Goal: Task Accomplishment & Management: Complete application form

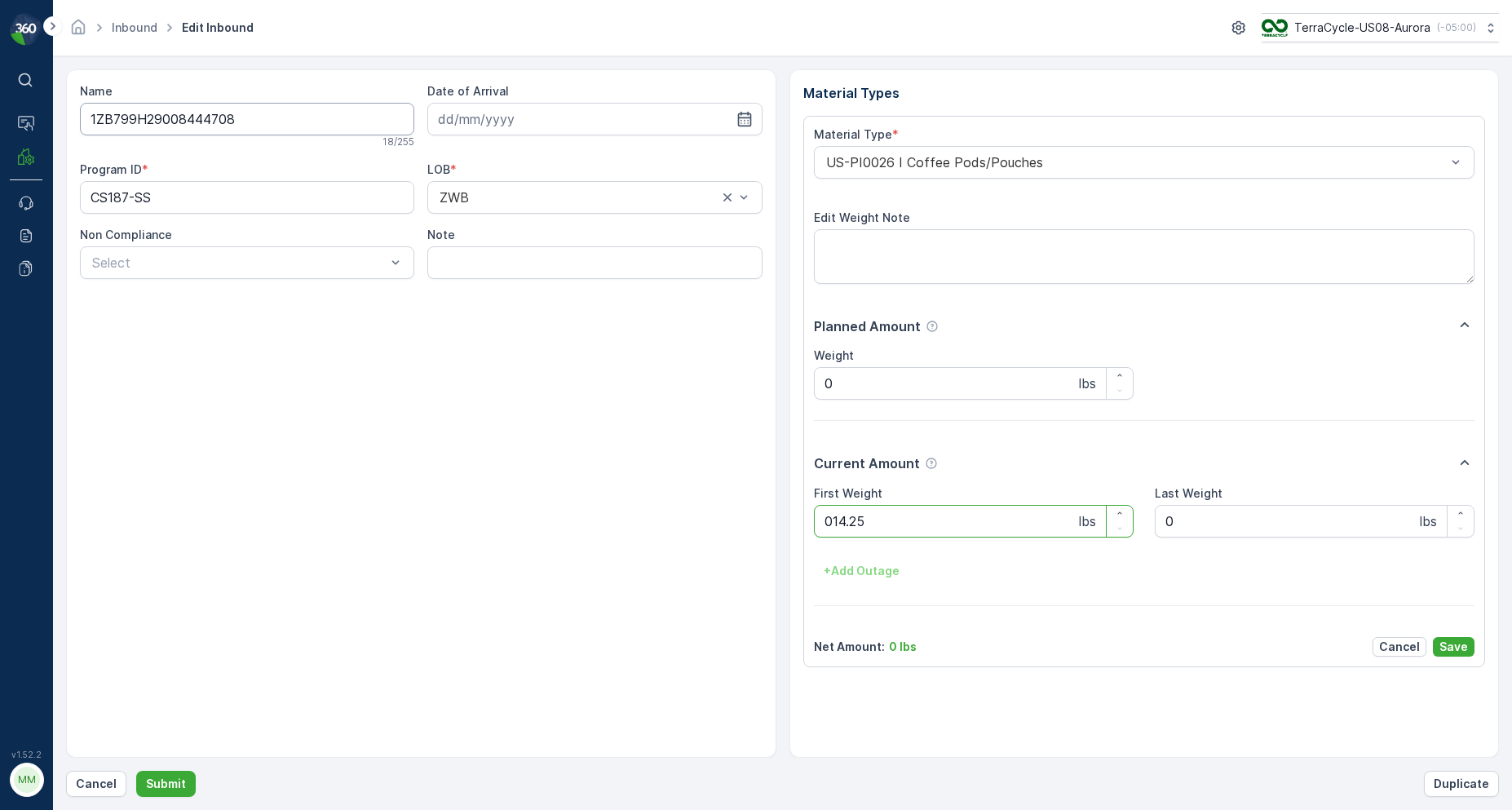
click at [136, 771] on button "Submit" at bounding box center [166, 783] width 59 height 26
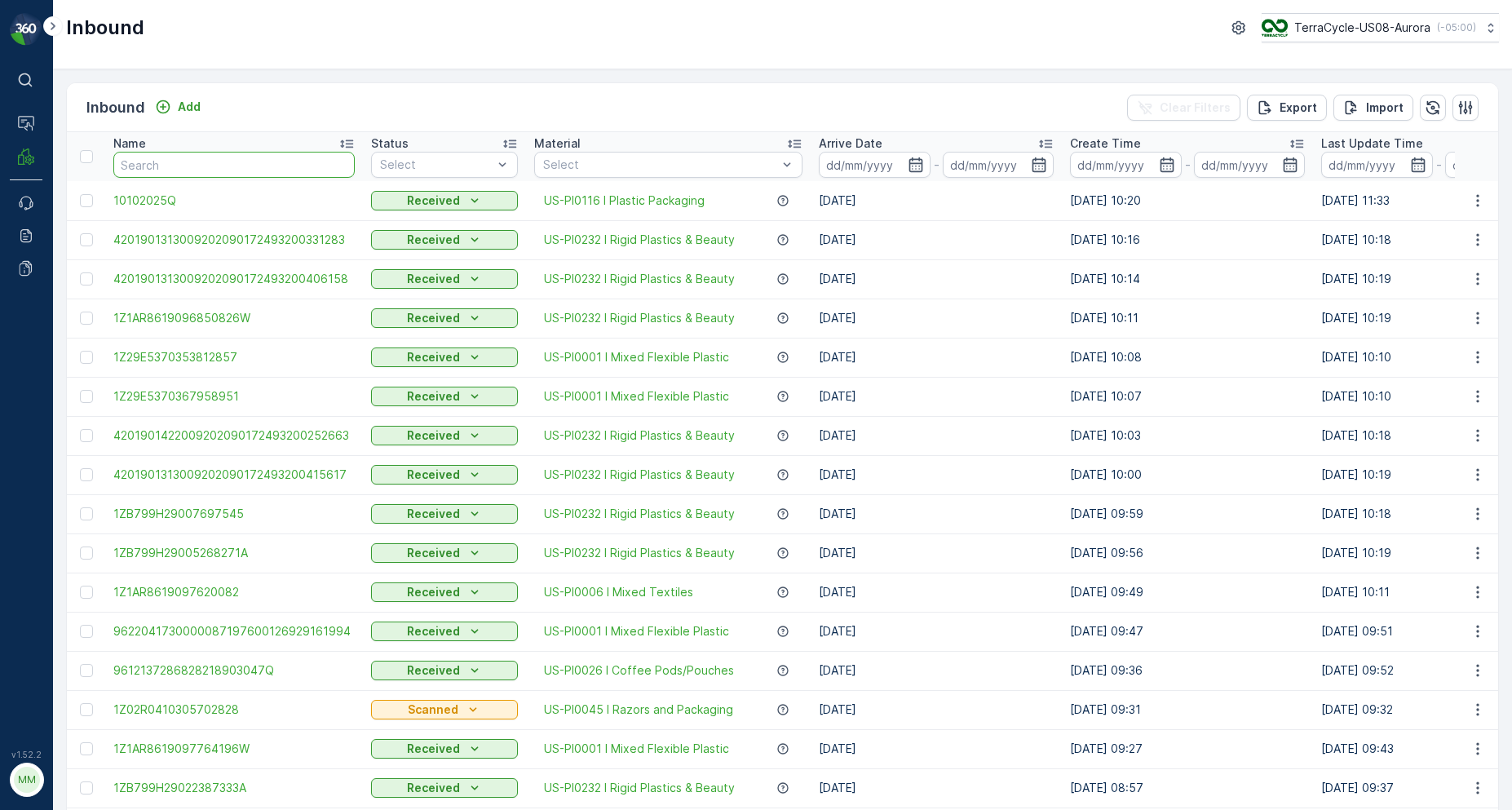
click at [214, 172] on input "text" at bounding box center [234, 165] width 242 height 26
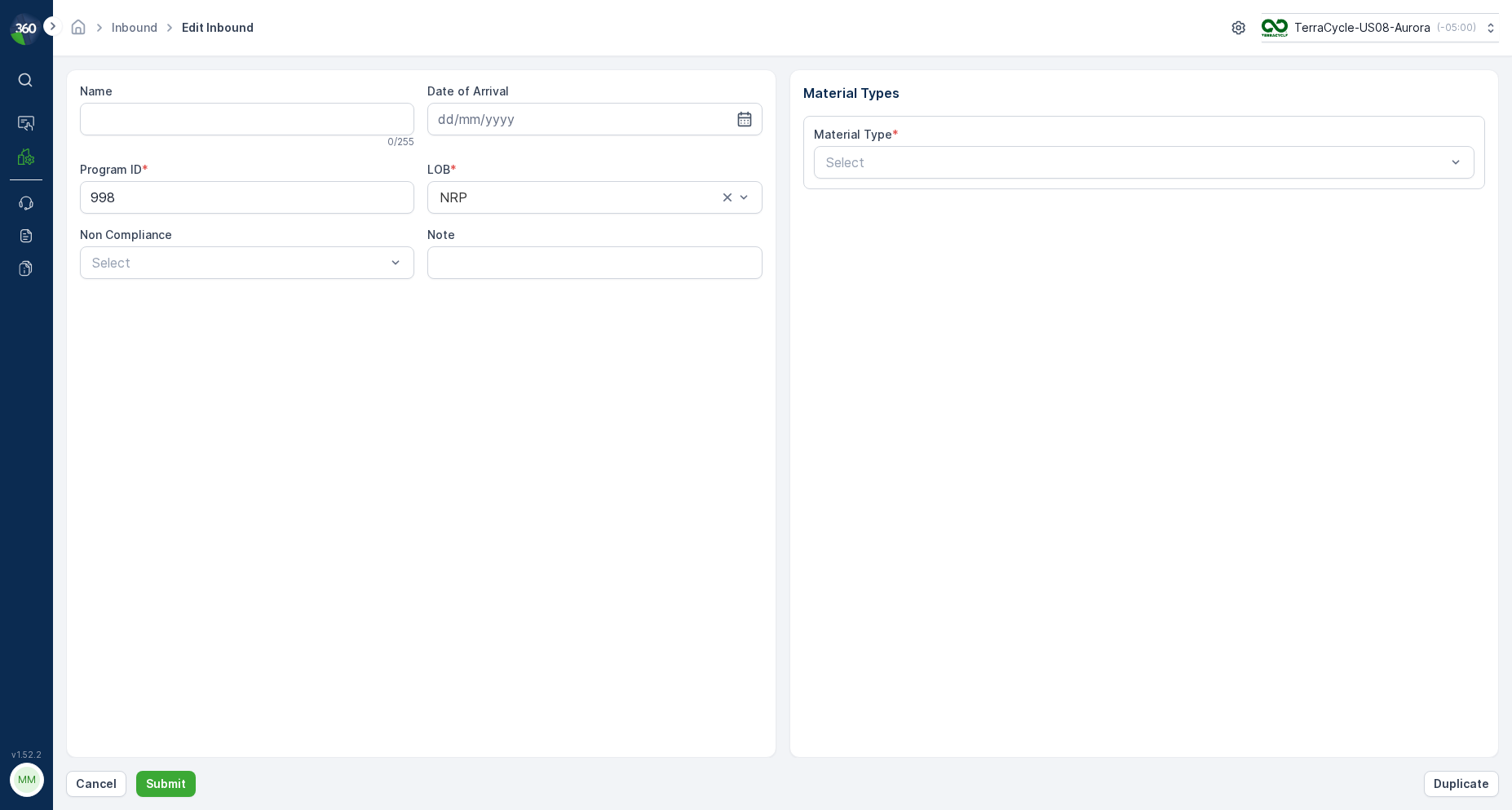
type input "1ZB799H29019870852"
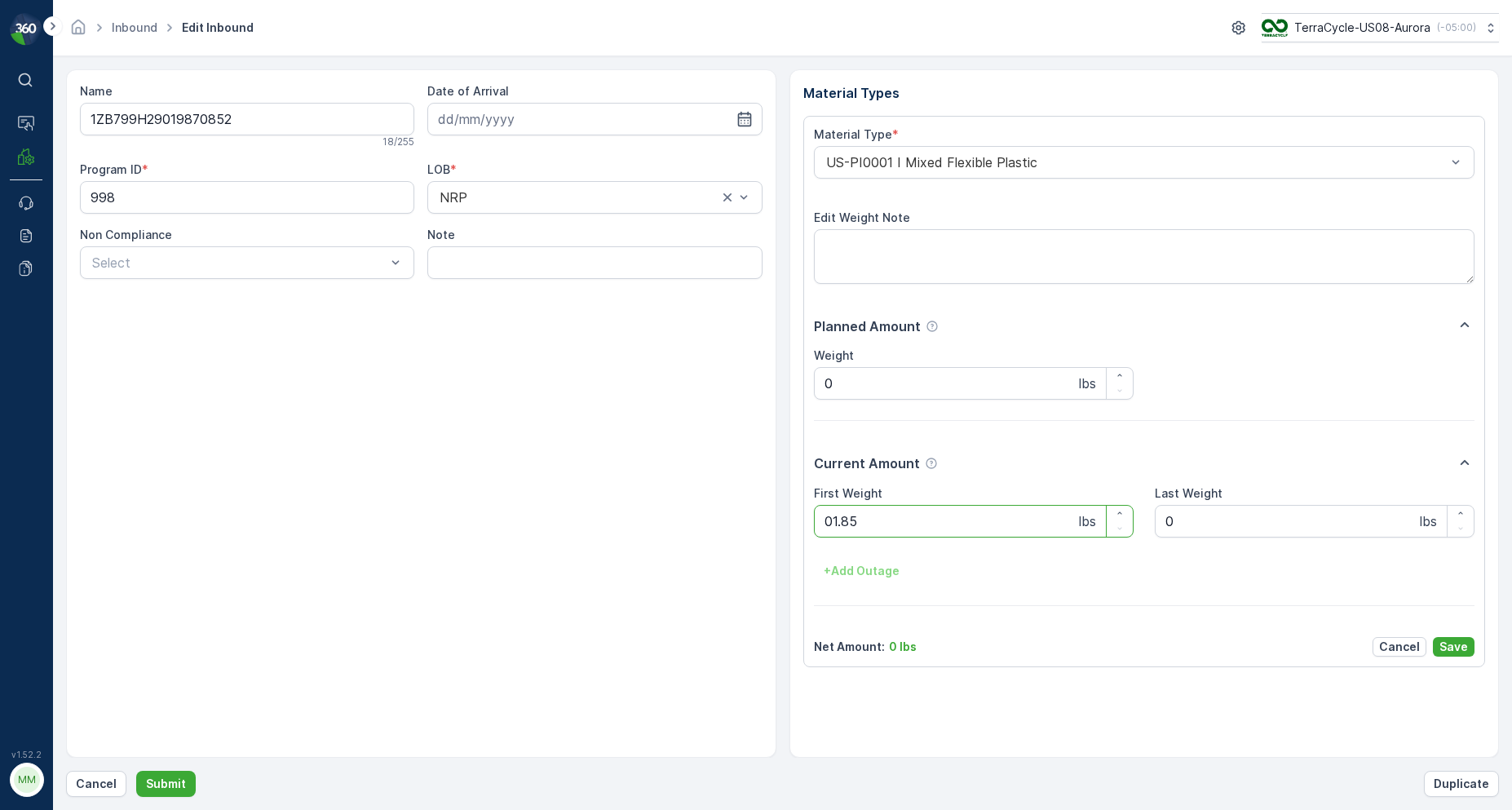
click at [136, 771] on button "Submit" at bounding box center [166, 783] width 59 height 26
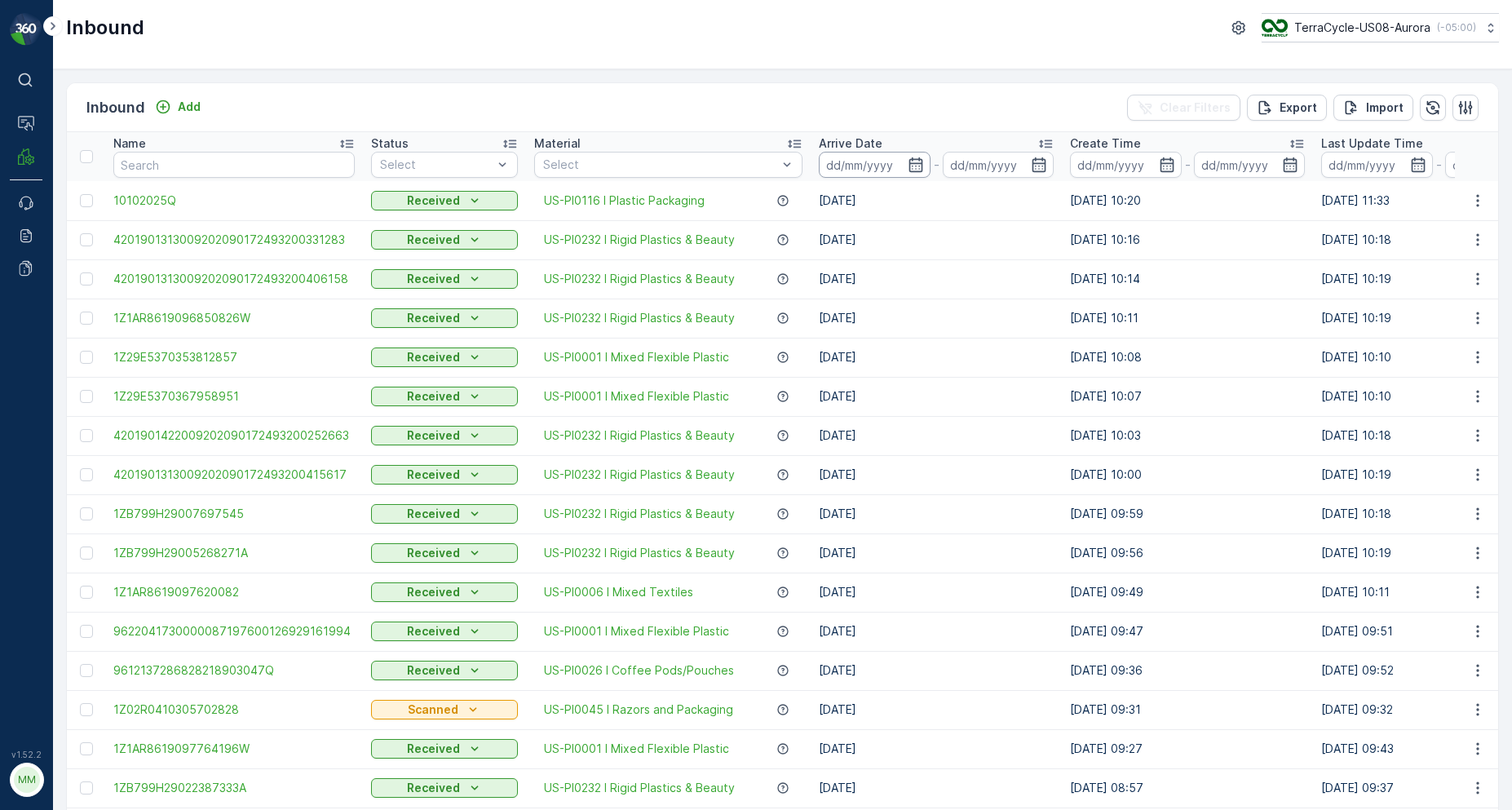
click at [892, 163] on input at bounding box center [874, 165] width 111 height 26
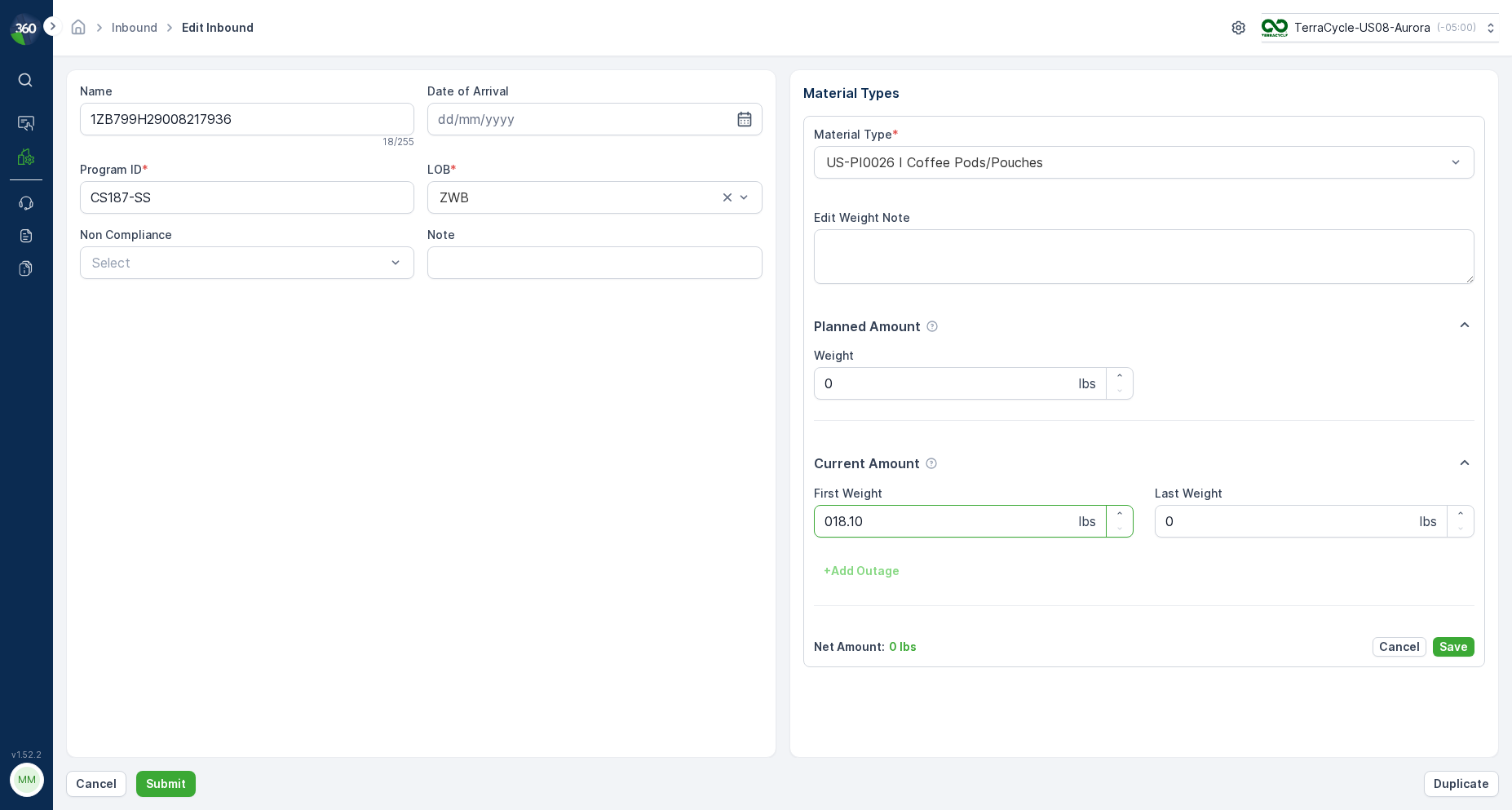
click at [136, 771] on button "Submit" at bounding box center [166, 783] width 59 height 26
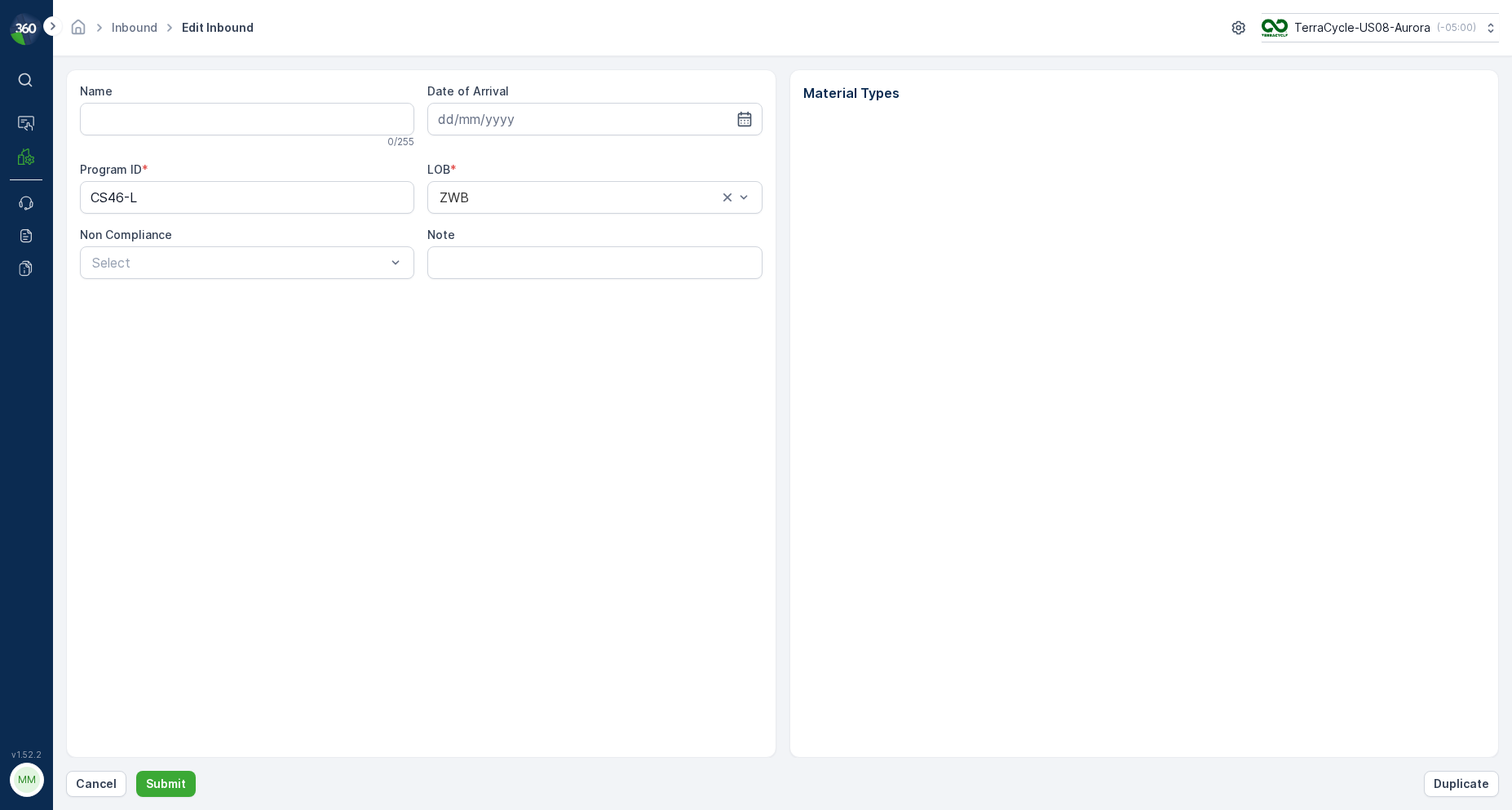
type input "1ZB799H29012745125"
type input "[DATE]"
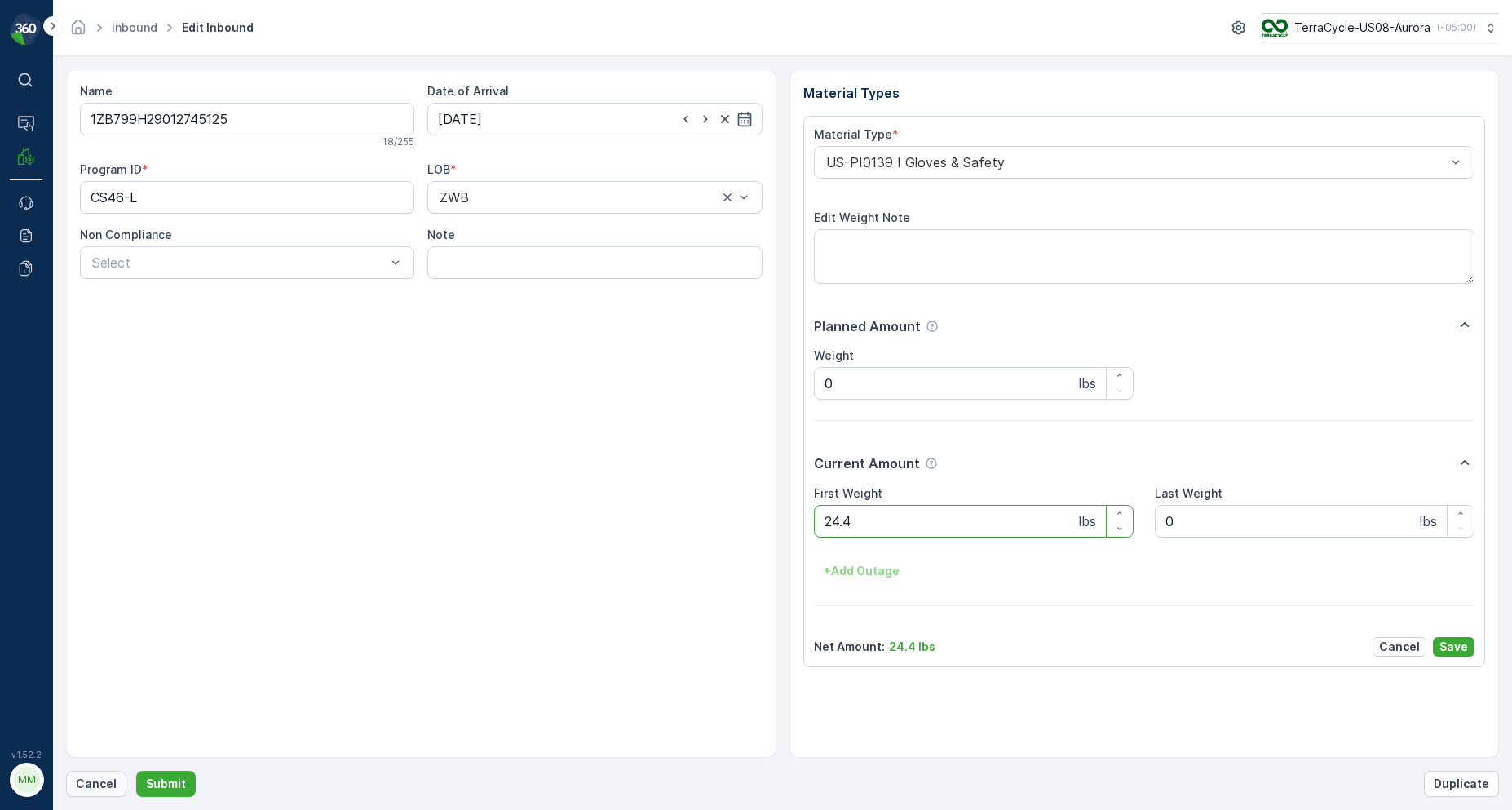
click at [78, 783] on p "Cancel" at bounding box center [96, 783] width 40 height 17
click at [136, 771] on button "Submit" at bounding box center [166, 783] width 59 height 26
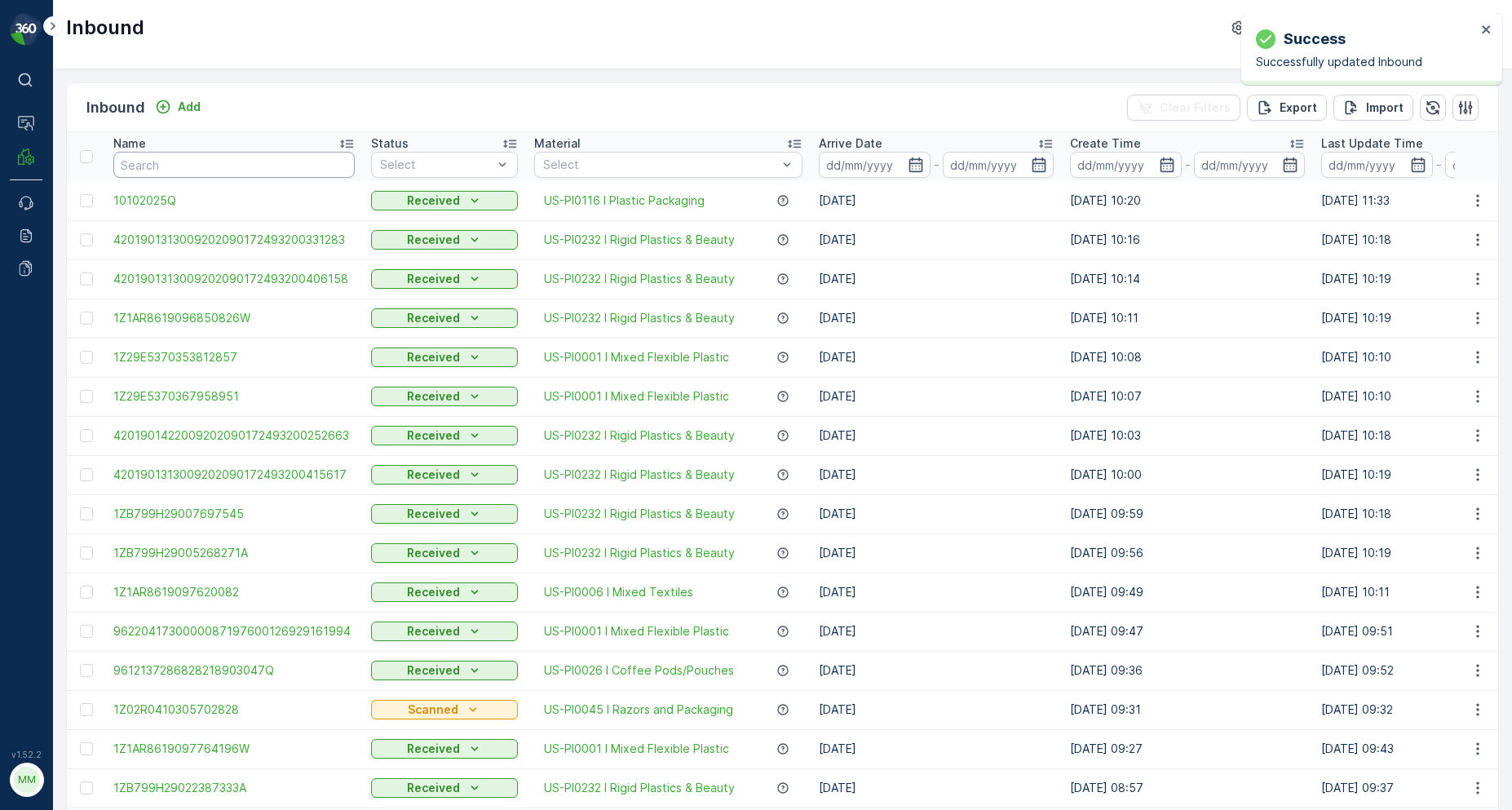
click at [287, 163] on input "text" at bounding box center [234, 165] width 242 height 26
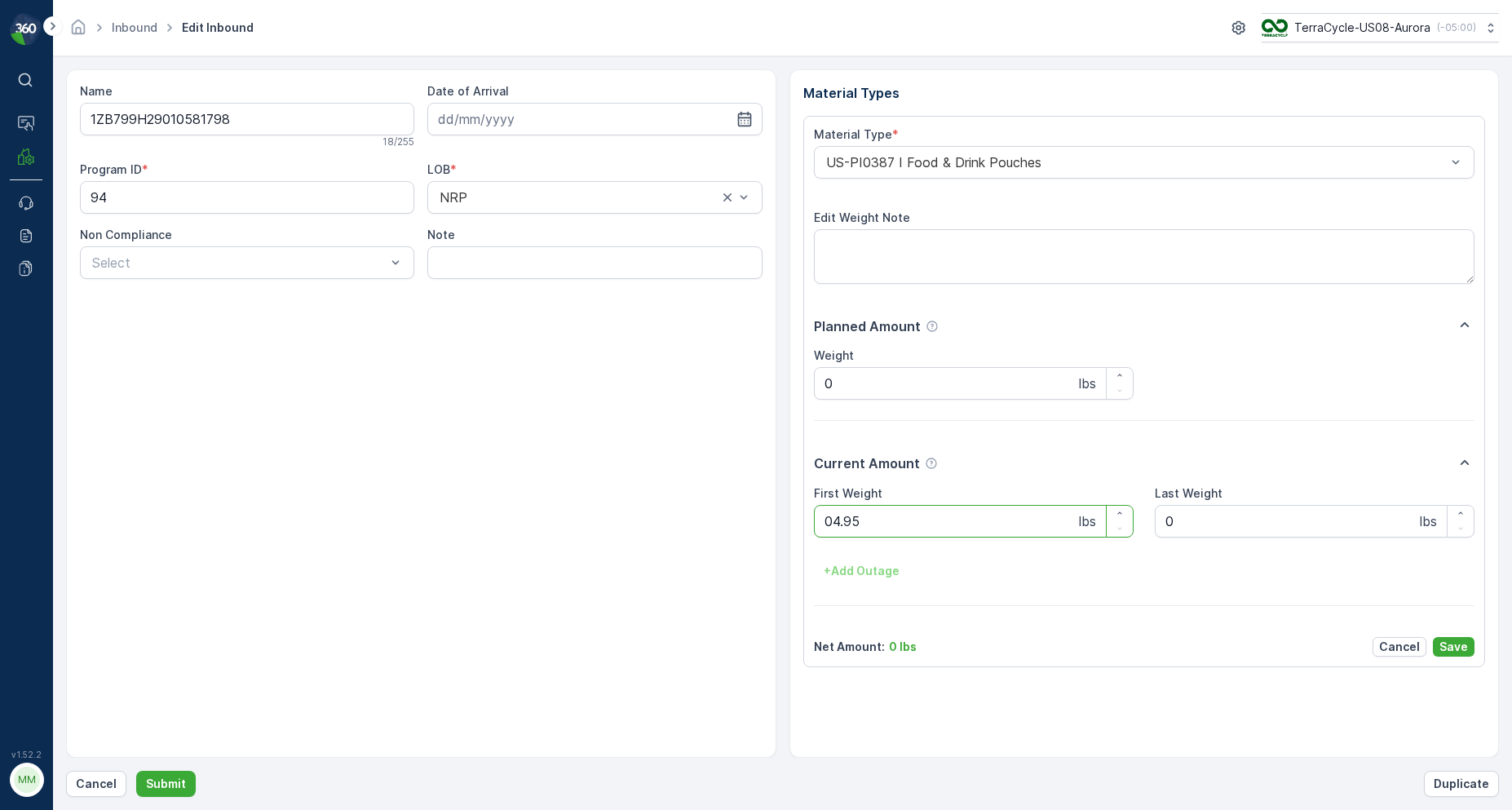
click at [136, 771] on button "Submit" at bounding box center [166, 783] width 59 height 26
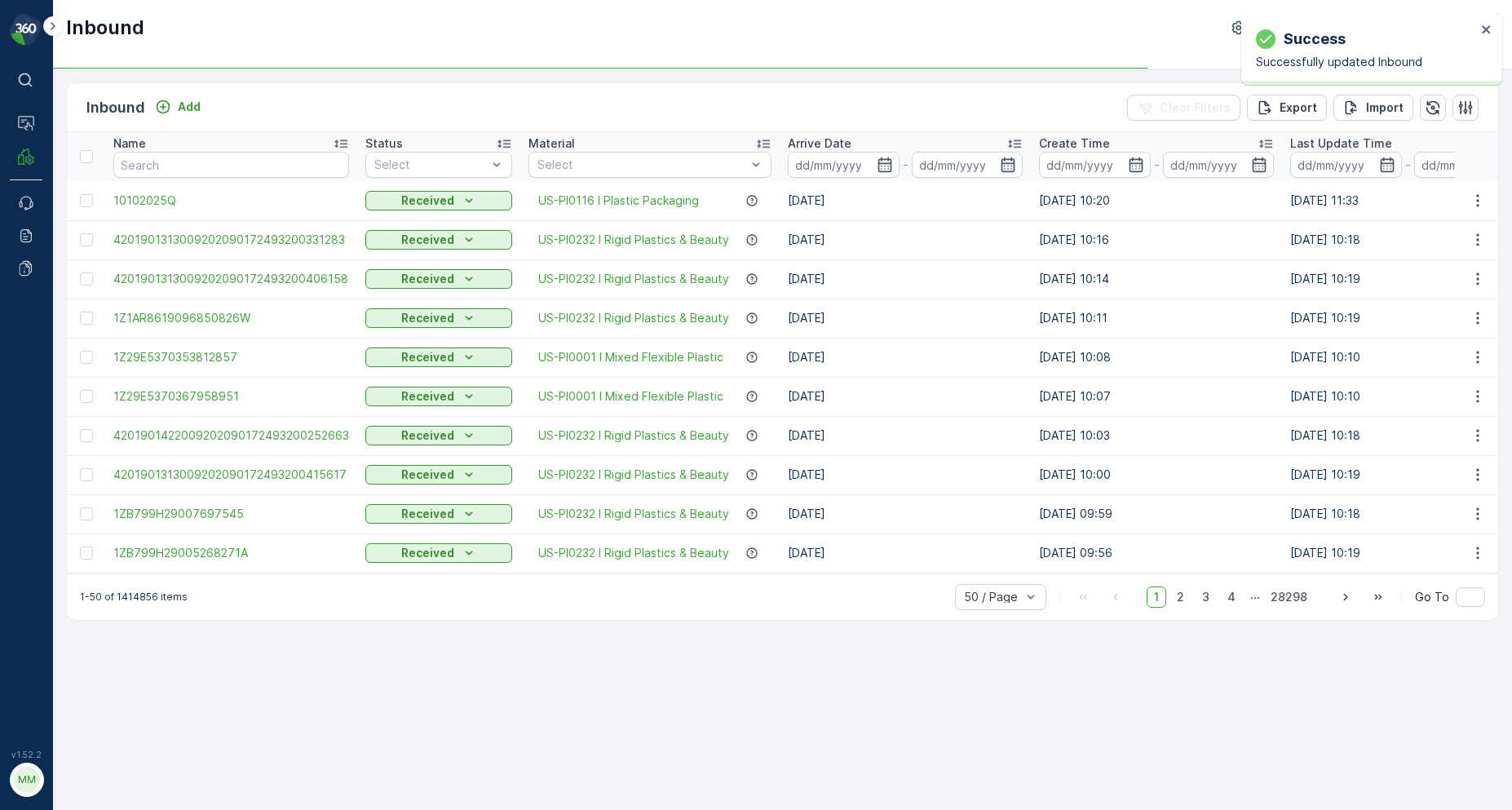
click at [188, 163] on input "text" at bounding box center [231, 165] width 236 height 26
click at [187, 167] on input "text" at bounding box center [231, 165] width 236 height 26
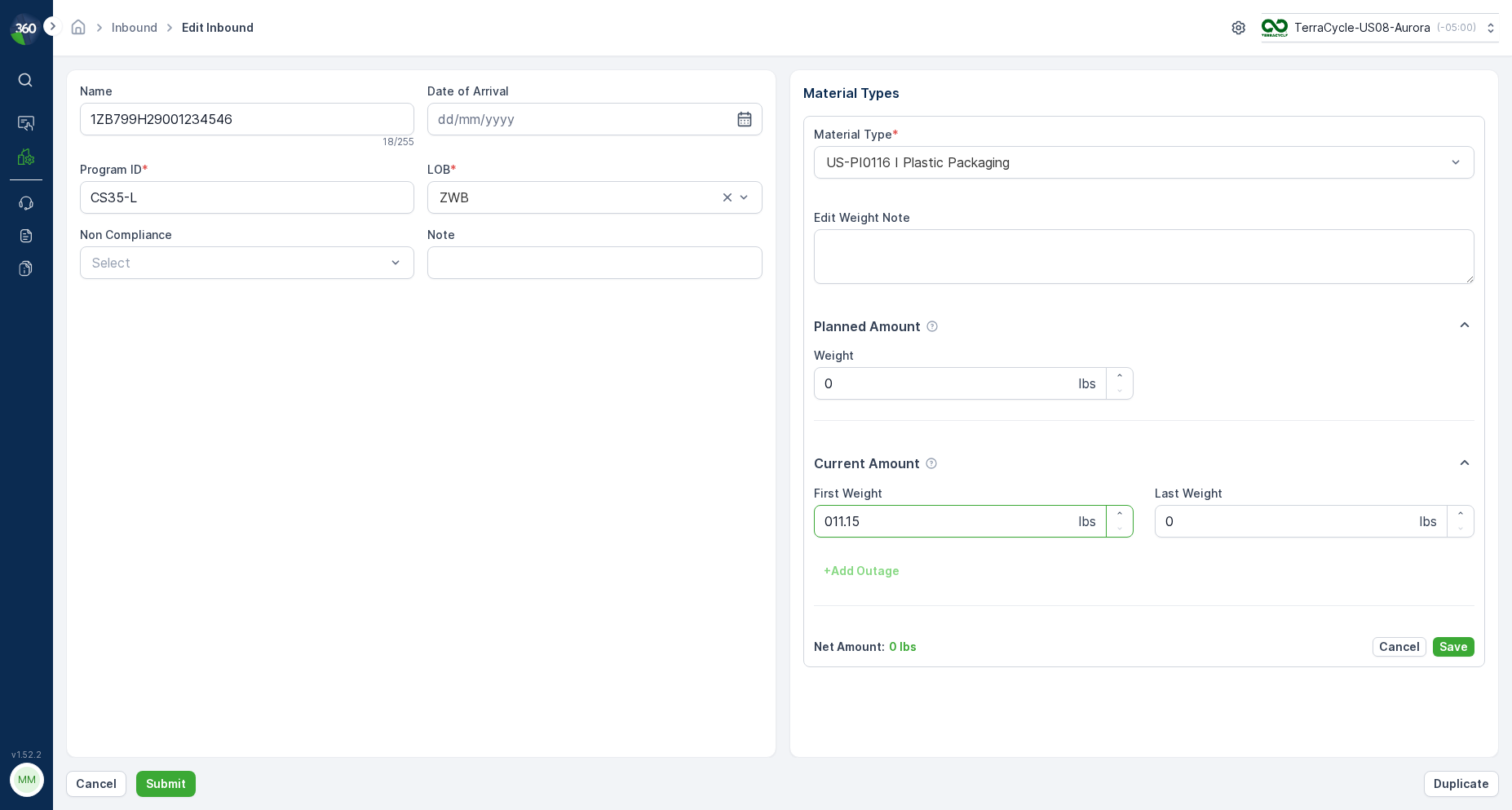
click at [136, 771] on button "Submit" at bounding box center [166, 783] width 59 height 26
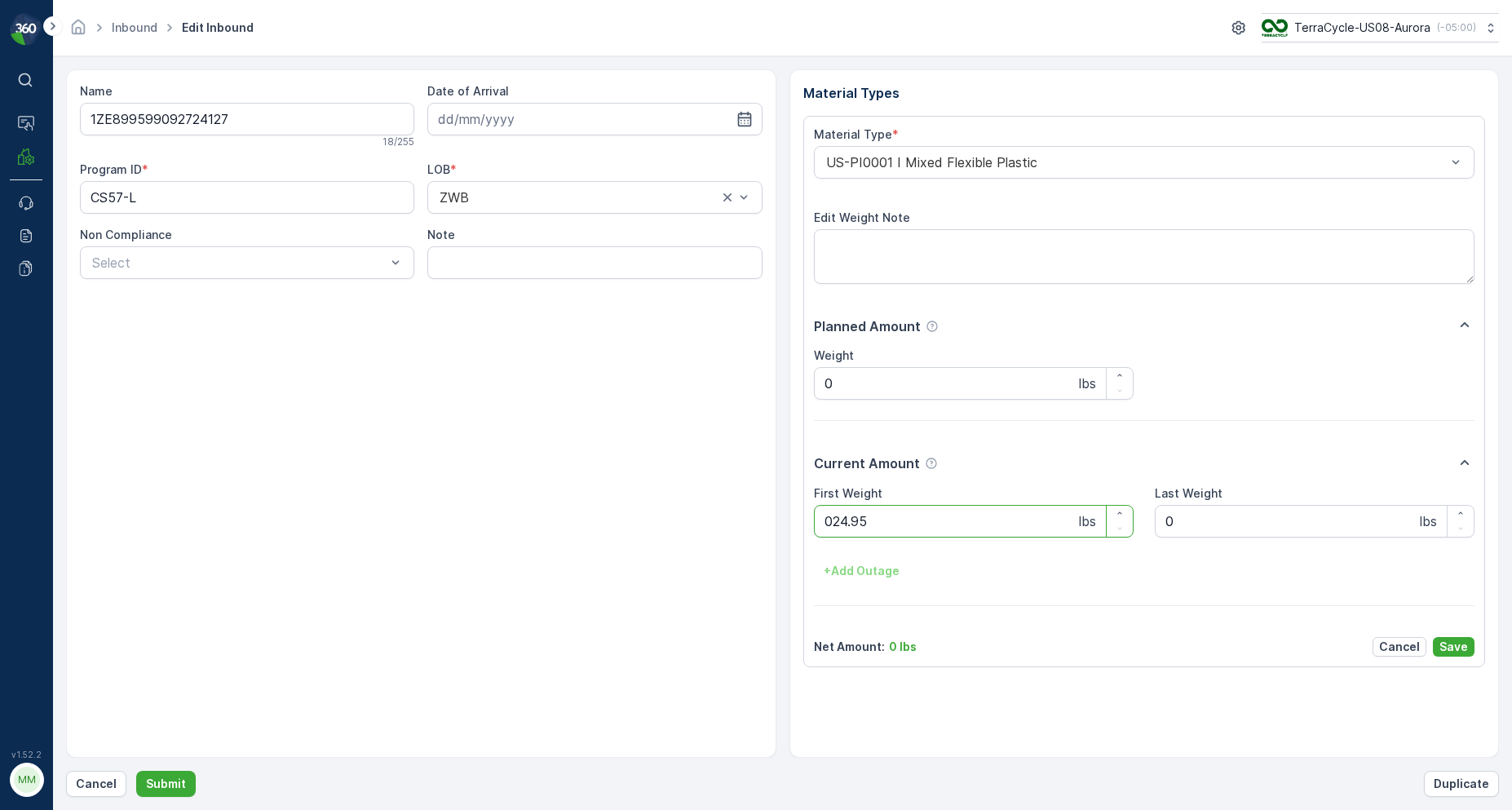
click at [136, 771] on button "Submit" at bounding box center [166, 783] width 59 height 26
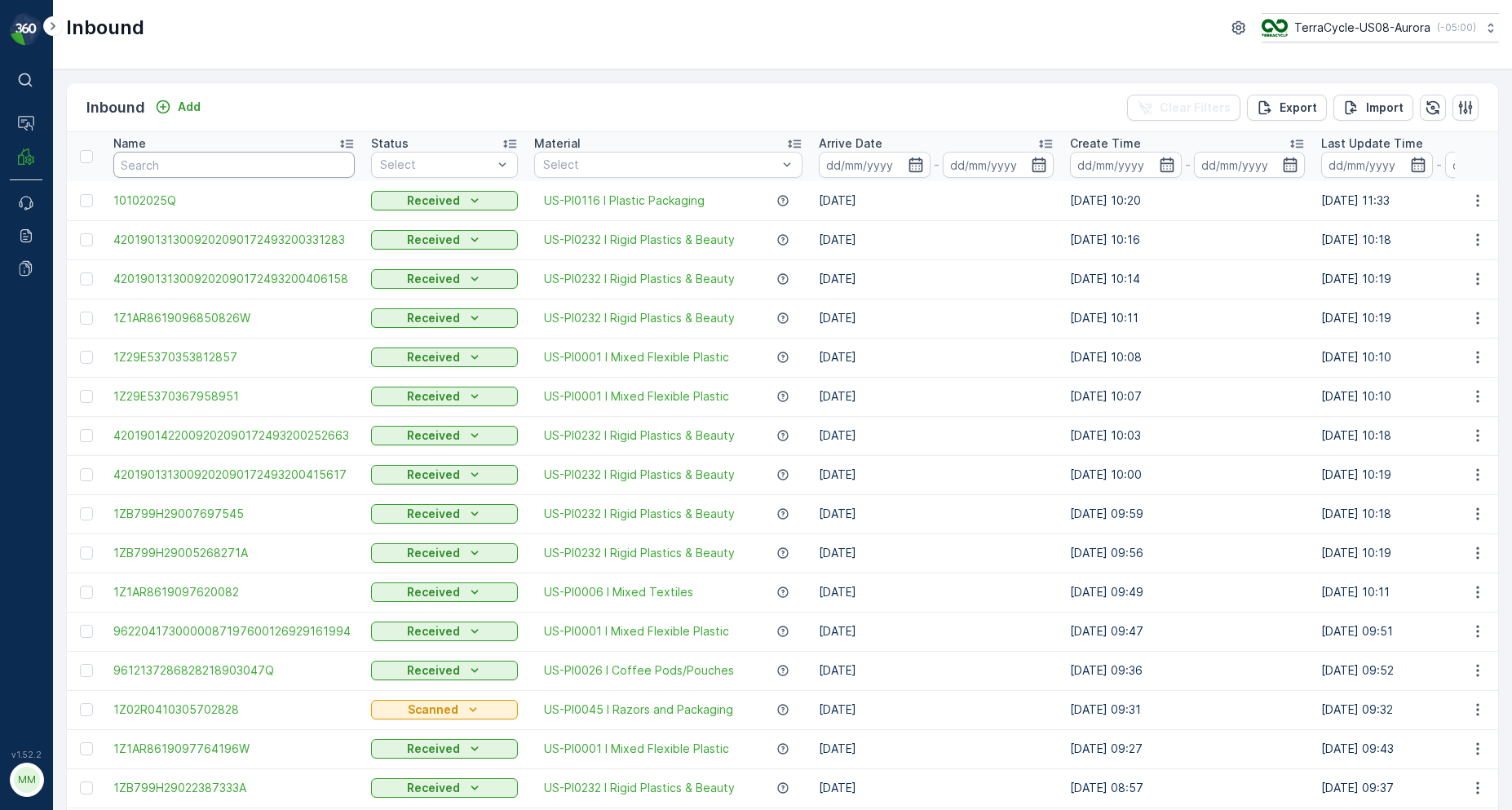
click at [228, 152] on input "text" at bounding box center [234, 165] width 242 height 26
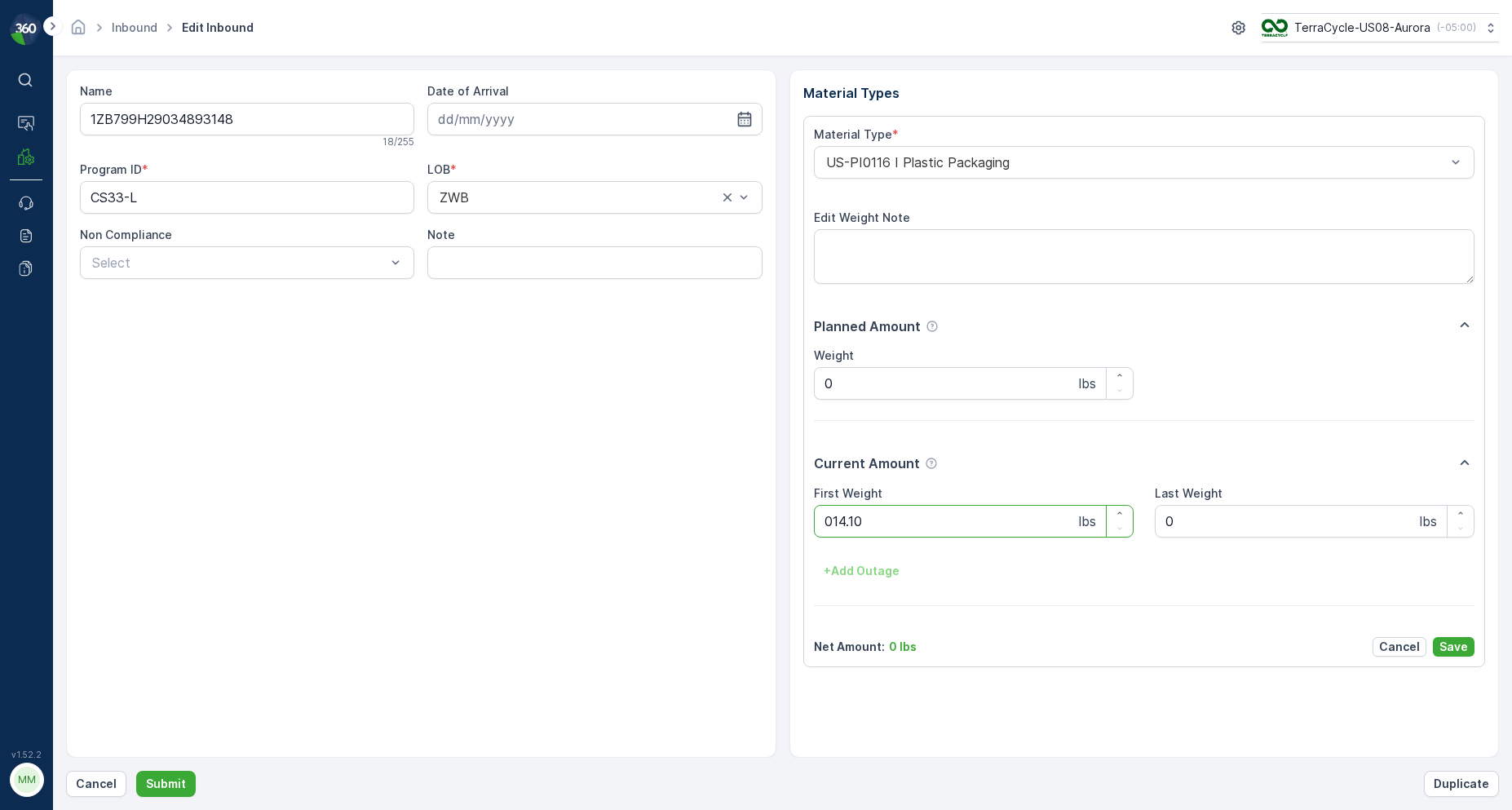
click at [136, 771] on button "Submit" at bounding box center [166, 783] width 59 height 26
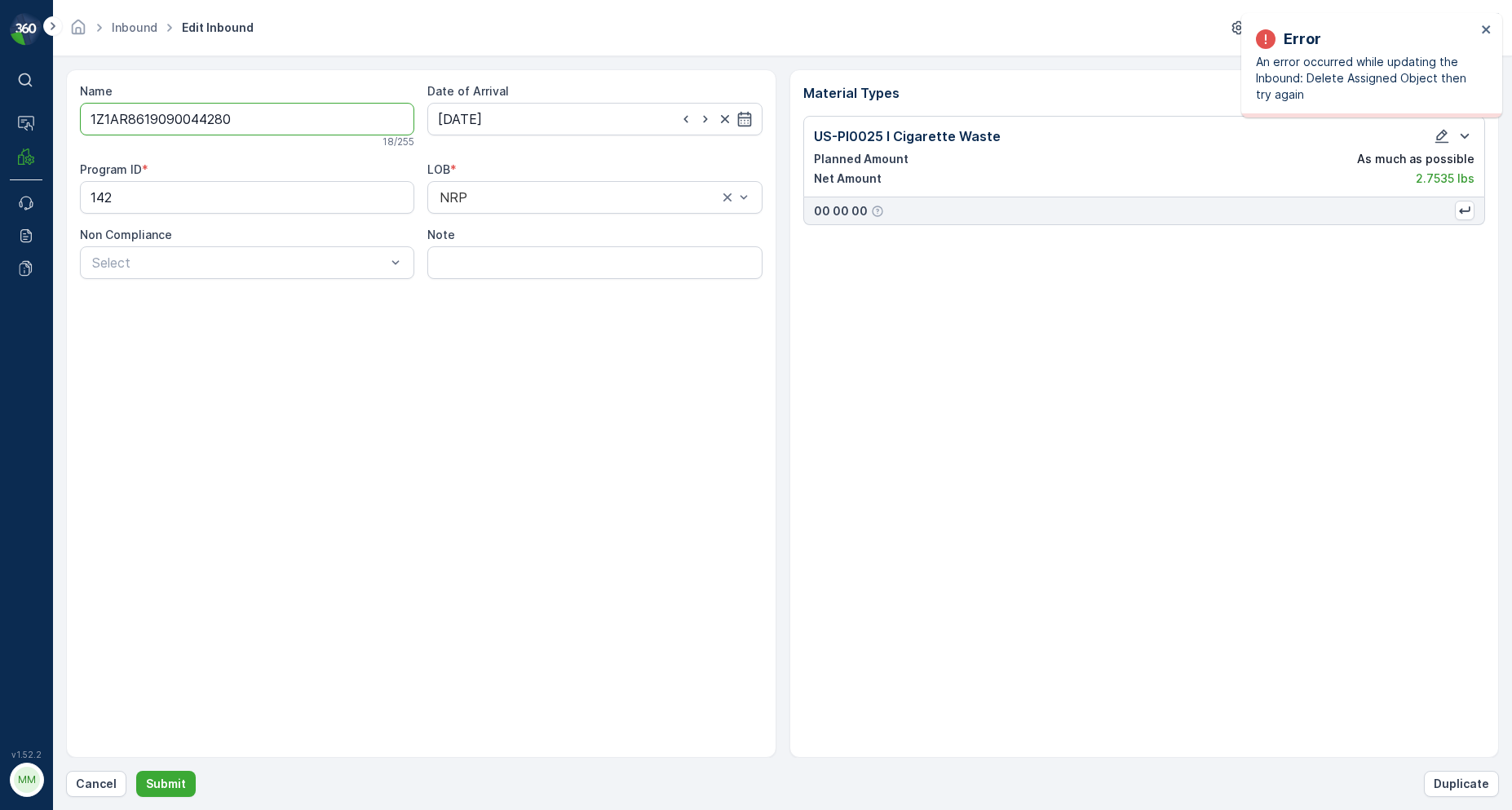
click at [1476, 32] on div "Error" at bounding box center [1365, 38] width 220 height 23
click at [1494, 31] on div "Error An error occurred while updating the Inbound: Delete Assigned Object then…" at bounding box center [1371, 65] width 261 height 105
click at [1492, 32] on div "Error An error occurred while updating the Inbound: Delete Assigned Object then…" at bounding box center [1371, 65] width 261 height 105
click at [1489, 33] on icon "close" at bounding box center [1485, 30] width 8 height 8
click at [116, 779] on button "Cancel" at bounding box center [96, 783] width 60 height 26
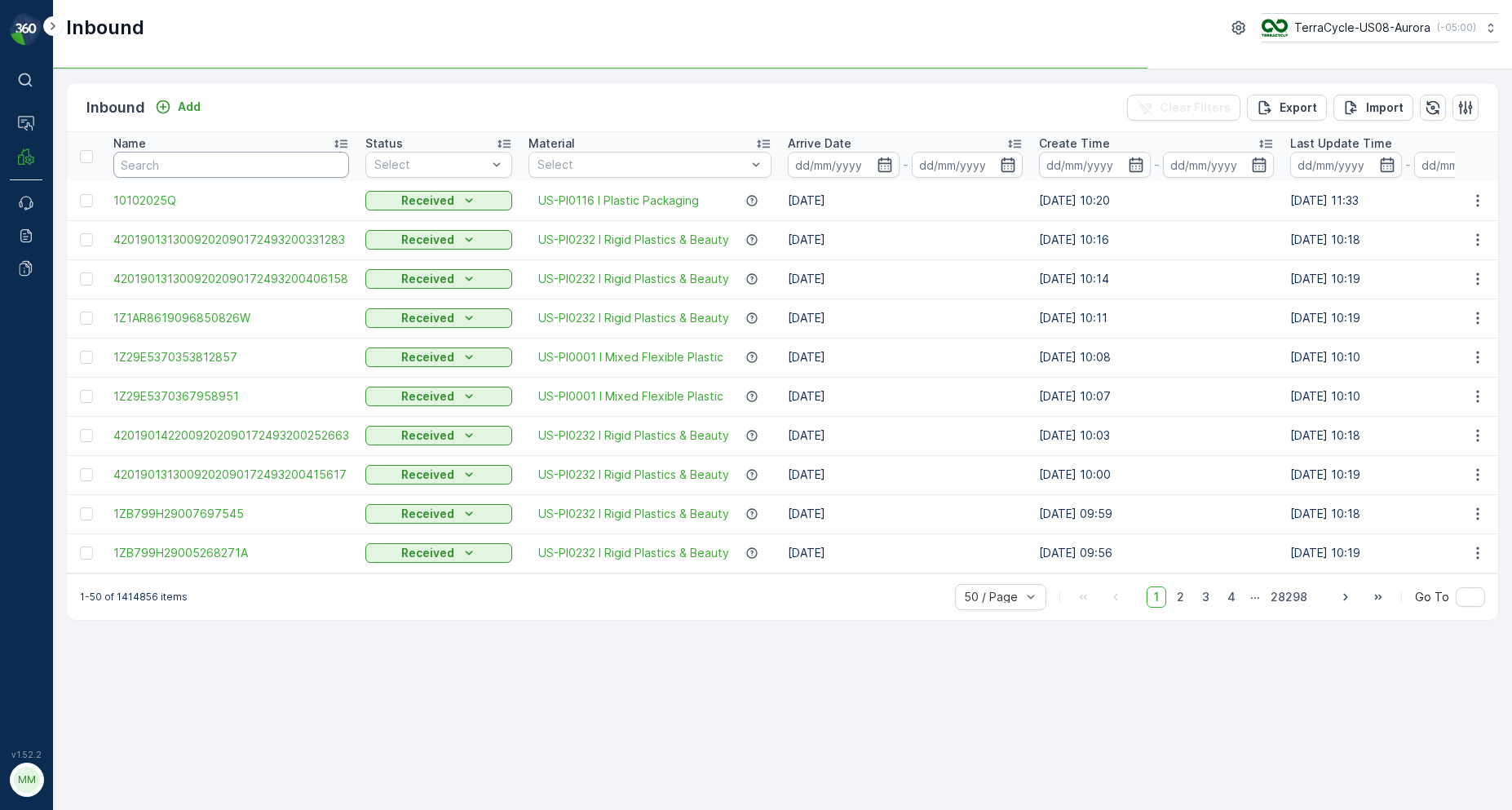
click at [198, 167] on input "text" at bounding box center [231, 165] width 236 height 26
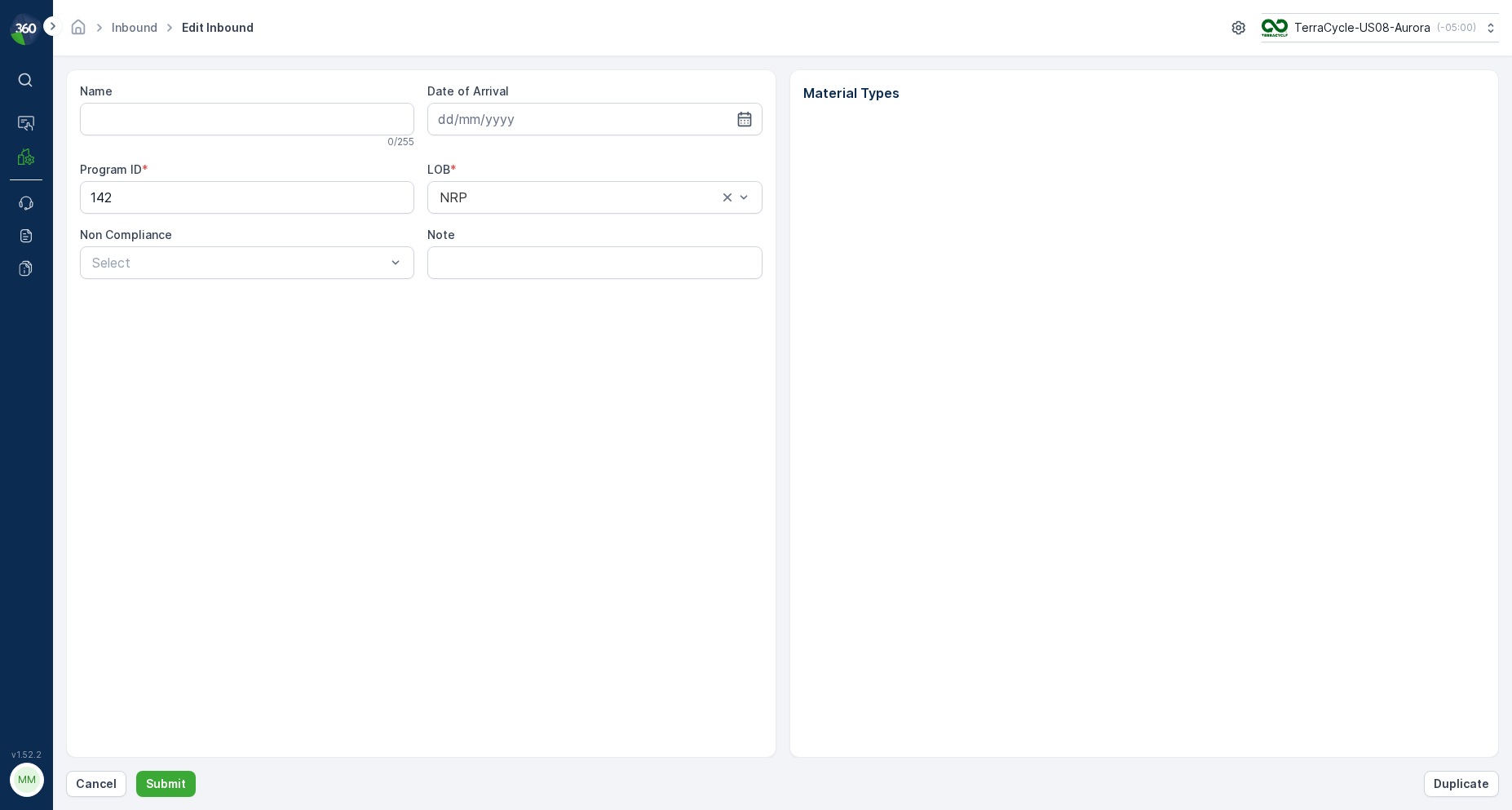
type input "1Z1AR8619090044280"
type input "09.10.2024"
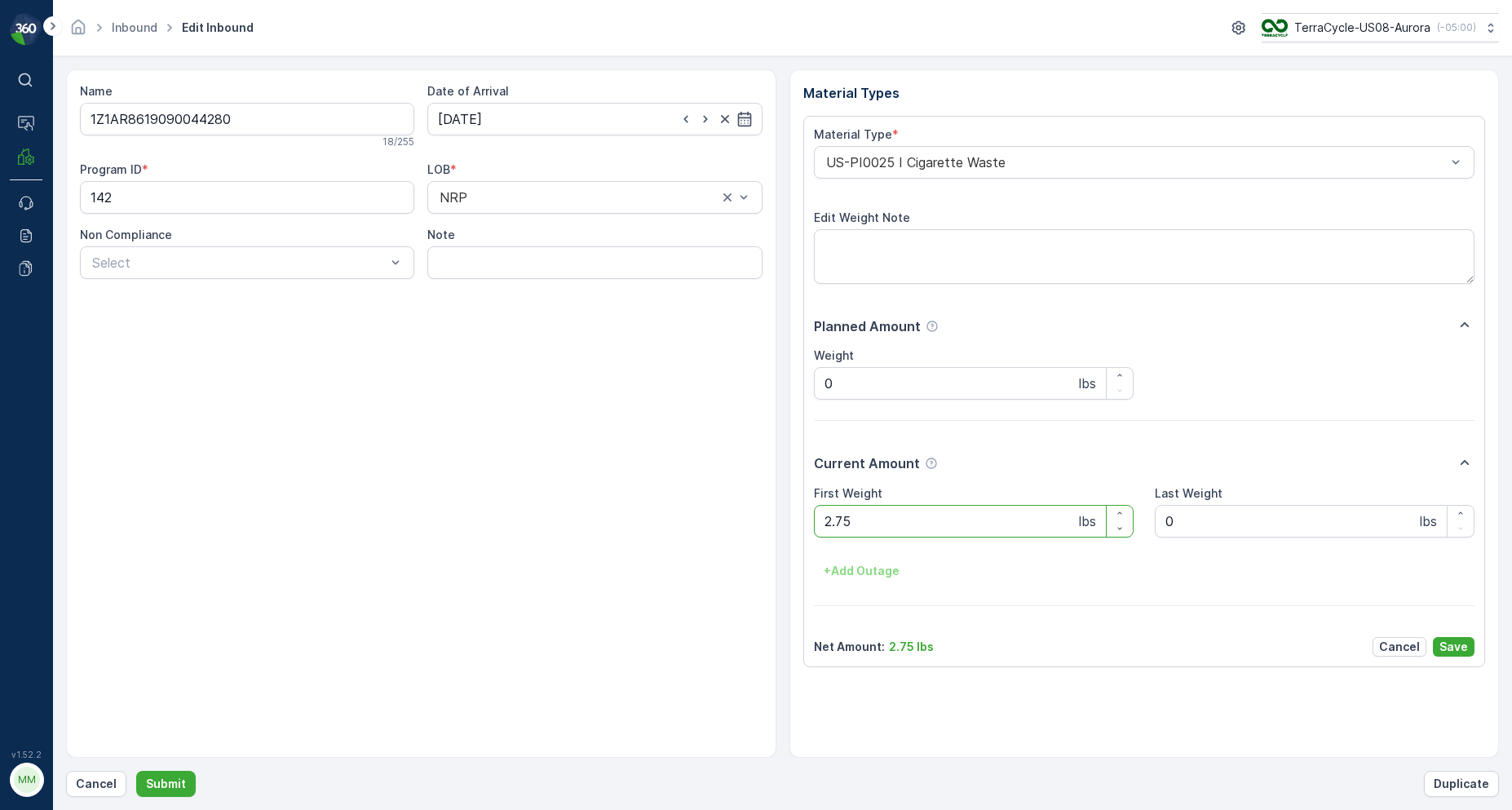
click at [102, 797] on form "Name 1Z1AR8619090044280 18 / 255 Date of Arrival 09.10.2024 Program ID * 142 LO…" at bounding box center [782, 433] width 1459 height 754
click at [102, 793] on button "Cancel" at bounding box center [96, 783] width 60 height 26
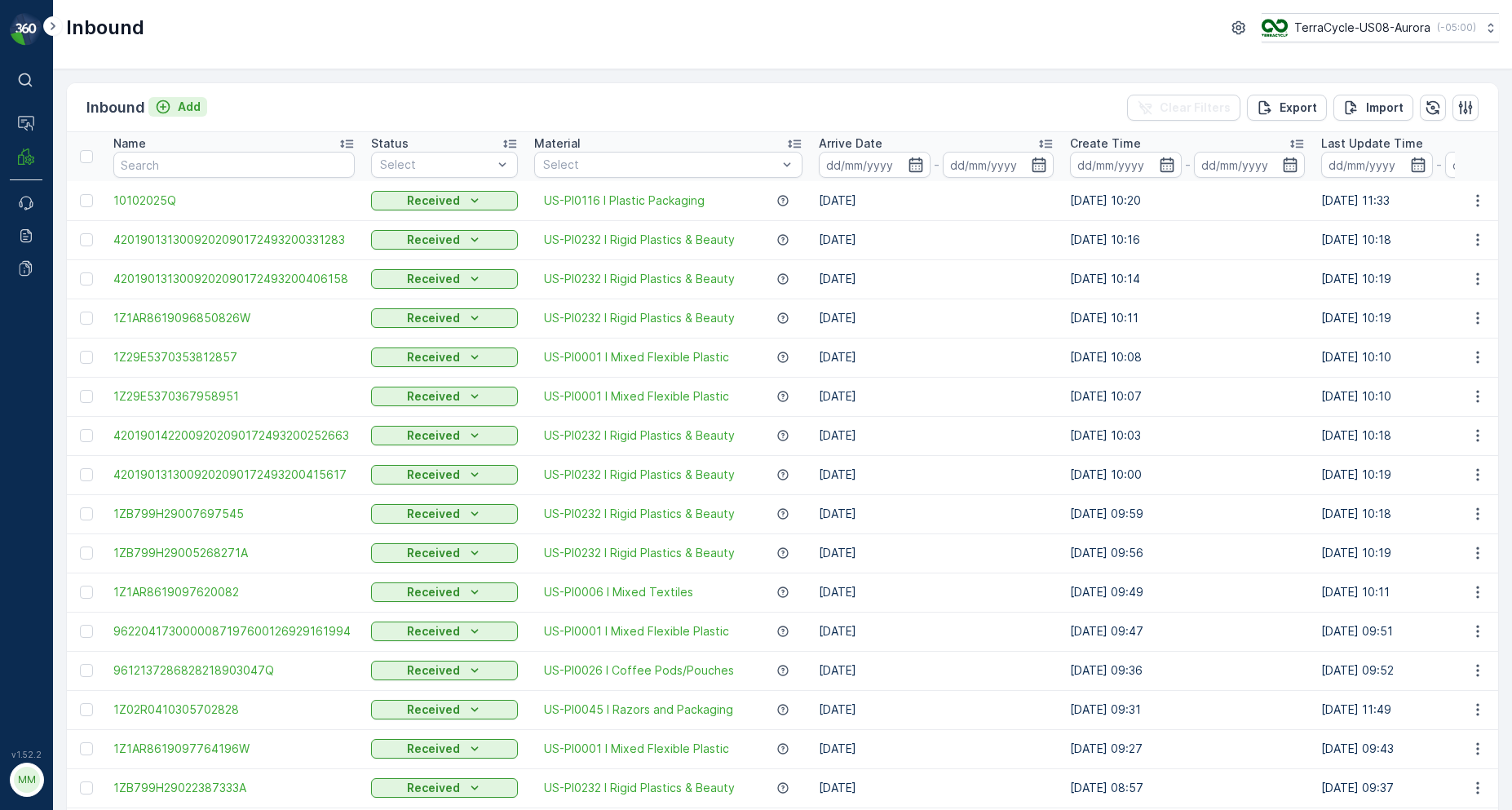
click at [197, 107] on p "Add" at bounding box center [188, 107] width 23 height 17
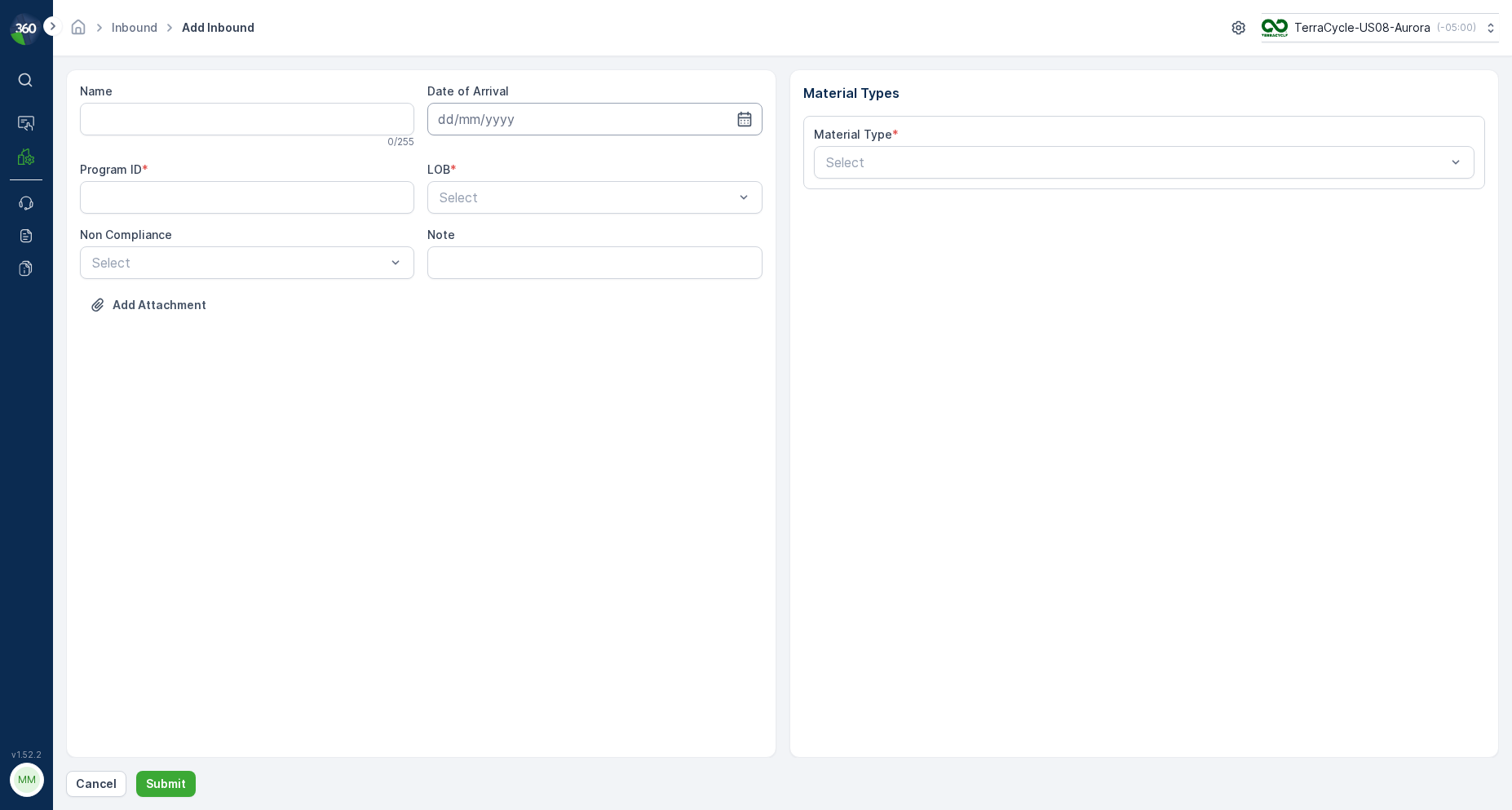
click at [515, 116] on input at bounding box center [594, 118] width 334 height 33
click at [605, 252] on div "10" at bounding box center [602, 256] width 26 height 26
type input "[DATE]"
click at [329, 116] on input "Name" at bounding box center [247, 118] width 334 height 33
click at [136, 771] on button "Submit" at bounding box center [166, 783] width 59 height 26
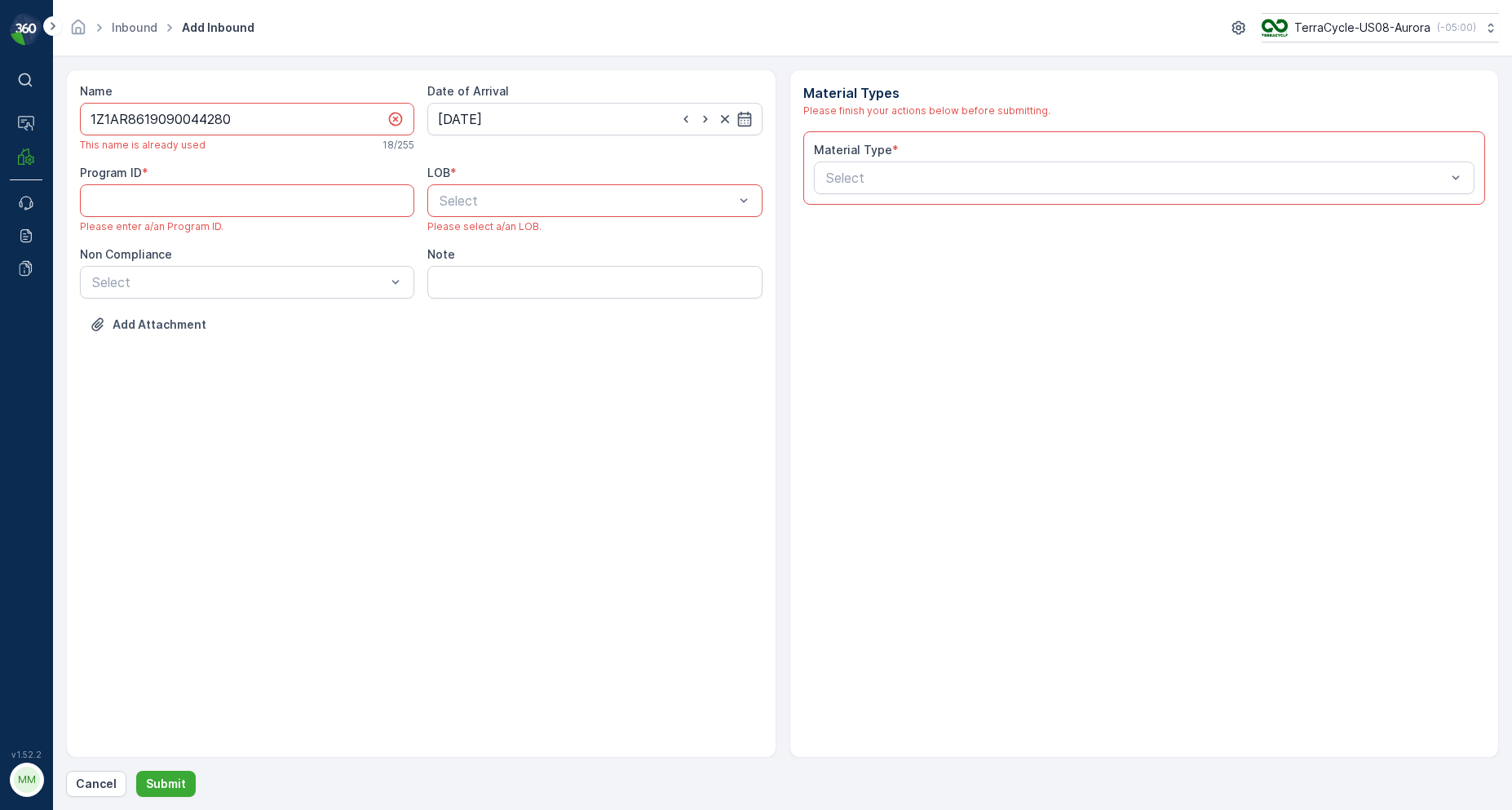
click at [454, 219] on div "LOB * Select Please select a/an LOB." at bounding box center [594, 198] width 334 height 68
click at [469, 237] on div "NRP" at bounding box center [594, 240] width 315 height 15
click at [337, 193] on ID "Program ID" at bounding box center [247, 200] width 334 height 33
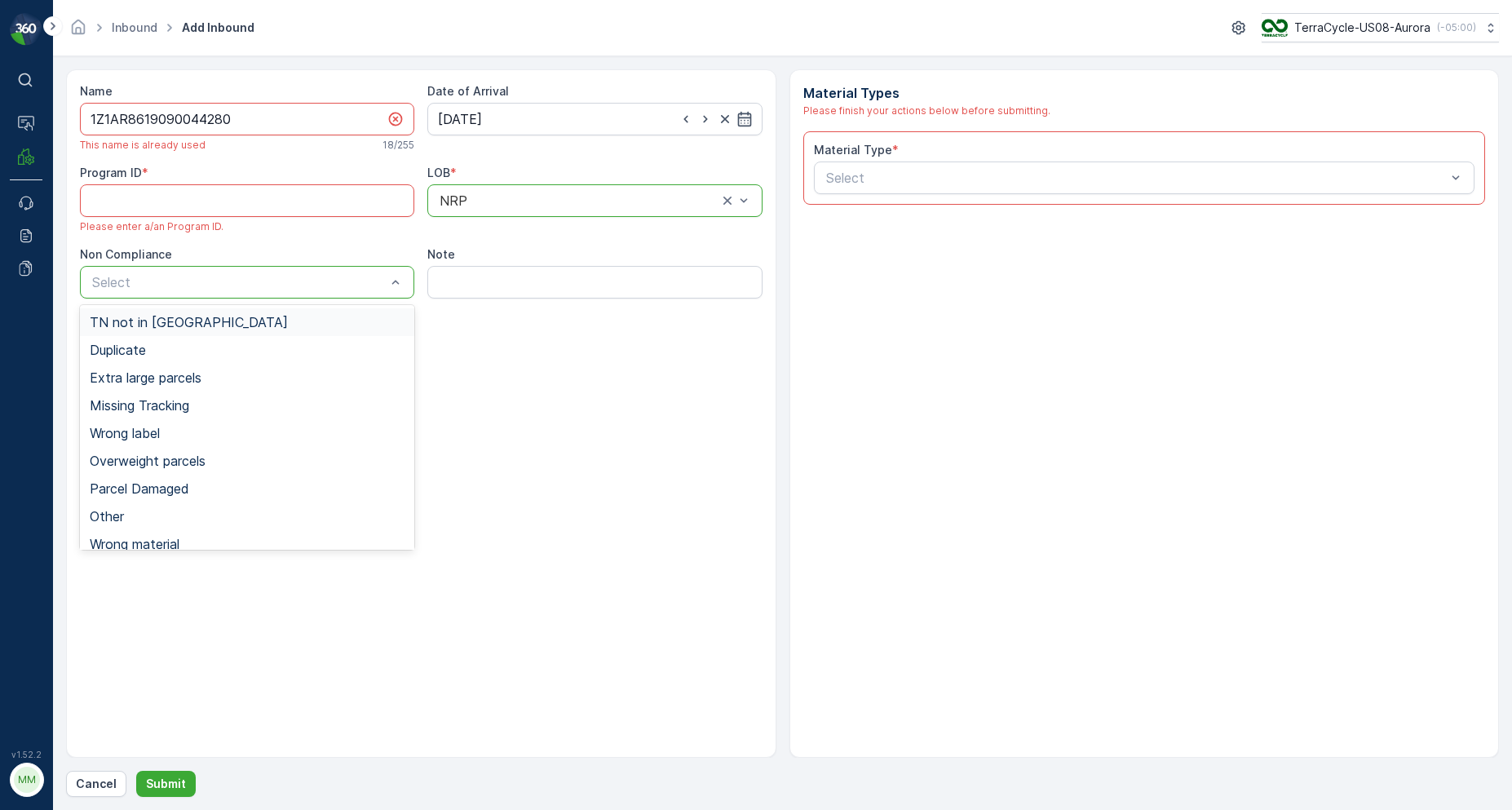
click at [169, 323] on span "TN not in [GEOGRAPHIC_DATA]" at bounding box center [188, 322] width 198 height 15
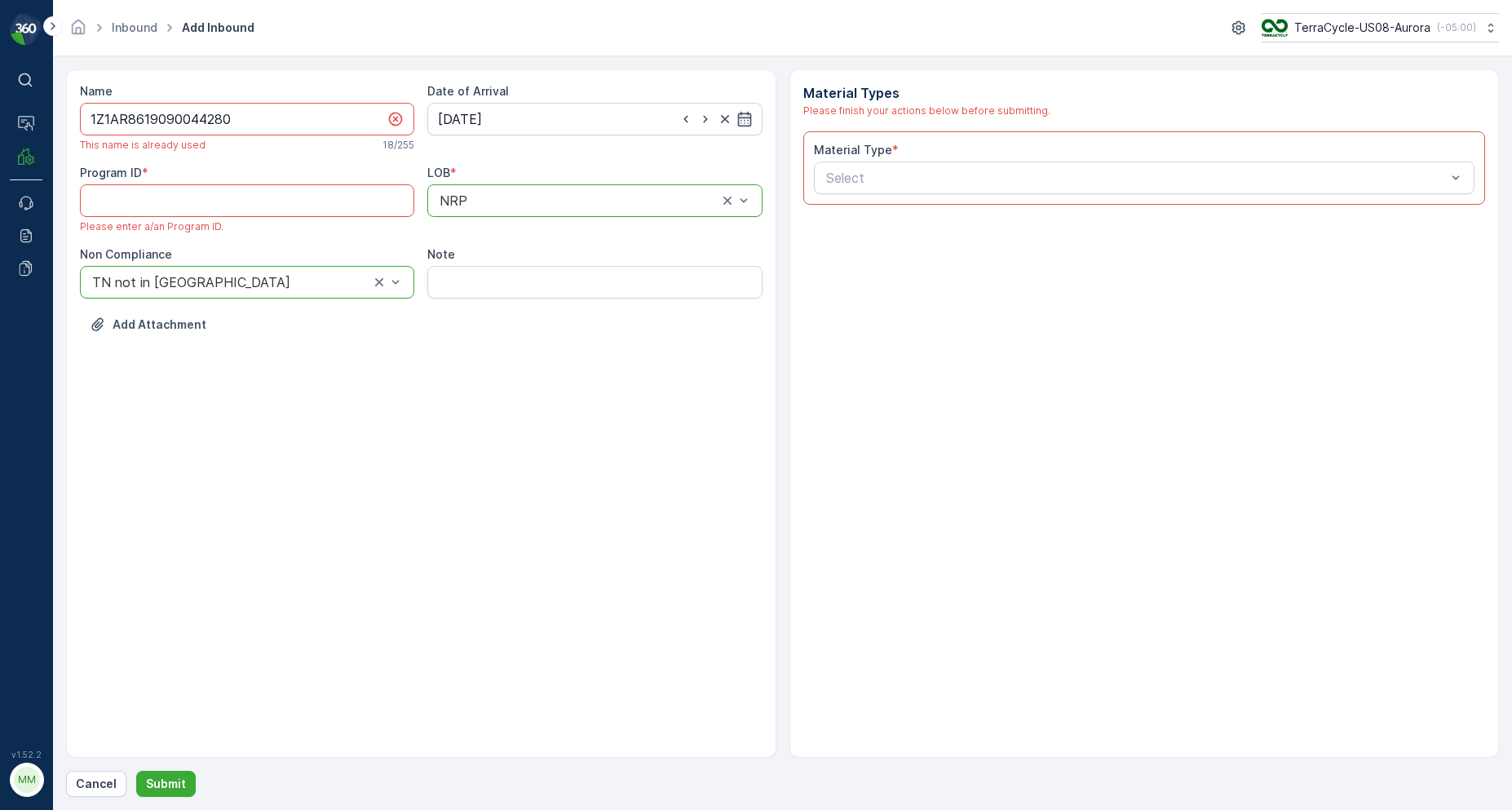
click at [183, 284] on div at bounding box center [231, 282] width 280 height 15
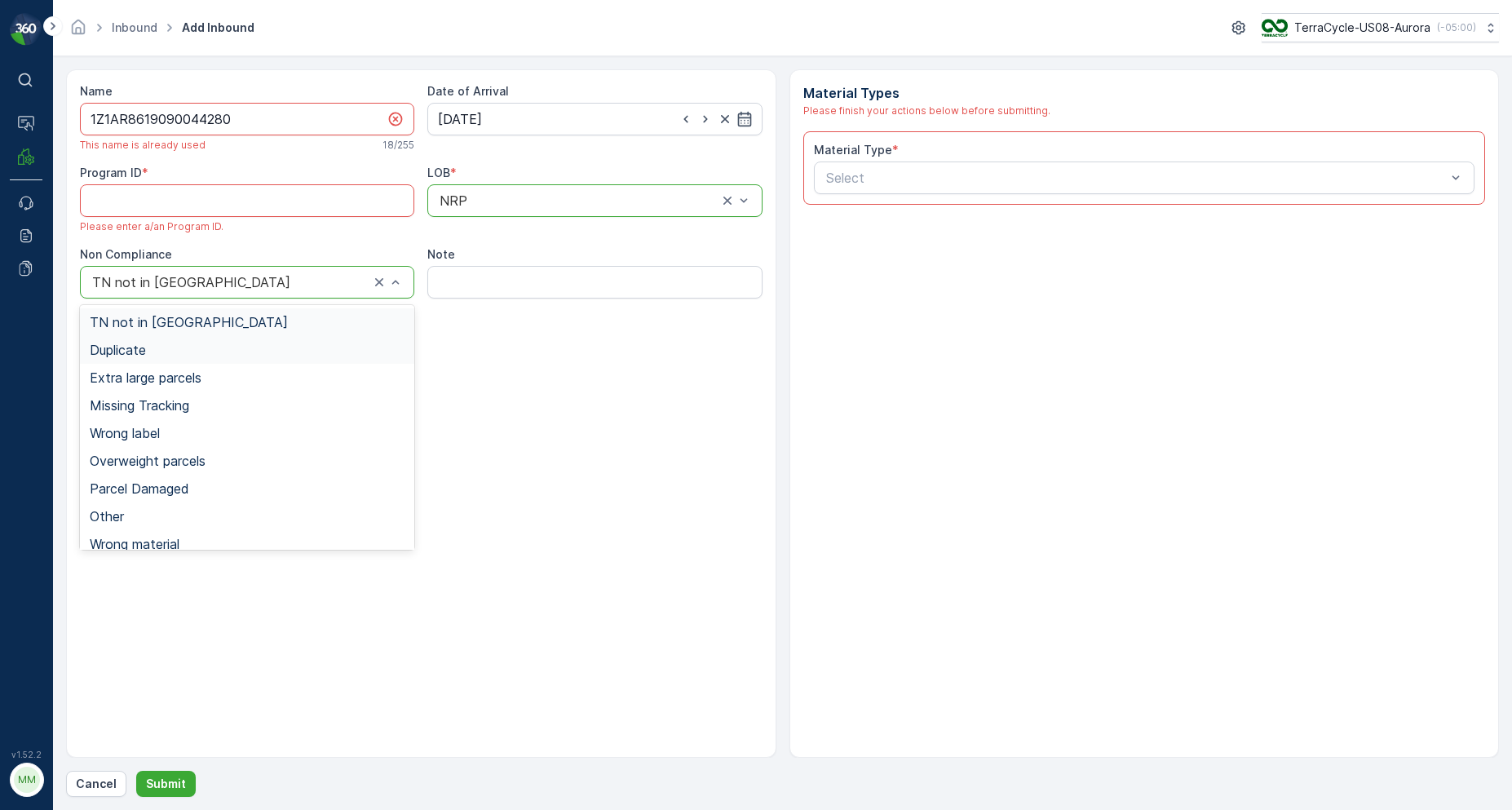
click at [148, 348] on div "Duplicate" at bounding box center [247, 349] width 315 height 15
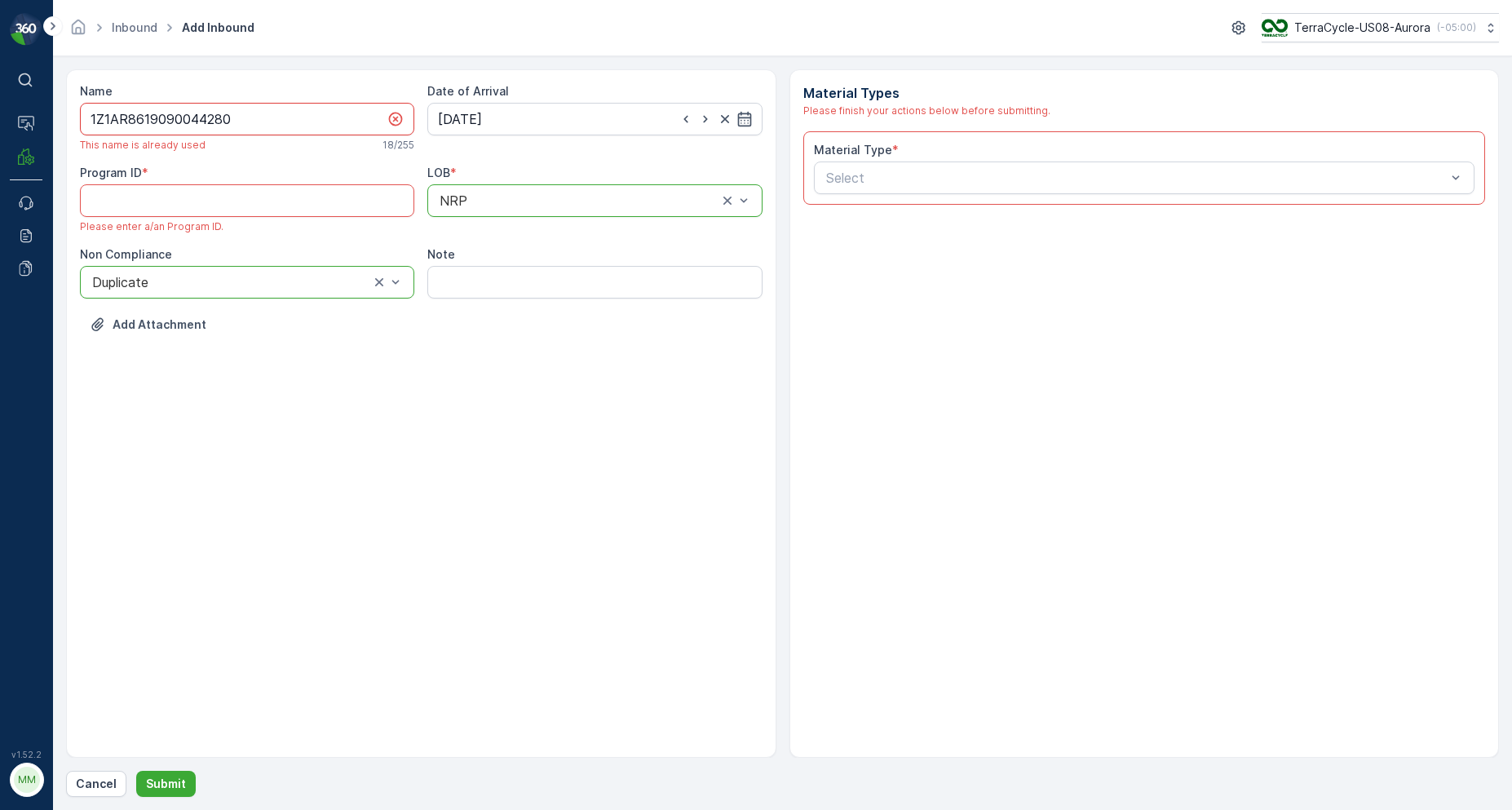
click at [247, 123] on input "1Z1AR8619090044280" at bounding box center [247, 118] width 334 height 33
type input "1Z1AR8619090044280Q"
click at [231, 197] on ID "Program ID" at bounding box center [247, 200] width 334 height 33
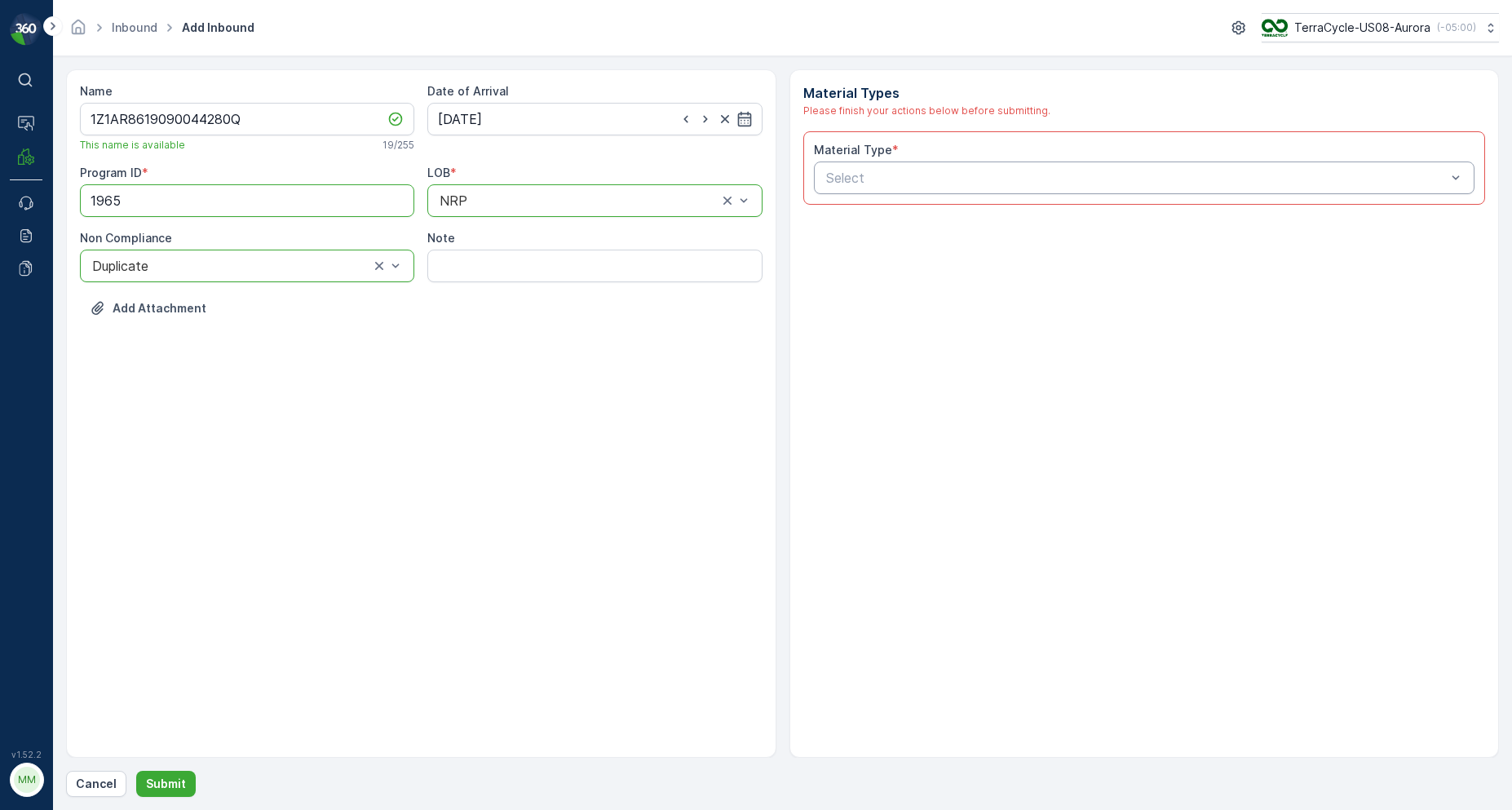
type ID "1965"
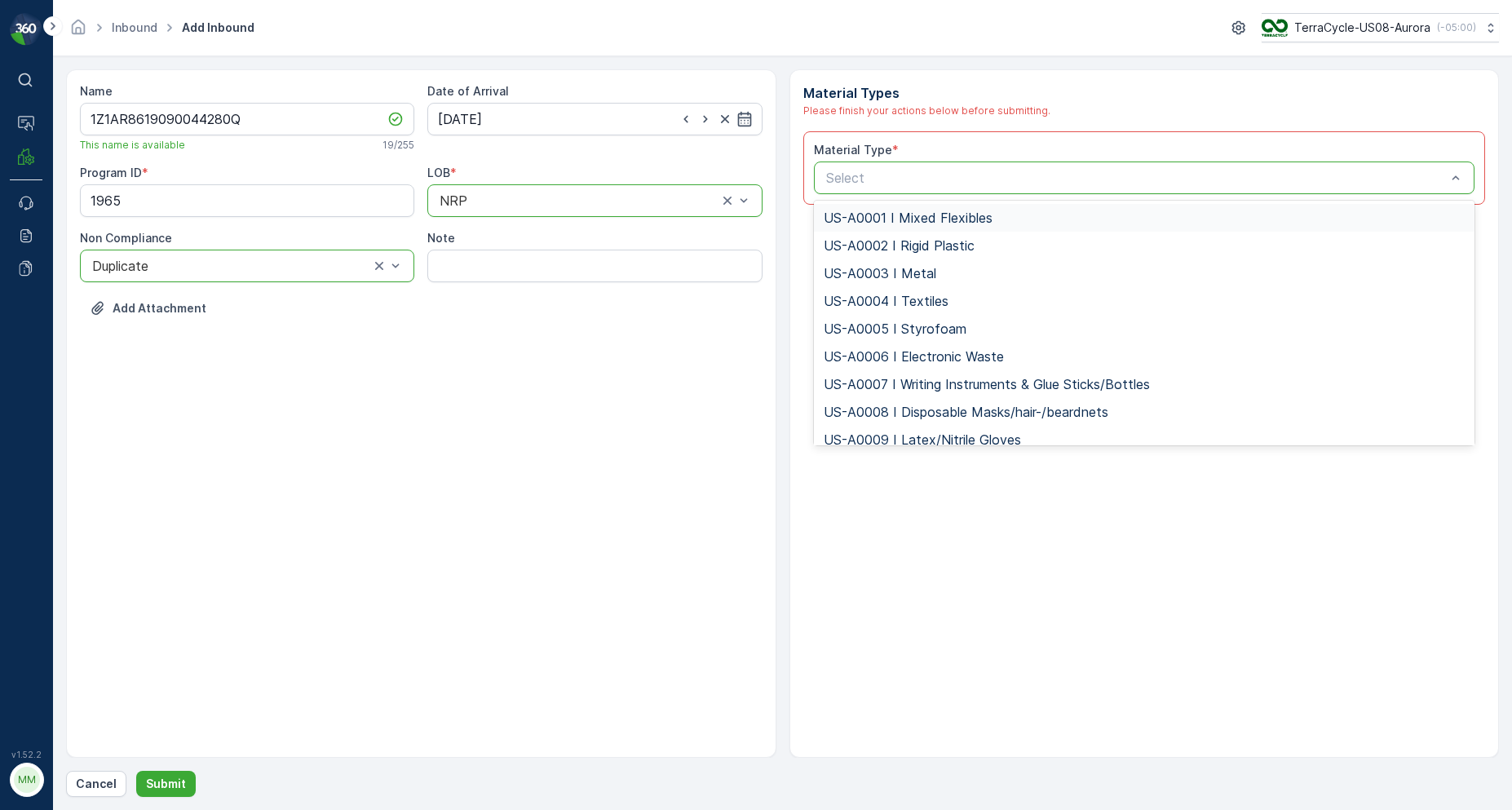
type input "US-PI0025 I Cigarette Waste"
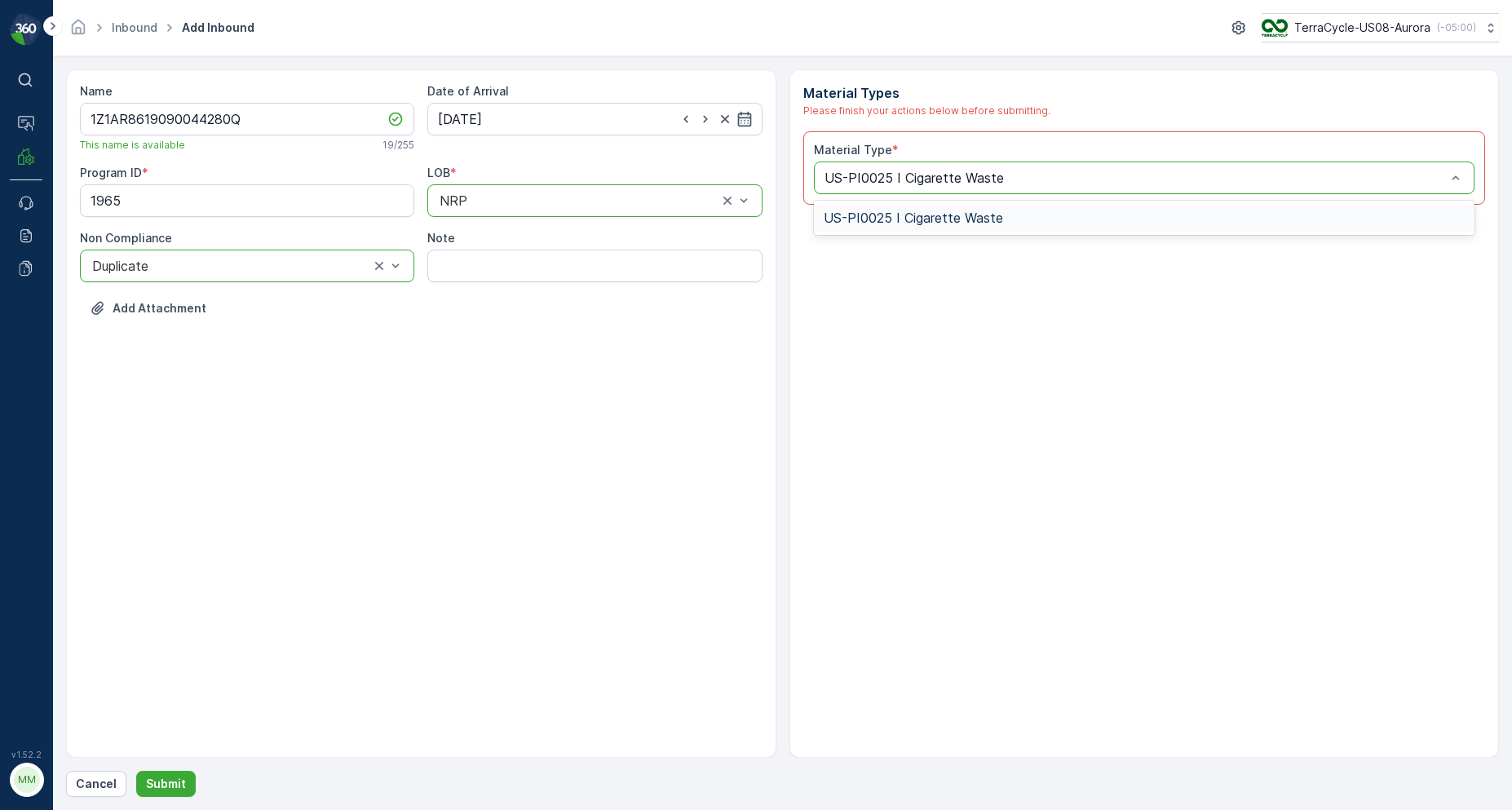
click at [849, 205] on div "US-PI0025 I Cigarette Waste" at bounding box center [1144, 218] width 661 height 28
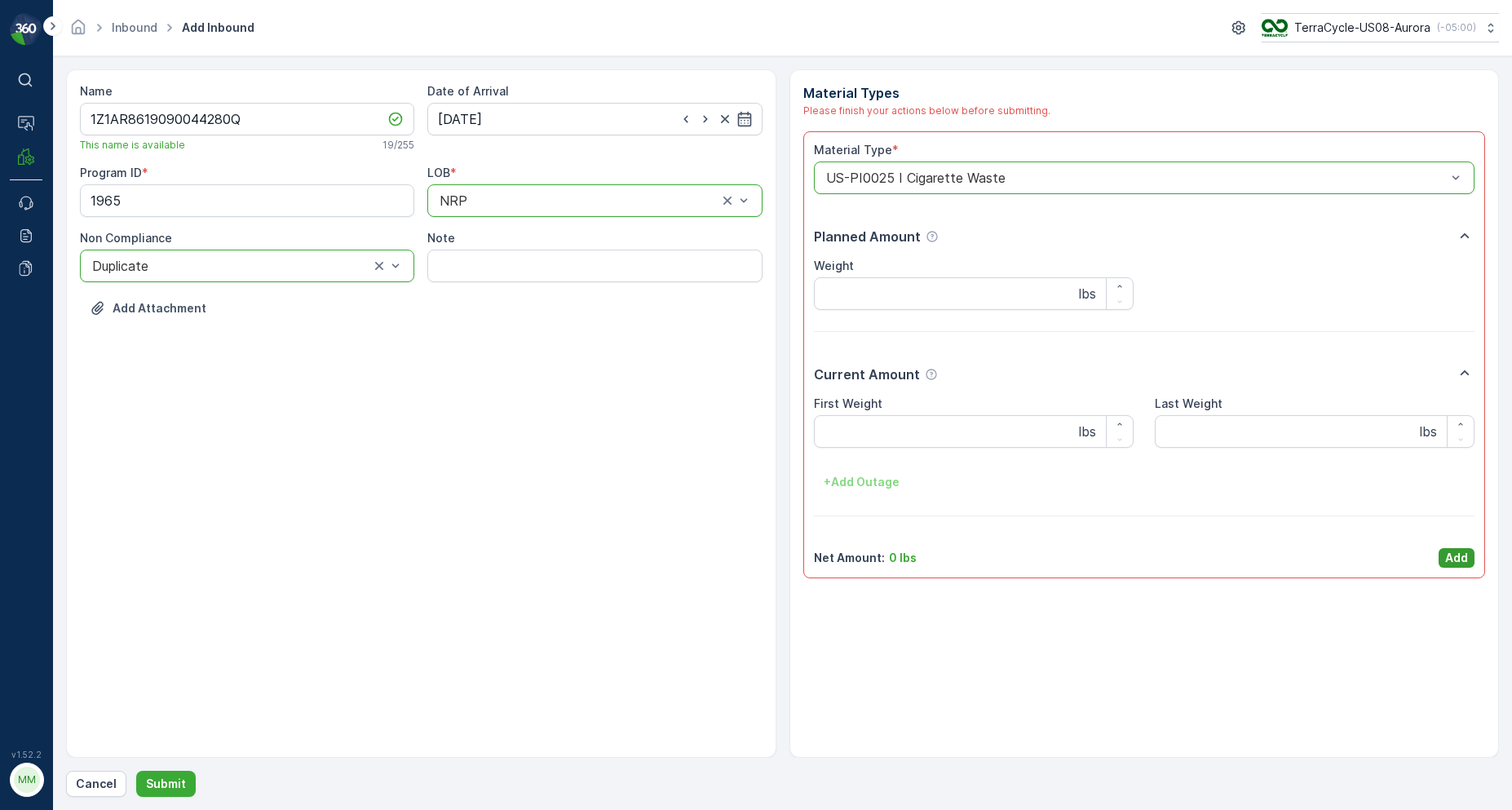
click at [1449, 555] on p "Add" at bounding box center [1456, 557] width 23 height 17
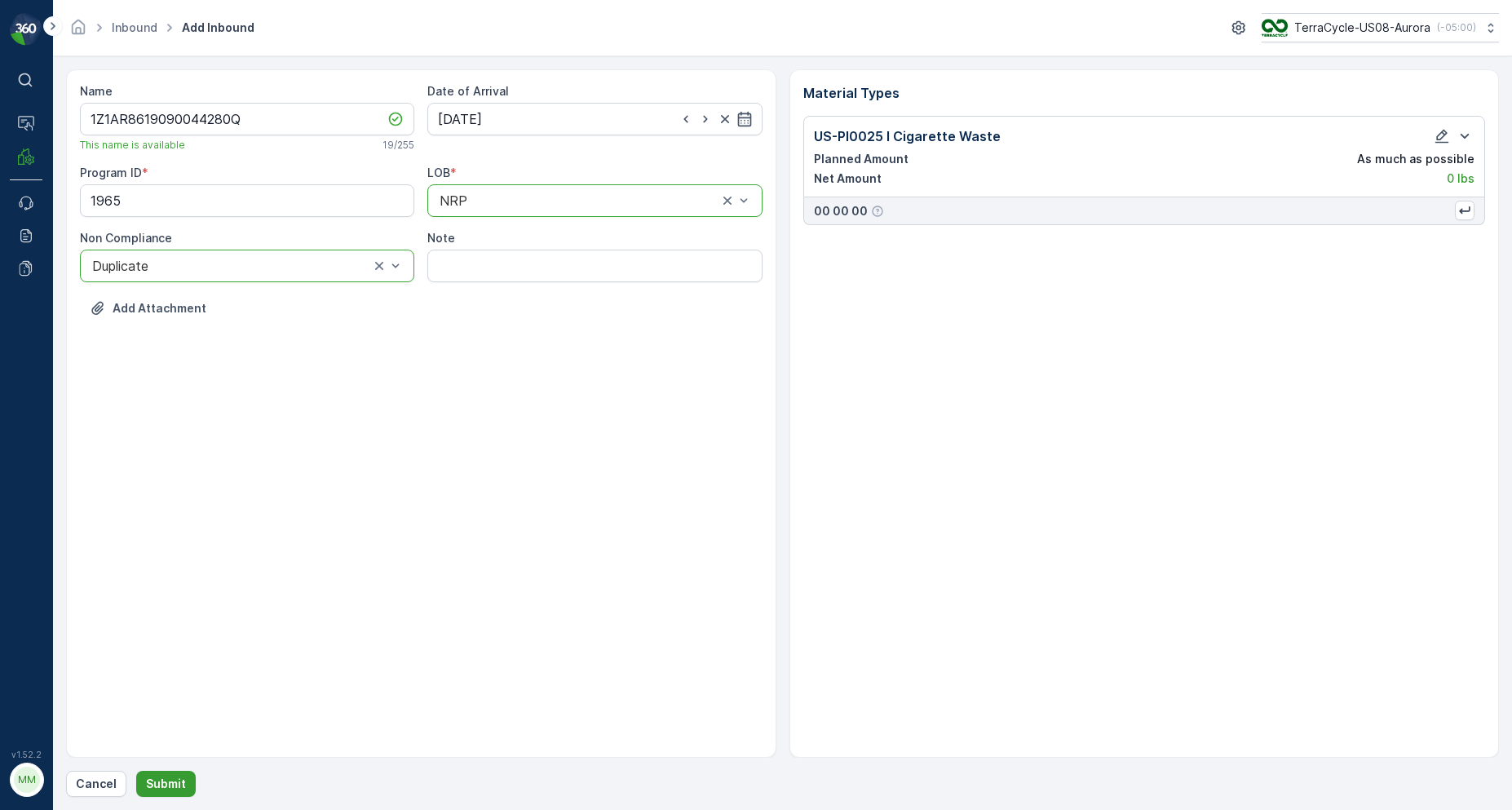
click at [178, 787] on p "Submit" at bounding box center [166, 783] width 40 height 17
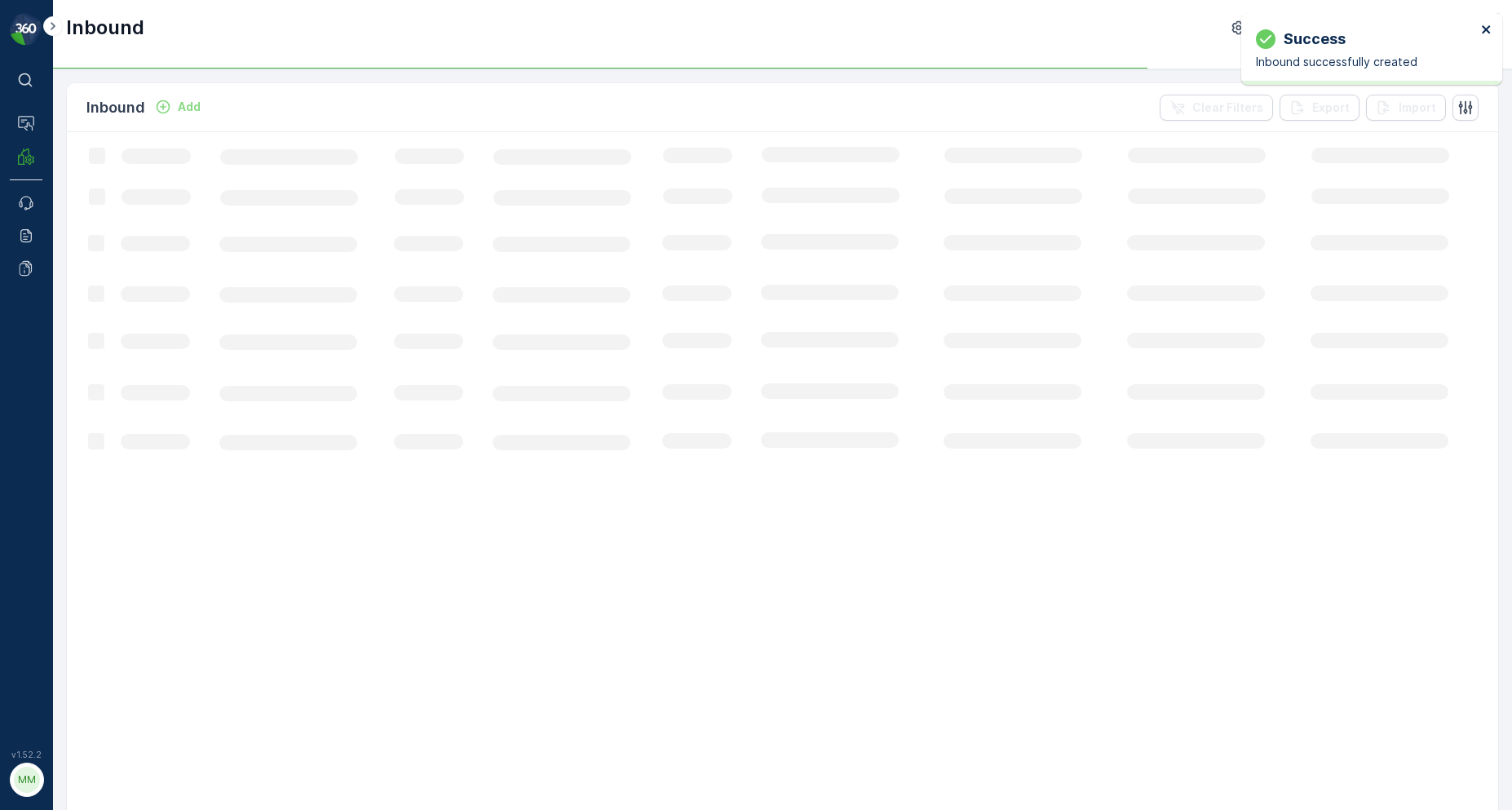
click at [1482, 33] on icon "close" at bounding box center [1486, 29] width 12 height 13
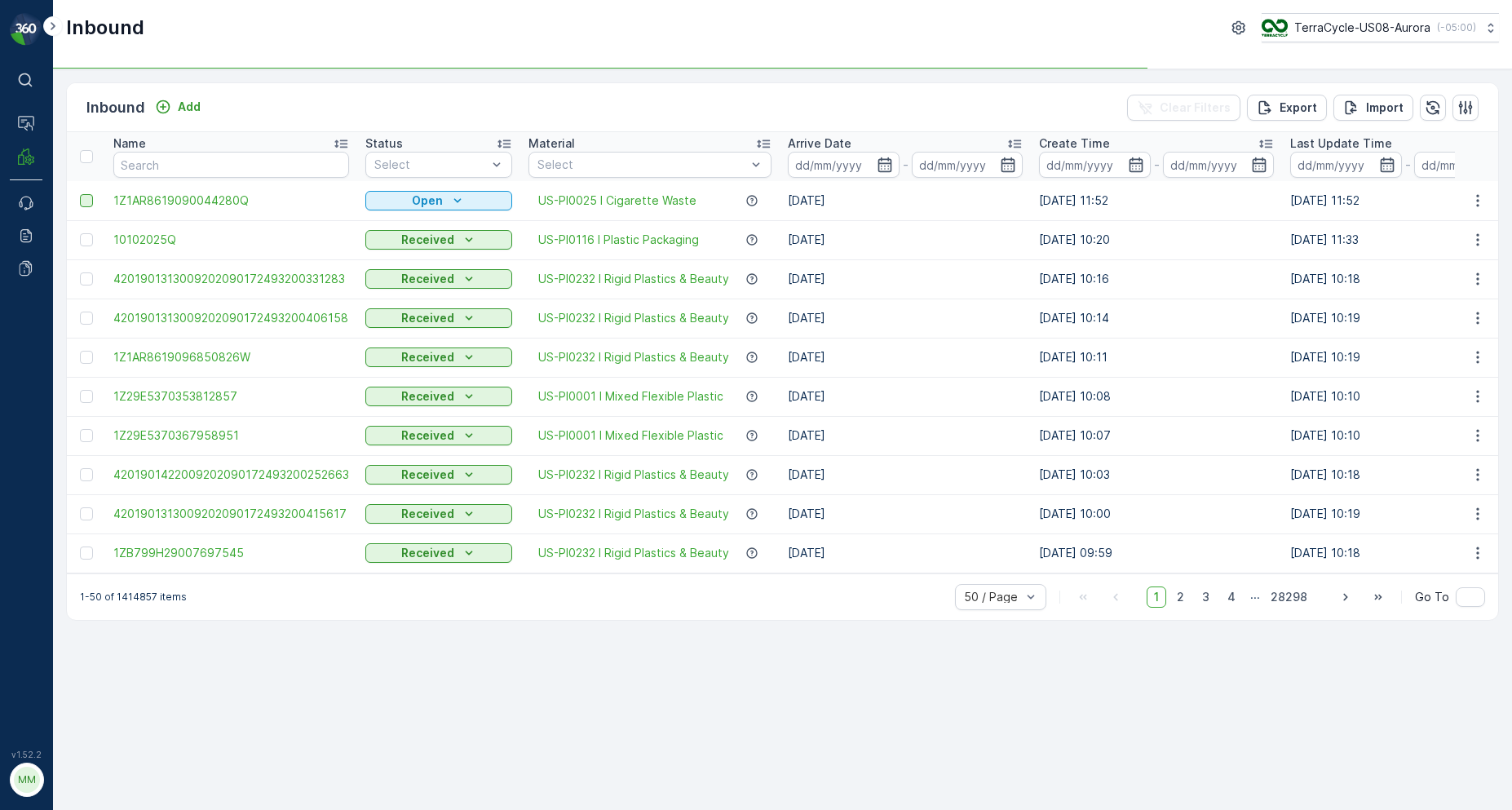
click at [85, 195] on div at bounding box center [86, 200] width 13 height 13
click at [80, 194] on input "checkbox" at bounding box center [80, 194] width 0 height 0
click at [1344, 110] on p "Print QR" at bounding box center [1325, 108] width 49 height 17
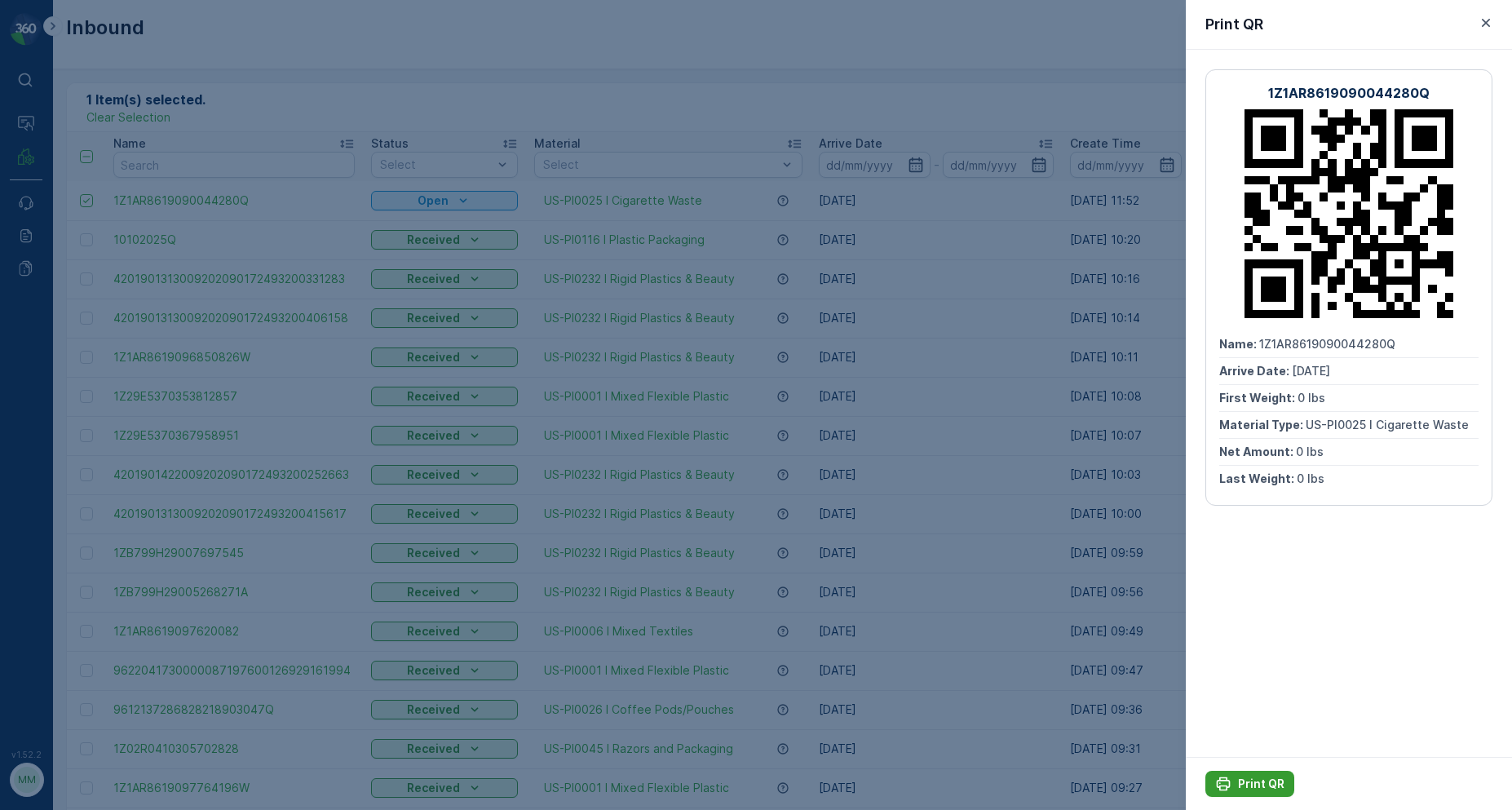
click at [1226, 773] on button "Print QR" at bounding box center [1250, 783] width 89 height 26
click at [205, 79] on div at bounding box center [756, 405] width 1512 height 810
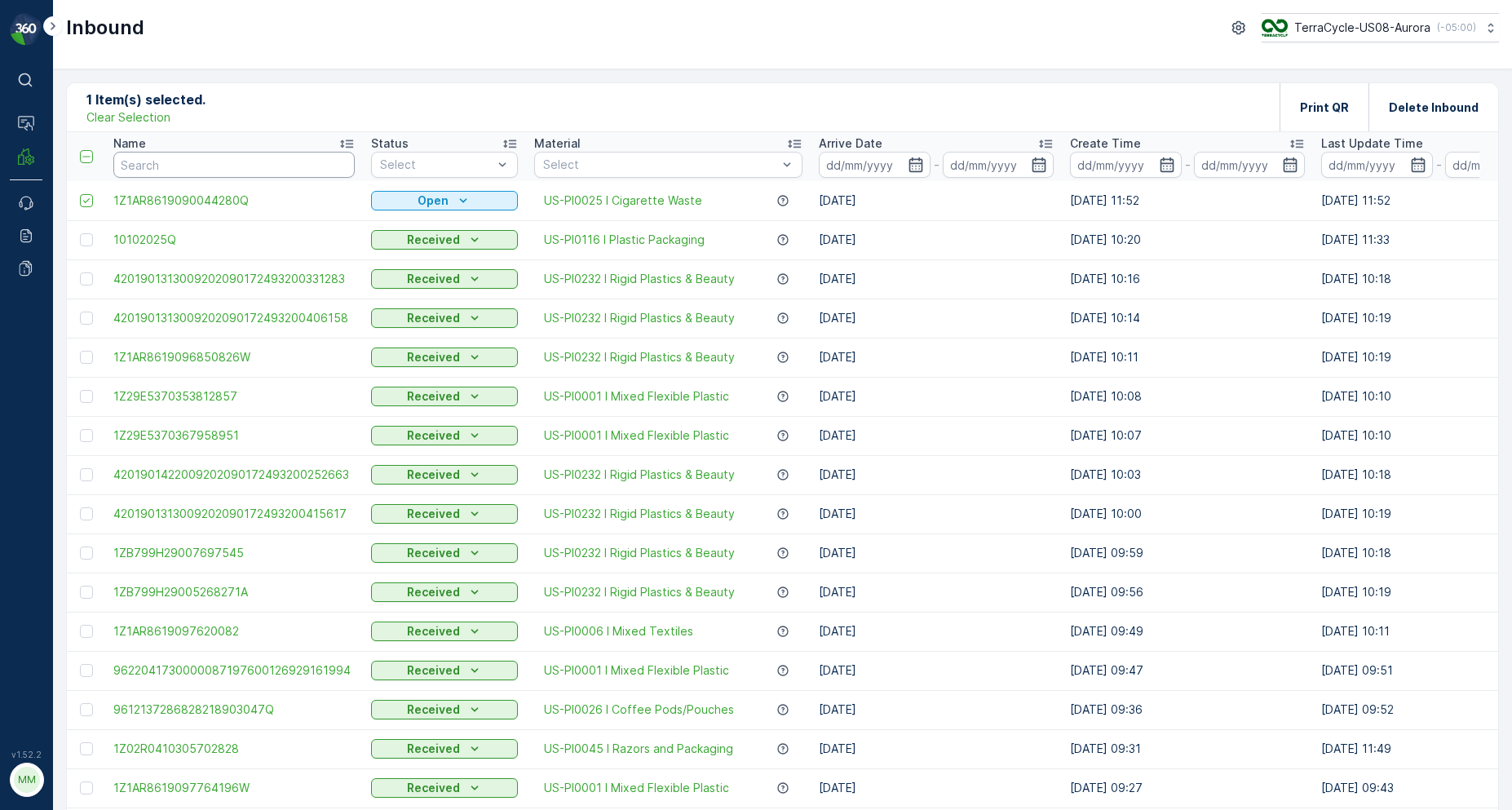
click at [194, 169] on input "text" at bounding box center [234, 165] width 242 height 26
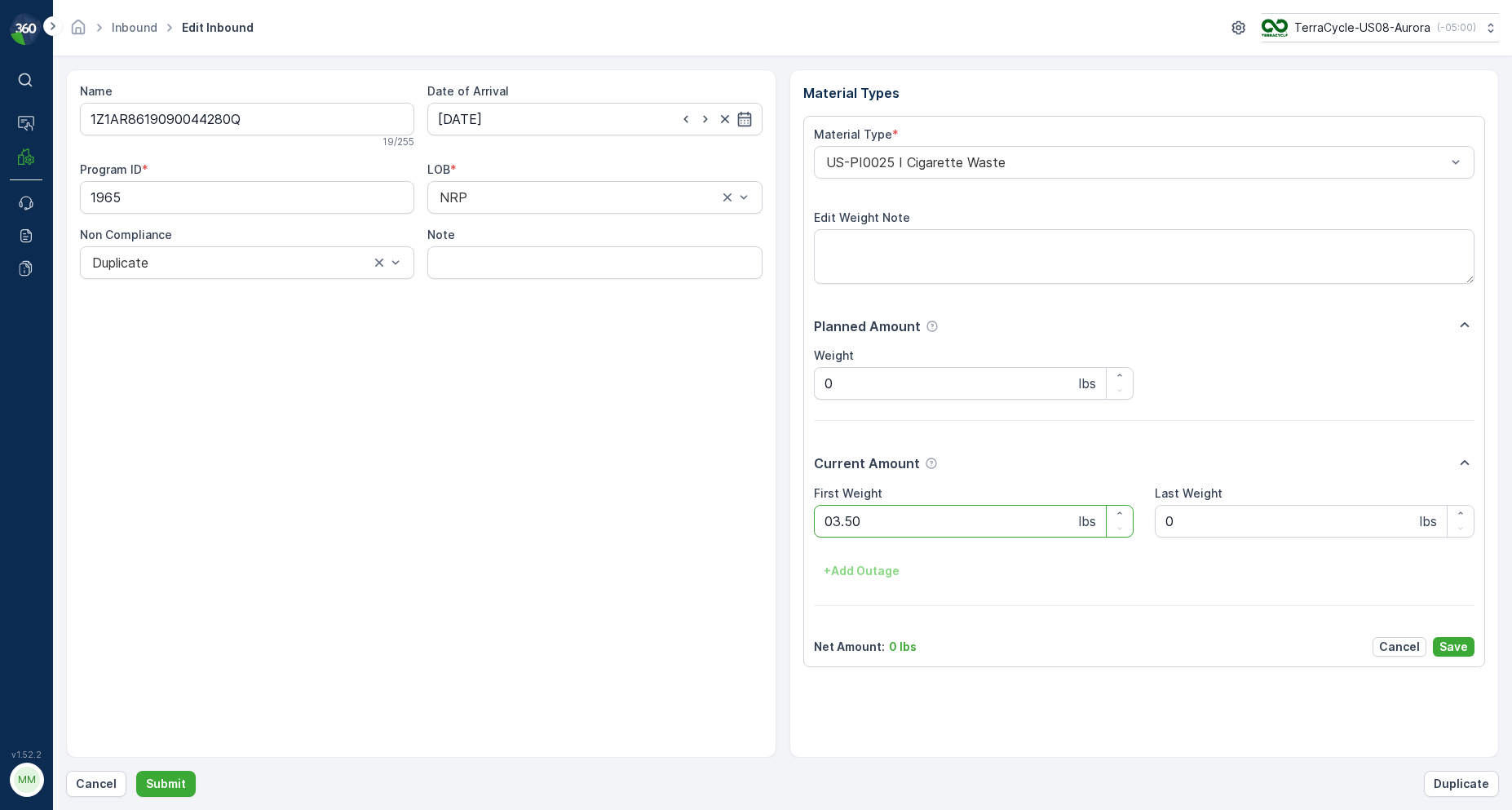
click at [136, 771] on button "Submit" at bounding box center [166, 783] width 59 height 26
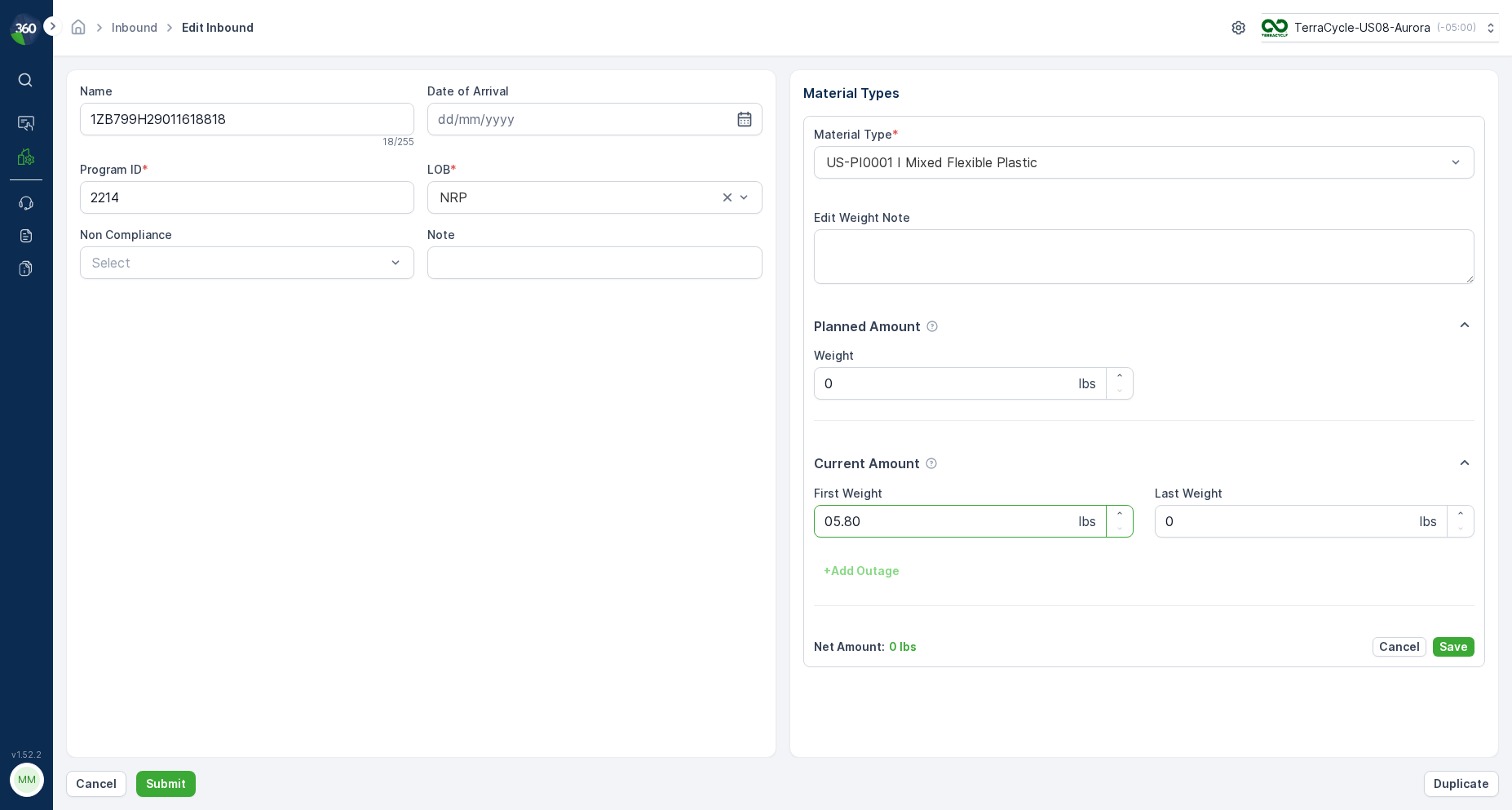
click at [136, 771] on button "Submit" at bounding box center [166, 783] width 59 height 26
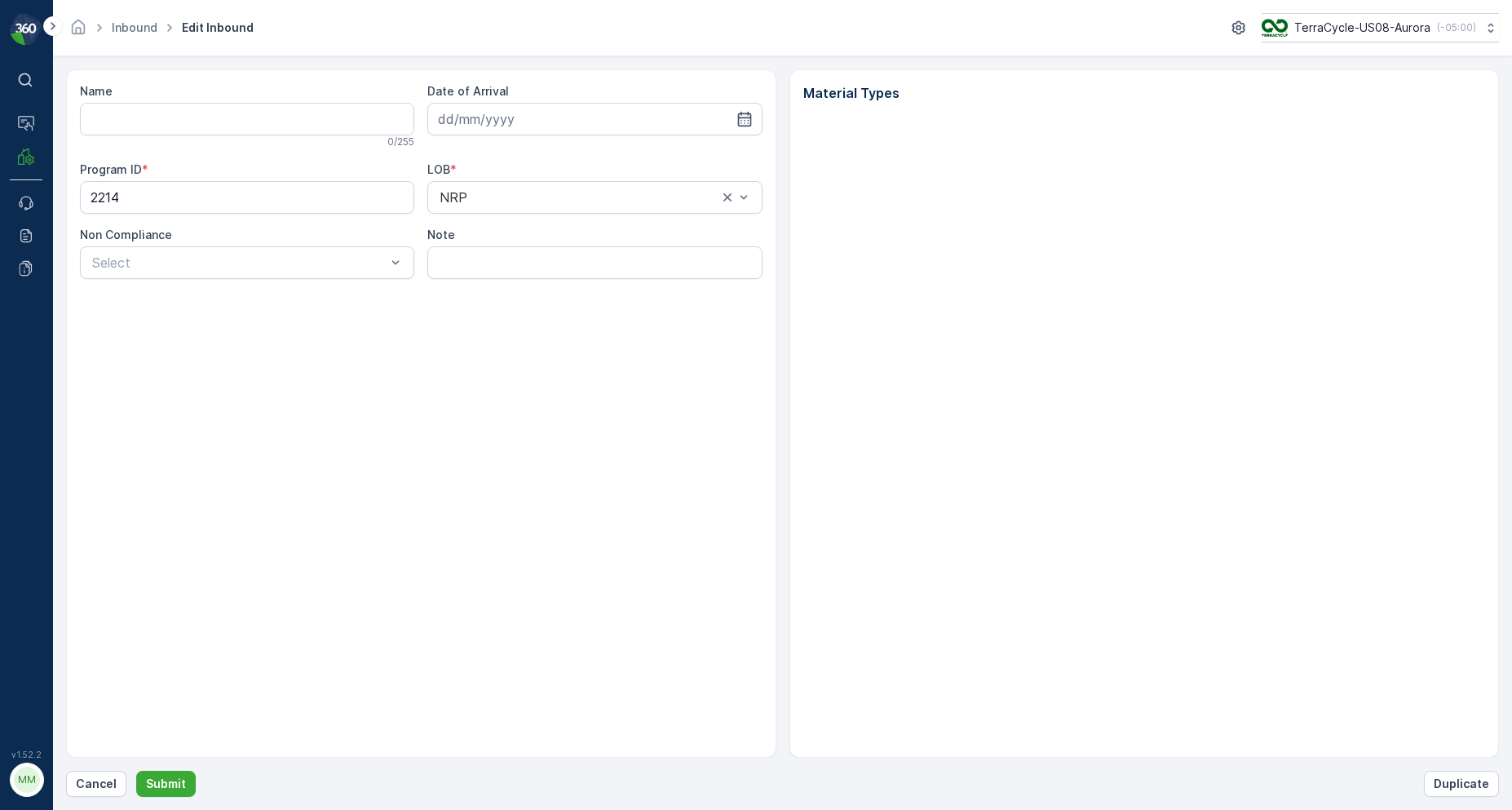
type input "1ZB799H29026407705"
type input "[DATE]"
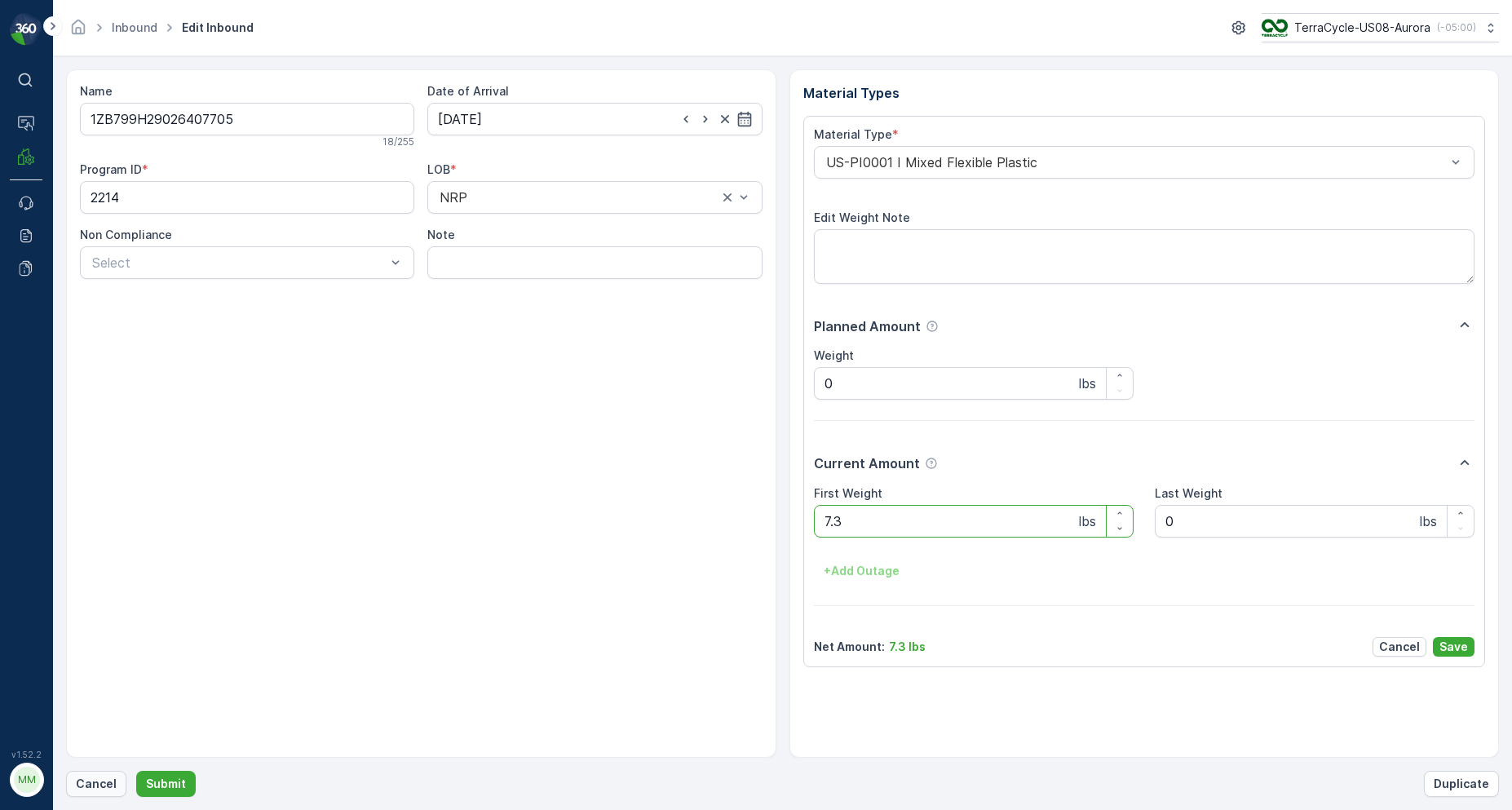
click at [90, 777] on p "Cancel" at bounding box center [96, 783] width 40 height 17
click at [136, 771] on button "Submit" at bounding box center [166, 783] width 59 height 26
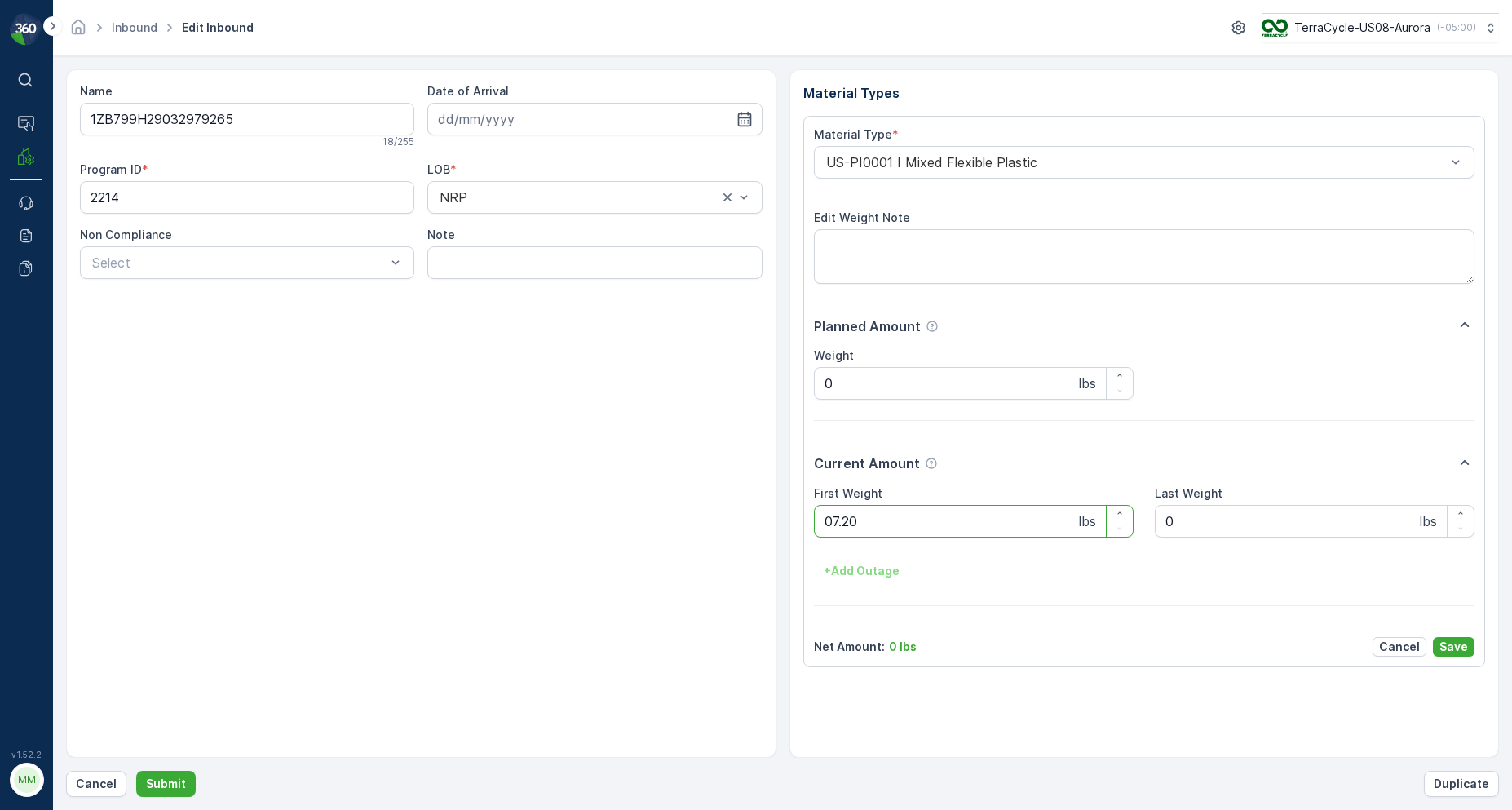
click at [136, 771] on button "Submit" at bounding box center [166, 783] width 59 height 26
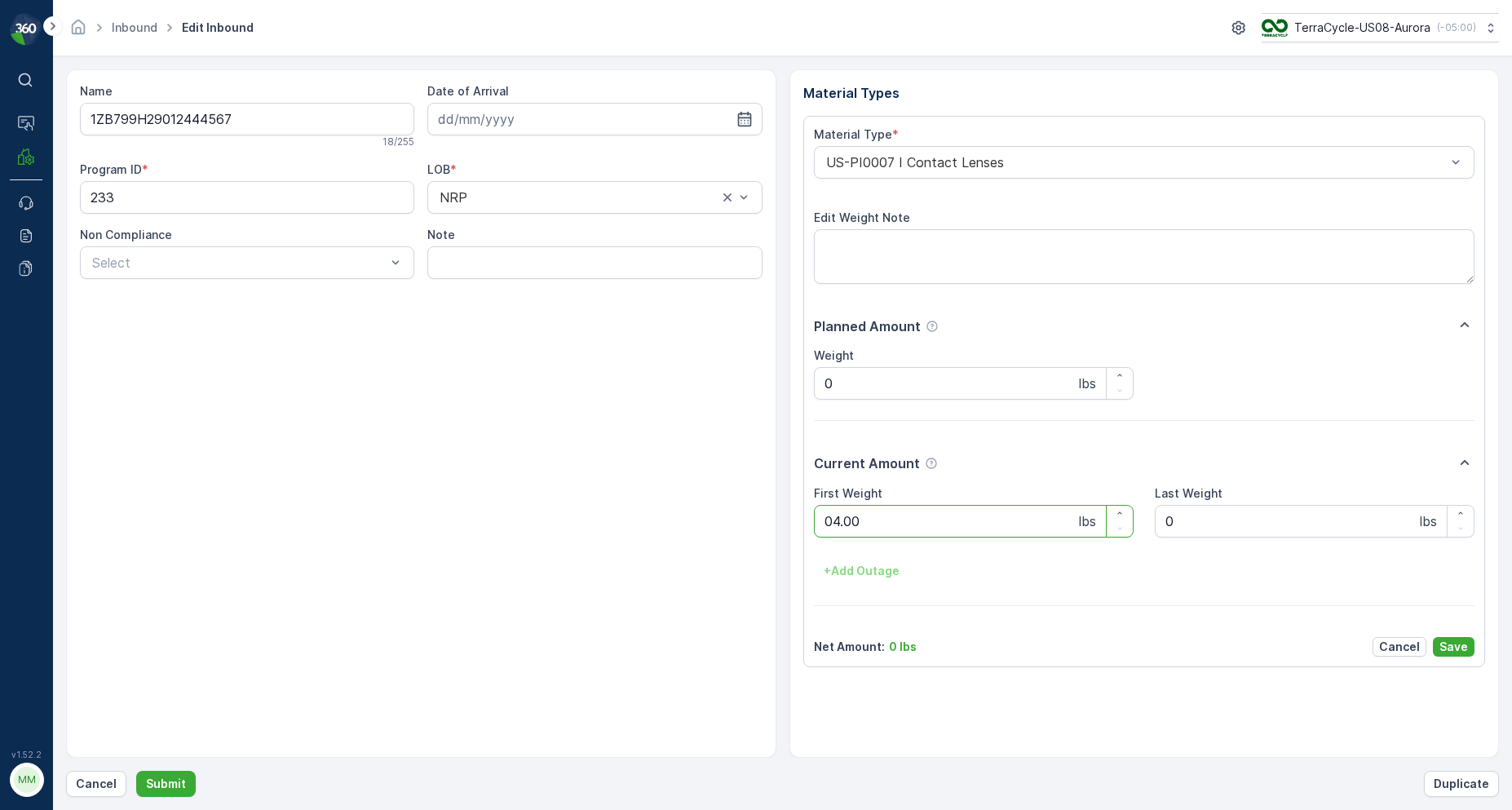
click at [136, 771] on button "Submit" at bounding box center [166, 783] width 59 height 26
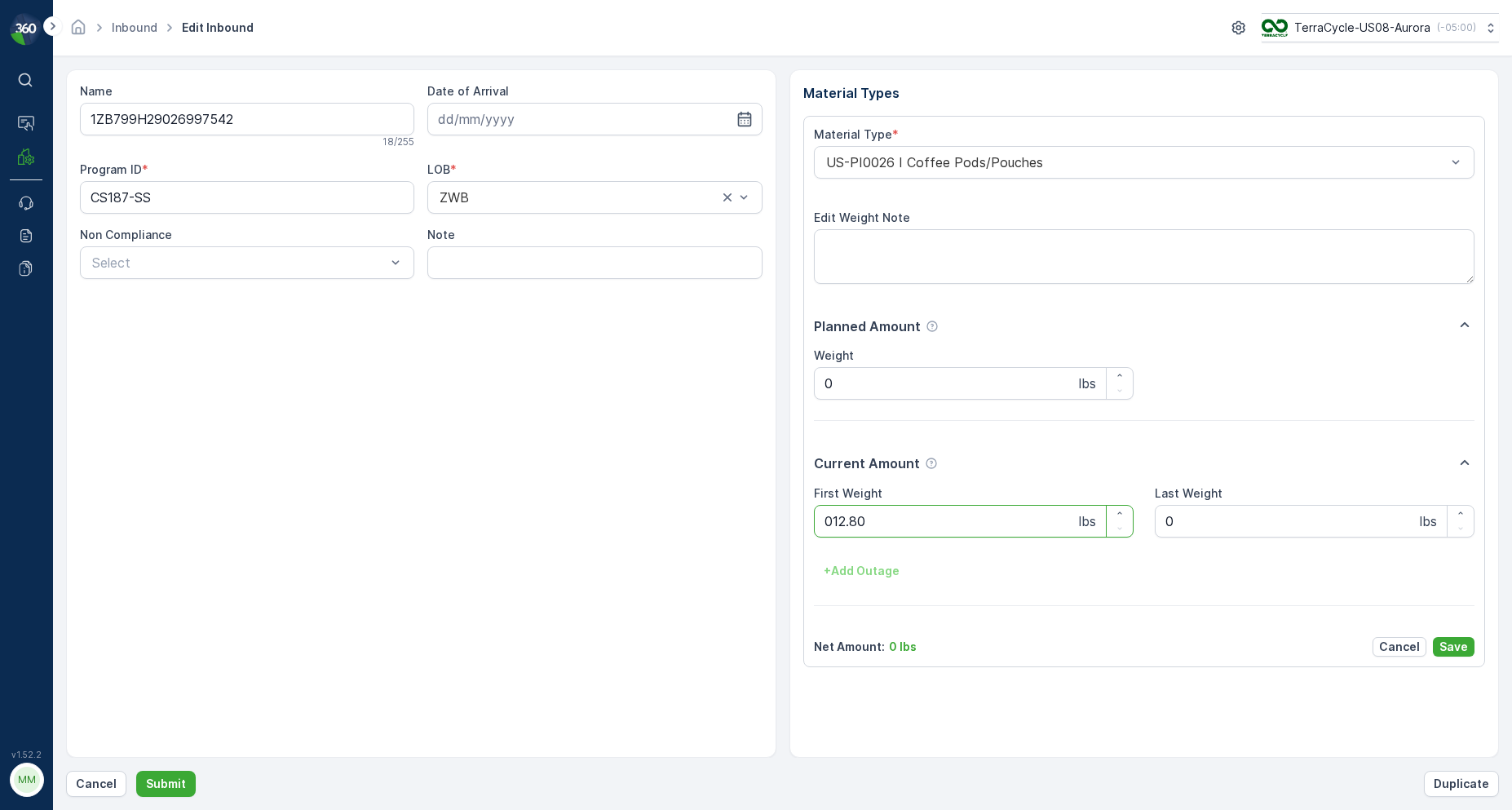
click at [136, 771] on button "Submit" at bounding box center [166, 783] width 59 height 26
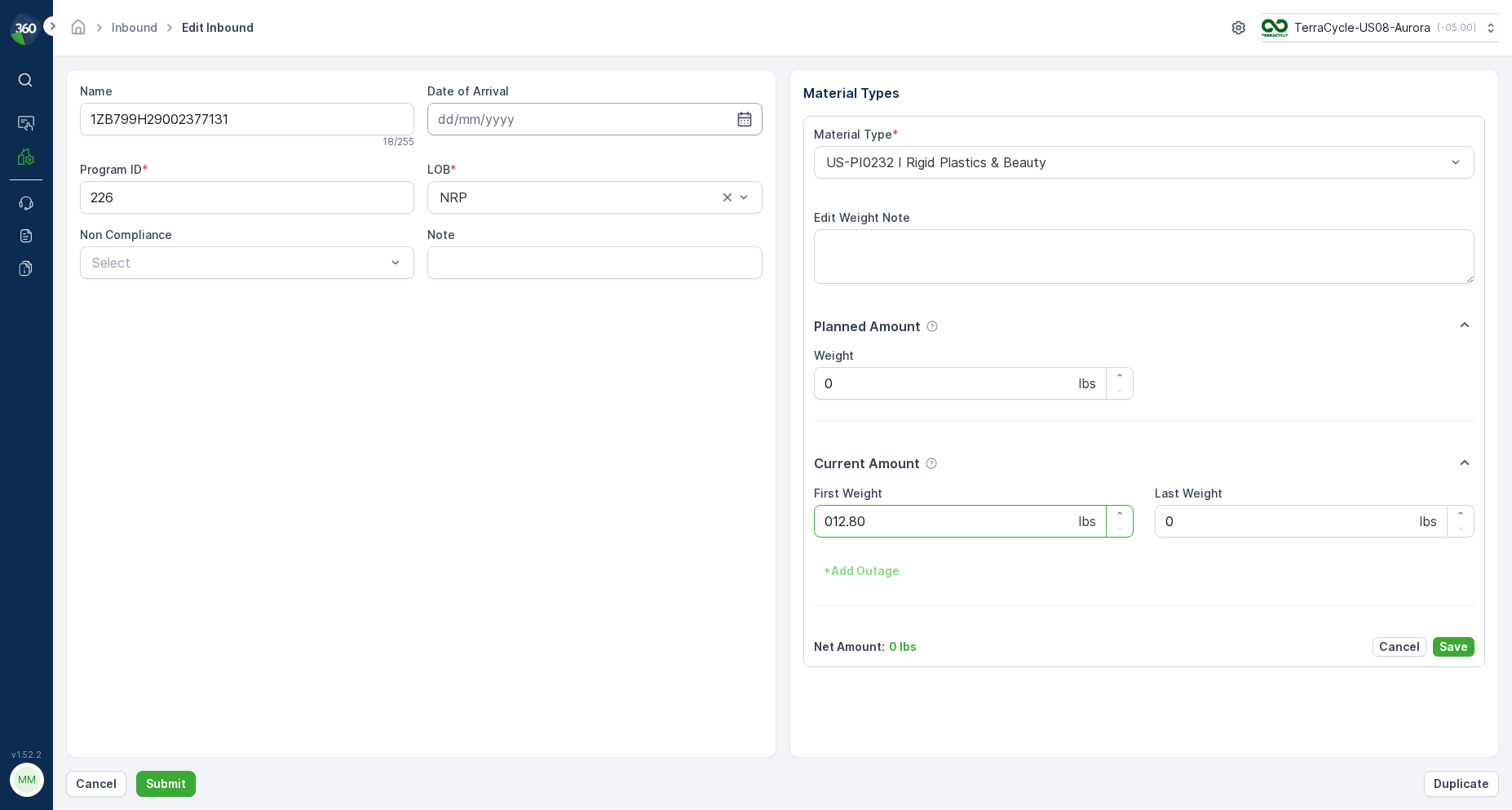
click at [136, 771] on button "Submit" at bounding box center [166, 783] width 59 height 26
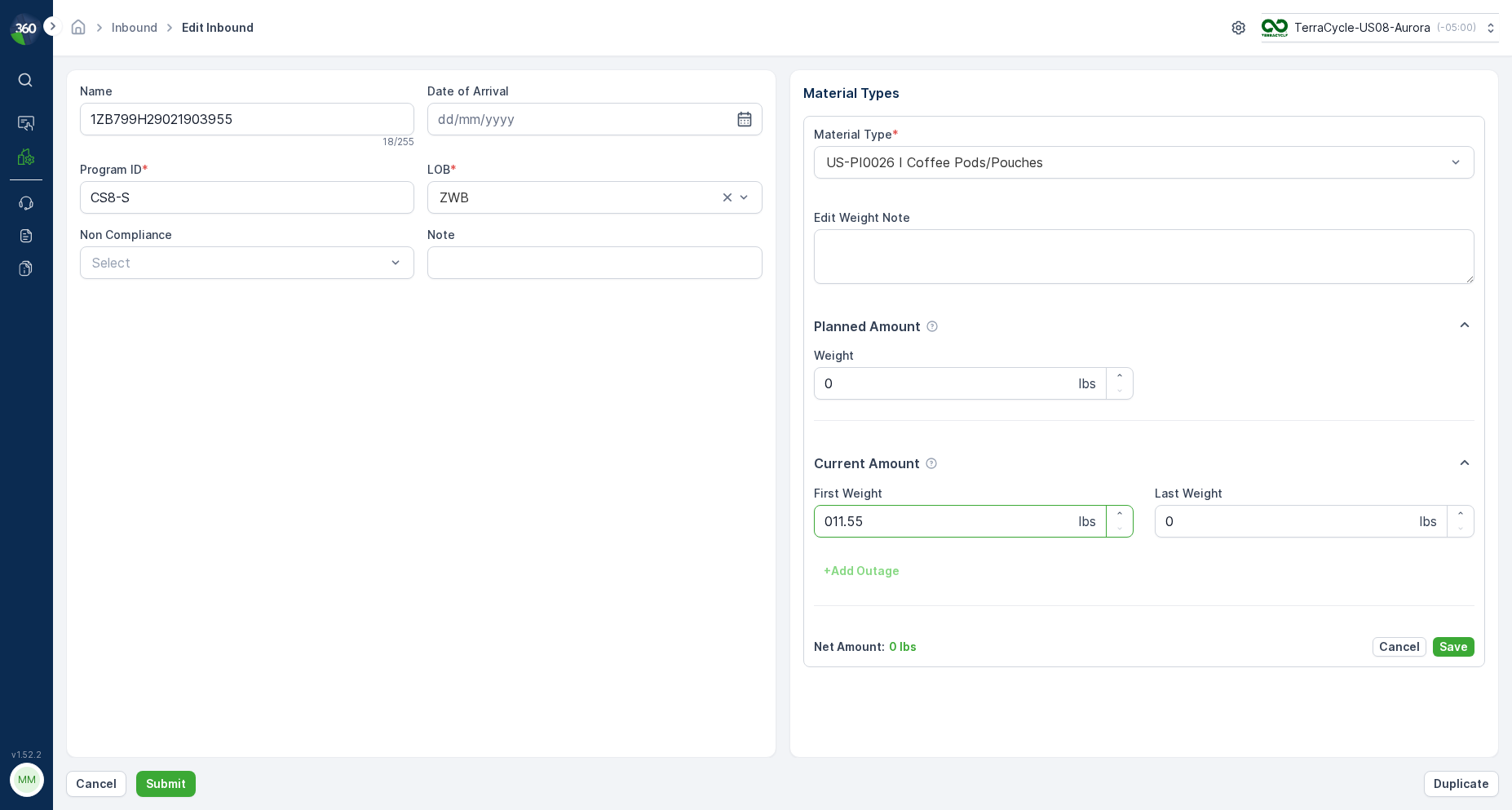
click at [136, 771] on button "Submit" at bounding box center [166, 783] width 59 height 26
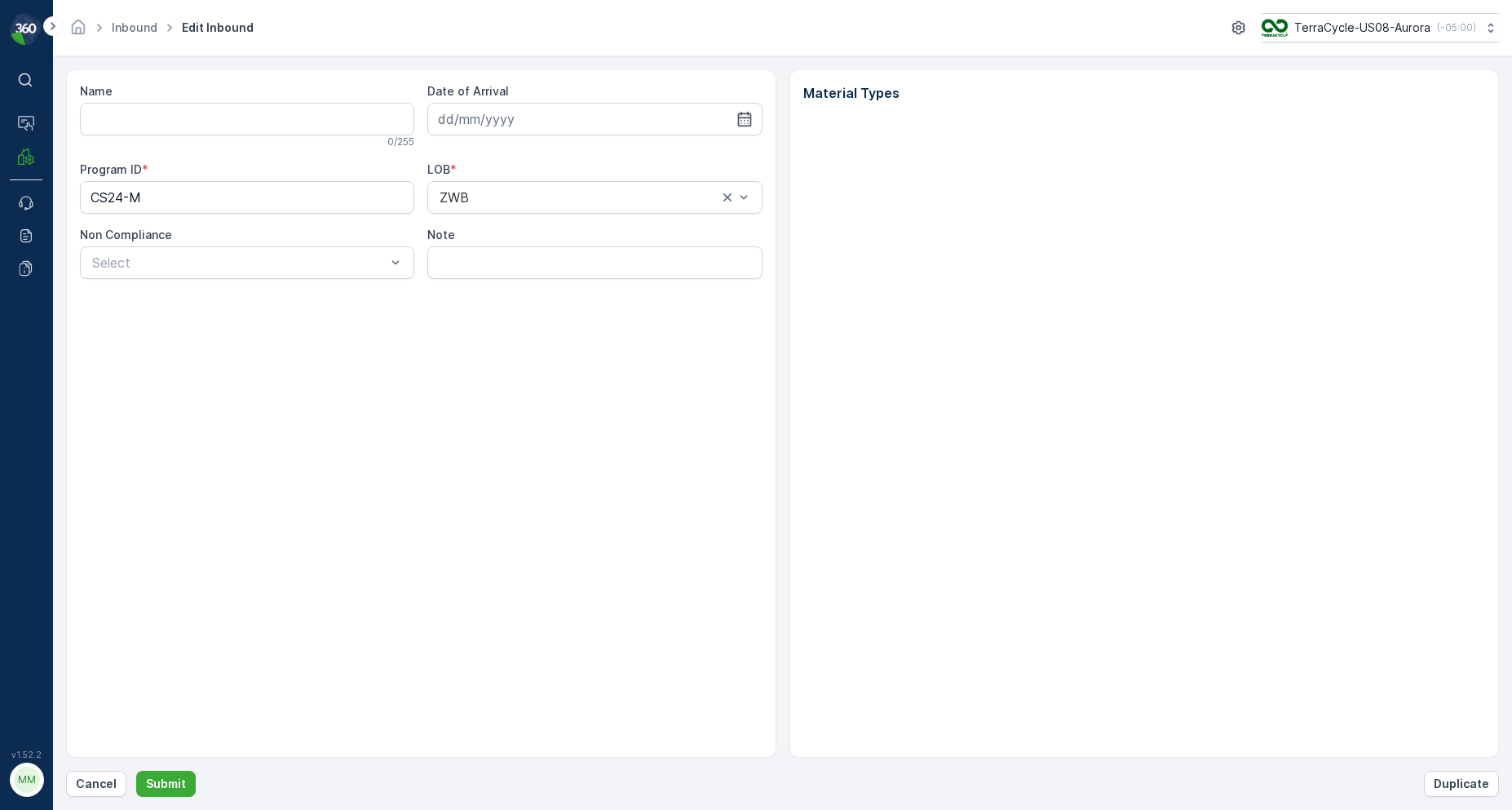
type input "1ZB799H29027737562"
type input "[DATE]"
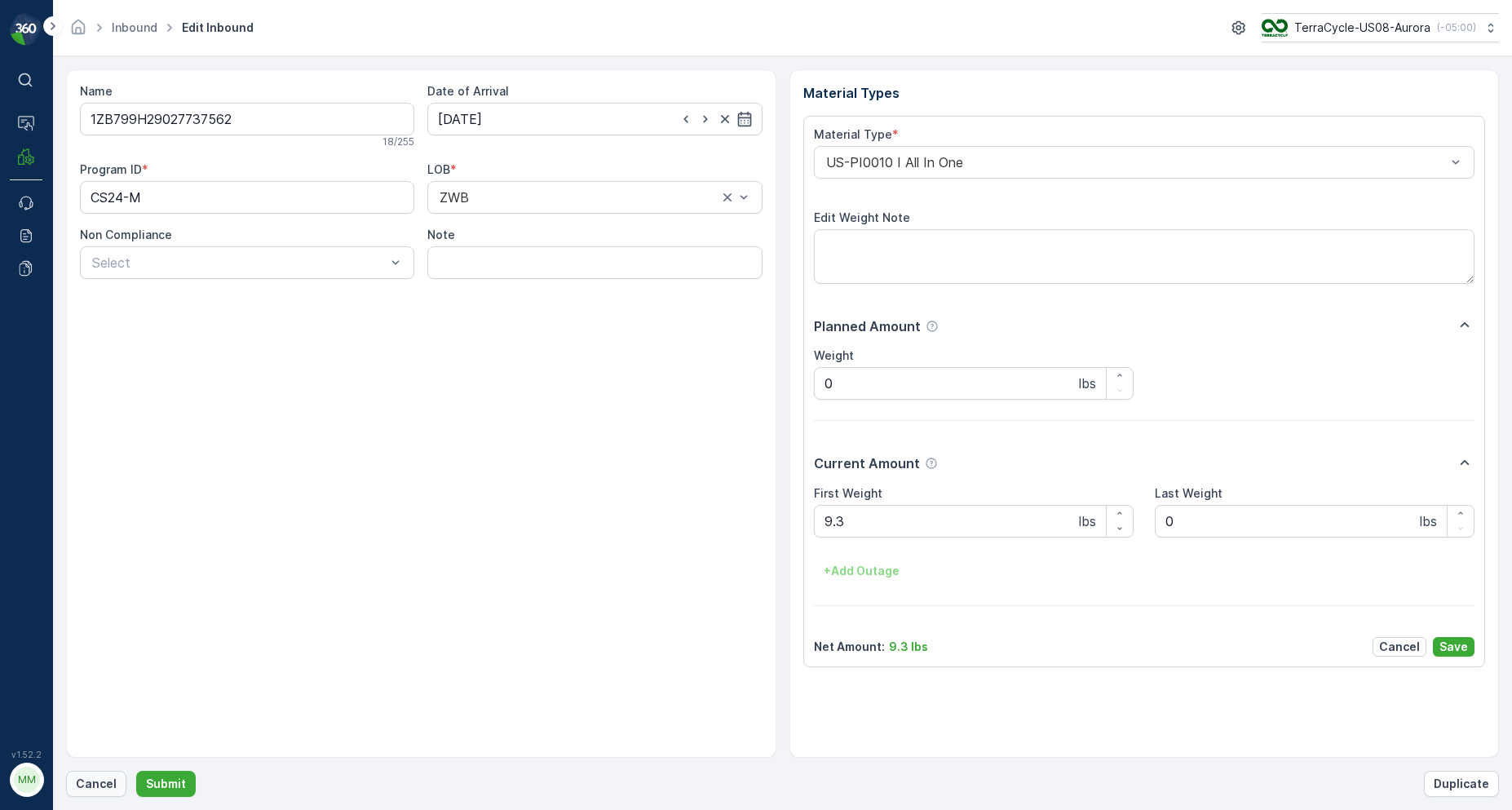
click at [101, 785] on p "Cancel" at bounding box center [96, 783] width 40 height 17
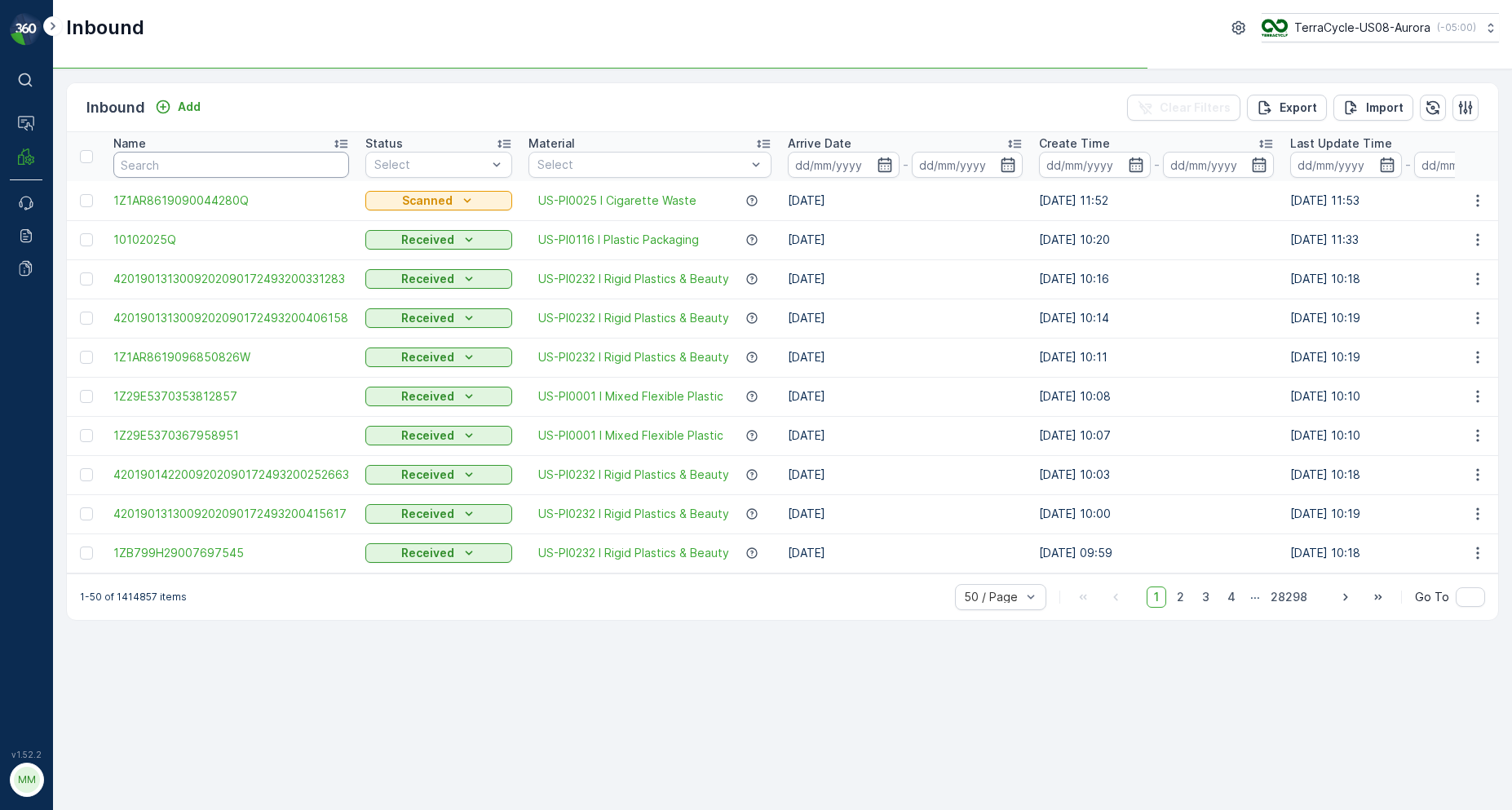
click at [165, 157] on input "text" at bounding box center [231, 165] width 236 height 26
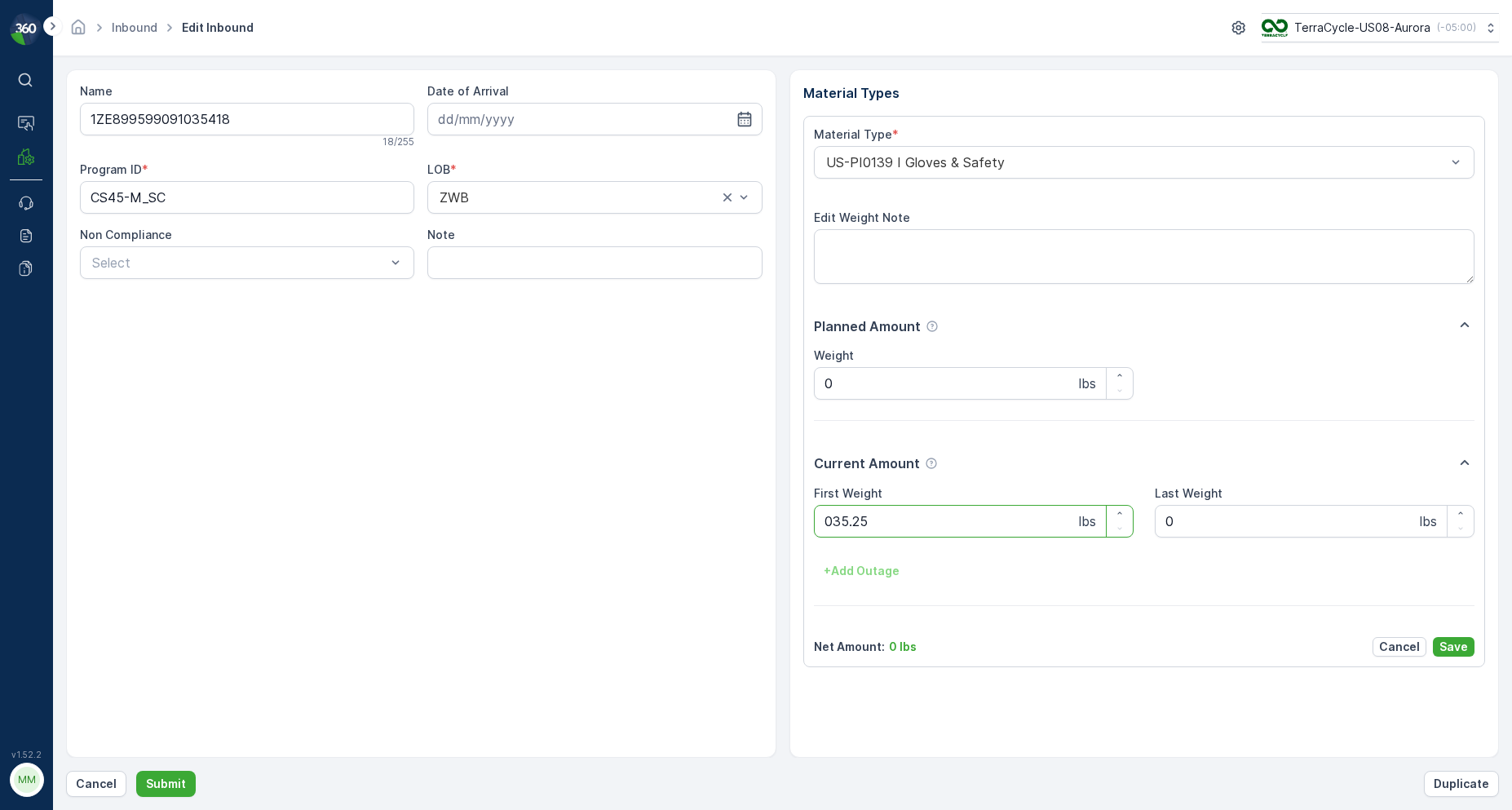
click at [136, 771] on button "Submit" at bounding box center [166, 783] width 59 height 26
click at [88, 782] on p "Cancel" at bounding box center [96, 783] width 40 height 17
click at [136, 771] on button "Submit" at bounding box center [166, 783] width 59 height 26
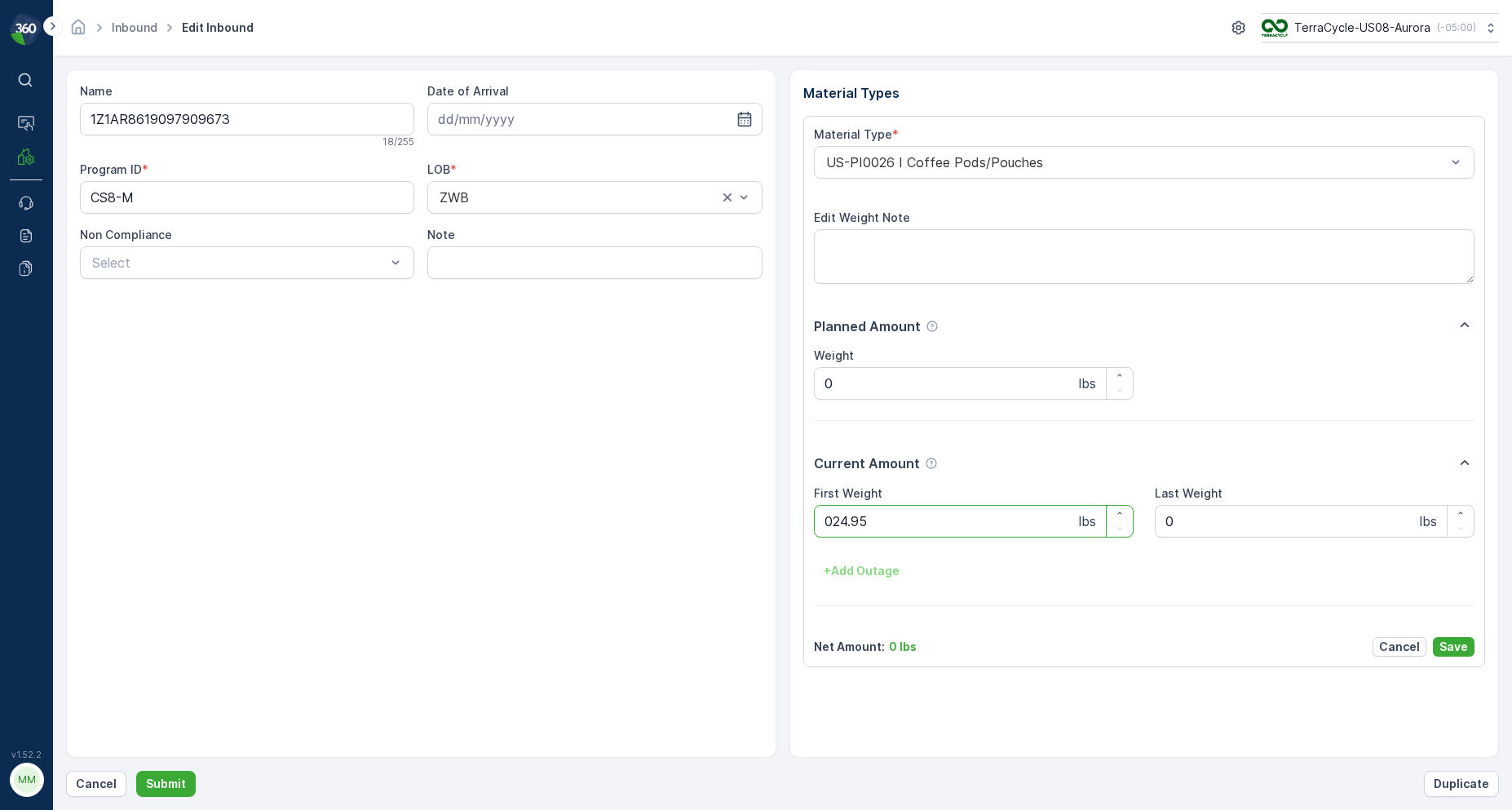
click at [136, 771] on button "Submit" at bounding box center [166, 783] width 59 height 26
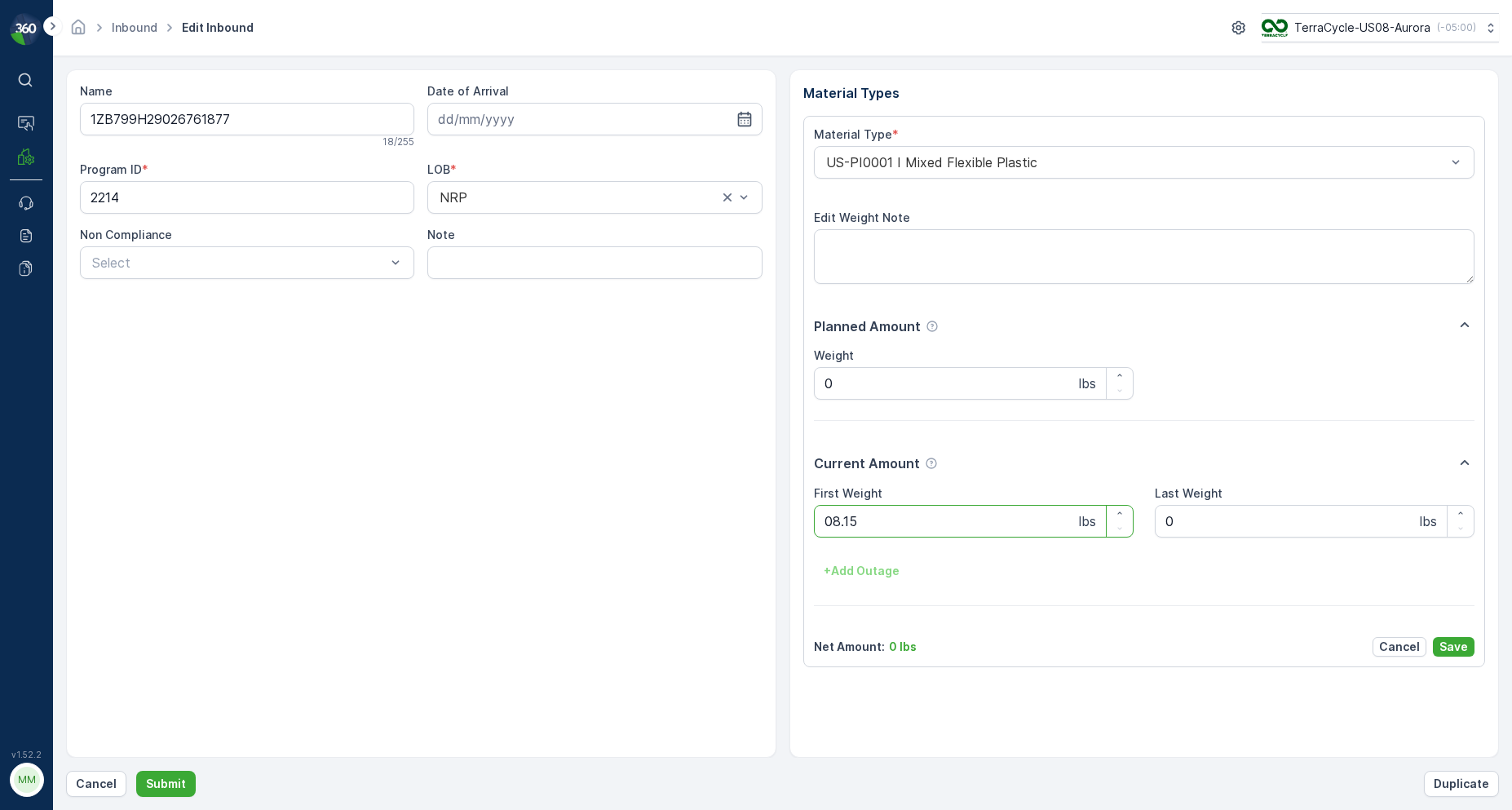
click at [136, 771] on button "Submit" at bounding box center [166, 783] width 59 height 26
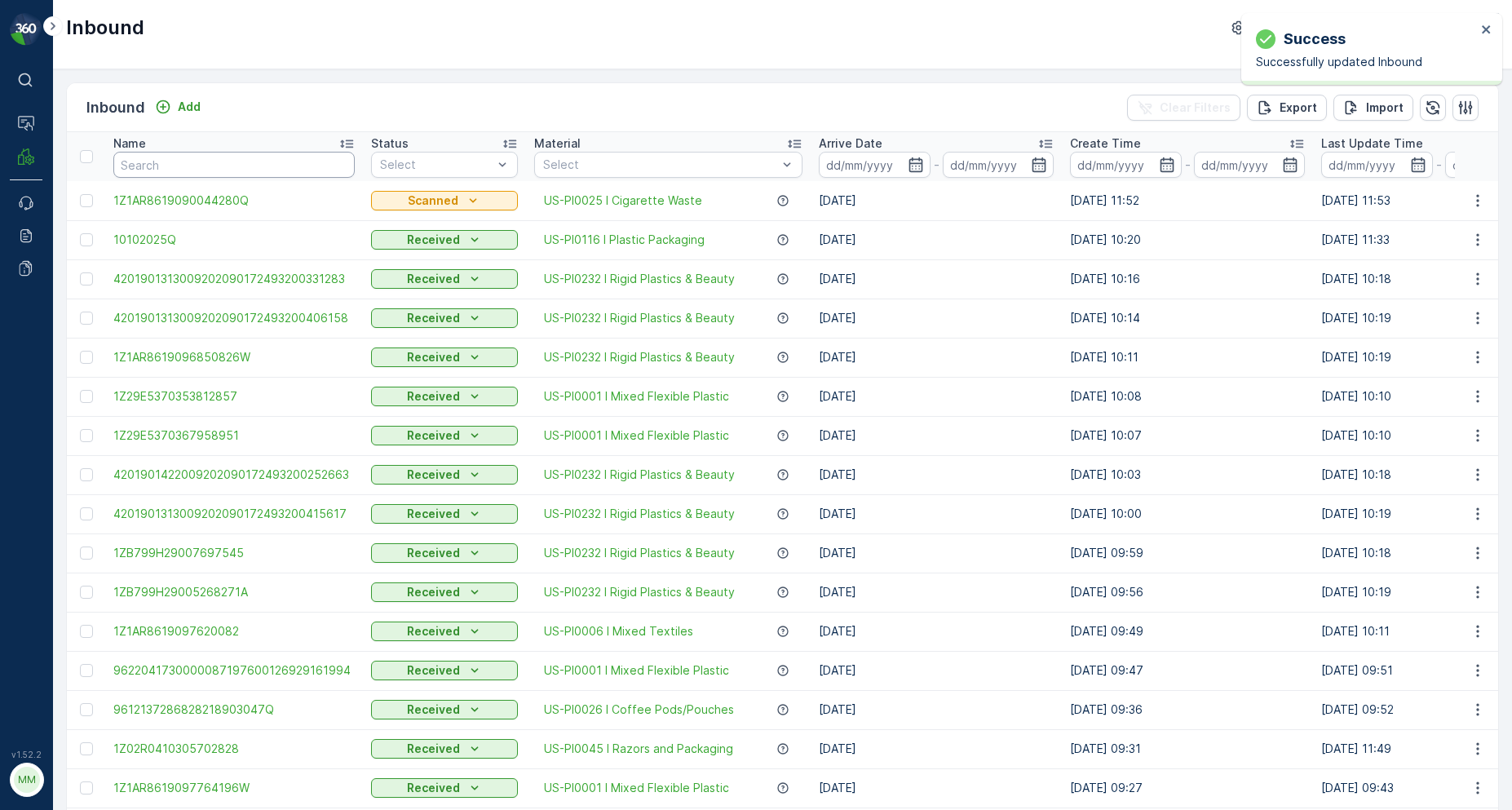
click at [191, 164] on input "text" at bounding box center [234, 165] width 242 height 26
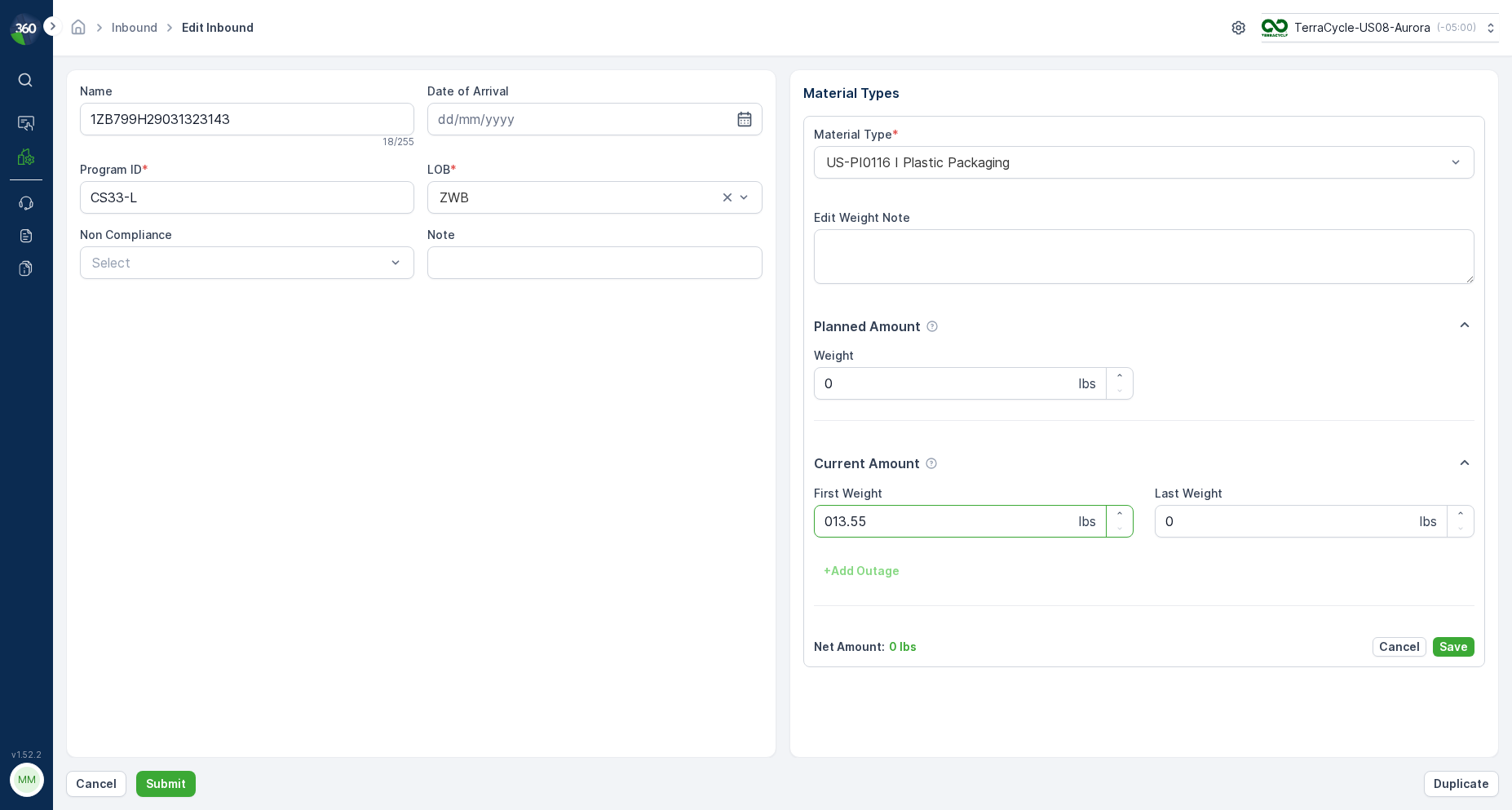
click at [136, 771] on button "Submit" at bounding box center [166, 783] width 59 height 26
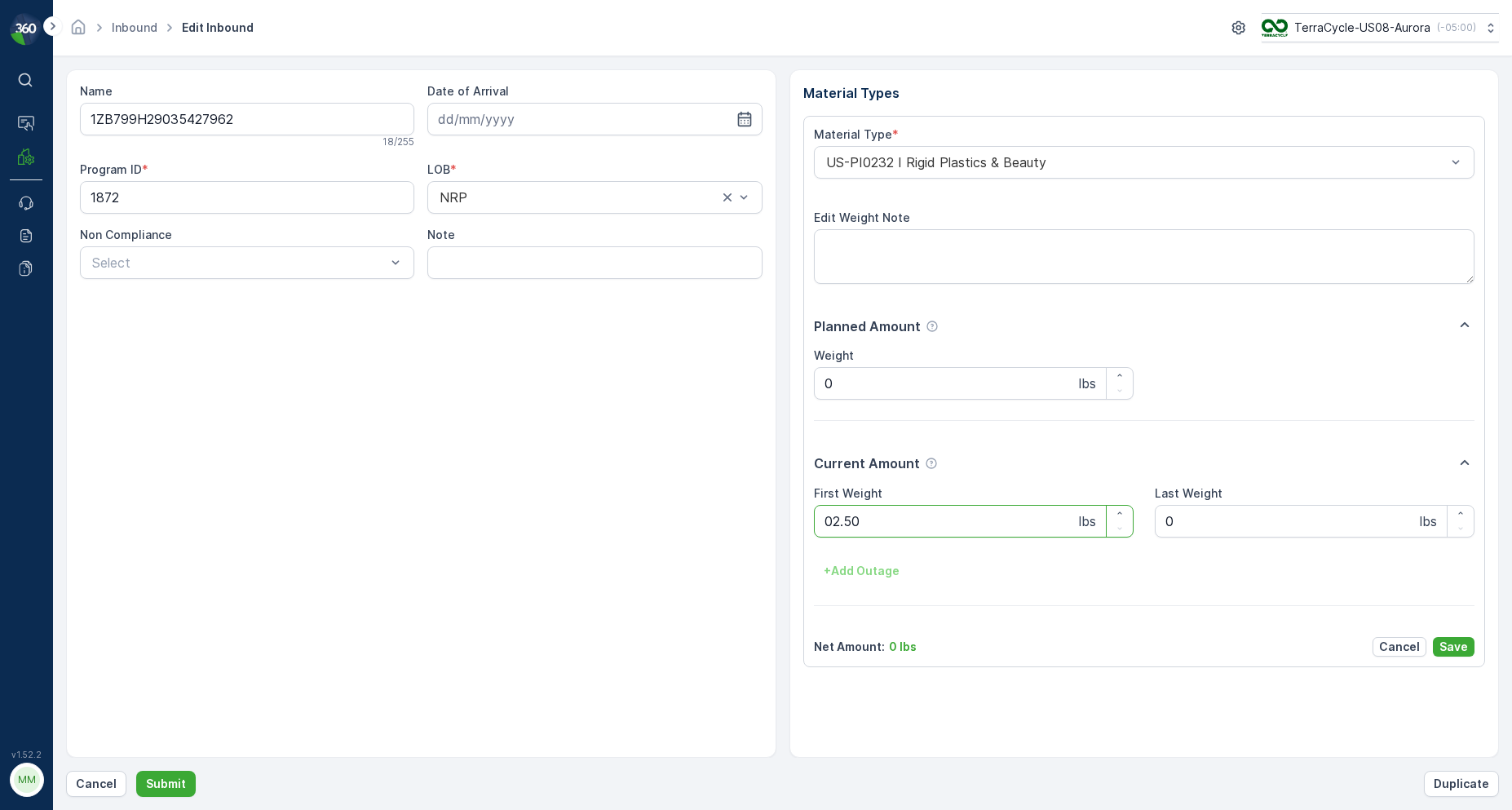
click at [136, 771] on button "Submit" at bounding box center [166, 783] width 59 height 26
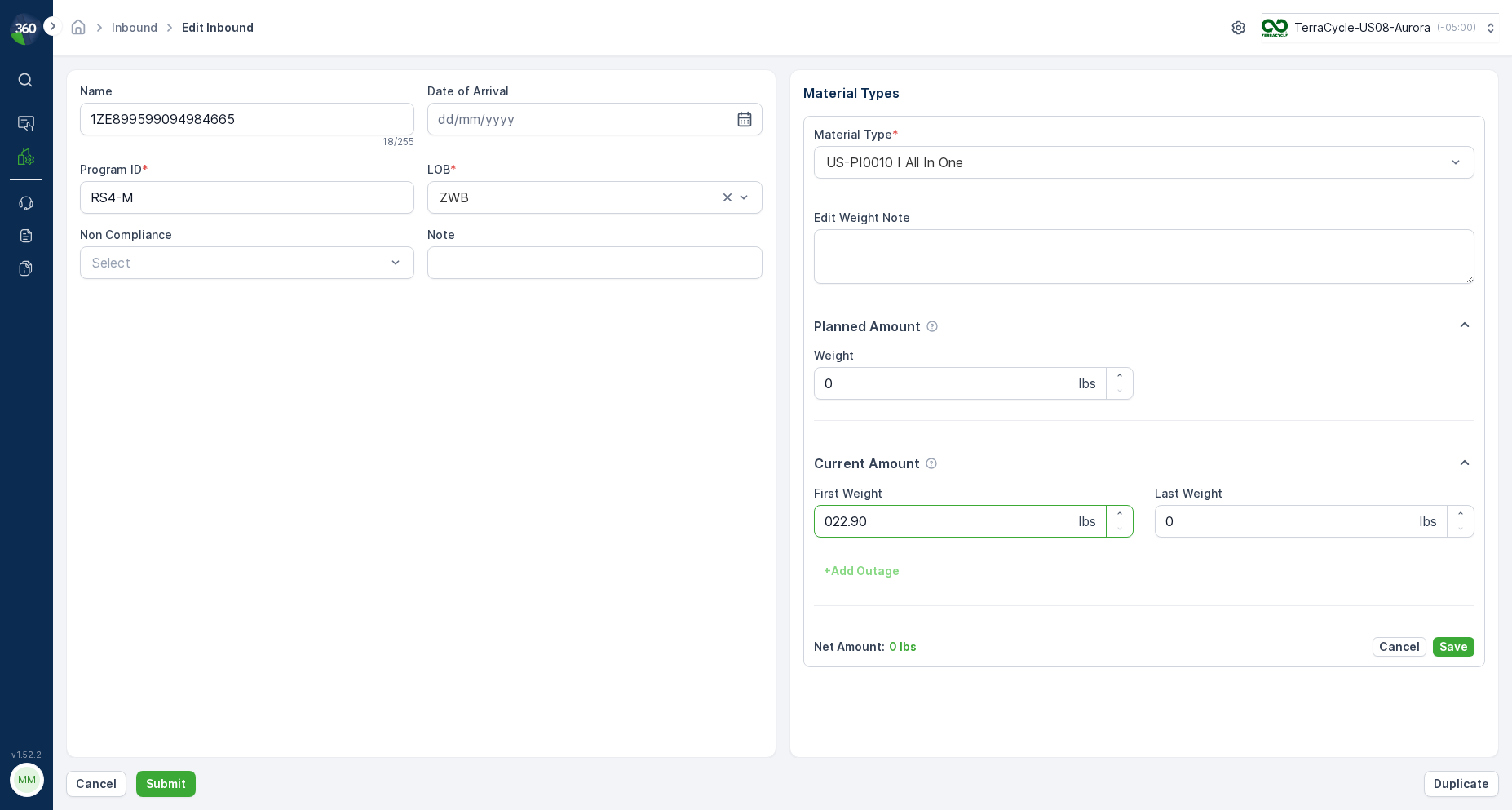
click at [136, 771] on button "Submit" at bounding box center [166, 783] width 59 height 26
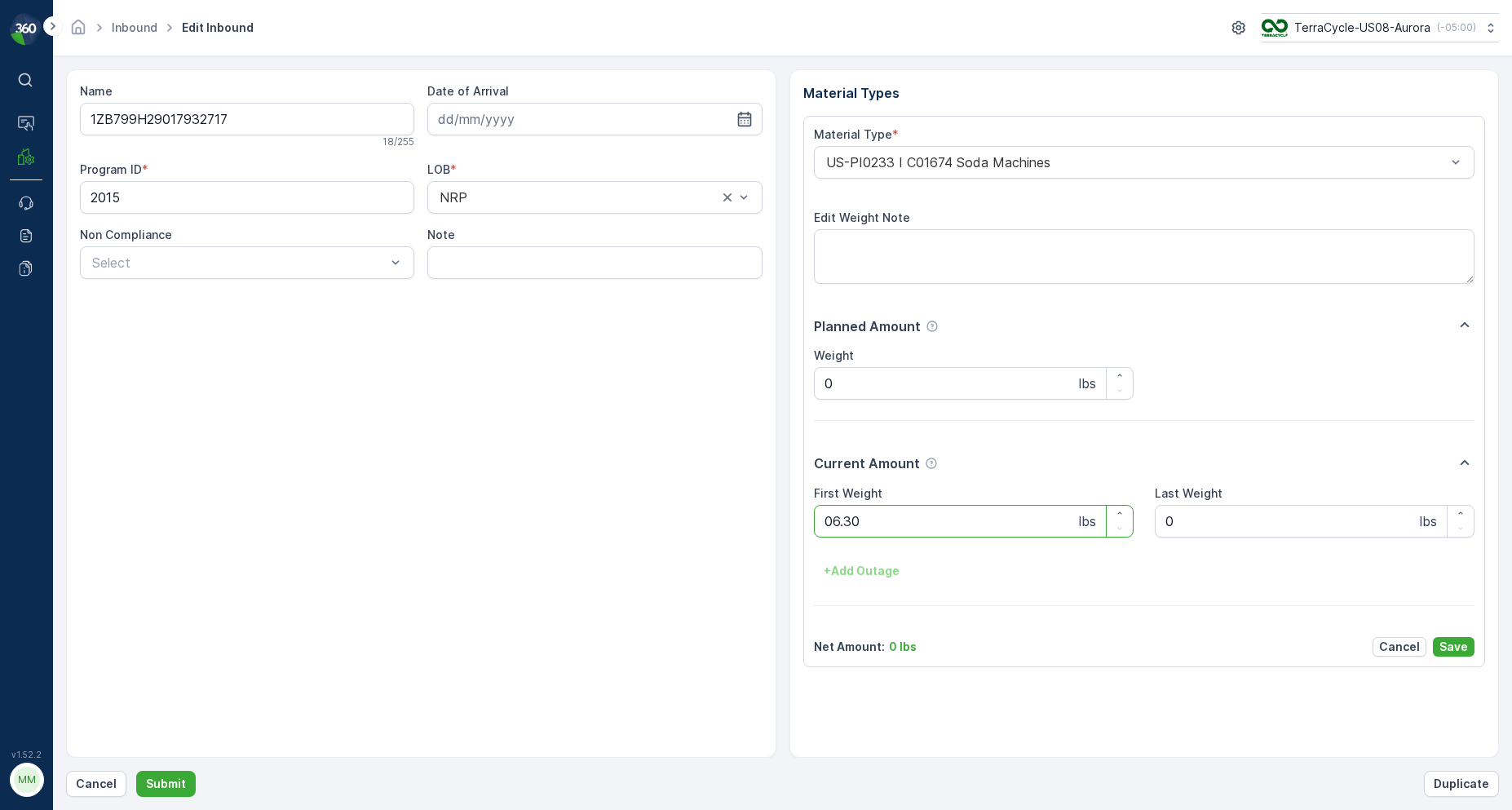
click at [136, 771] on button "Submit" at bounding box center [166, 783] width 59 height 26
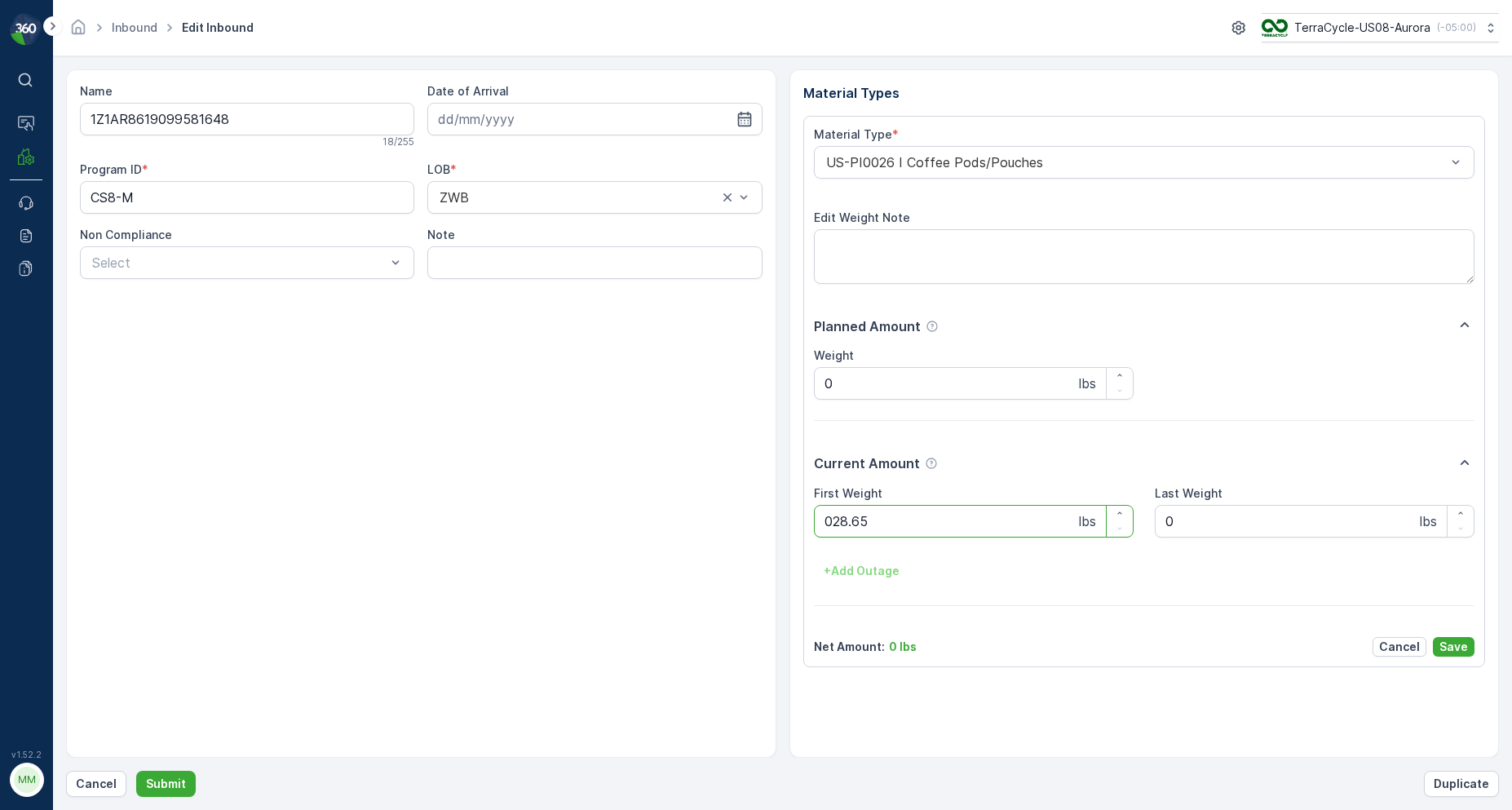
click at [136, 771] on button "Submit" at bounding box center [166, 783] width 59 height 26
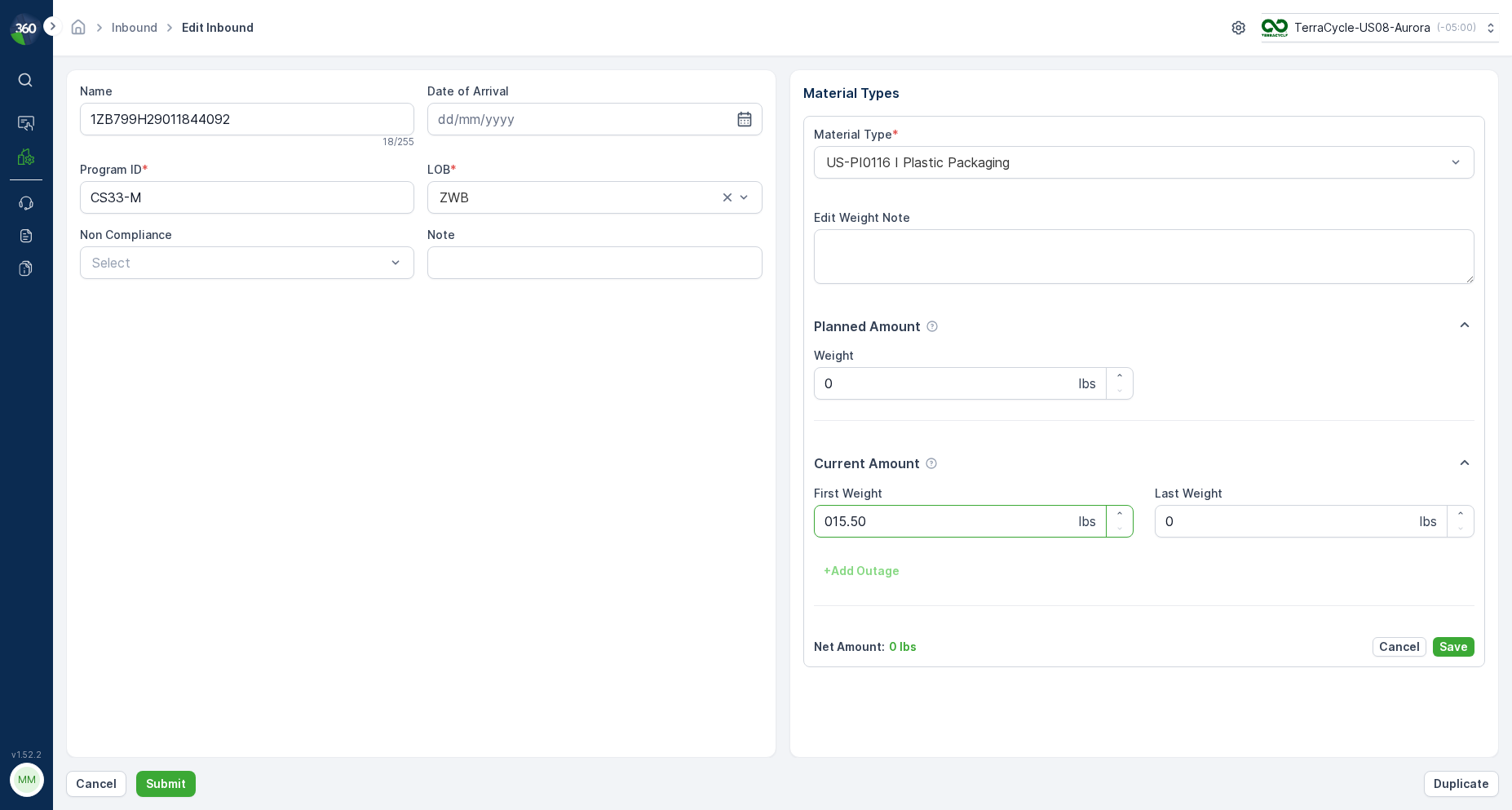
click at [136, 771] on button "Submit" at bounding box center [166, 783] width 59 height 26
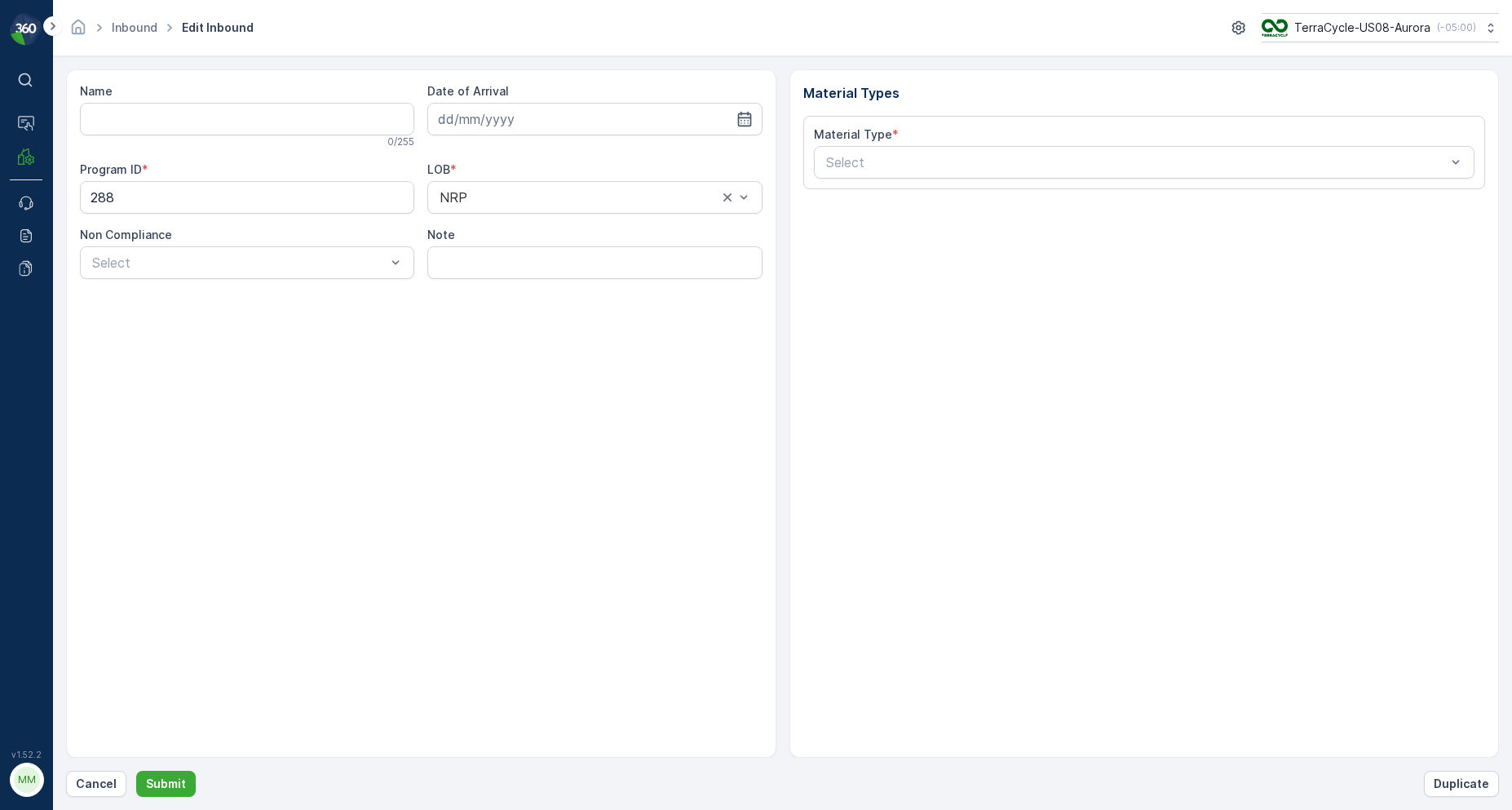
type input "1ZB799H29014962520"
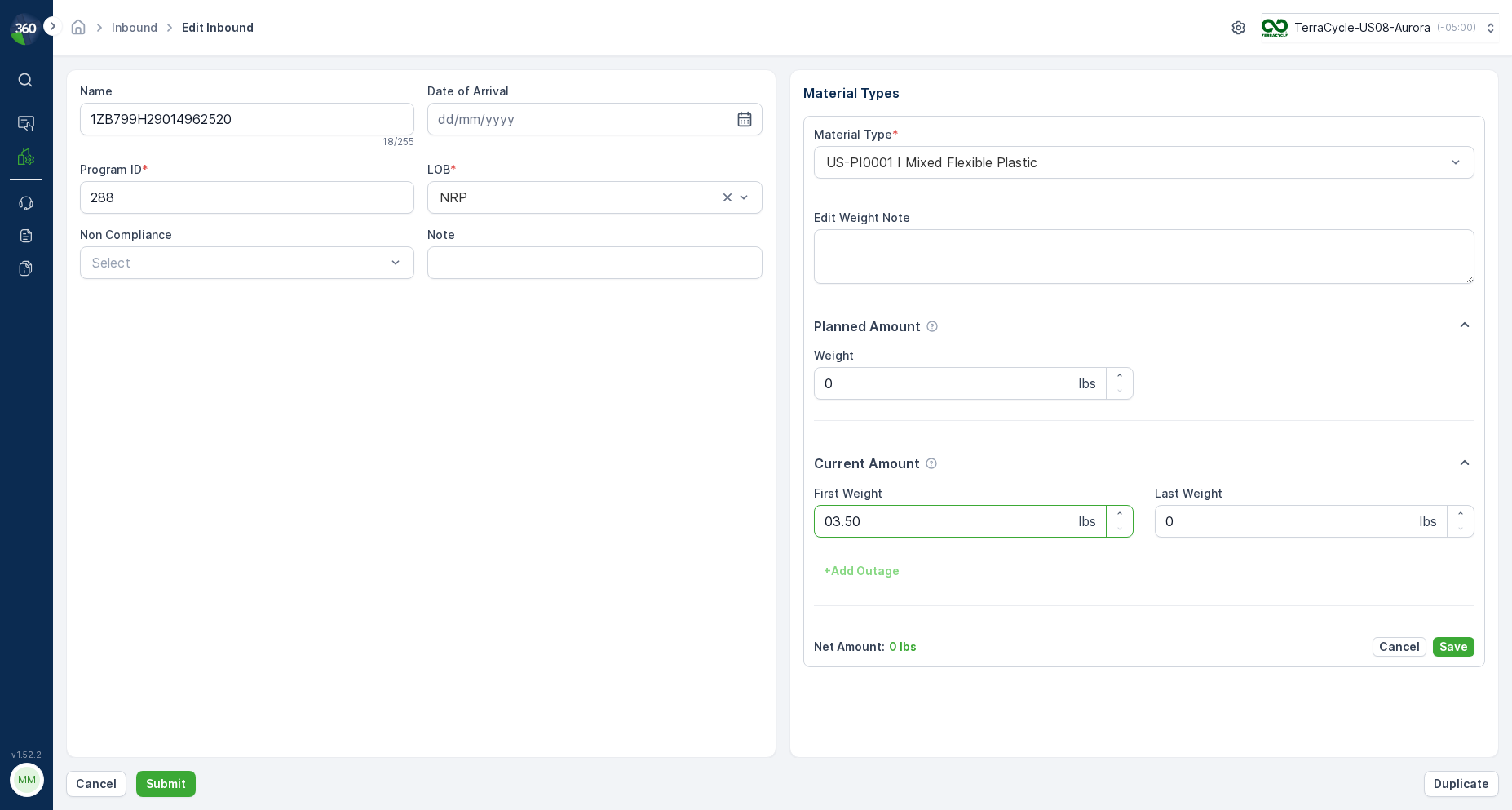
click at [136, 771] on button "Submit" at bounding box center [166, 783] width 59 height 26
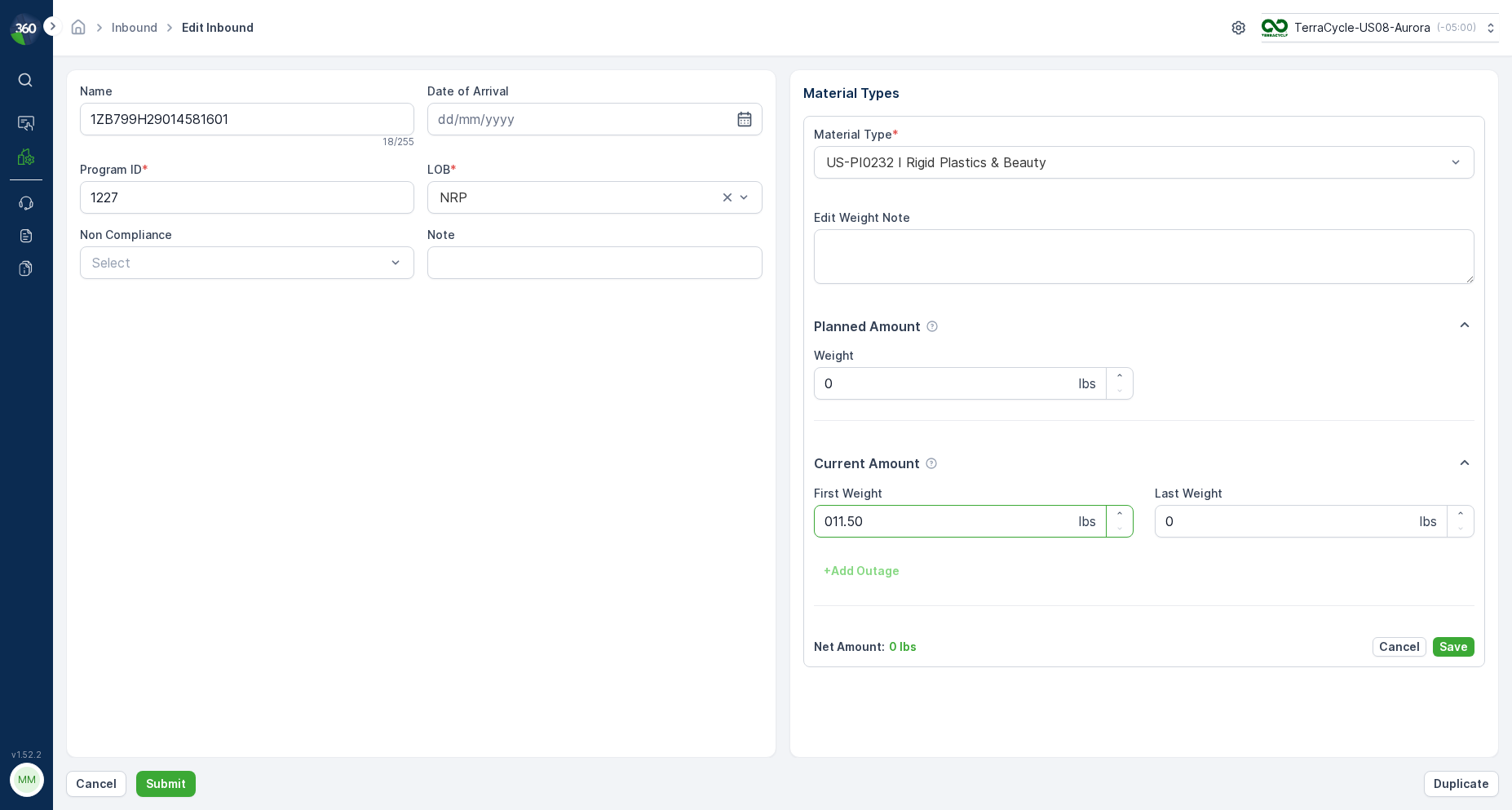
click at [136, 771] on button "Submit" at bounding box center [166, 783] width 59 height 26
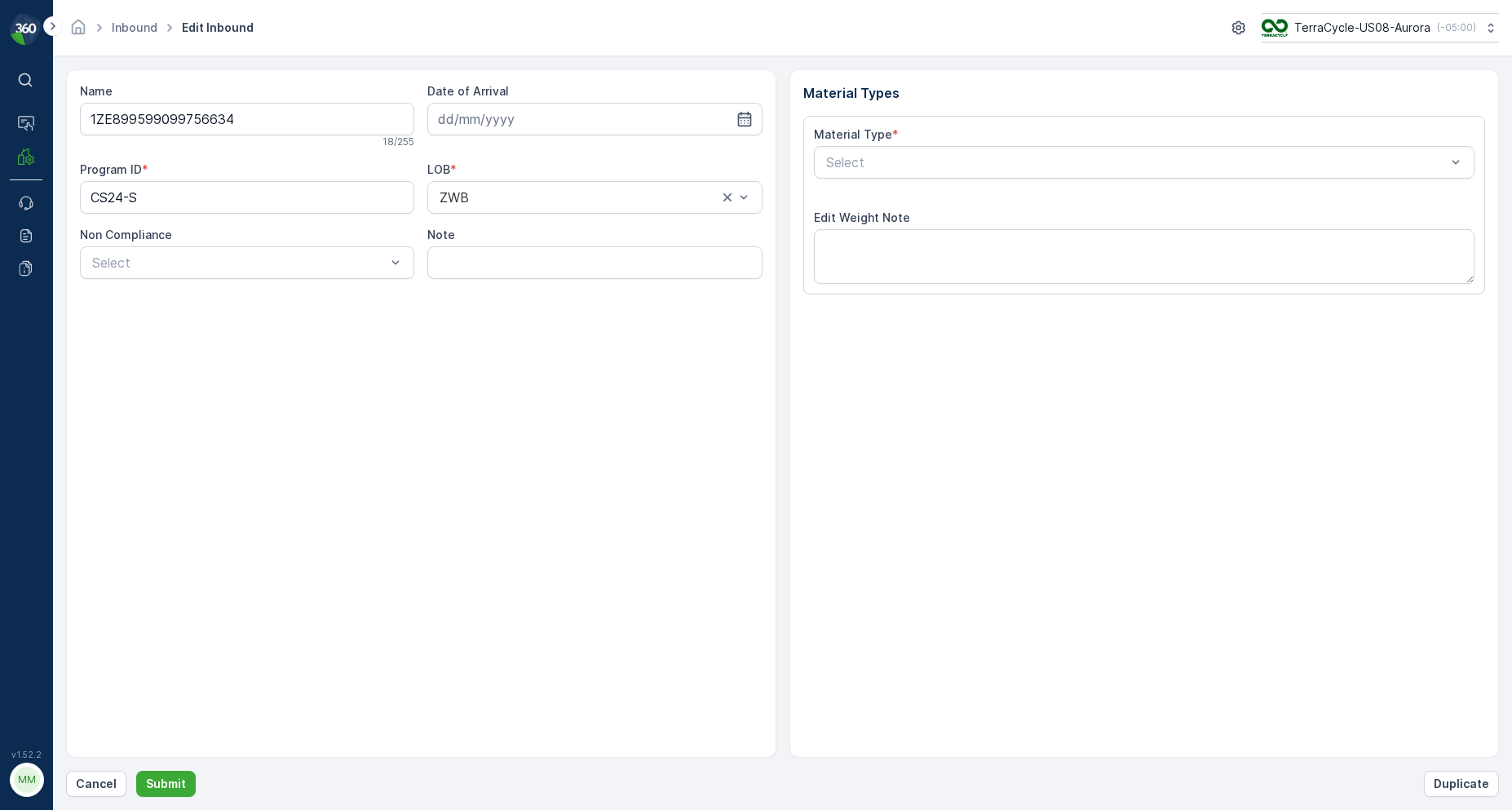
type input "[DATE]"
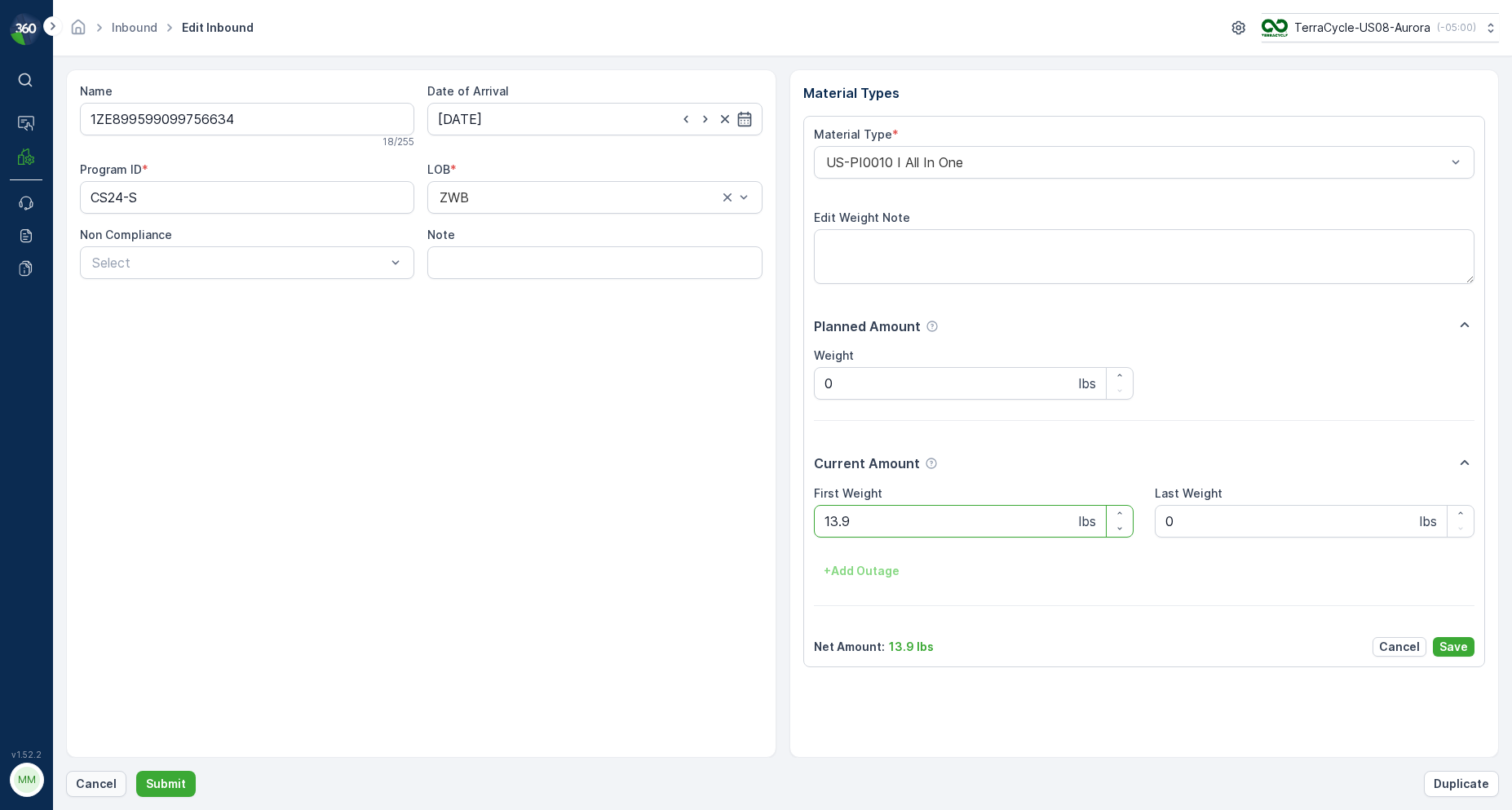
click at [96, 787] on p "Cancel" at bounding box center [96, 783] width 40 height 17
click at [136, 771] on button "Submit" at bounding box center [166, 783] width 59 height 26
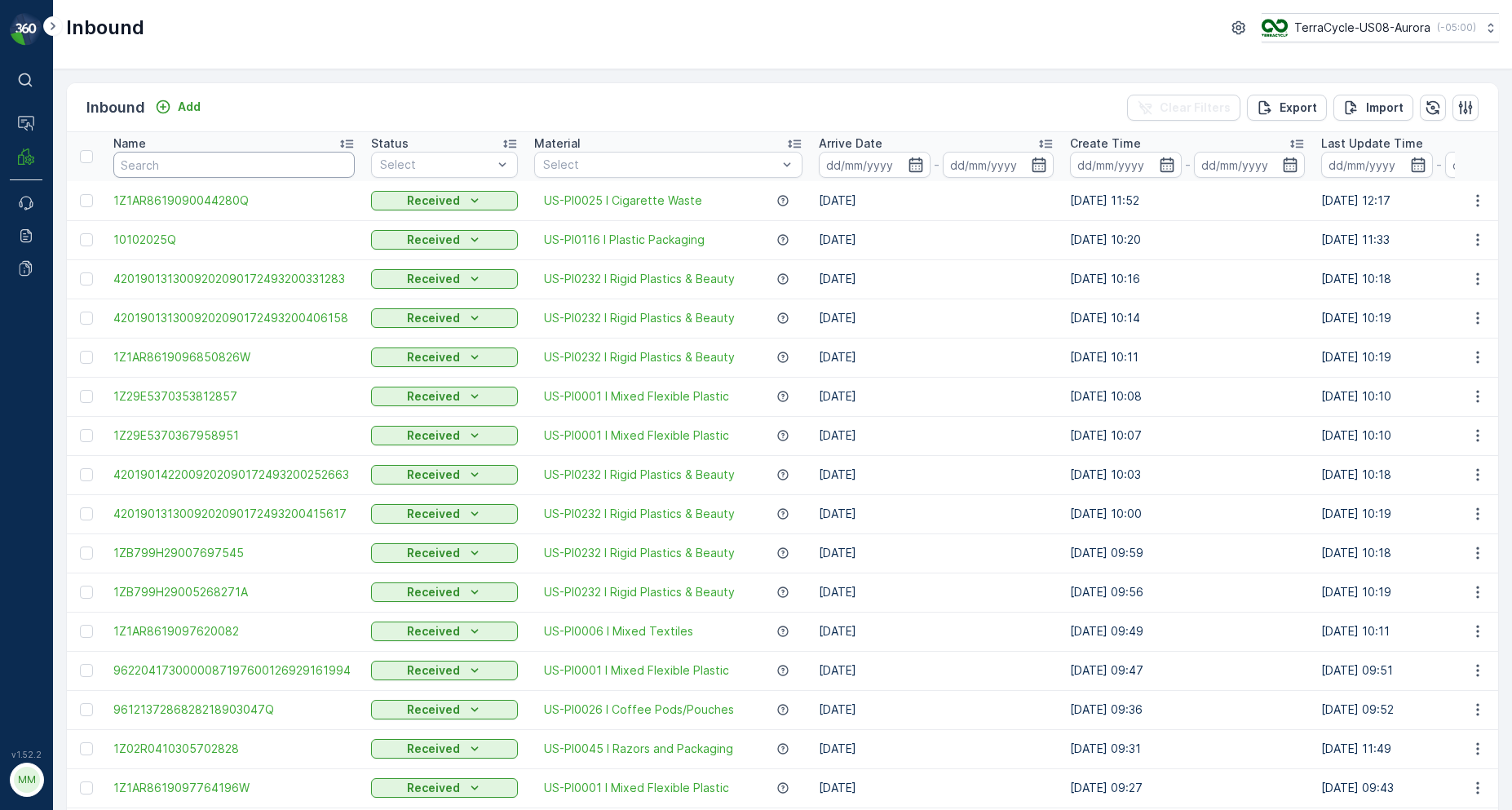
click at [147, 172] on input "text" at bounding box center [234, 165] width 242 height 26
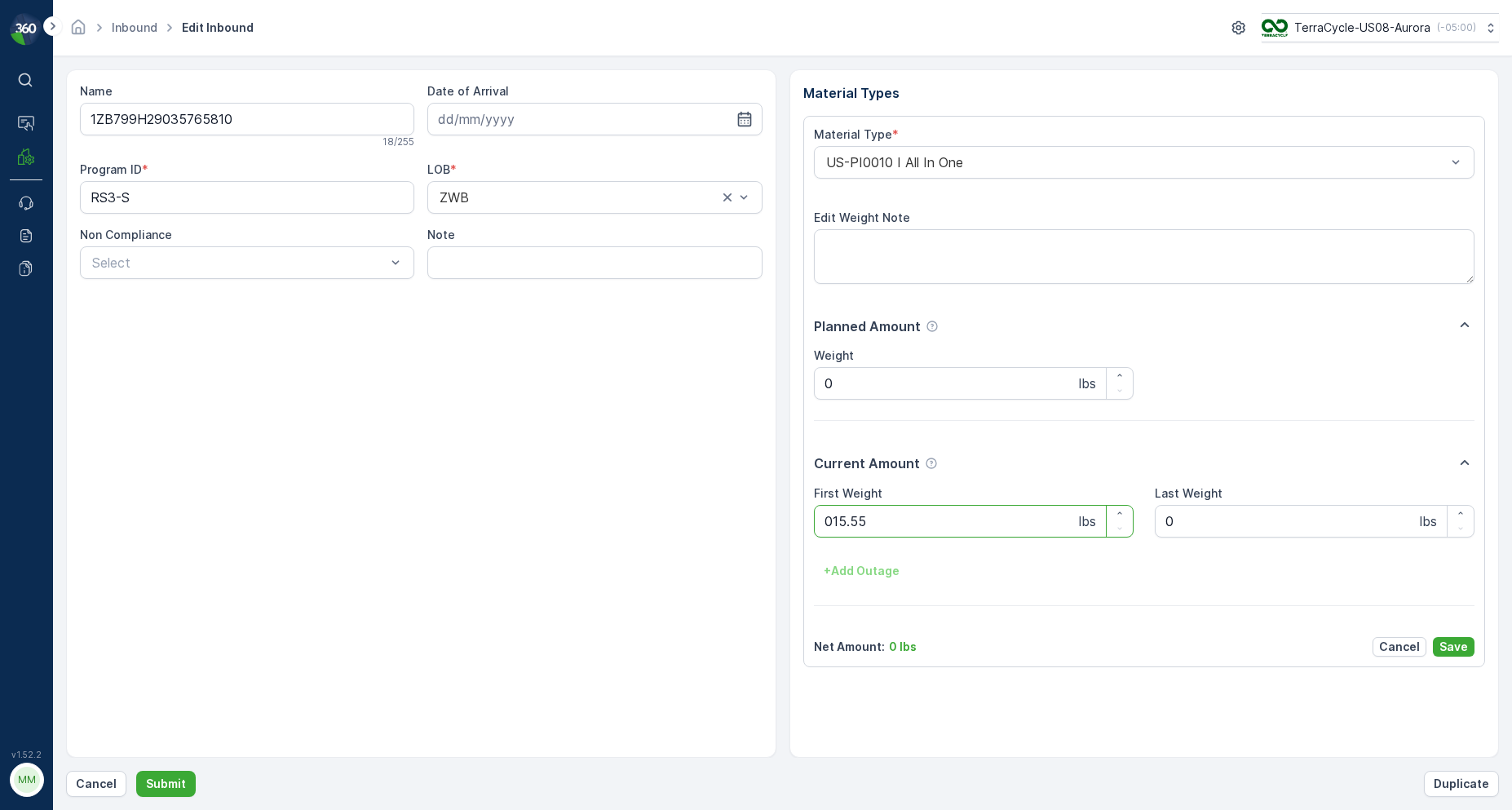
click at [136, 771] on button "Submit" at bounding box center [166, 783] width 59 height 26
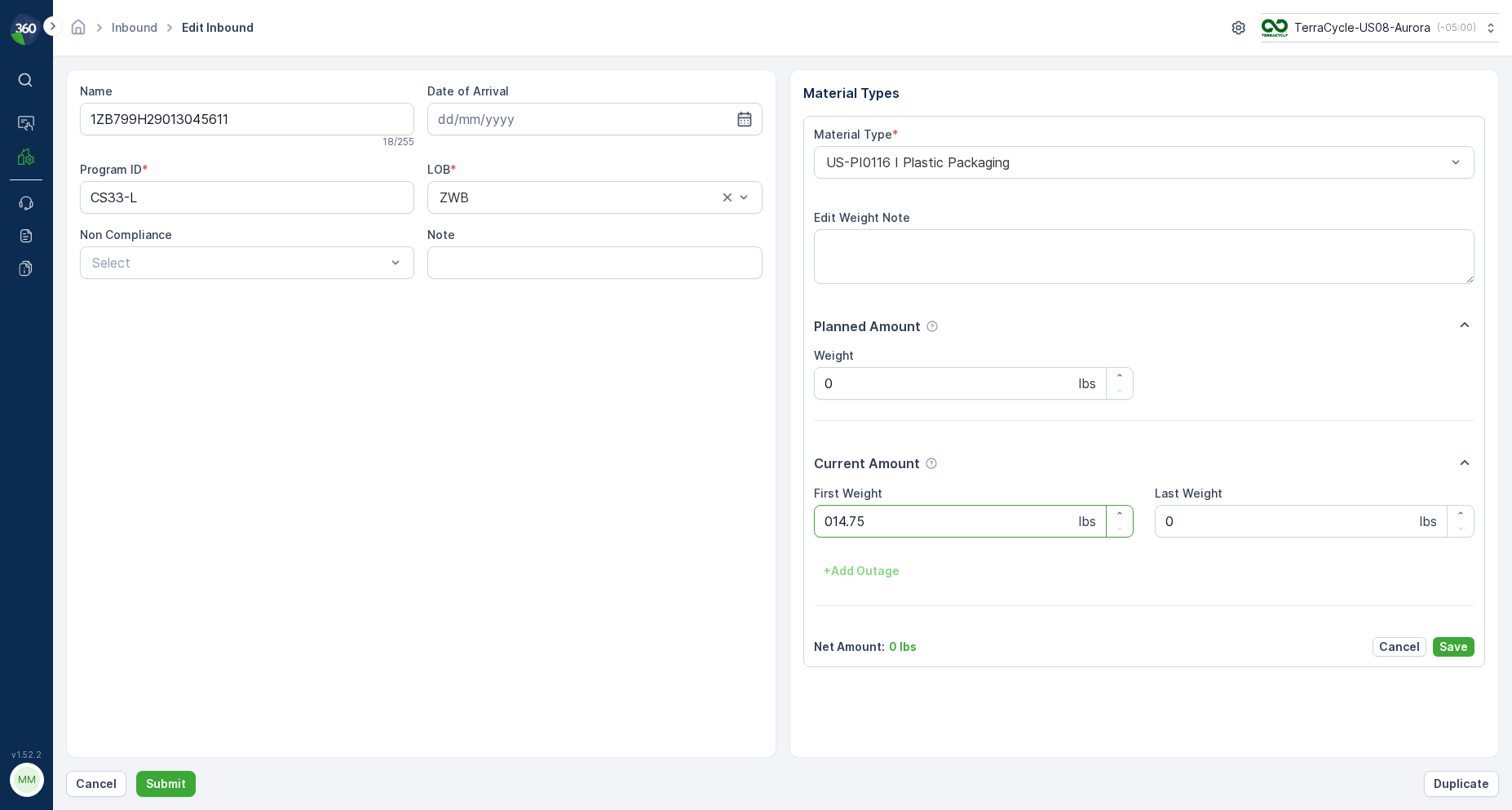
click at [136, 771] on button "Submit" at bounding box center [166, 783] width 59 height 26
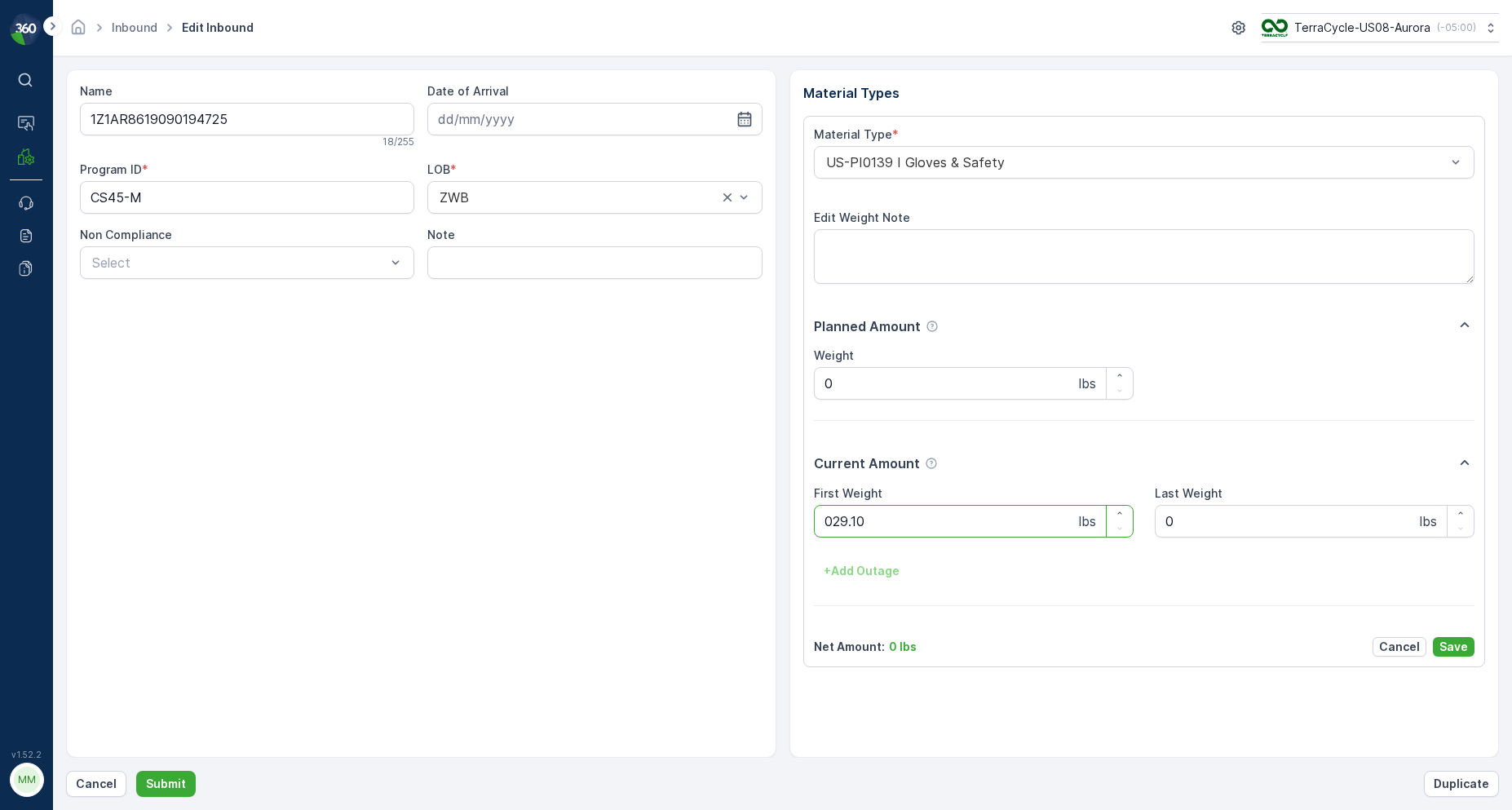
click at [136, 771] on button "Submit" at bounding box center [166, 783] width 59 height 26
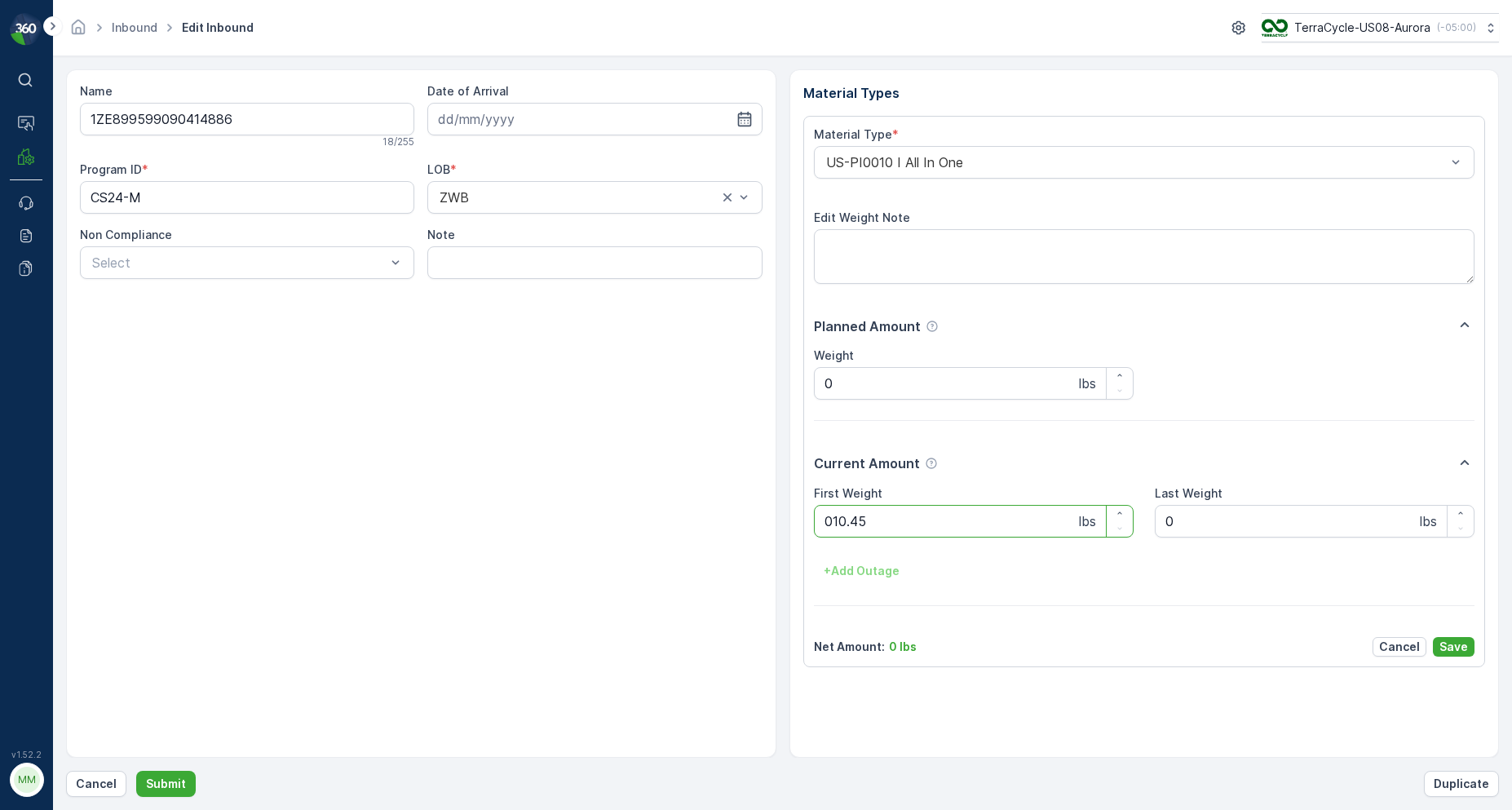
click at [136, 771] on button "Submit" at bounding box center [166, 783] width 59 height 26
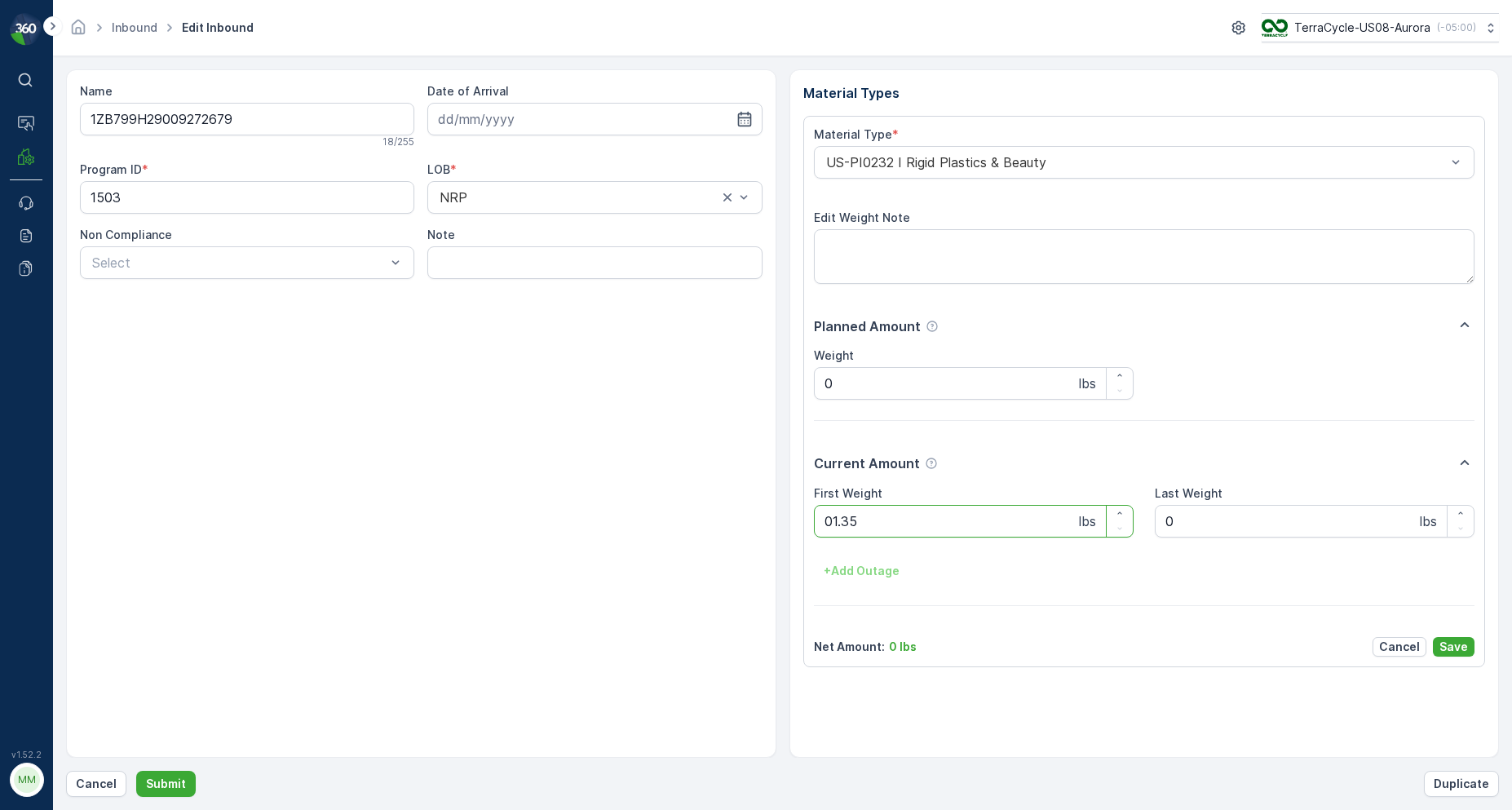
click at [136, 771] on button "Submit" at bounding box center [166, 783] width 59 height 26
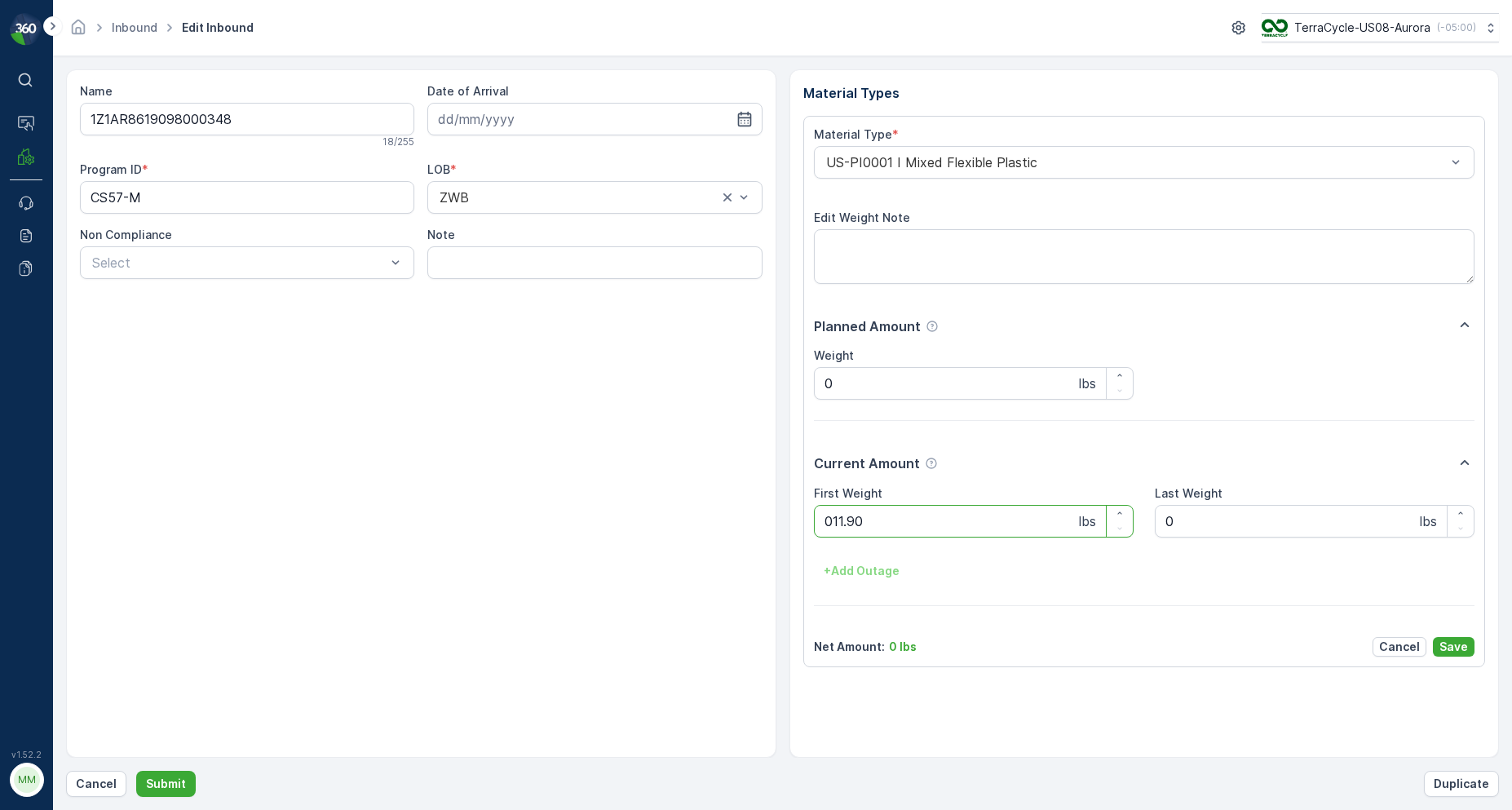
click at [136, 771] on button "Submit" at bounding box center [166, 783] width 59 height 26
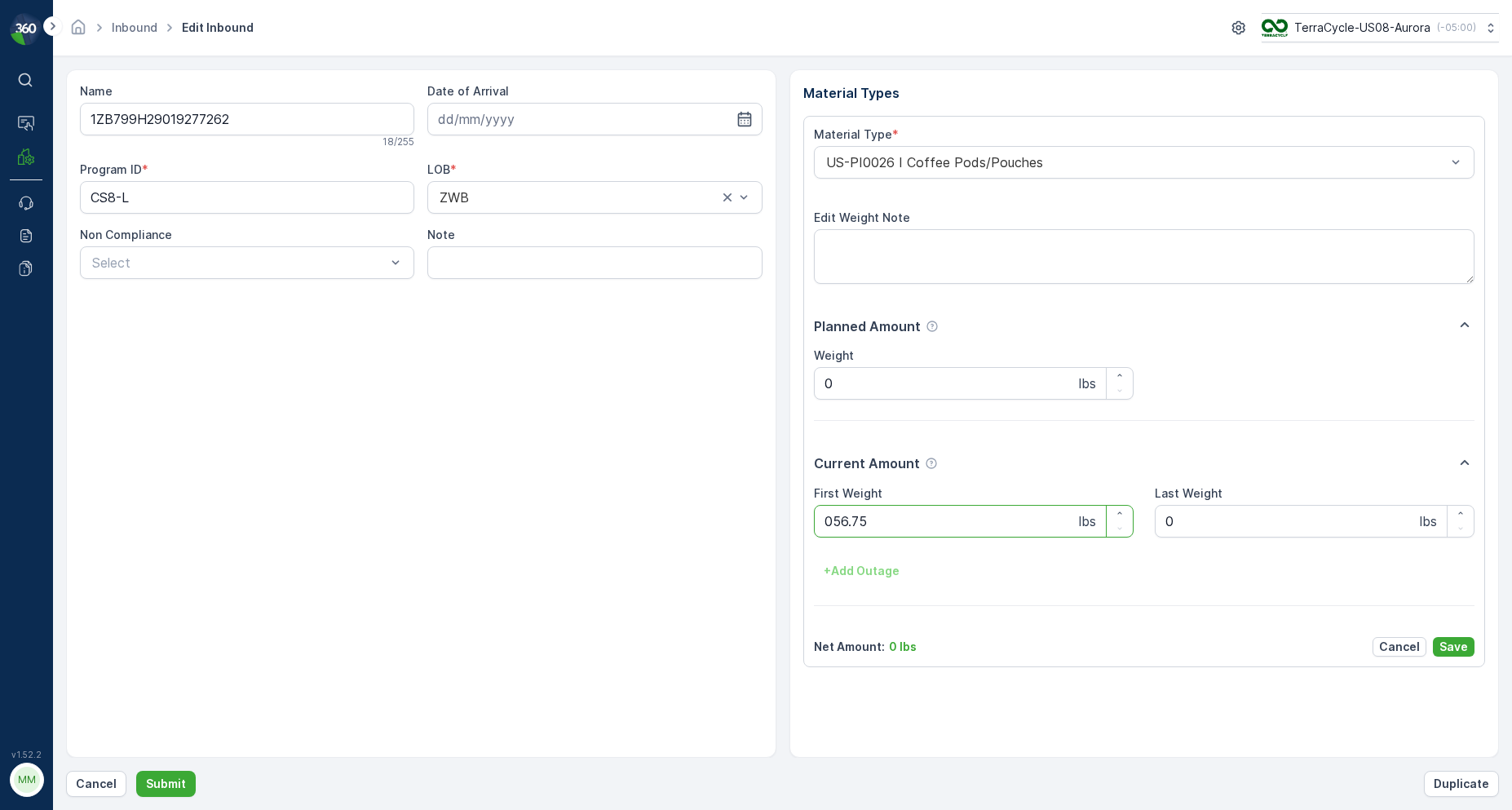
click at [136, 771] on button "Submit" at bounding box center [166, 783] width 59 height 26
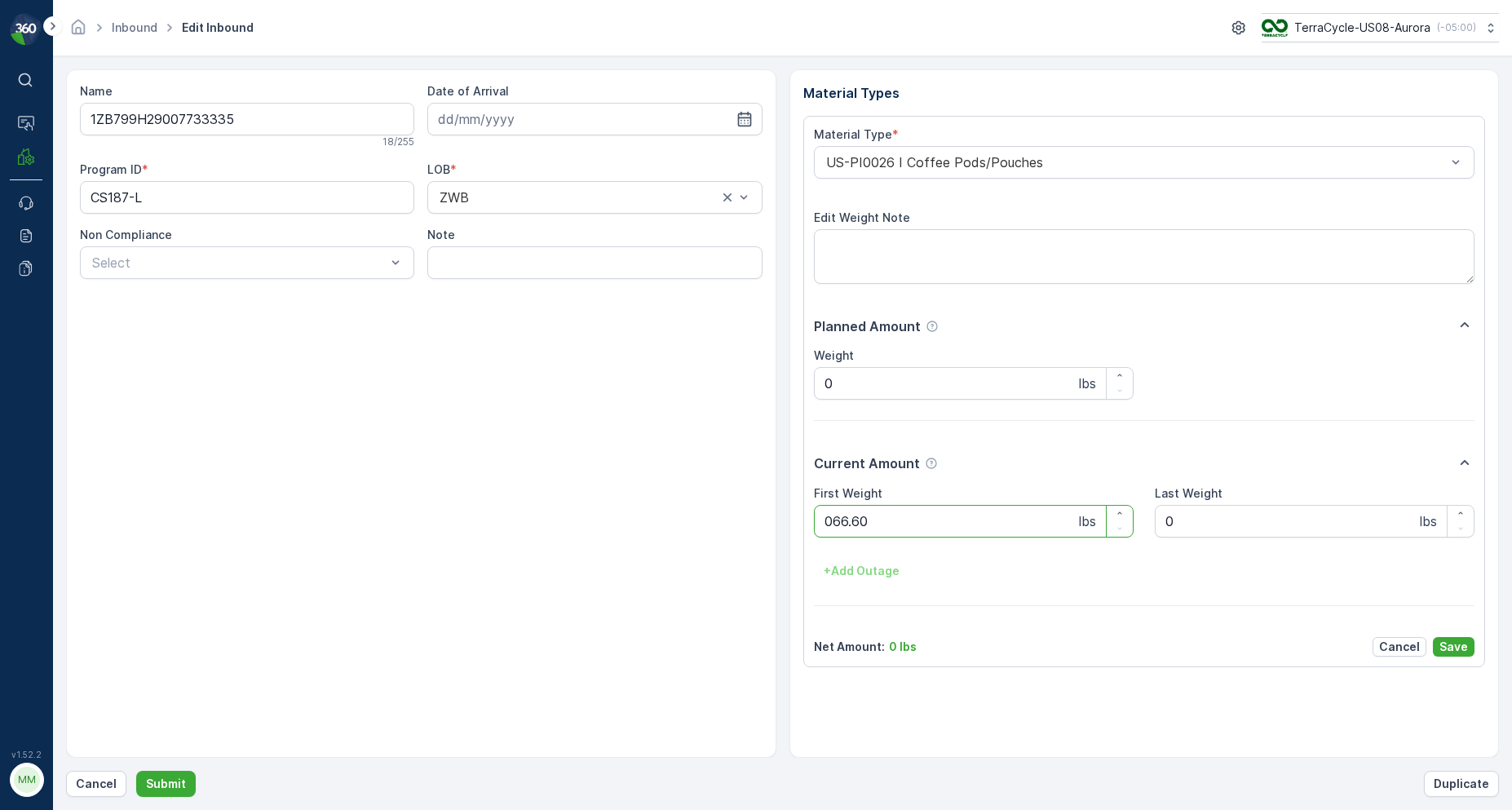
click at [136, 771] on button "Submit" at bounding box center [166, 783] width 59 height 26
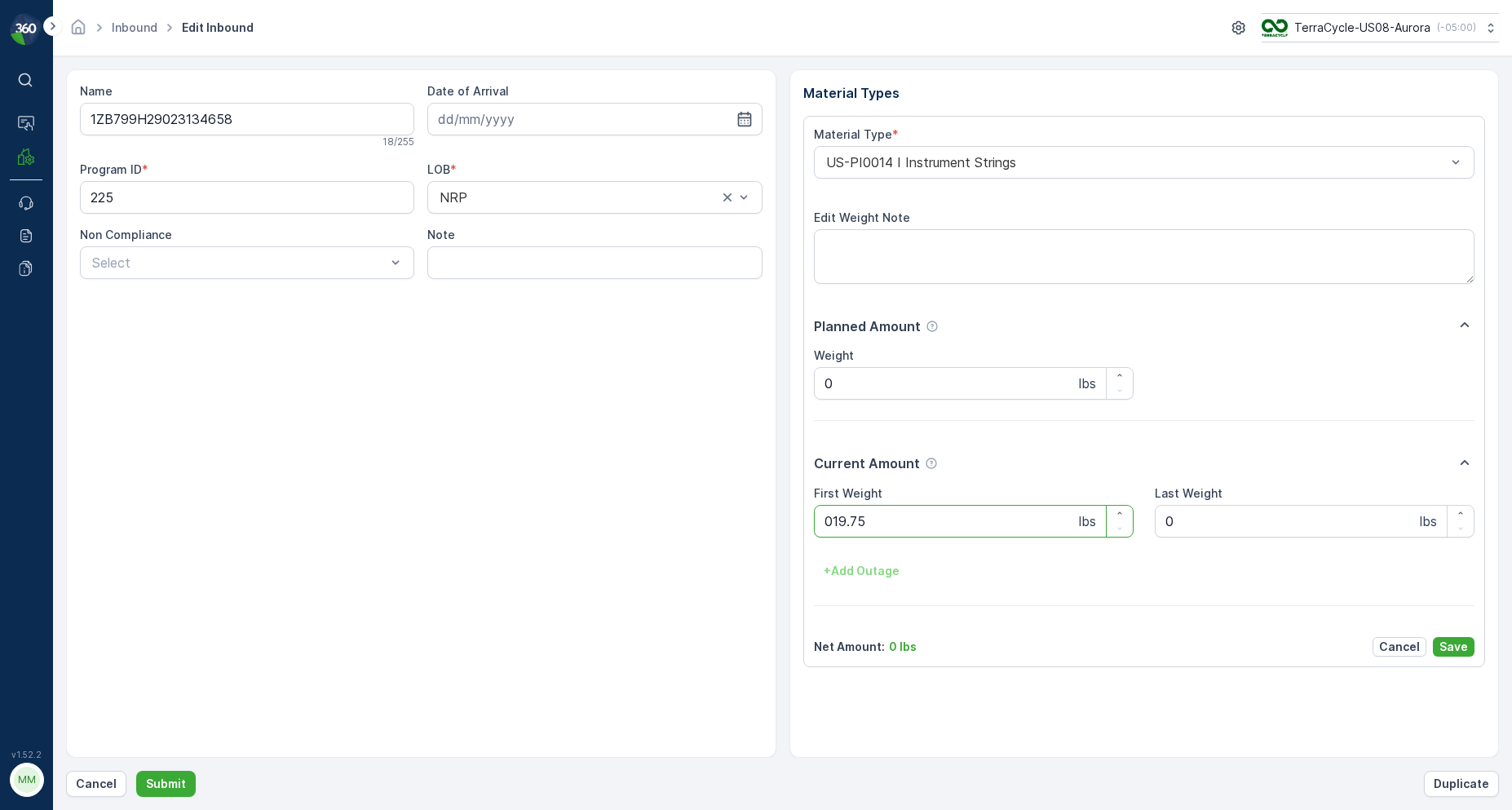
click at [136, 771] on button "Submit" at bounding box center [166, 783] width 59 height 26
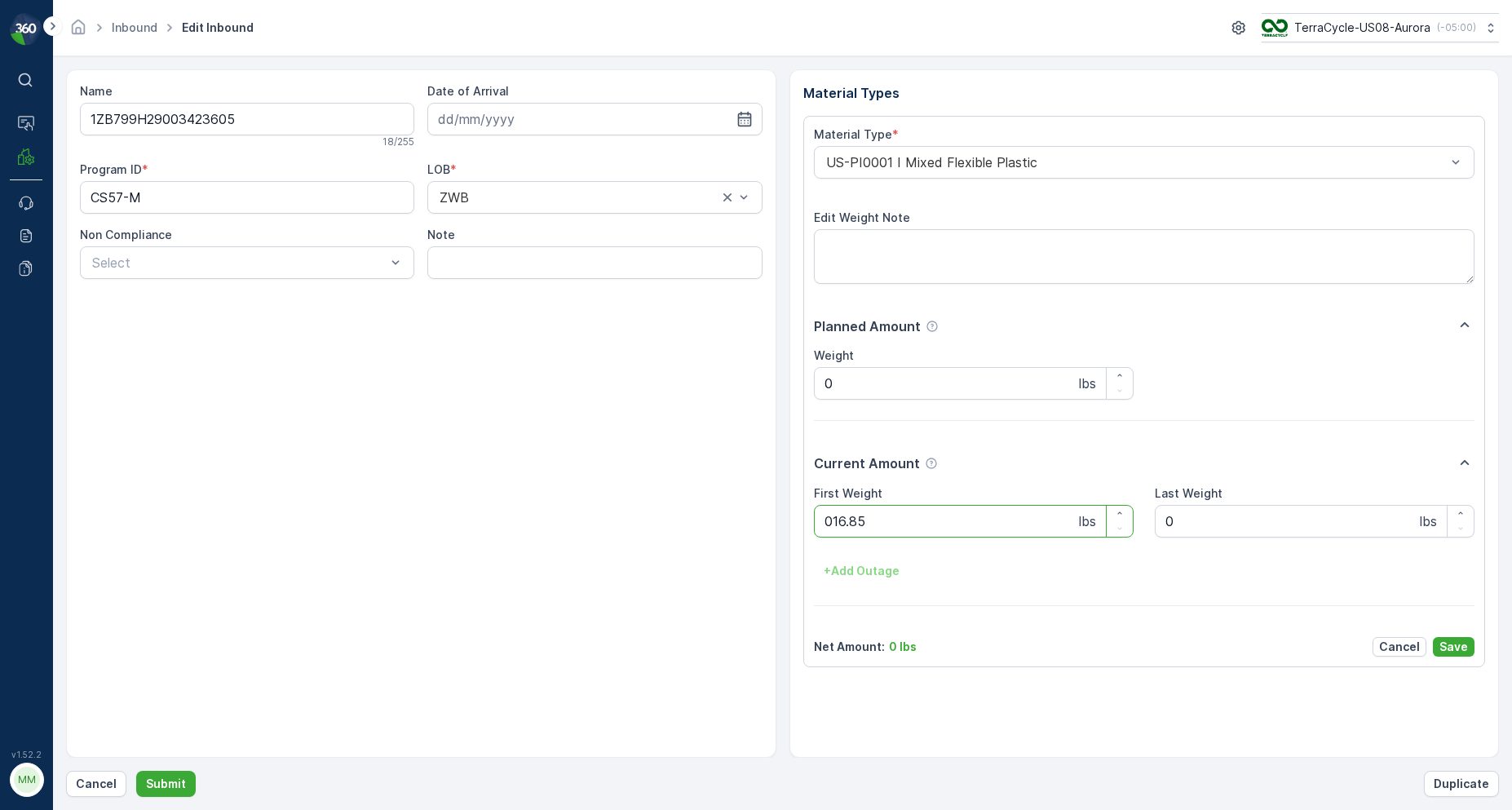
click at [136, 771] on button "Submit" at bounding box center [166, 783] width 59 height 26
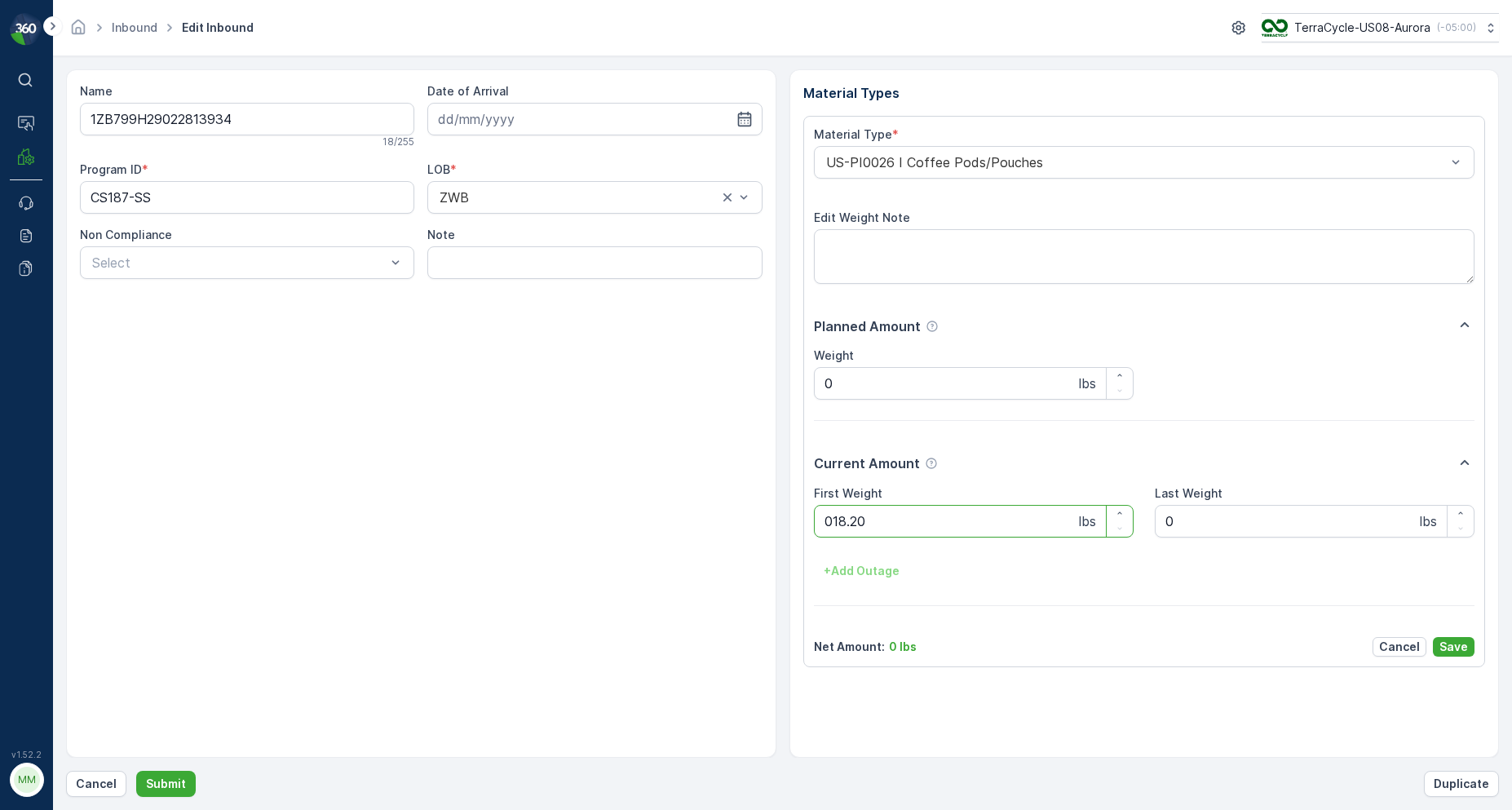
click at [136, 771] on button "Submit" at bounding box center [166, 783] width 59 height 26
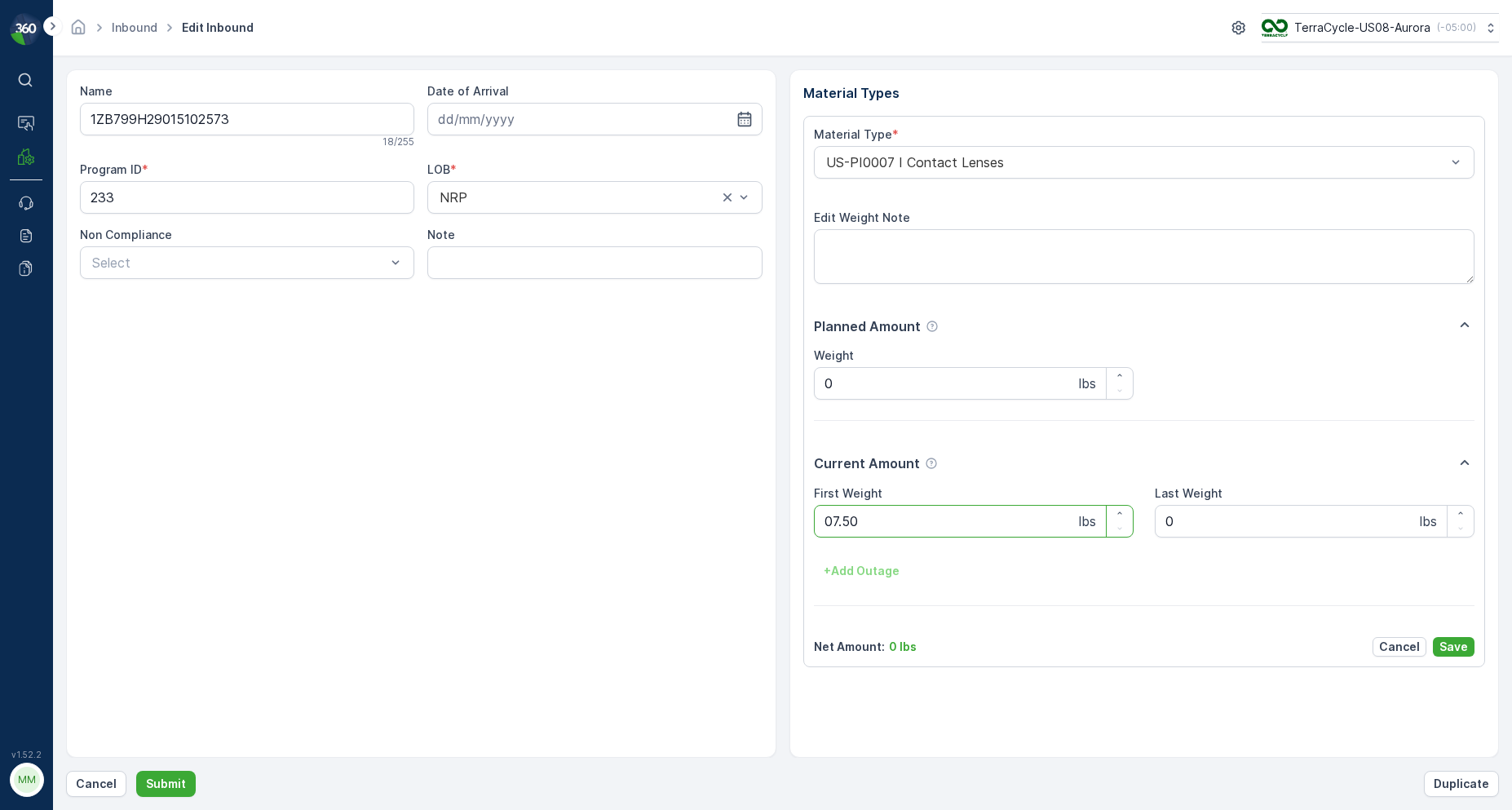
click at [136, 771] on button "Submit" at bounding box center [166, 783] width 59 height 26
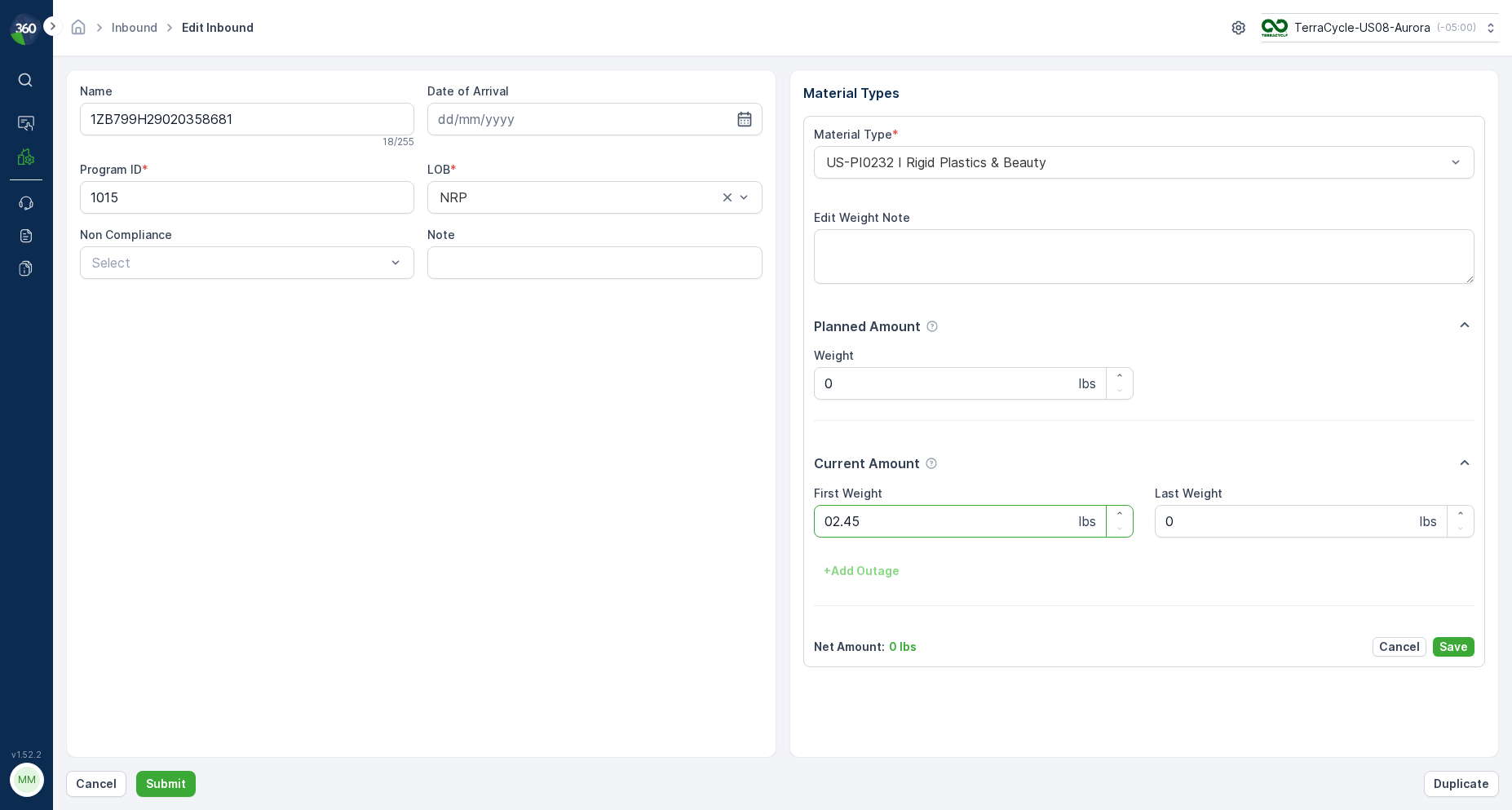
click at [136, 771] on button "Submit" at bounding box center [166, 783] width 59 height 26
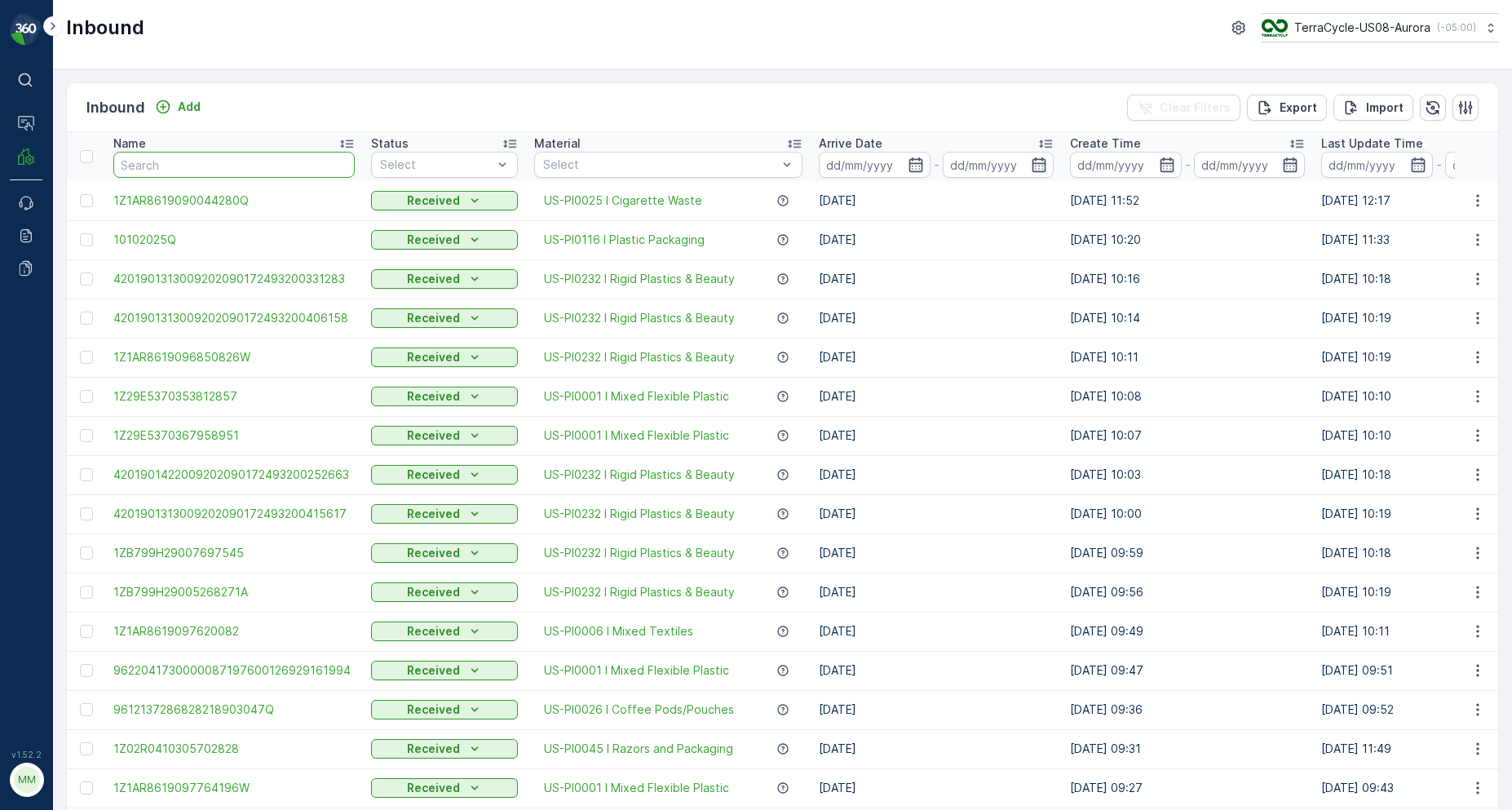
click at [181, 176] on input "text" at bounding box center [234, 165] width 242 height 26
click at [176, 171] on input "1ZE899599099562343" at bounding box center [234, 165] width 242 height 26
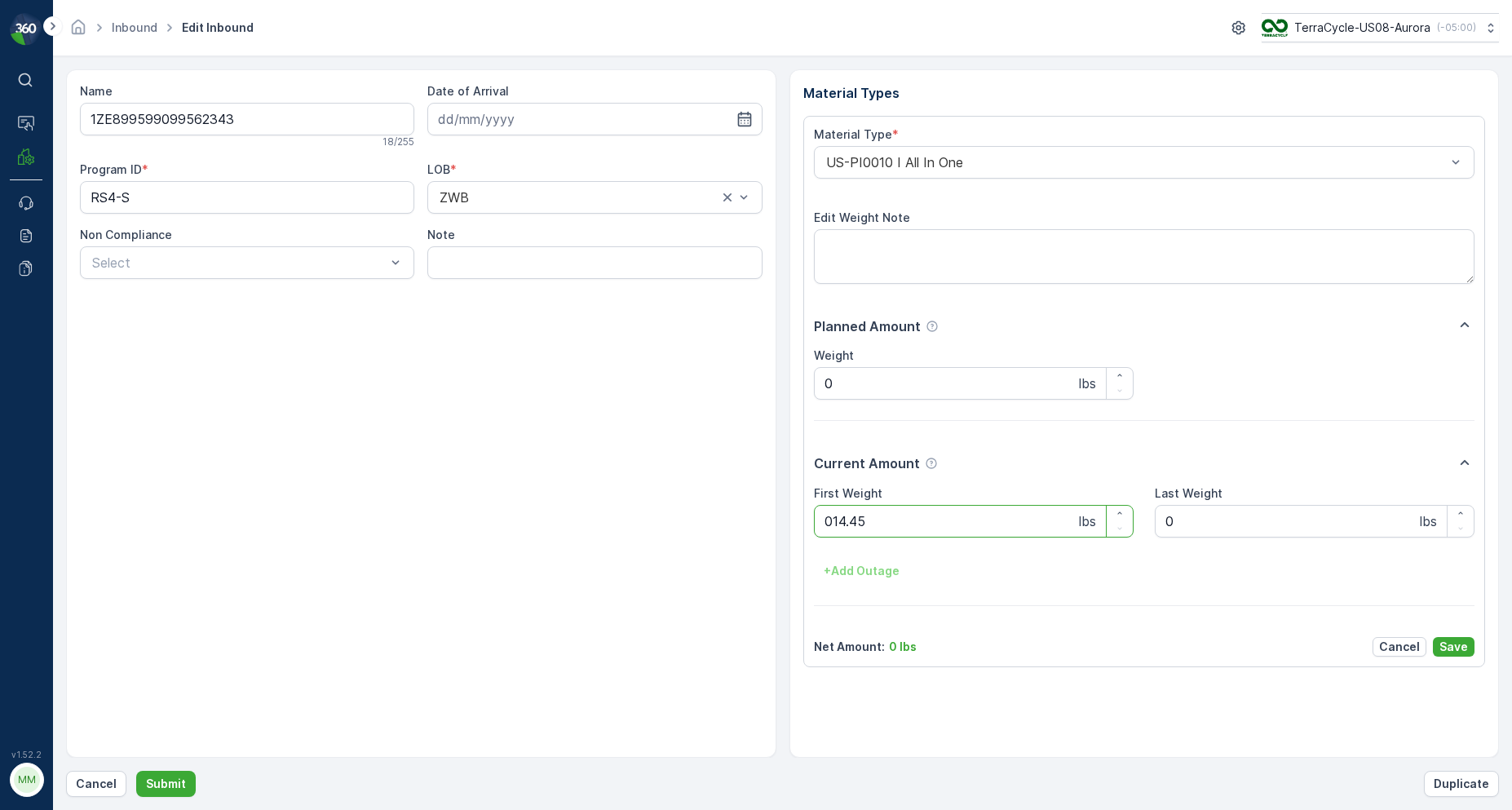
click at [136, 771] on button "Submit" at bounding box center [166, 783] width 59 height 26
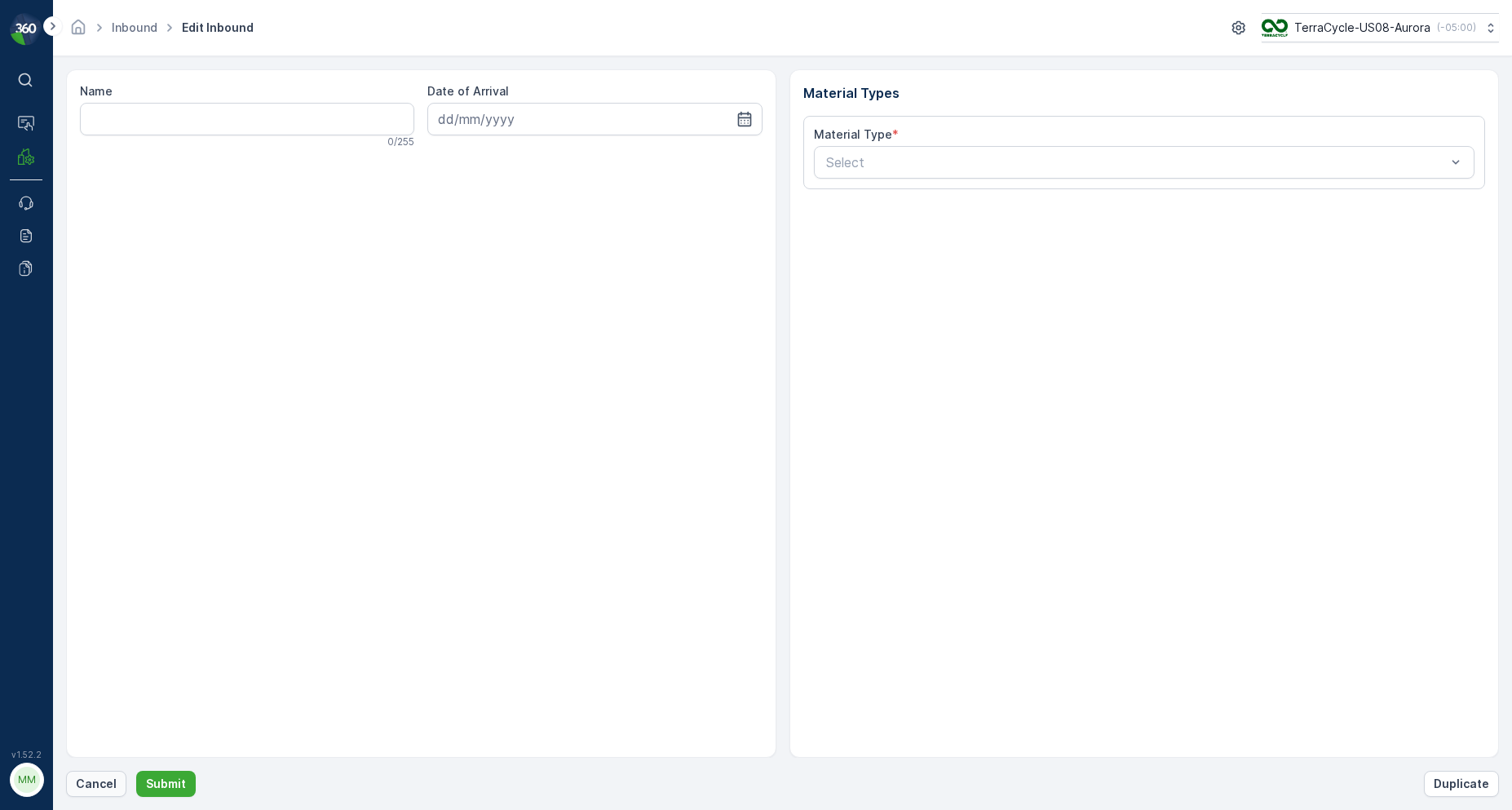
click at [96, 787] on p "Cancel" at bounding box center [96, 783] width 40 height 17
click at [1484, 26] on icon "close" at bounding box center [1486, 29] width 12 height 13
click at [97, 779] on p "Cancel" at bounding box center [96, 783] width 40 height 17
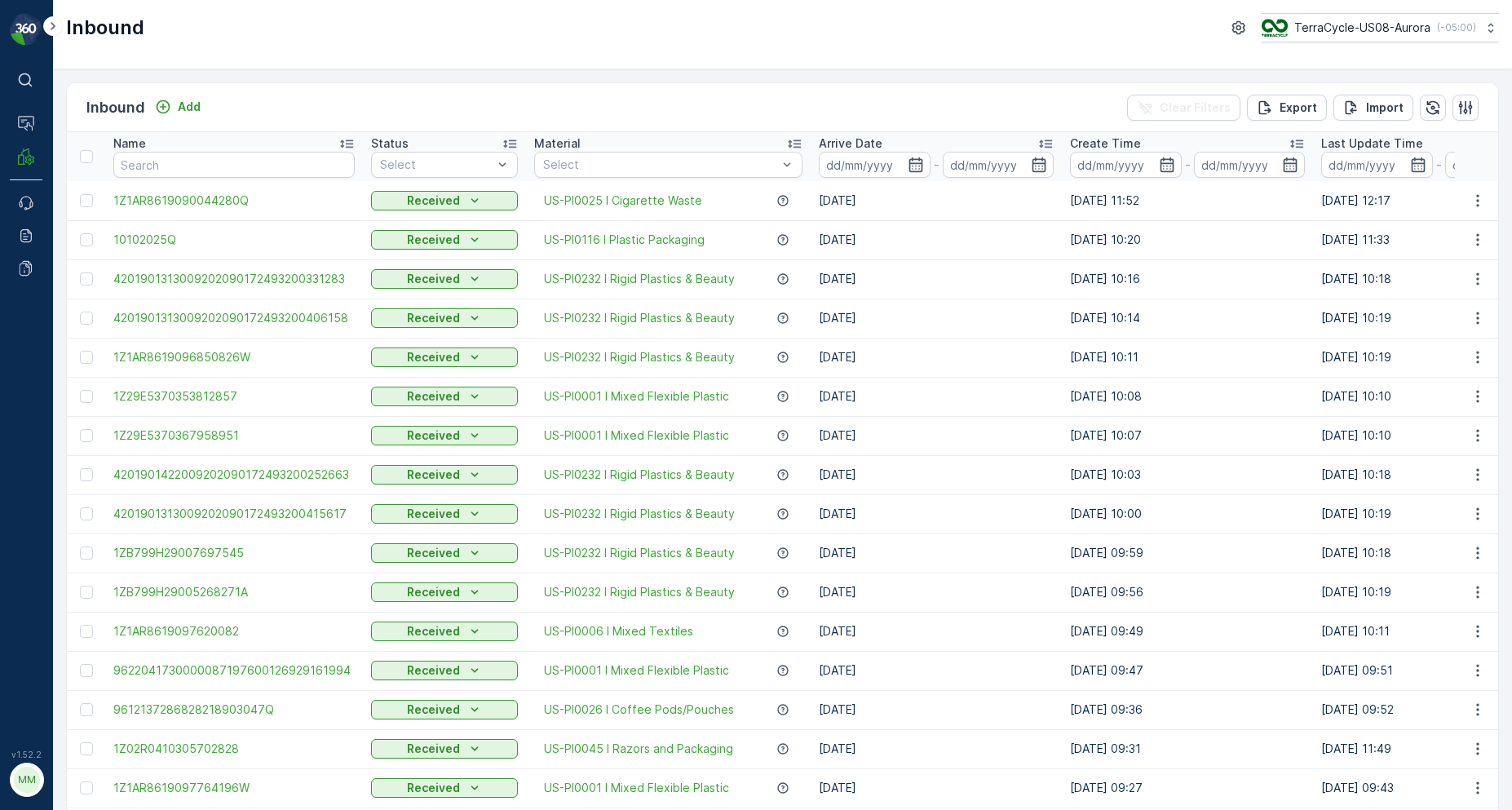
click at [187, 97] on div "Inbound Add" at bounding box center [147, 108] width 120 height 23
click at [194, 105] on p "Add" at bounding box center [188, 107] width 23 height 17
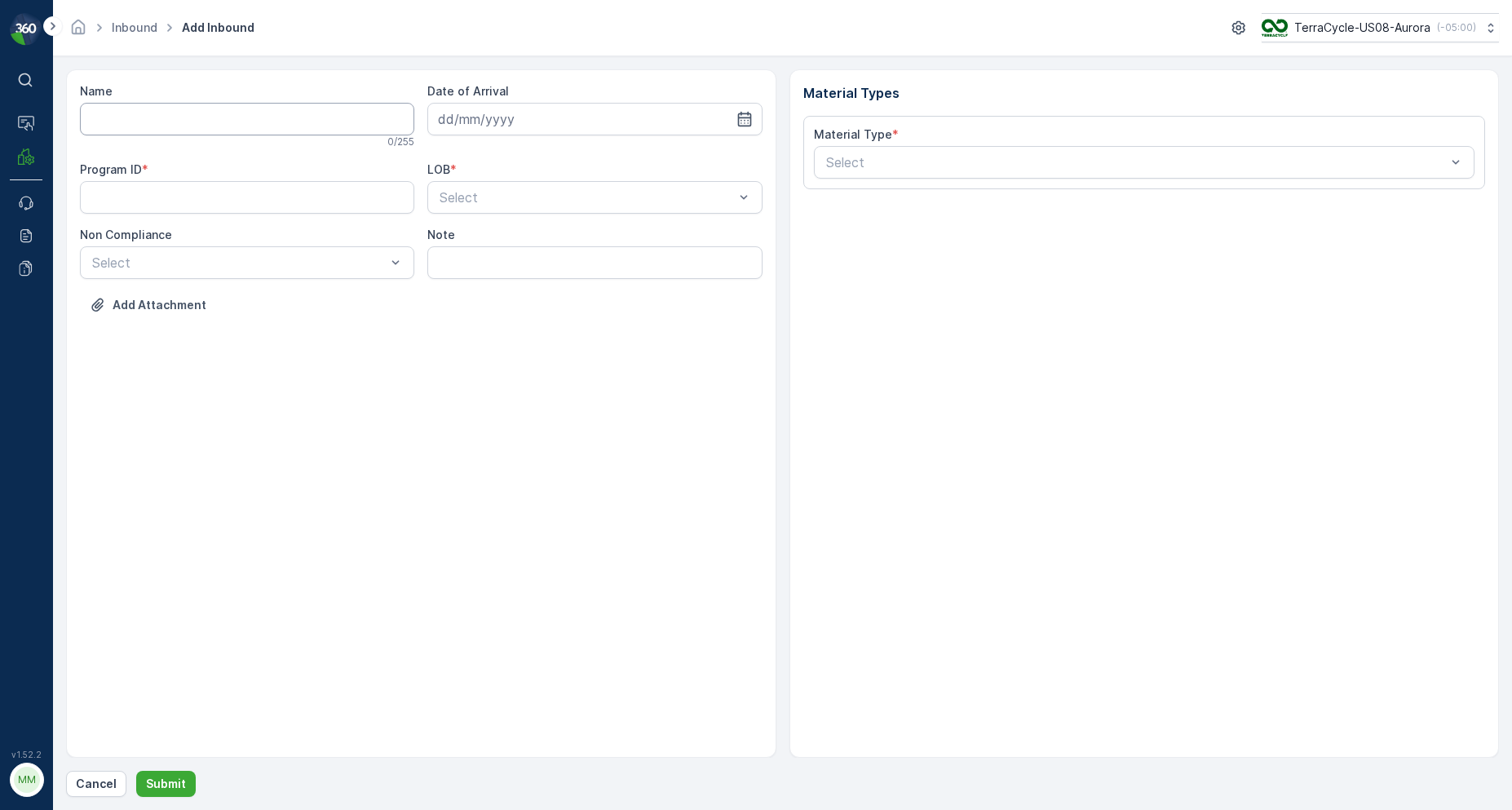
click at [199, 117] on input "Name" at bounding box center [247, 118] width 334 height 33
type input "1Z70E1W00395935097"
click at [136, 771] on button "Submit" at bounding box center [166, 783] width 59 height 26
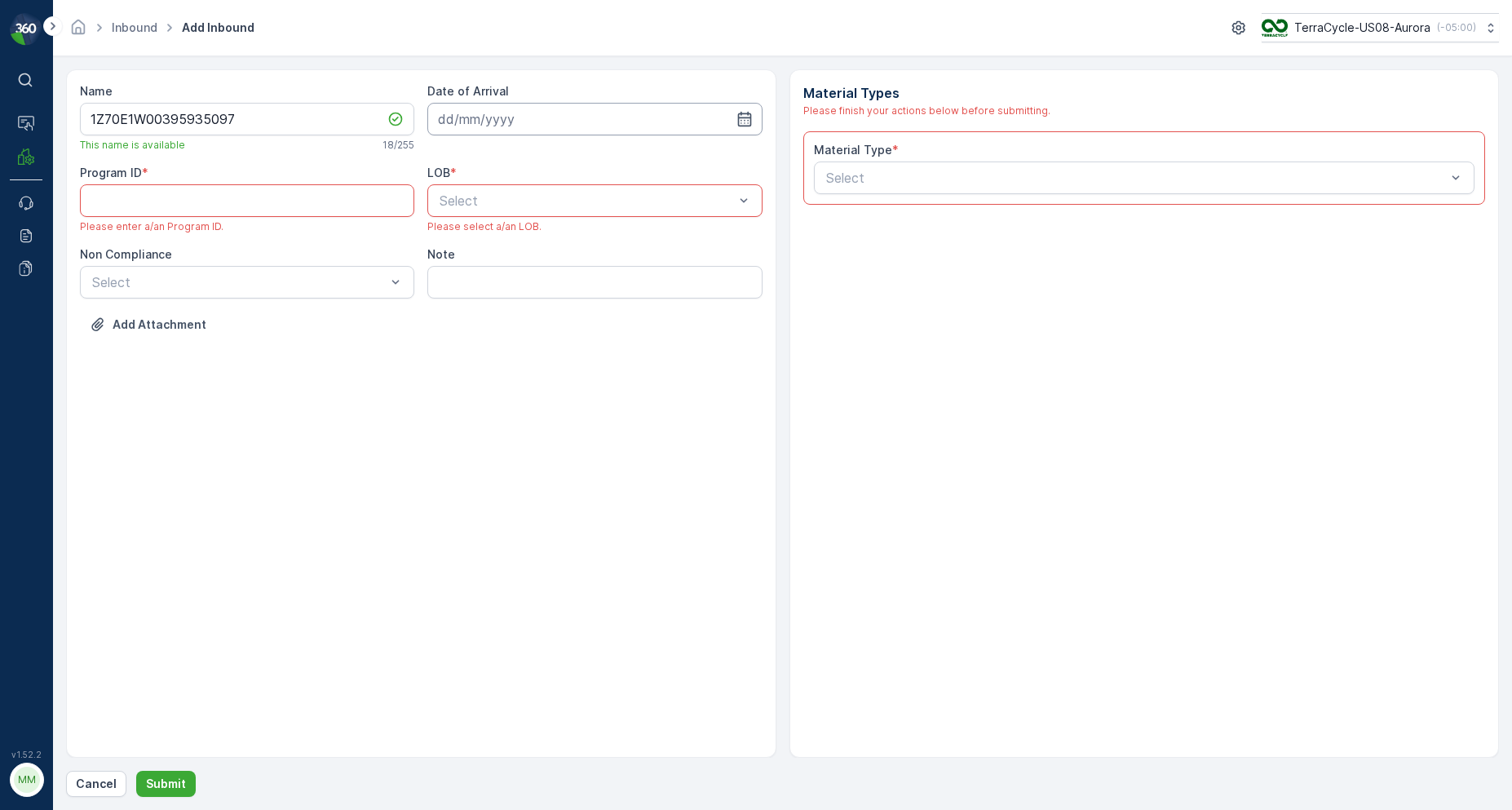
click at [491, 123] on input at bounding box center [594, 118] width 334 height 33
click at [604, 263] on div "10" at bounding box center [602, 256] width 26 height 26
type input "[DATE]"
click at [453, 234] on span "NRP" at bounding box center [451, 240] width 28 height 15
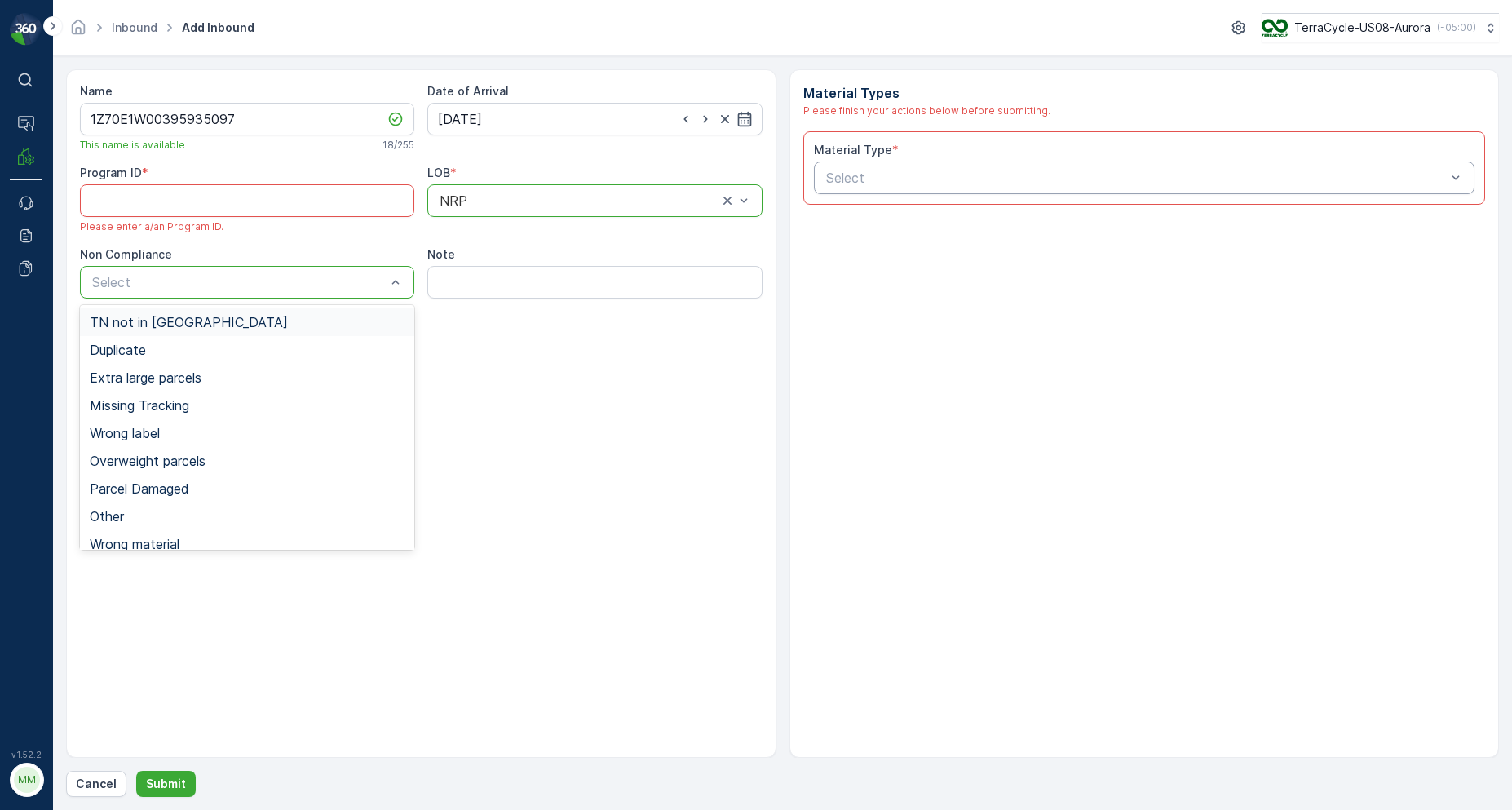
click at [300, 297] on div "Select" at bounding box center [247, 282] width 334 height 33
click at [173, 330] on span "TN not in [GEOGRAPHIC_DATA]" at bounding box center [188, 322] width 198 height 15
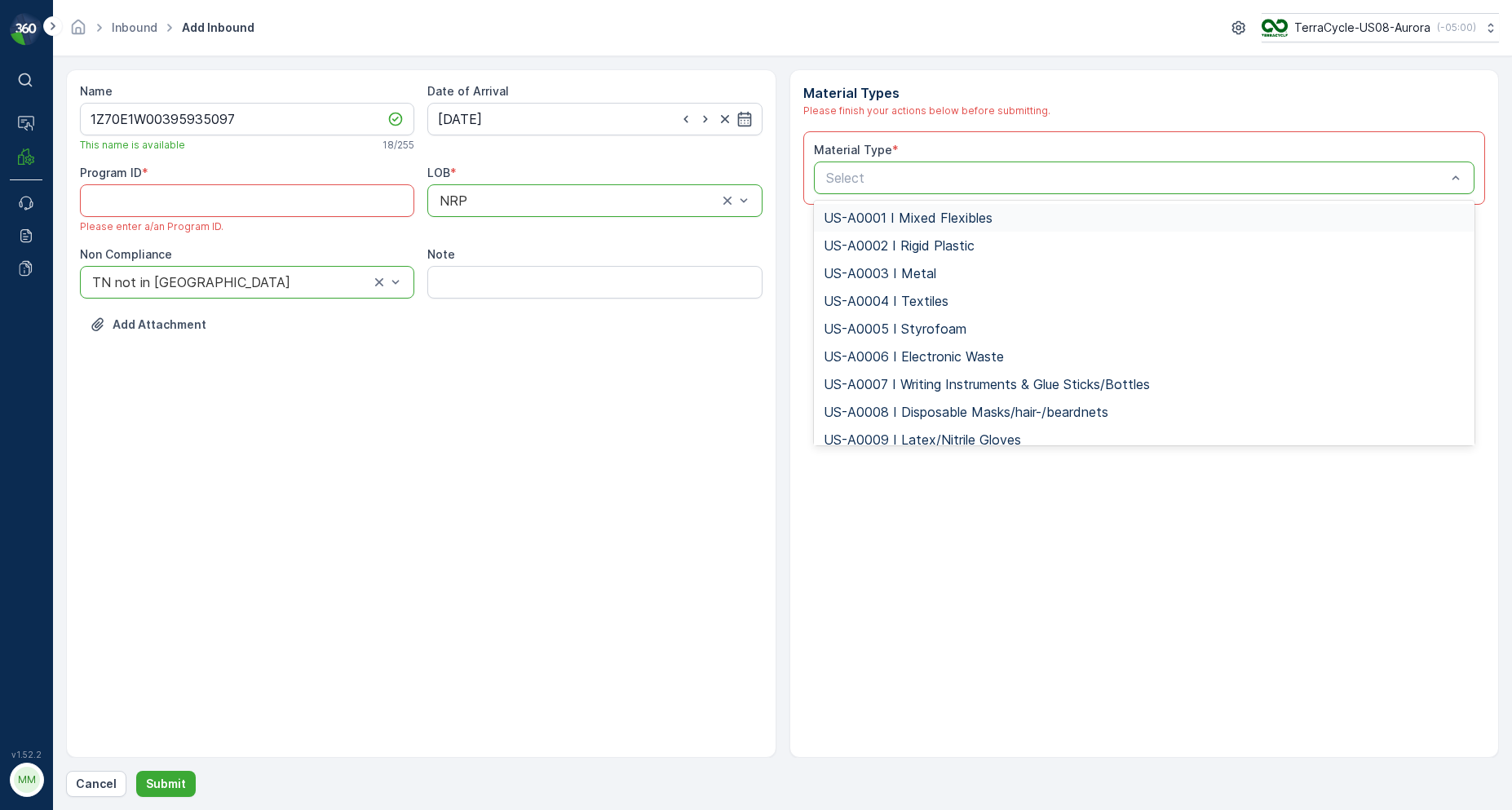
type input "US-PI0007 I Contact Lenses"
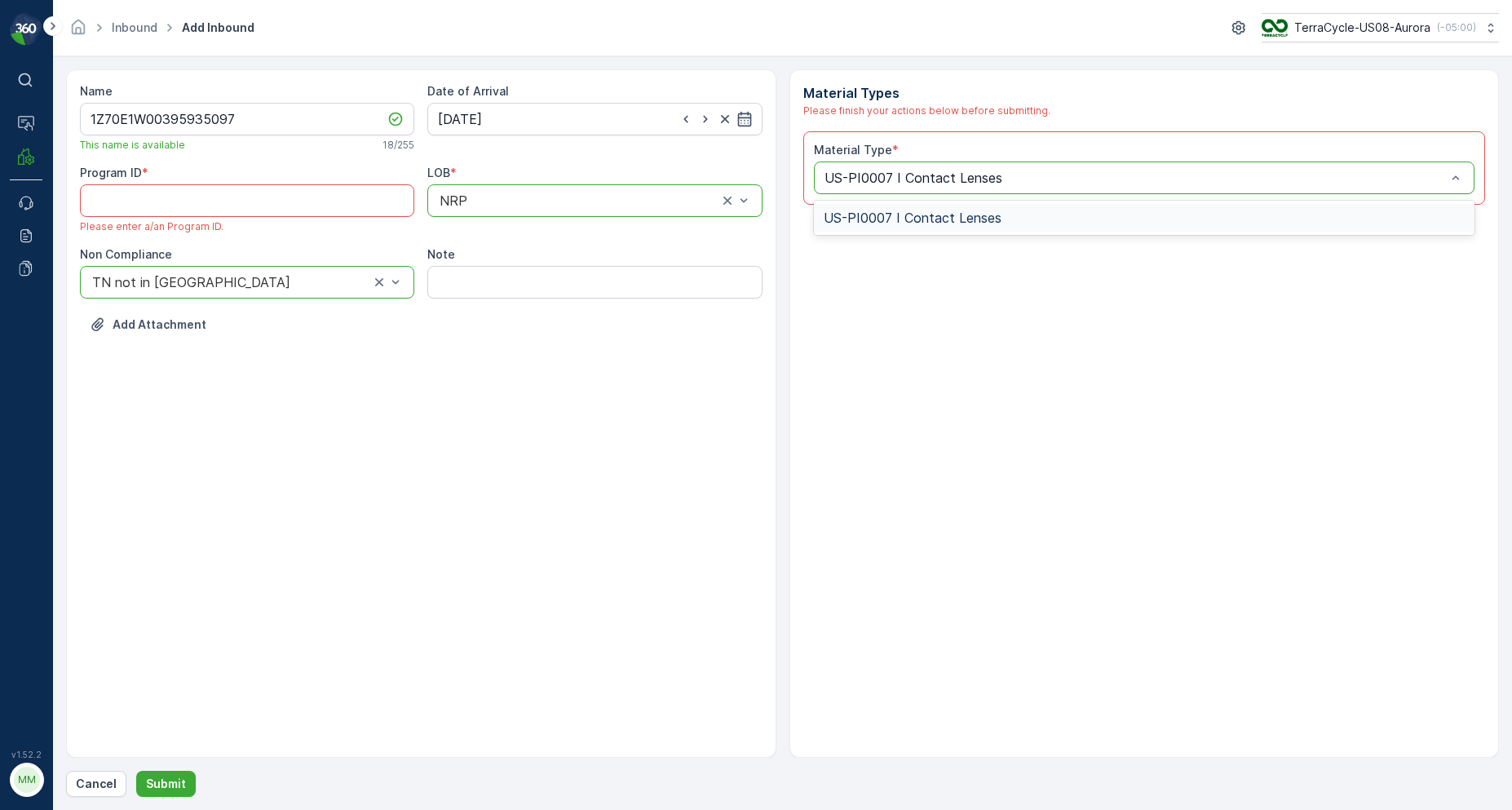
click at [859, 218] on span "US-PI0007 I Contact Lenses" at bounding box center [912, 217] width 178 height 15
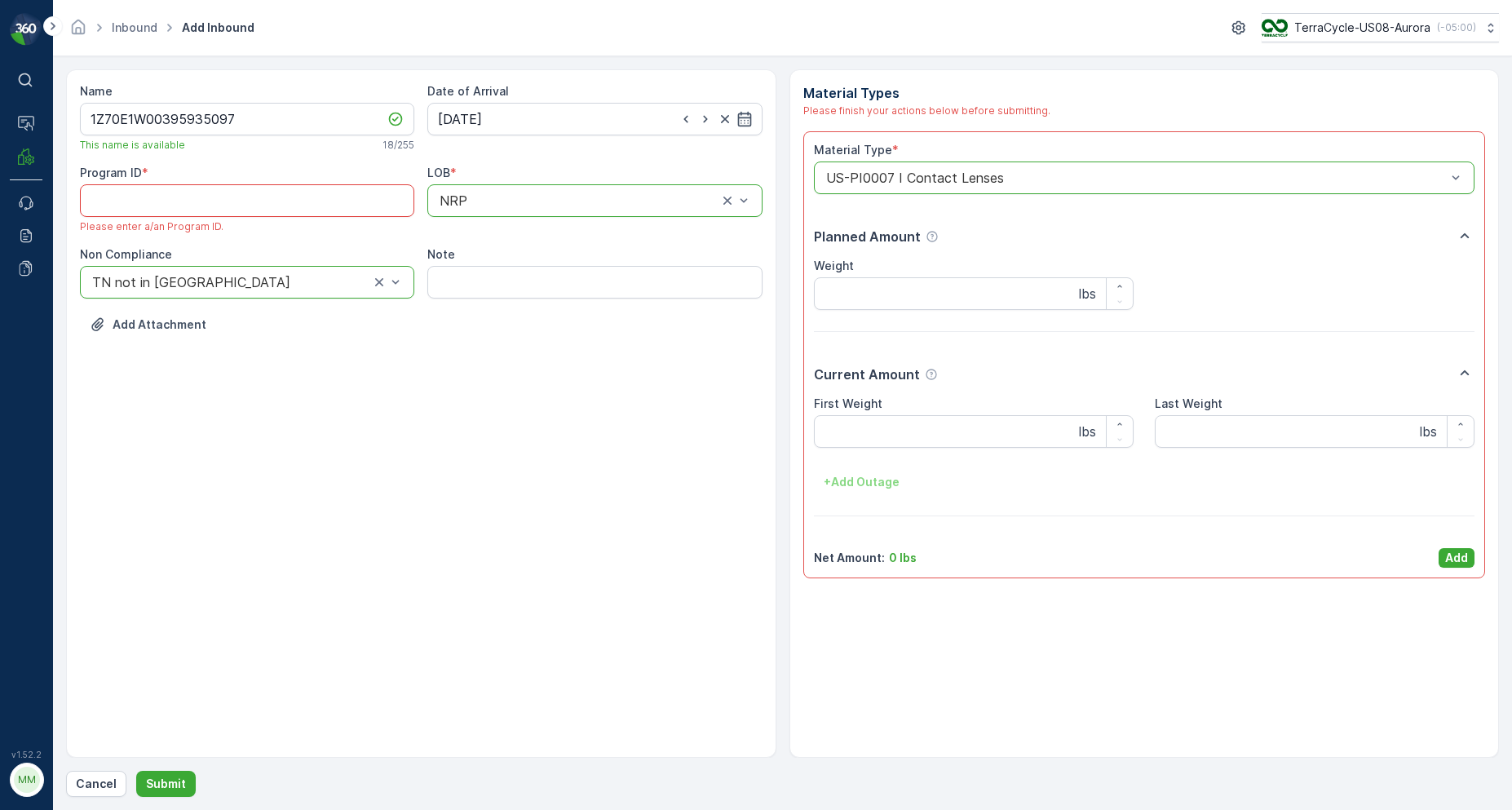
click at [370, 199] on ID "Program ID" at bounding box center [247, 200] width 334 height 33
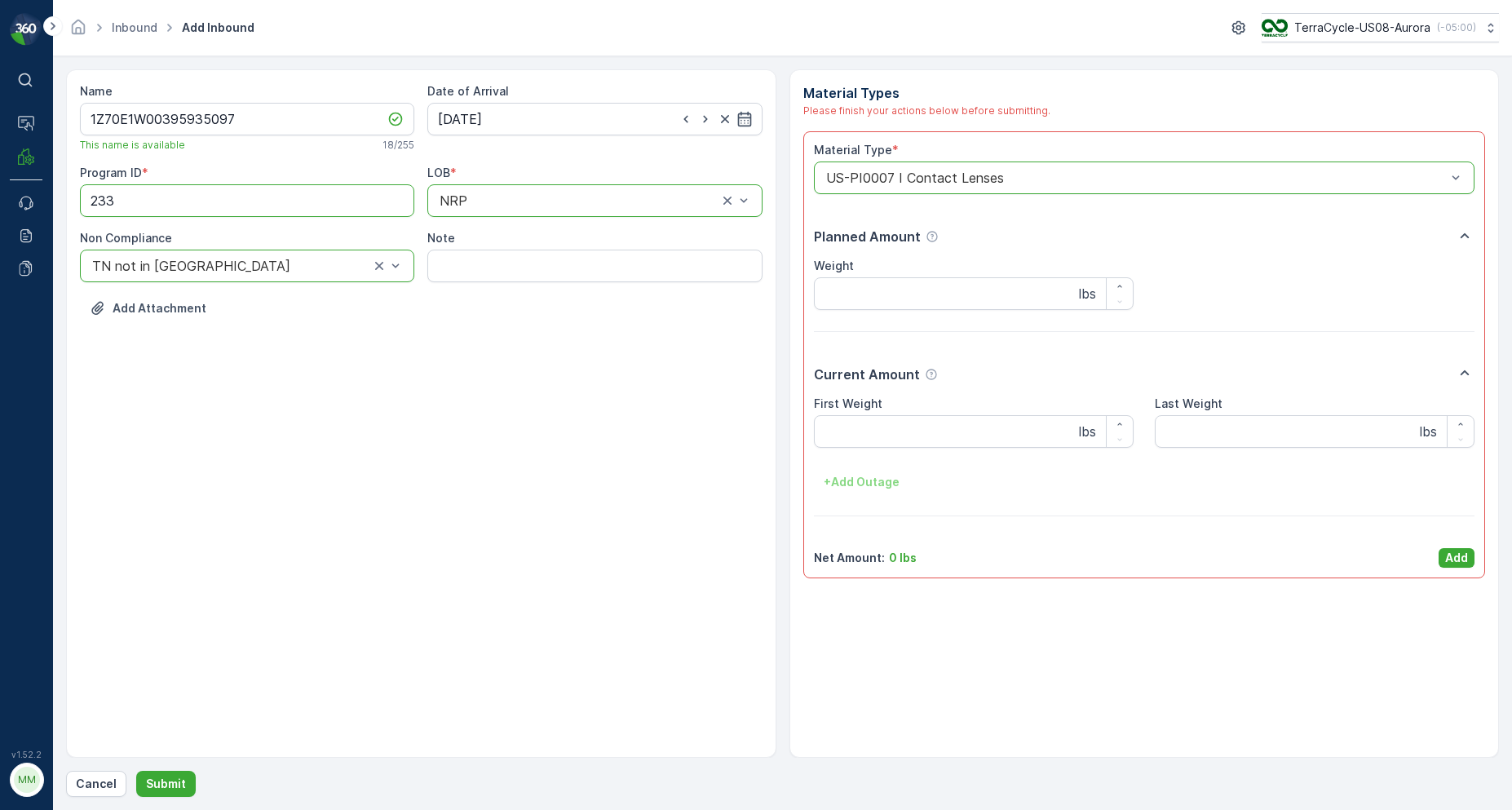
type ID "233"
click at [1461, 552] on div "Material Type * option US-PI0007 I Contact Lenses, selected. US-PI0007 I Contac…" at bounding box center [1144, 355] width 661 height 426
click at [1461, 552] on p "Add" at bounding box center [1456, 557] width 23 height 17
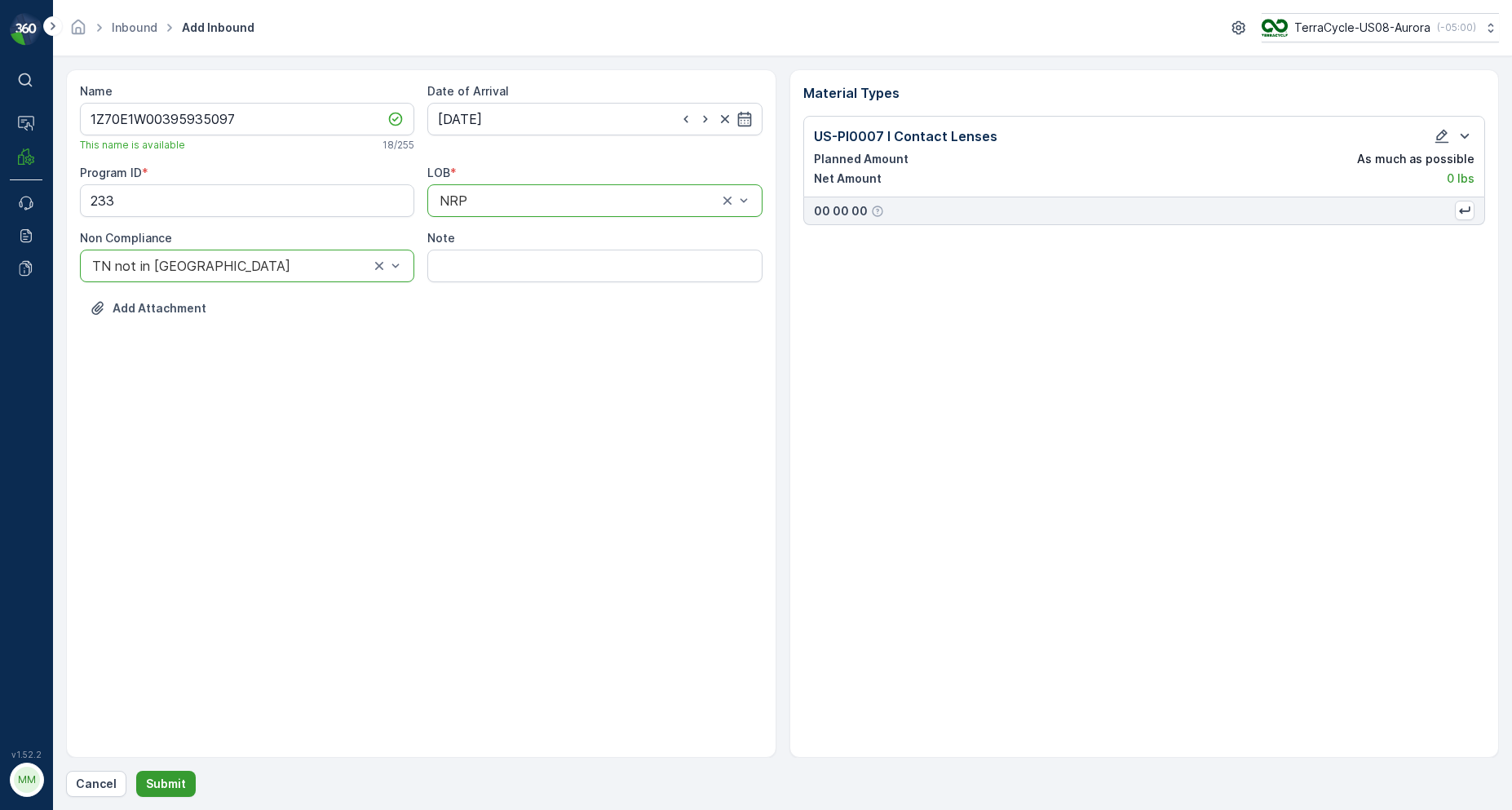
click at [177, 789] on p "Submit" at bounding box center [166, 783] width 40 height 17
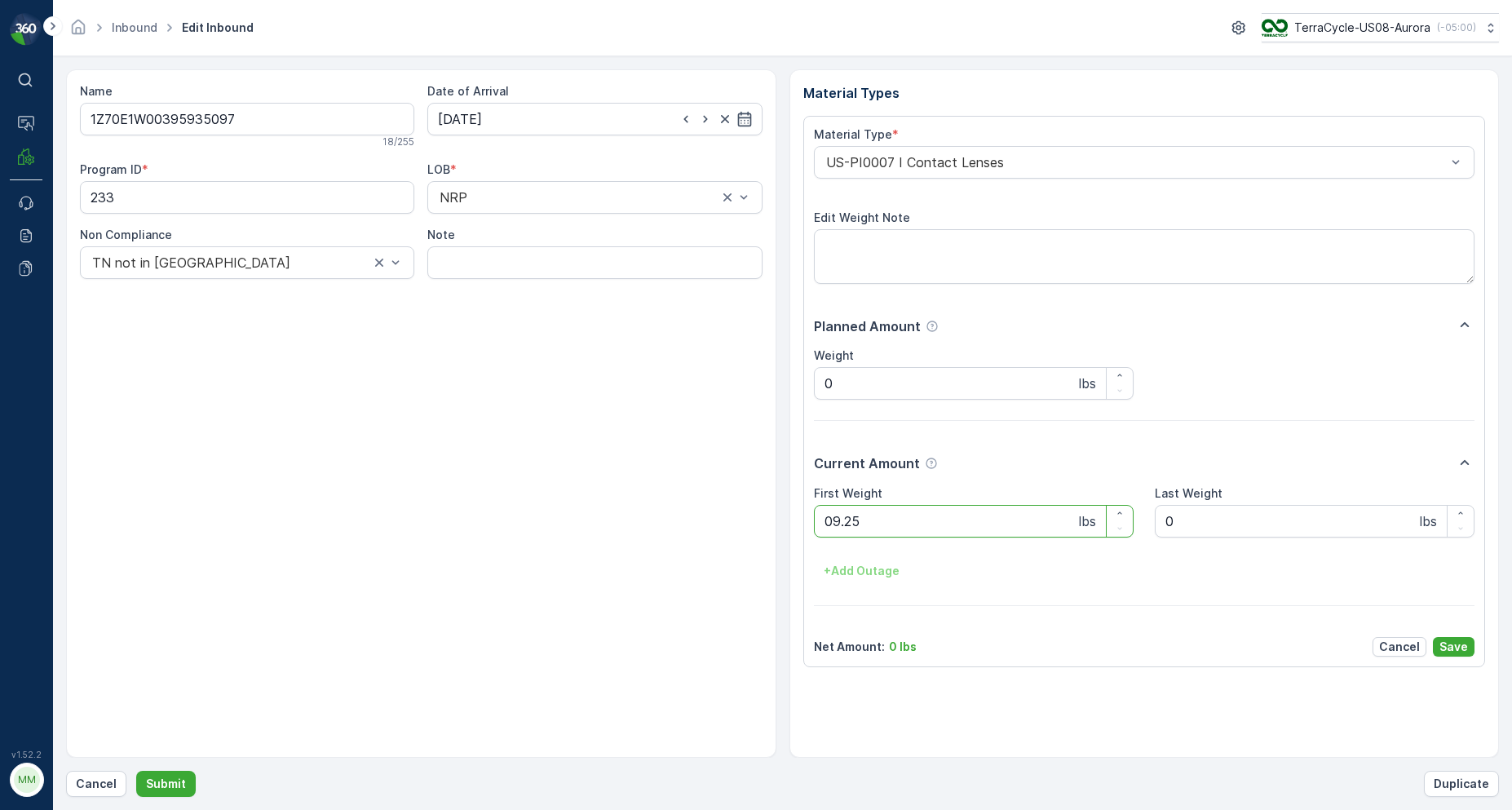
click at [136, 771] on button "Submit" at bounding box center [166, 783] width 59 height 26
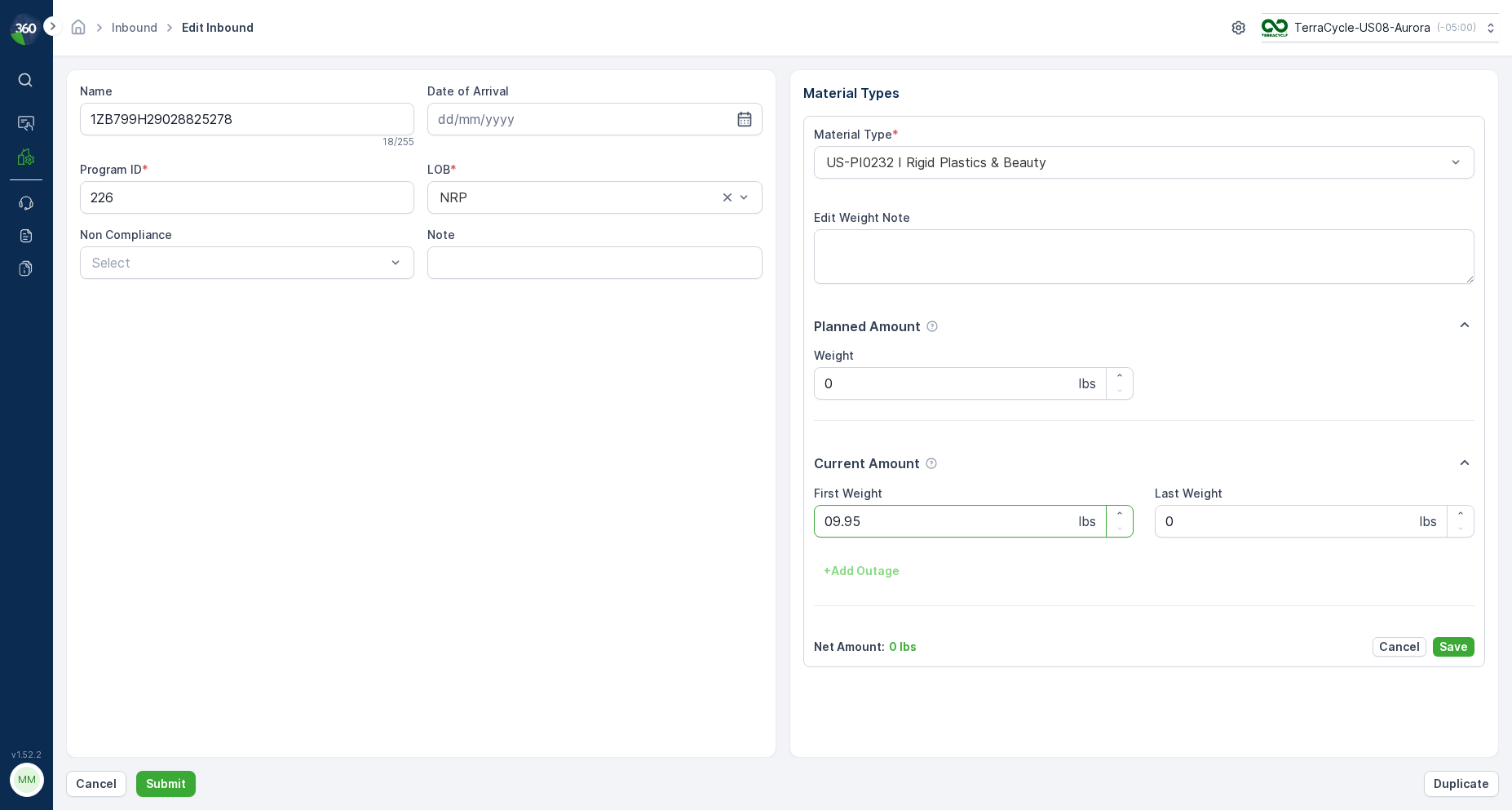
click at [136, 771] on button "Submit" at bounding box center [166, 783] width 59 height 26
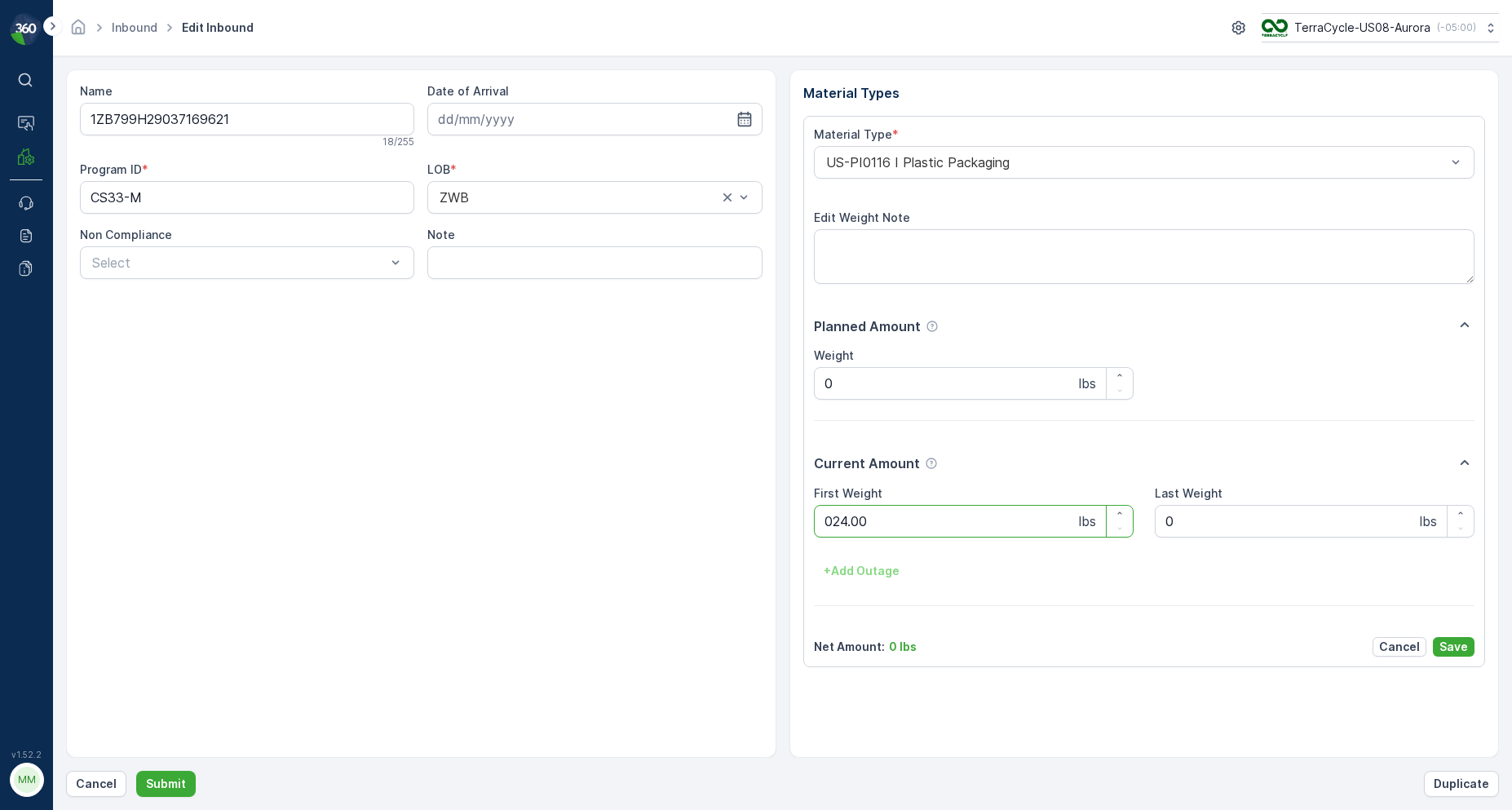
click at [136, 771] on button "Submit" at bounding box center [166, 783] width 59 height 26
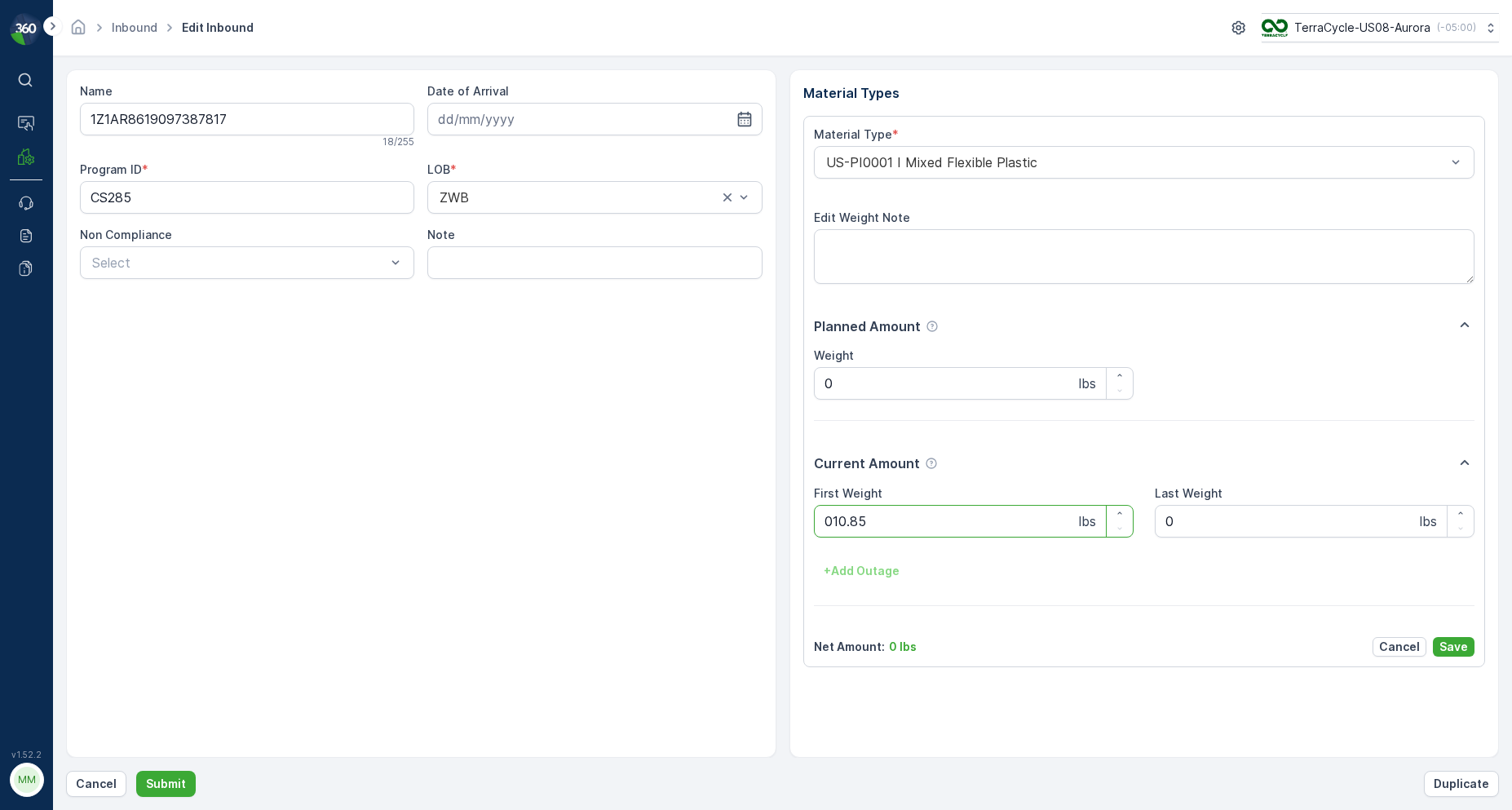
click at [136, 771] on button "Submit" at bounding box center [166, 783] width 59 height 26
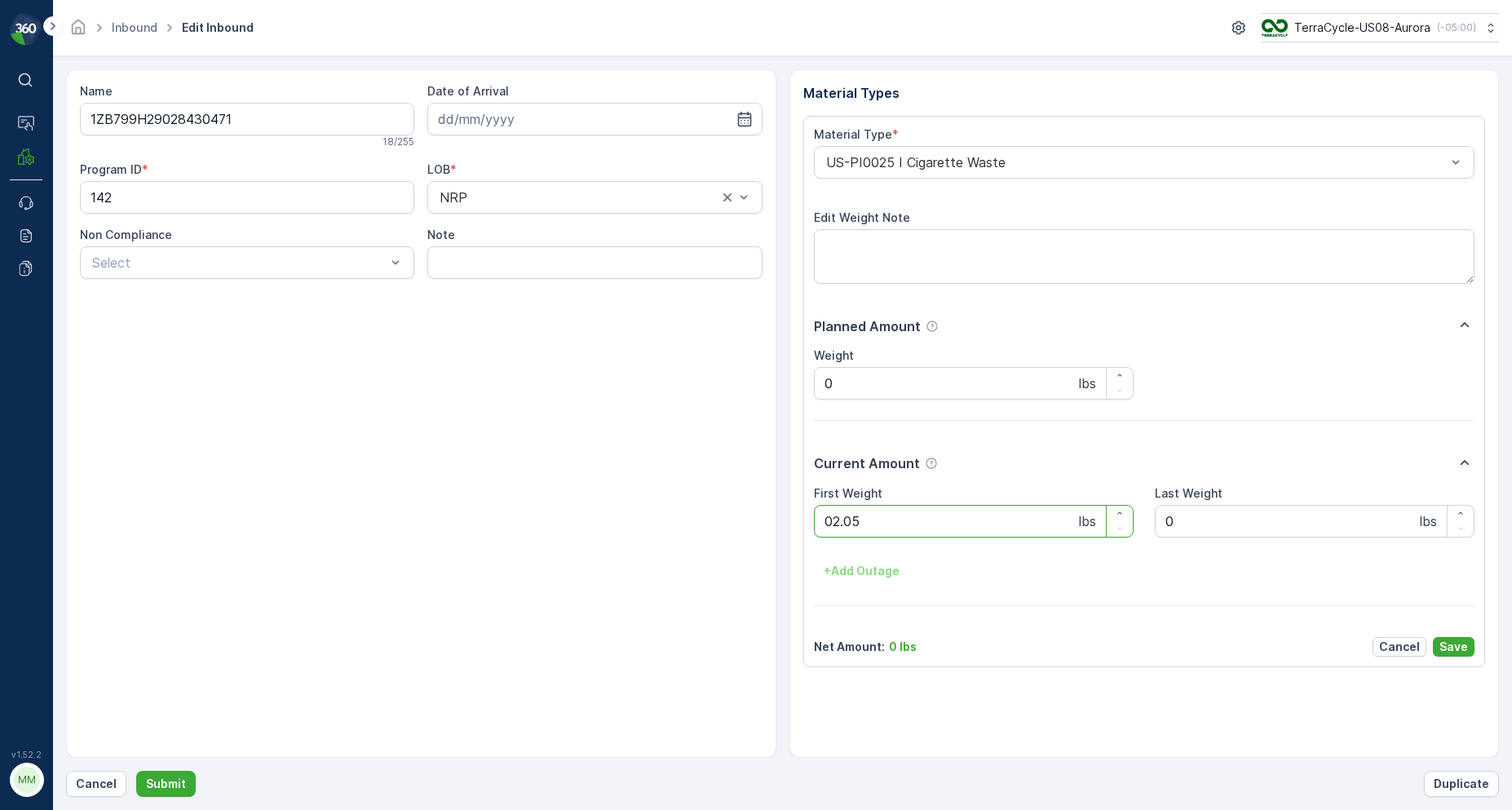
click at [136, 771] on button "Submit" at bounding box center [166, 783] width 59 height 26
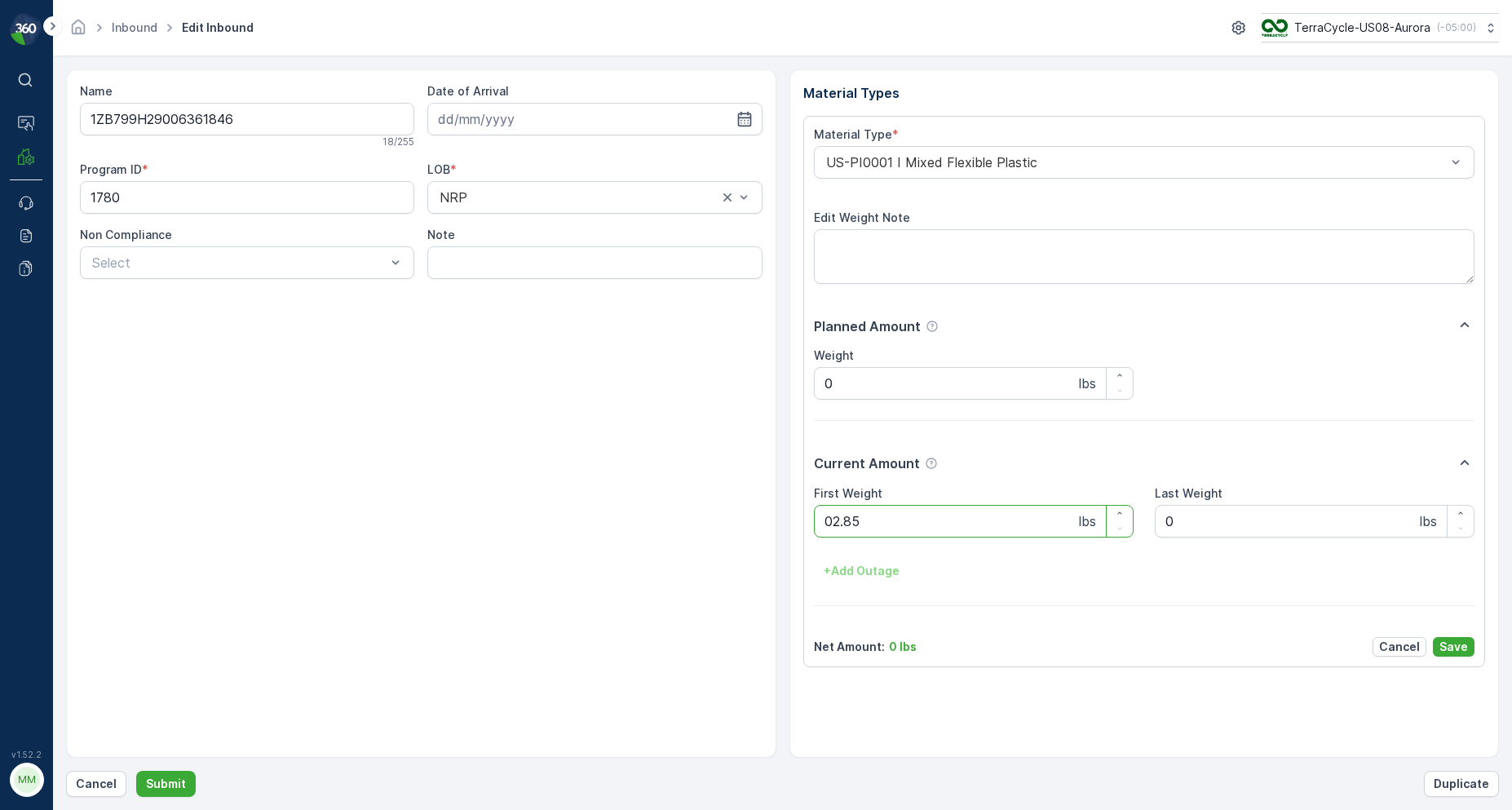
click at [136, 771] on button "Submit" at bounding box center [166, 783] width 59 height 26
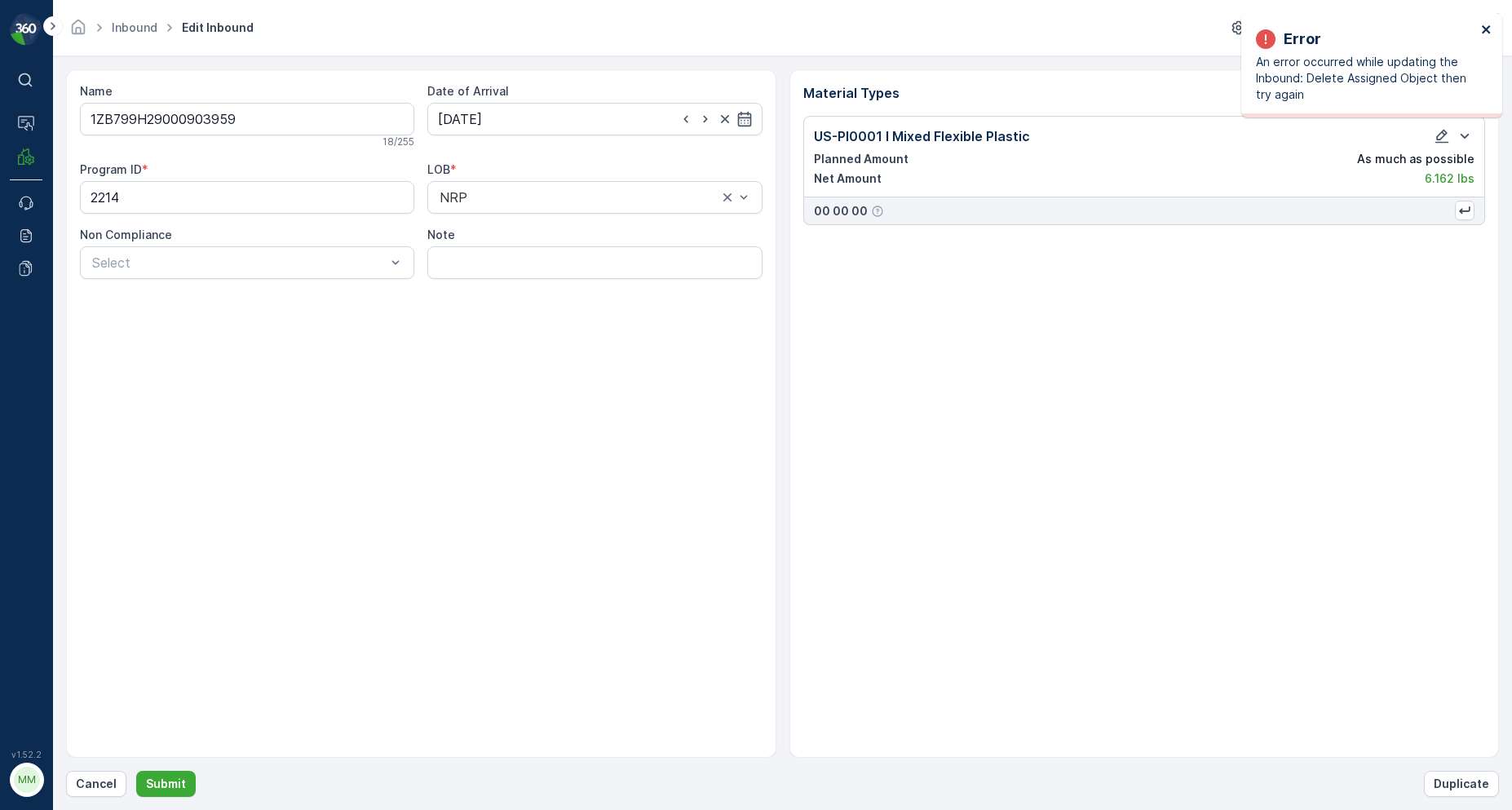
click at [1486, 36] on icon "close" at bounding box center [1486, 29] width 12 height 13
click at [82, 780] on p "Cancel" at bounding box center [96, 783] width 40 height 17
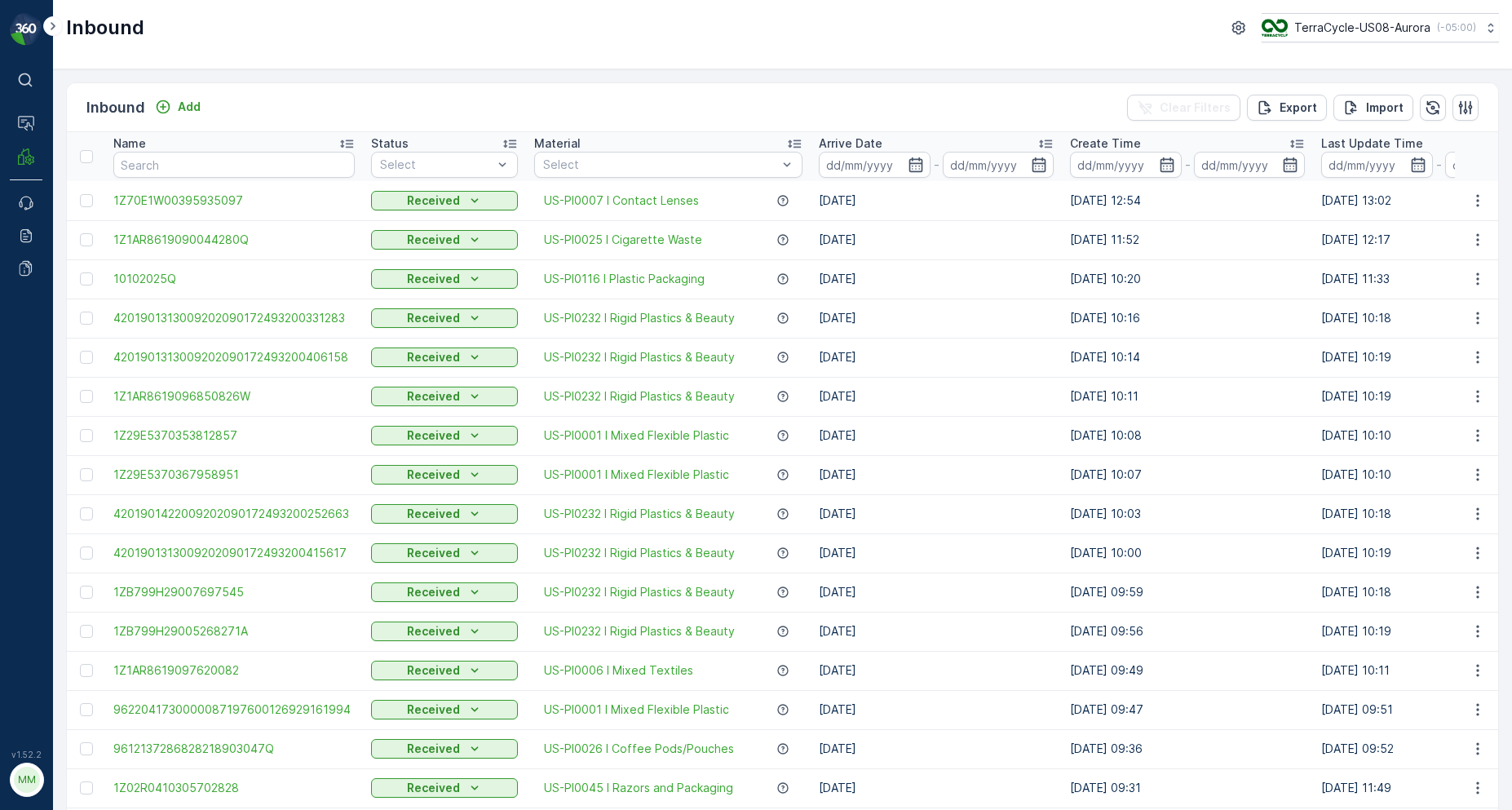
click at [185, 119] on div "Inbound Add Clear Filters Export Import" at bounding box center [782, 108] width 1431 height 49
click at [181, 106] on p "Add" at bounding box center [188, 107] width 23 height 17
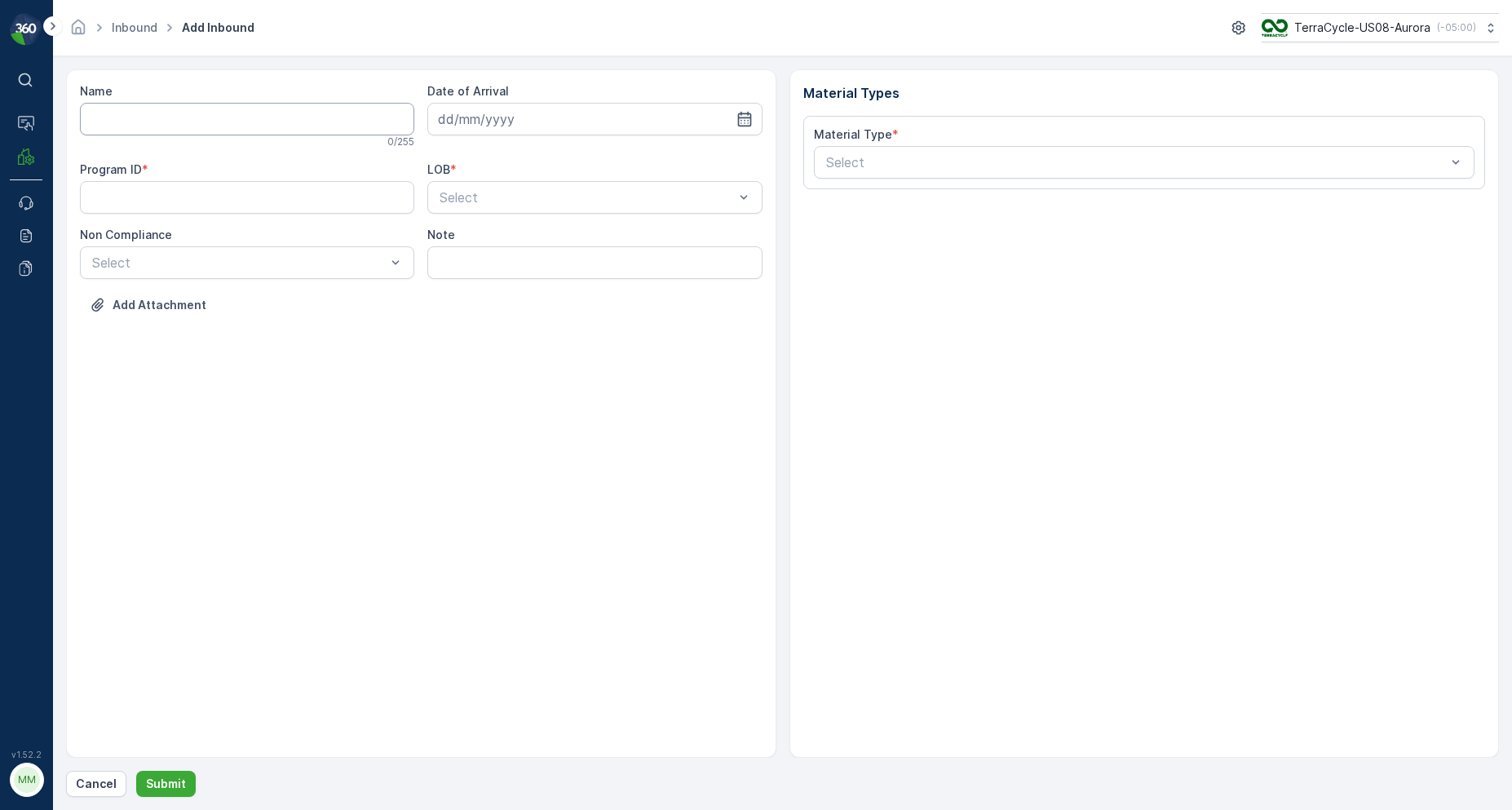
click at [185, 120] on input "Name" at bounding box center [247, 118] width 334 height 33
type input "1ZB799H29000903959"
click at [136, 771] on button "Submit" at bounding box center [166, 783] width 59 height 26
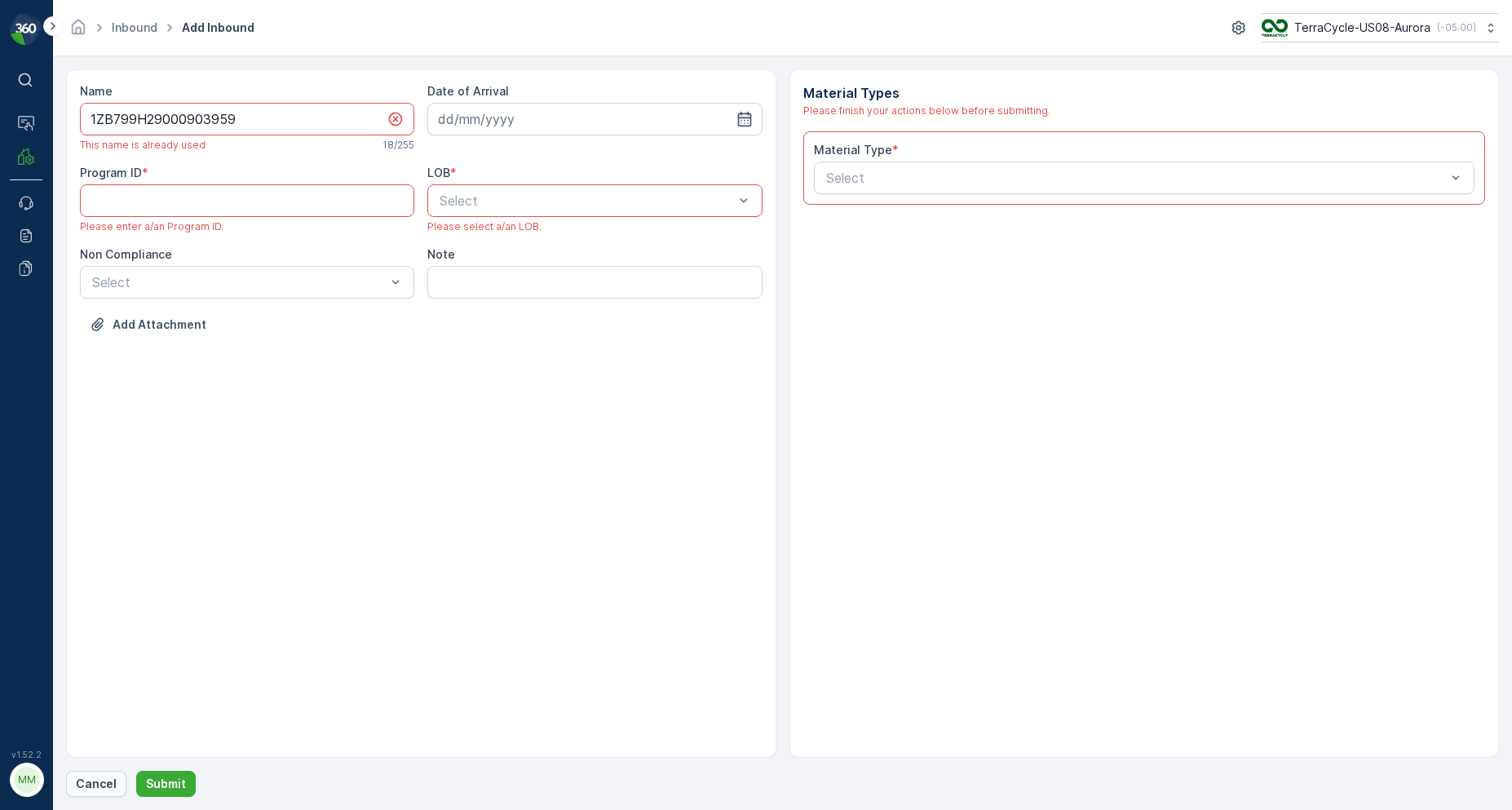
click at [85, 788] on p "Cancel" at bounding box center [96, 783] width 40 height 17
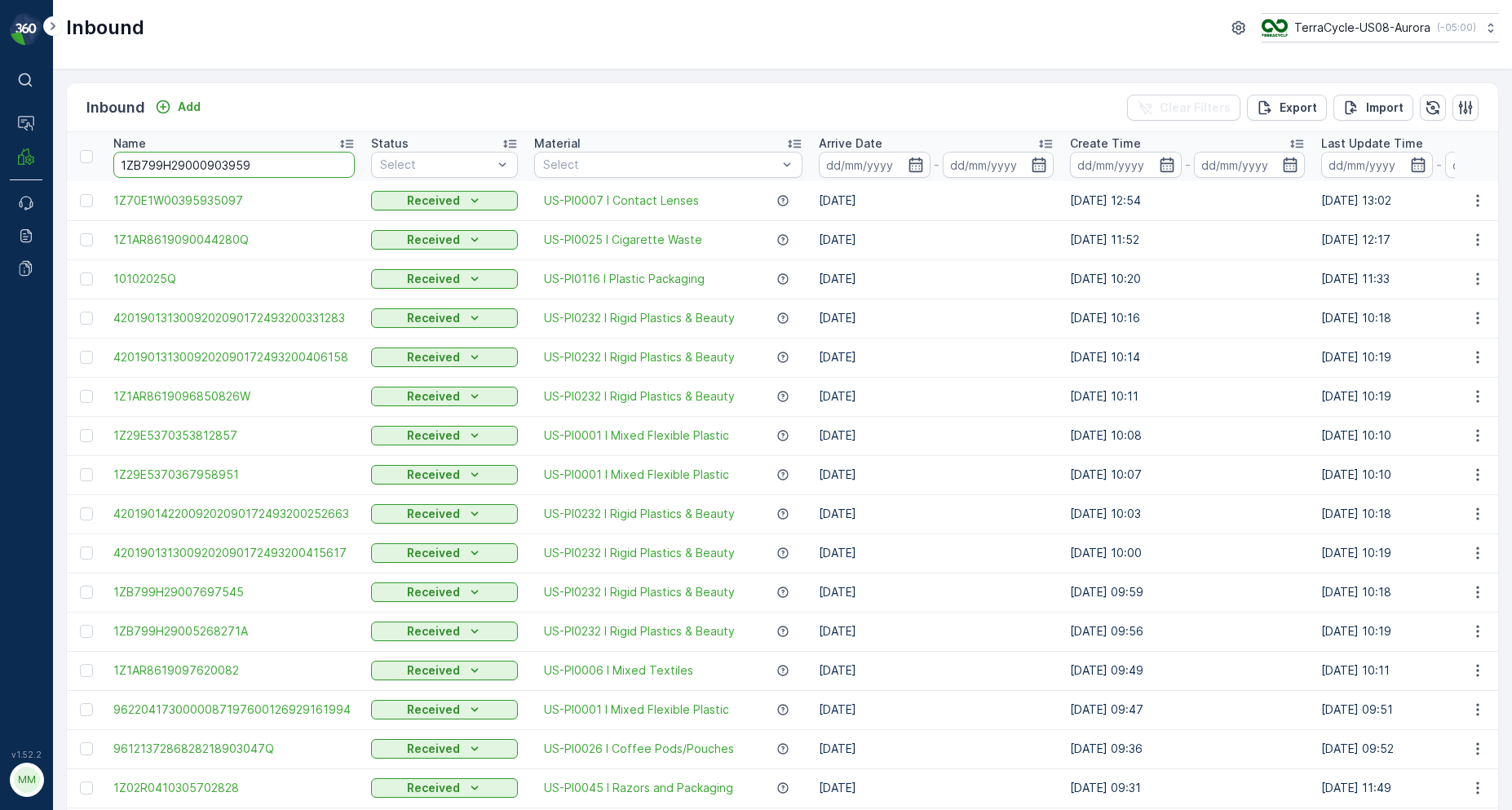
type input "1ZB799H29000903959"
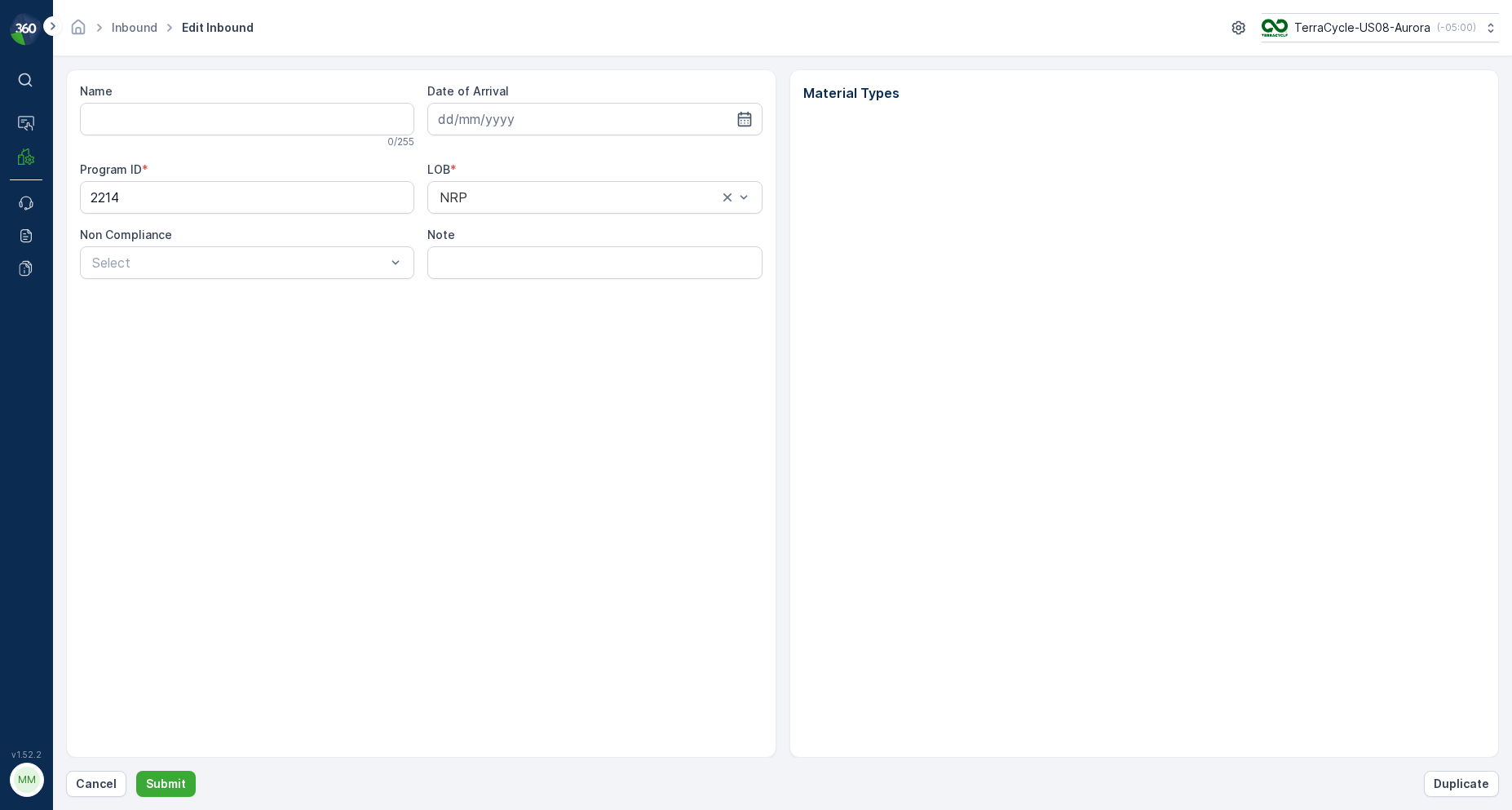
type input "1ZB799H29000903959"
type input "[DATE]"
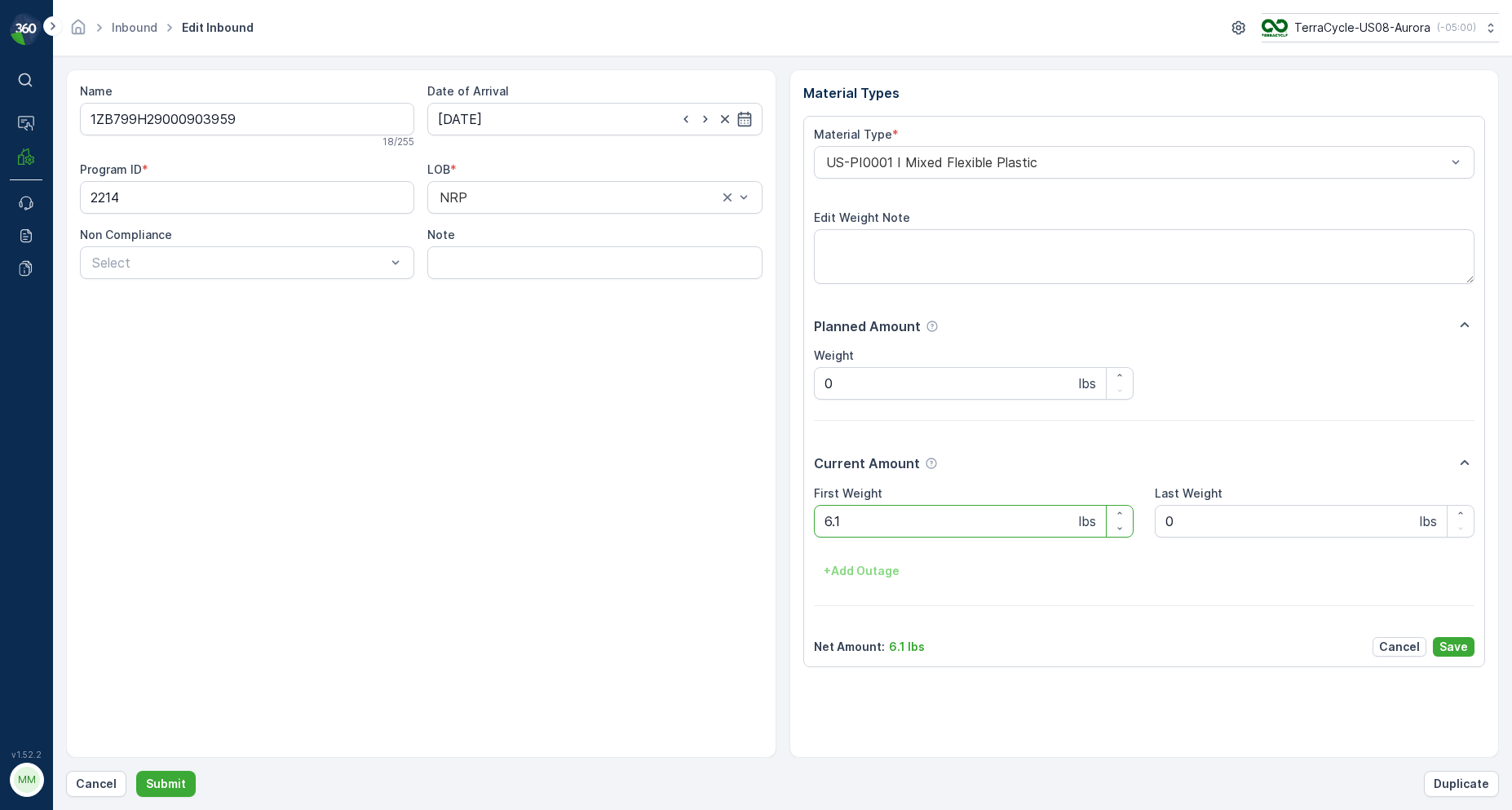
click at [101, 798] on form "Name 1ZB799H29000903959 18 / 255 Date of Arrival [DATE] Program ID * 2214 LOB *…" at bounding box center [782, 433] width 1459 height 754
click at [101, 797] on form "Name 1ZB799H29000903959 18 / 255 Date of Arrival [DATE] Program ID * 2214 LOB *…" at bounding box center [782, 433] width 1459 height 754
click at [115, 767] on div "Name 1ZB799H29000903959 18 / 255 Date of Arrival [DATE] Program ID * 2214 LOB *…" at bounding box center [782, 432] width 1433 height 727
click at [105, 775] on p "Cancel" at bounding box center [96, 783] width 40 height 17
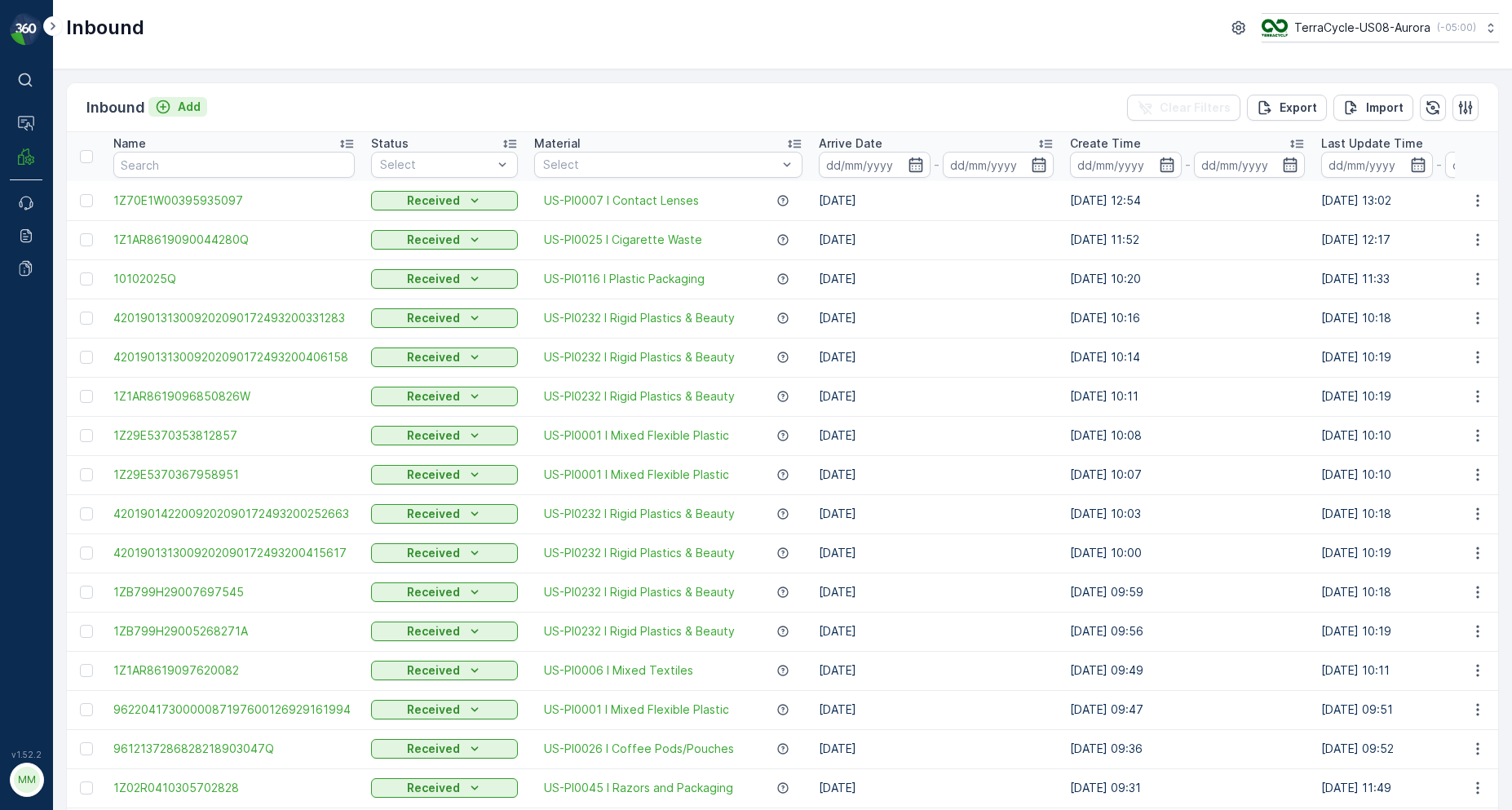
click at [194, 111] on p "Add" at bounding box center [188, 107] width 23 height 17
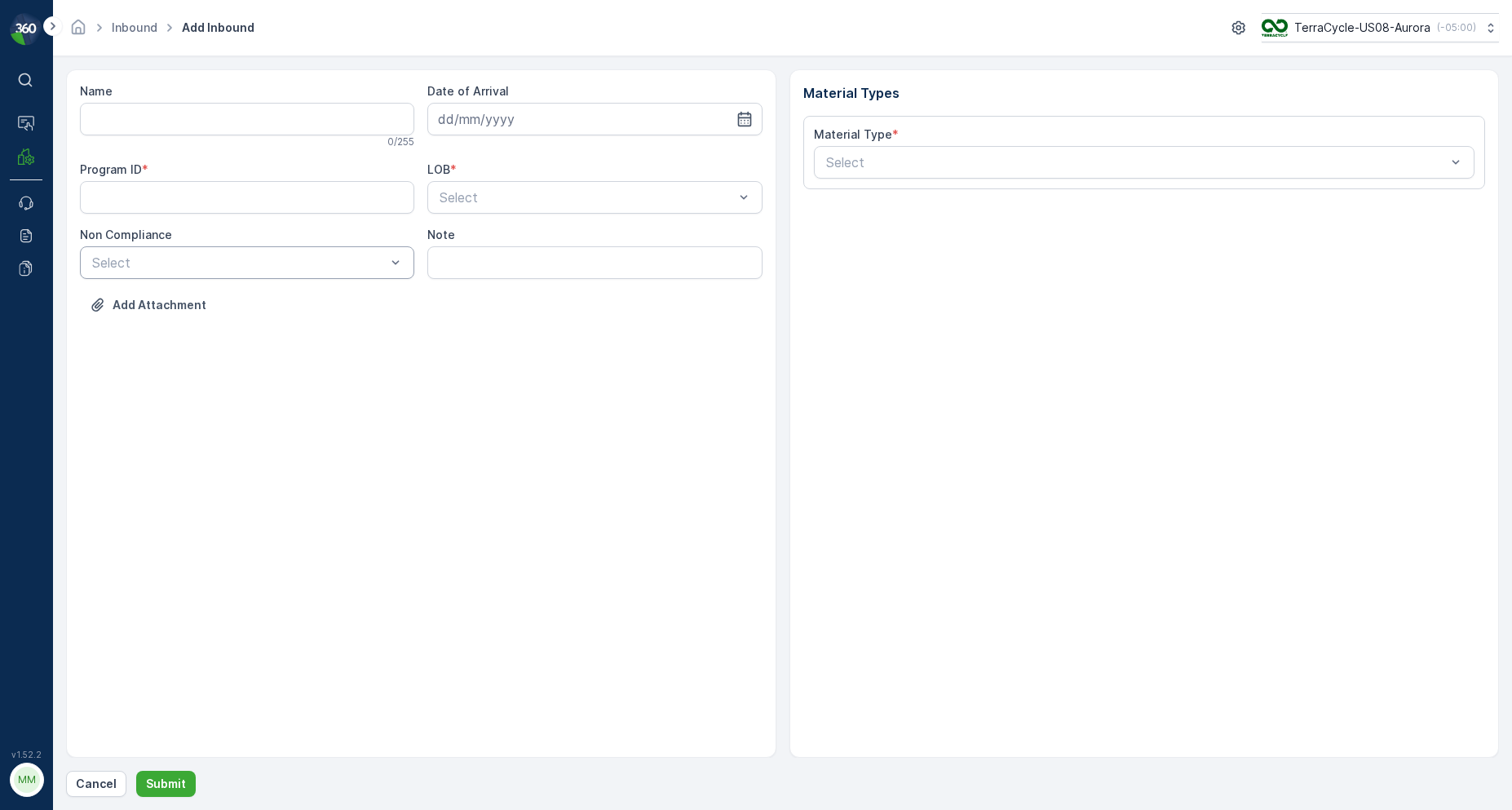
click at [188, 275] on div "Select" at bounding box center [247, 262] width 334 height 33
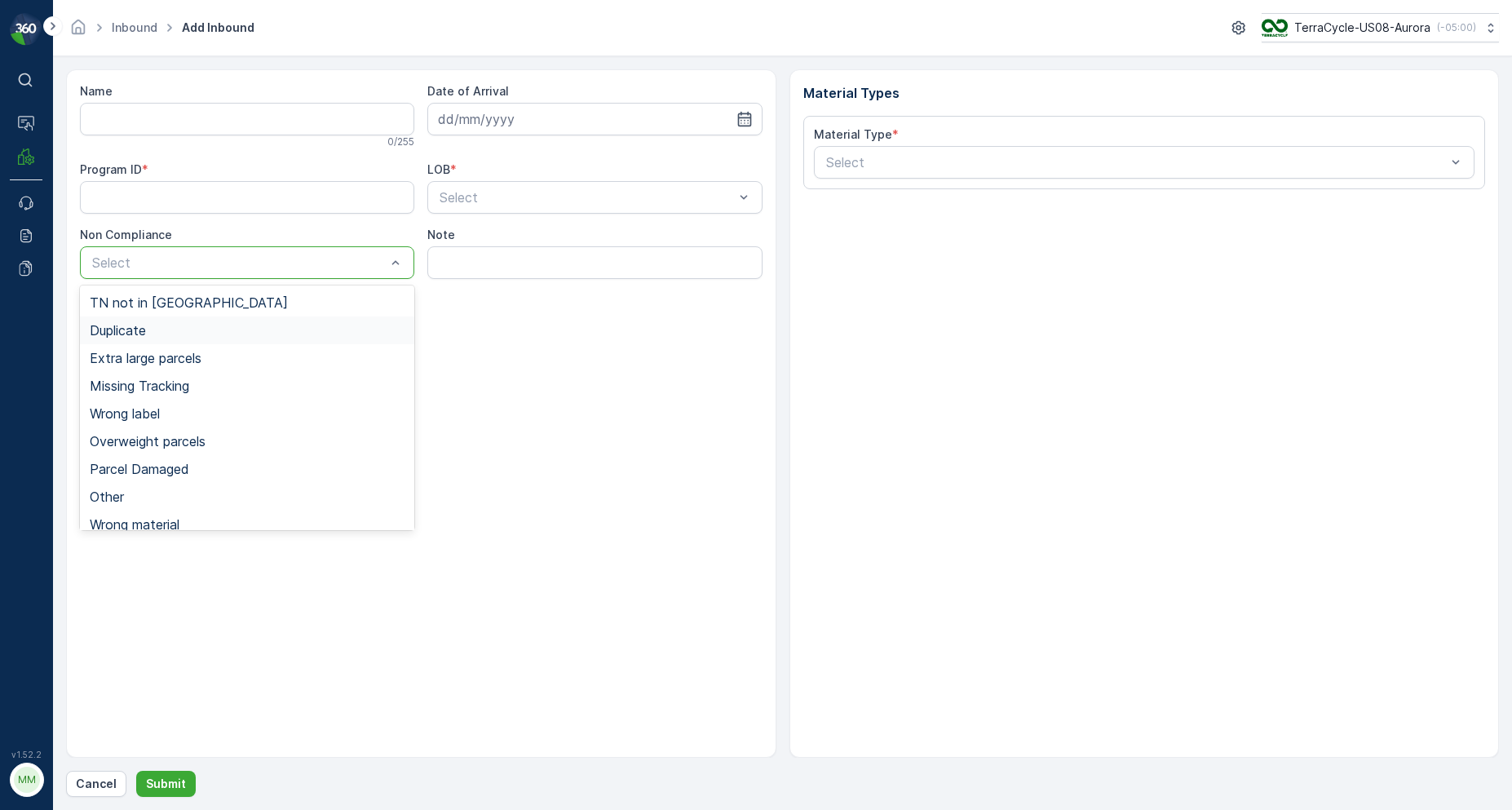
click at [172, 329] on div "Duplicate" at bounding box center [247, 330] width 315 height 15
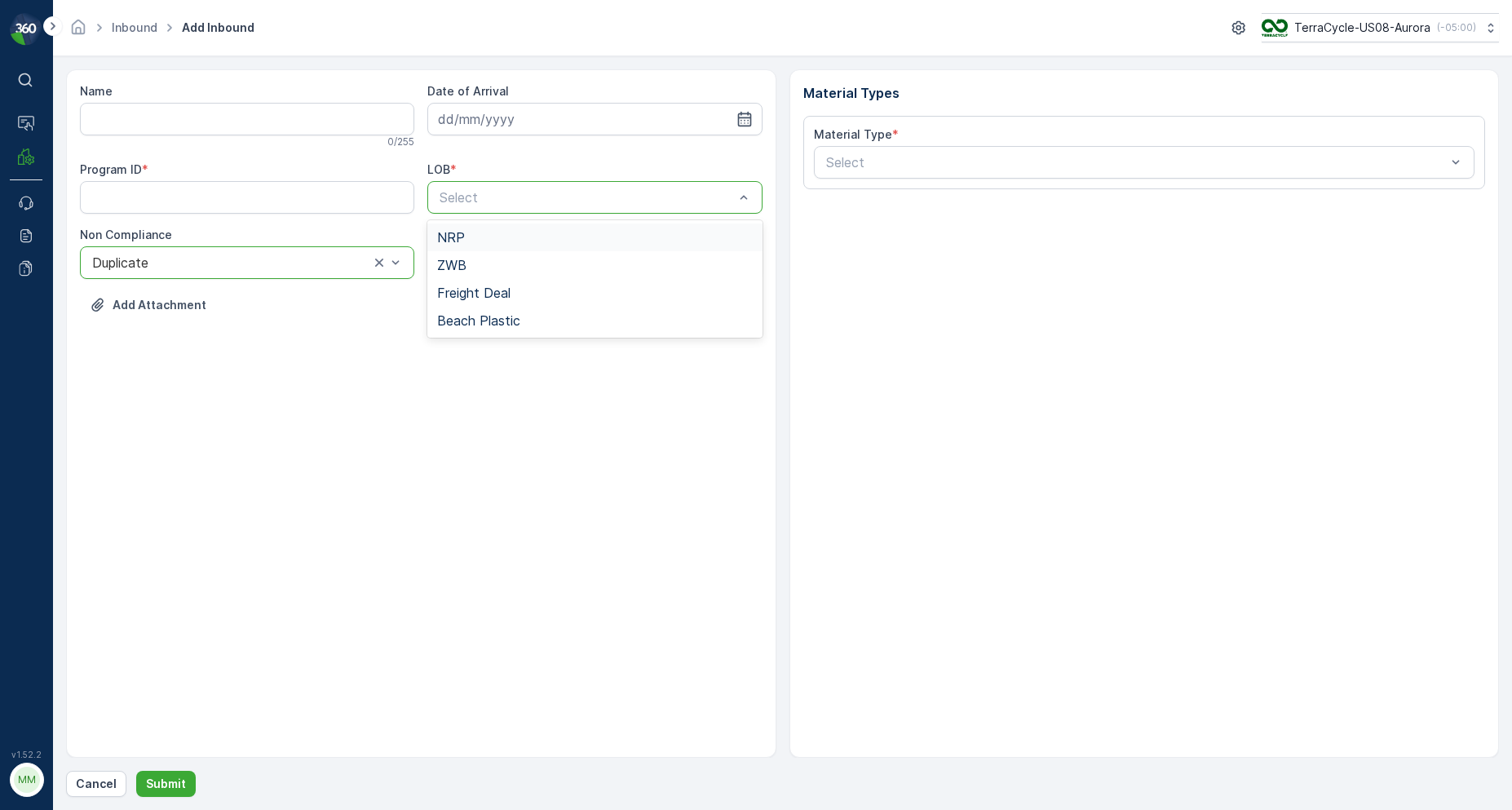
drag, startPoint x: 464, startPoint y: 264, endPoint x: 462, endPoint y: 231, distance: 33.1
click at [462, 232] on div "NRP ZWB Freight Deal Beach Plastic" at bounding box center [594, 278] width 334 height 117
click at [462, 230] on span "NRP" at bounding box center [451, 237] width 28 height 15
click at [482, 115] on input at bounding box center [594, 118] width 334 height 33
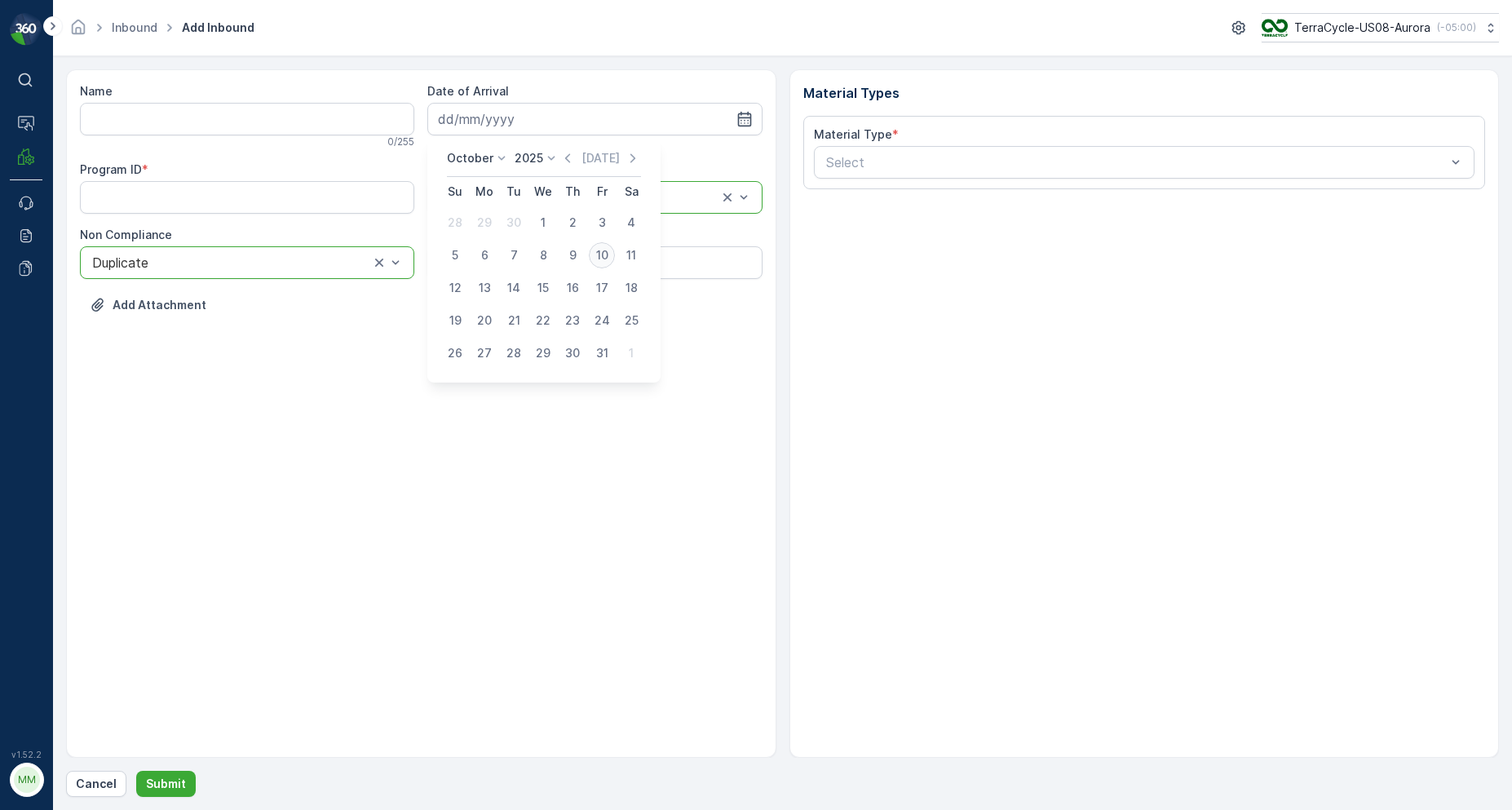
click at [598, 257] on div "10" at bounding box center [602, 256] width 26 height 26
type input "[DATE]"
click at [299, 212] on ID "Program ID" at bounding box center [247, 197] width 334 height 33
click at [172, 110] on input "Name" at bounding box center [247, 118] width 334 height 33
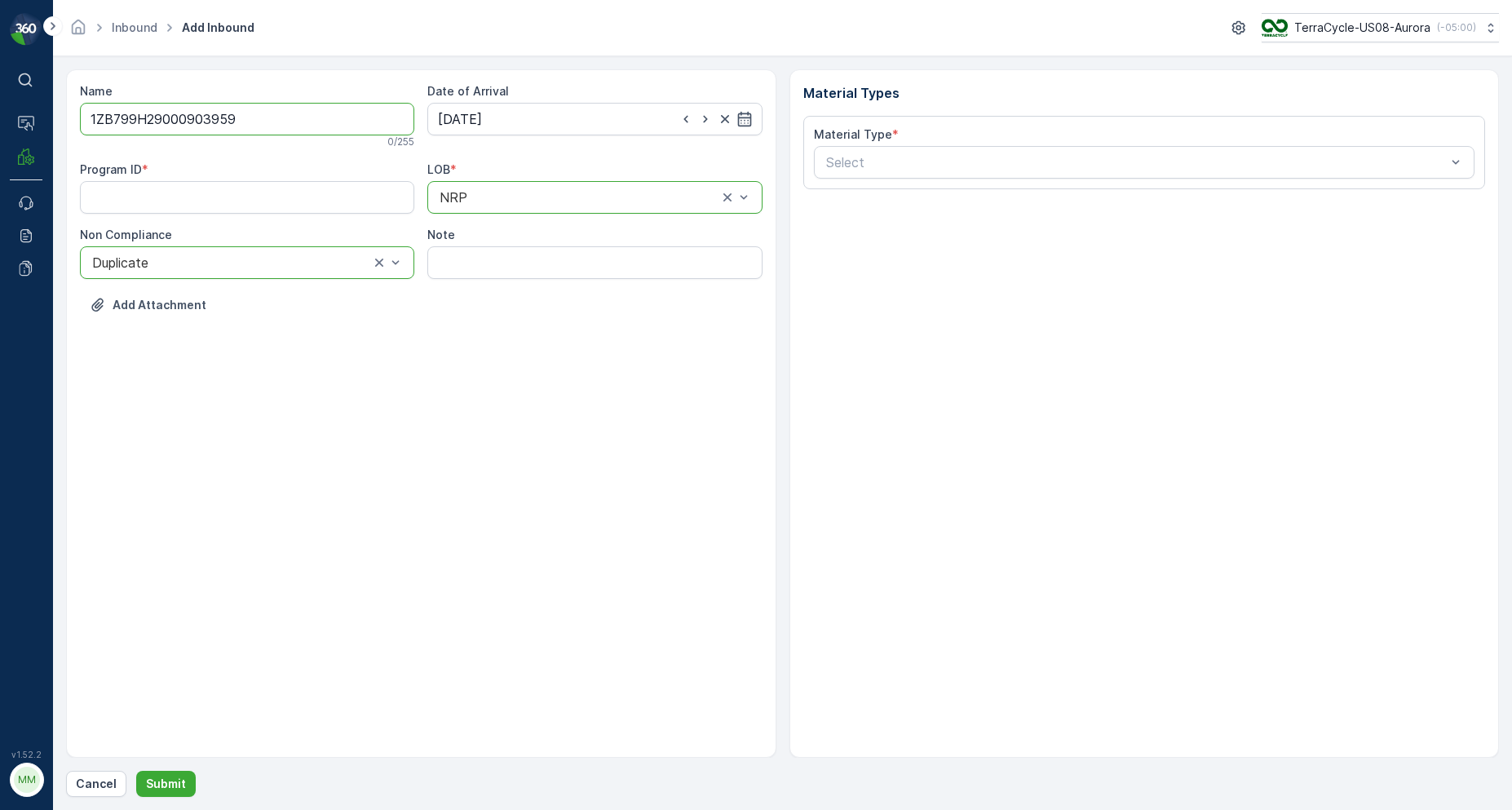
click at [136, 771] on button "Submit" at bounding box center [166, 783] width 59 height 26
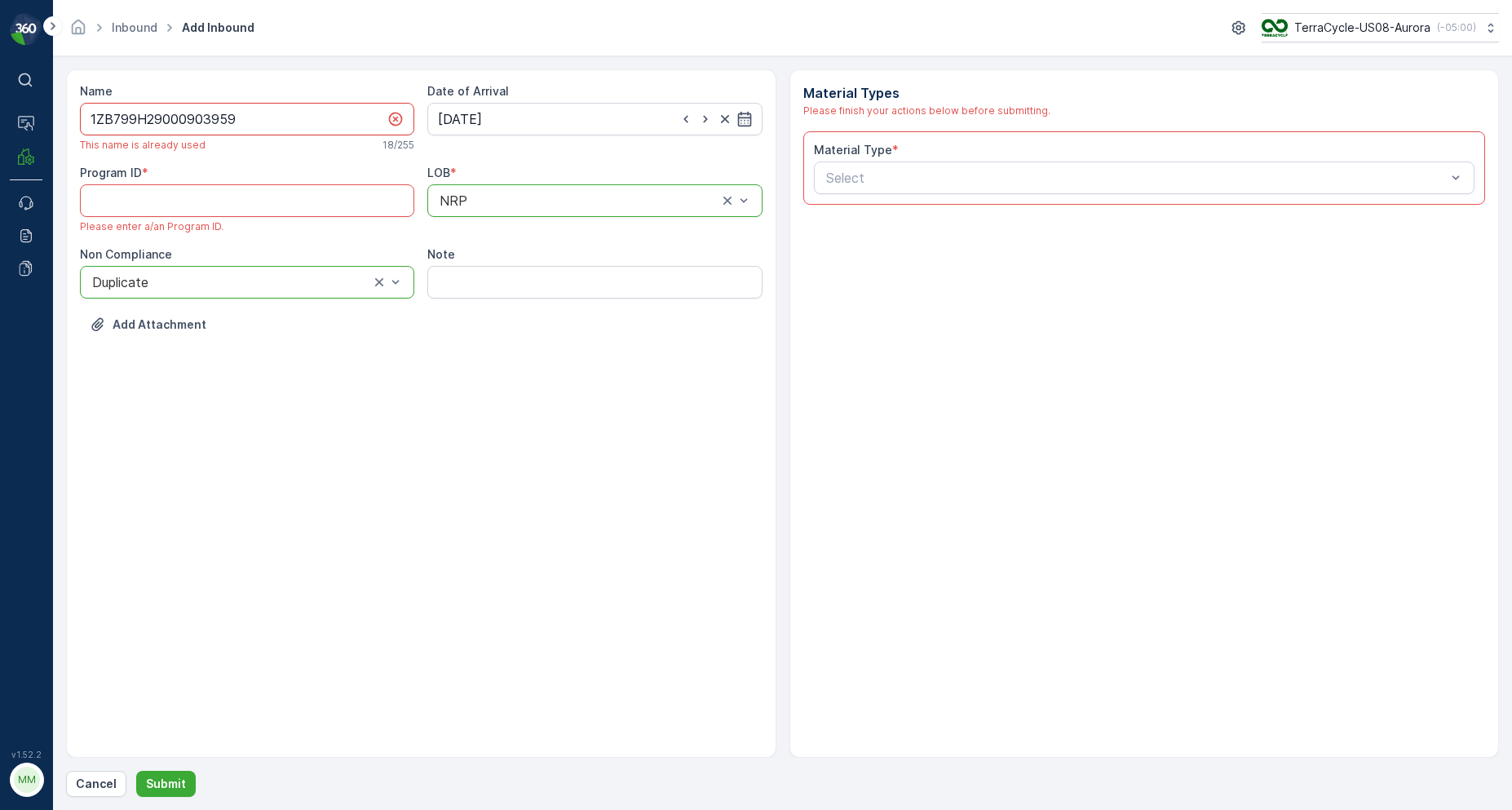
click at [350, 105] on input "1ZB799H29000903959" at bounding box center [247, 118] width 334 height 33
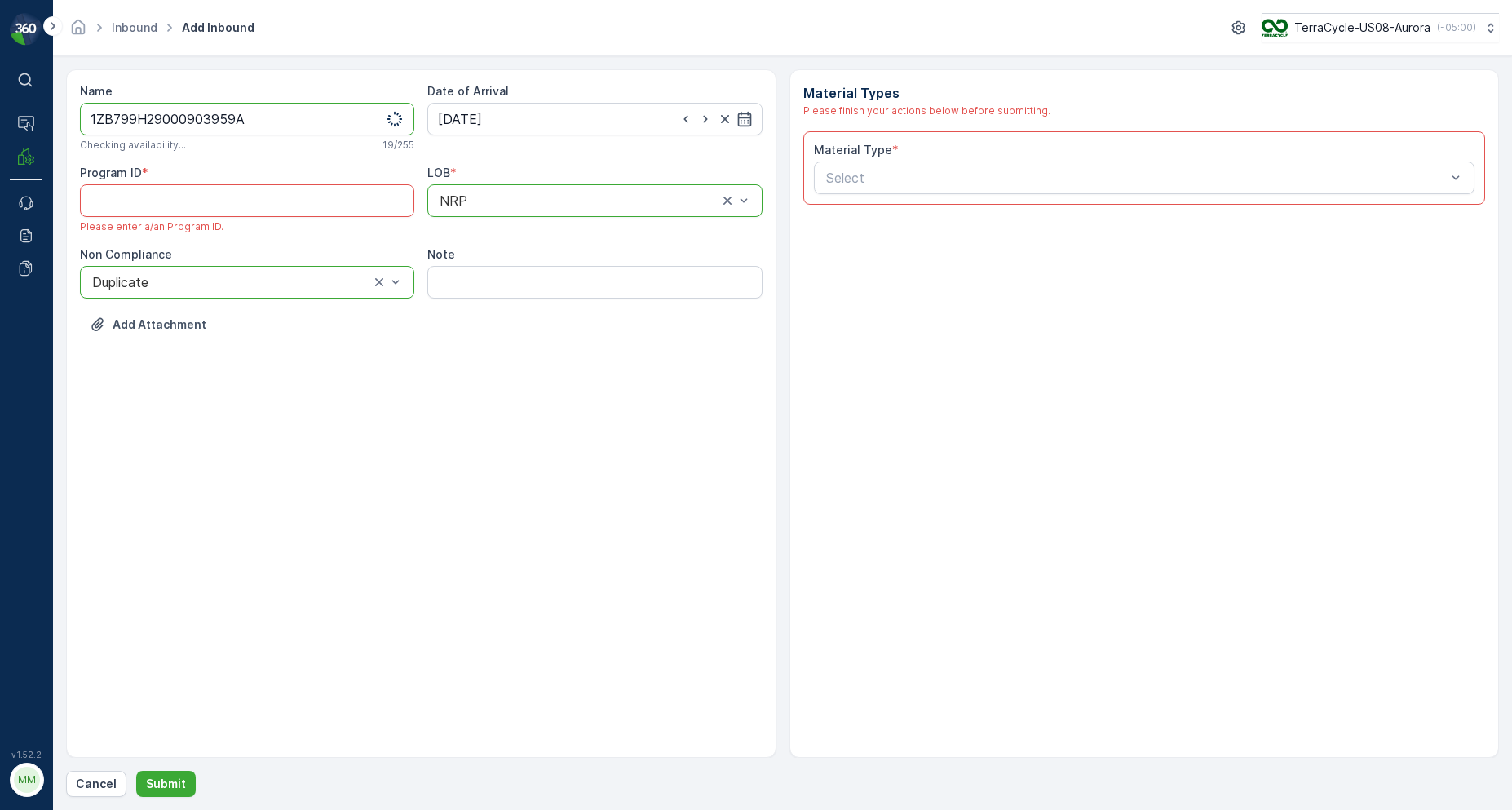
type input "1ZB799H29000903959A"
click at [927, 188] on div "Select" at bounding box center [1144, 178] width 661 height 33
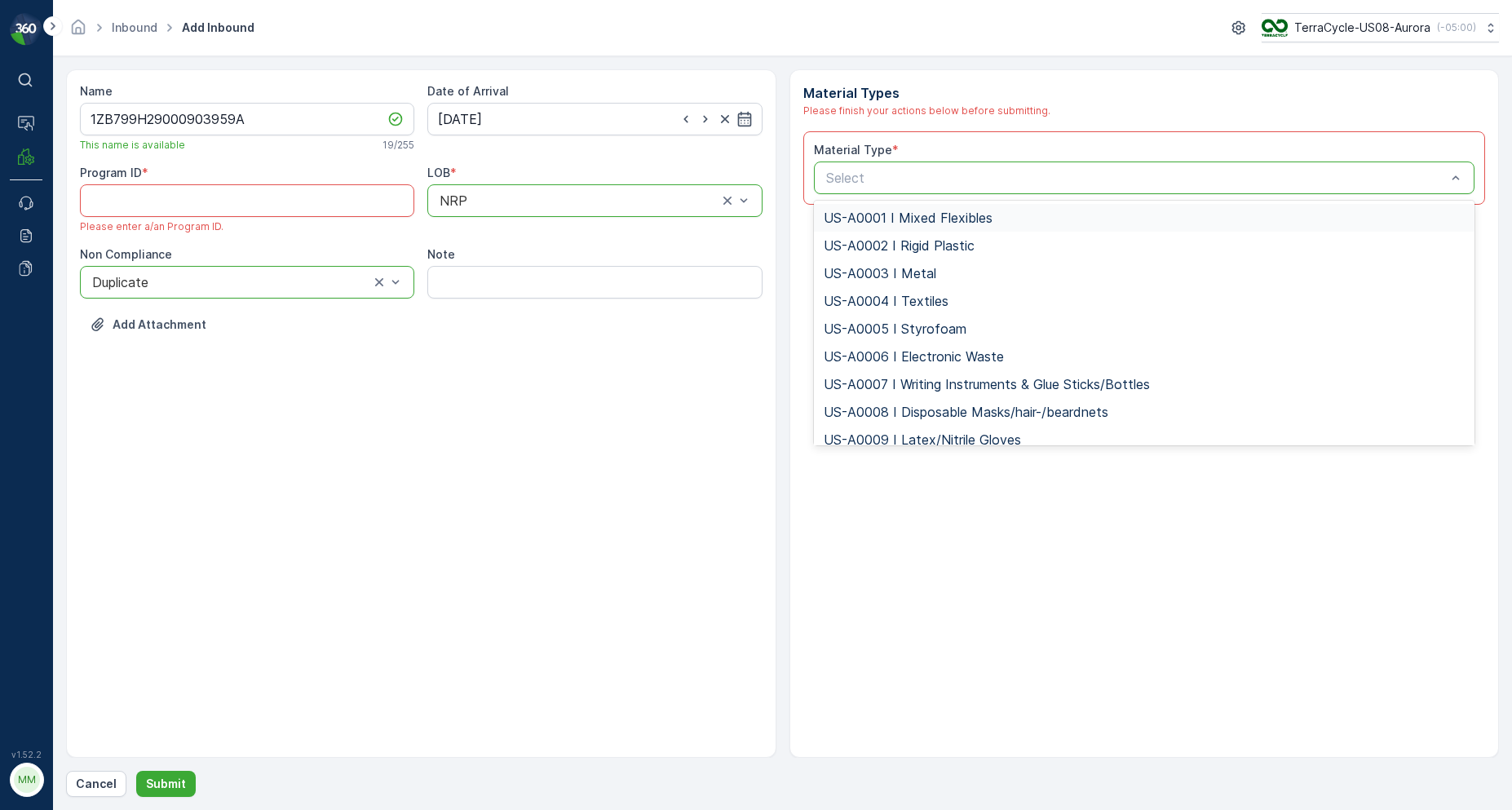
type input "US-PI0001 I Mixed Flexible Plastic"
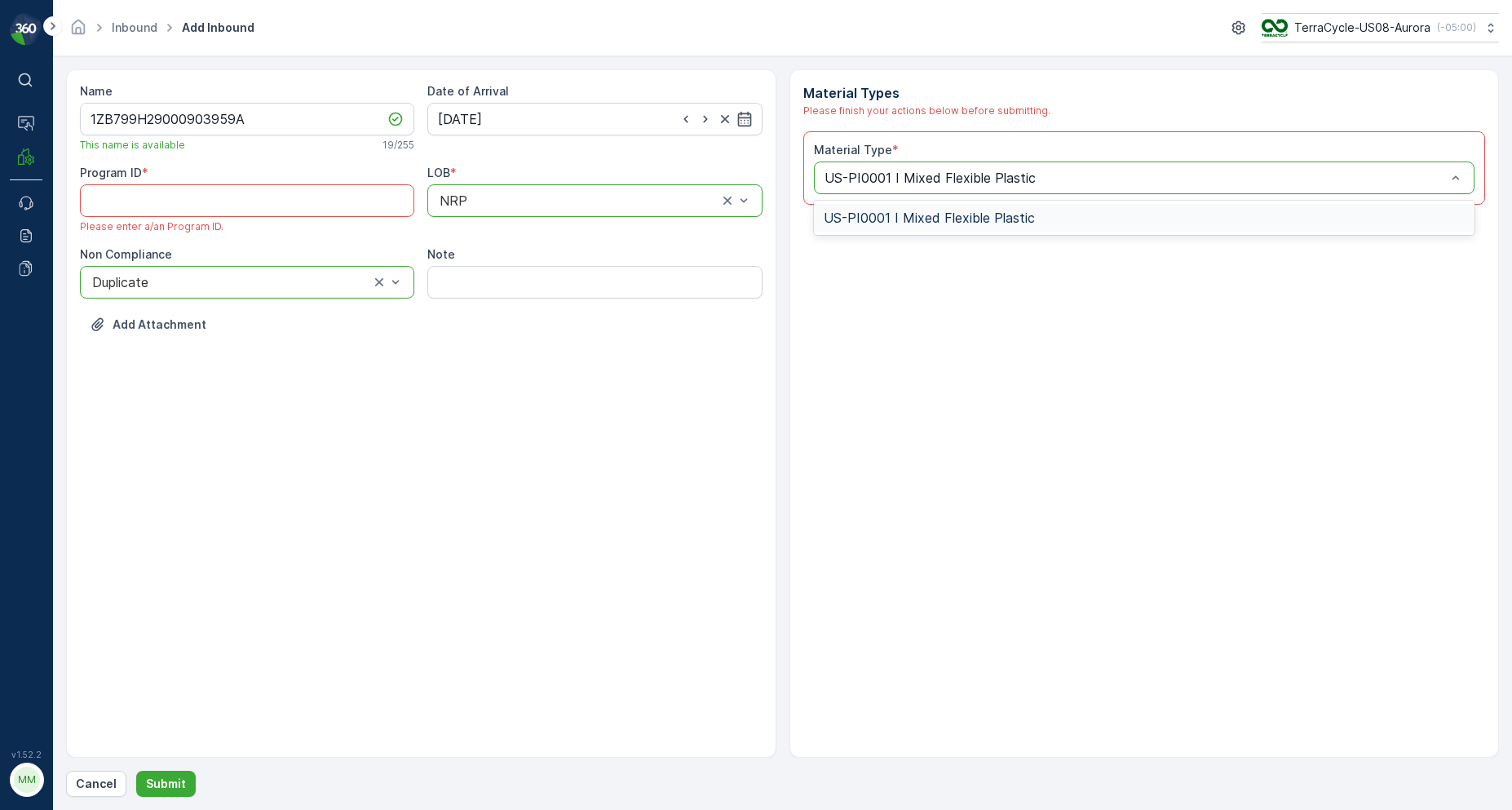
click at [912, 215] on span "US-PI0001 I Mixed Flexible Plastic" at bounding box center [929, 217] width 211 height 15
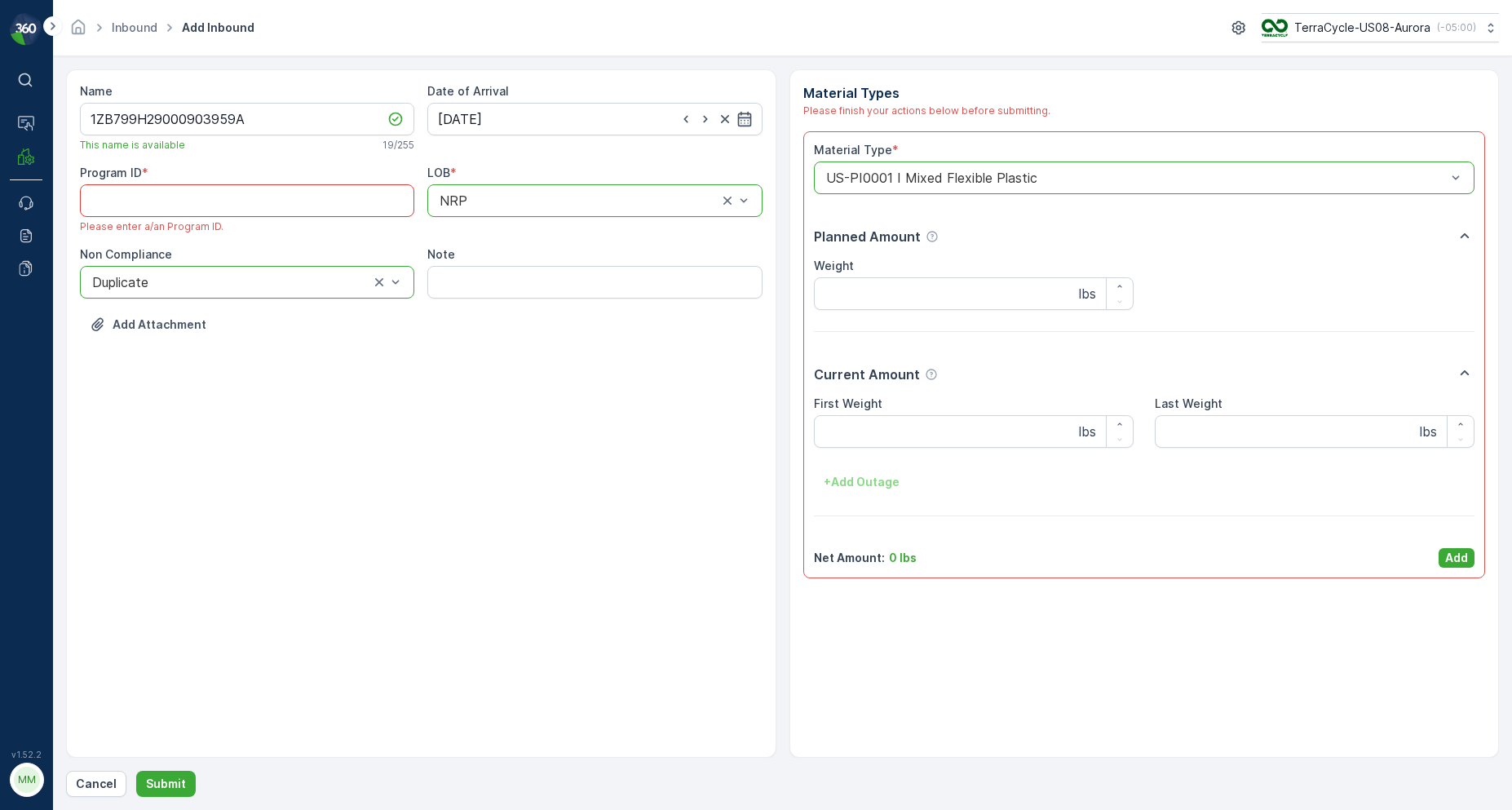
click at [323, 205] on ID "Program ID" at bounding box center [247, 200] width 334 height 33
type ID "2214"
click at [1468, 552] on button "Add" at bounding box center [1456, 558] width 36 height 20
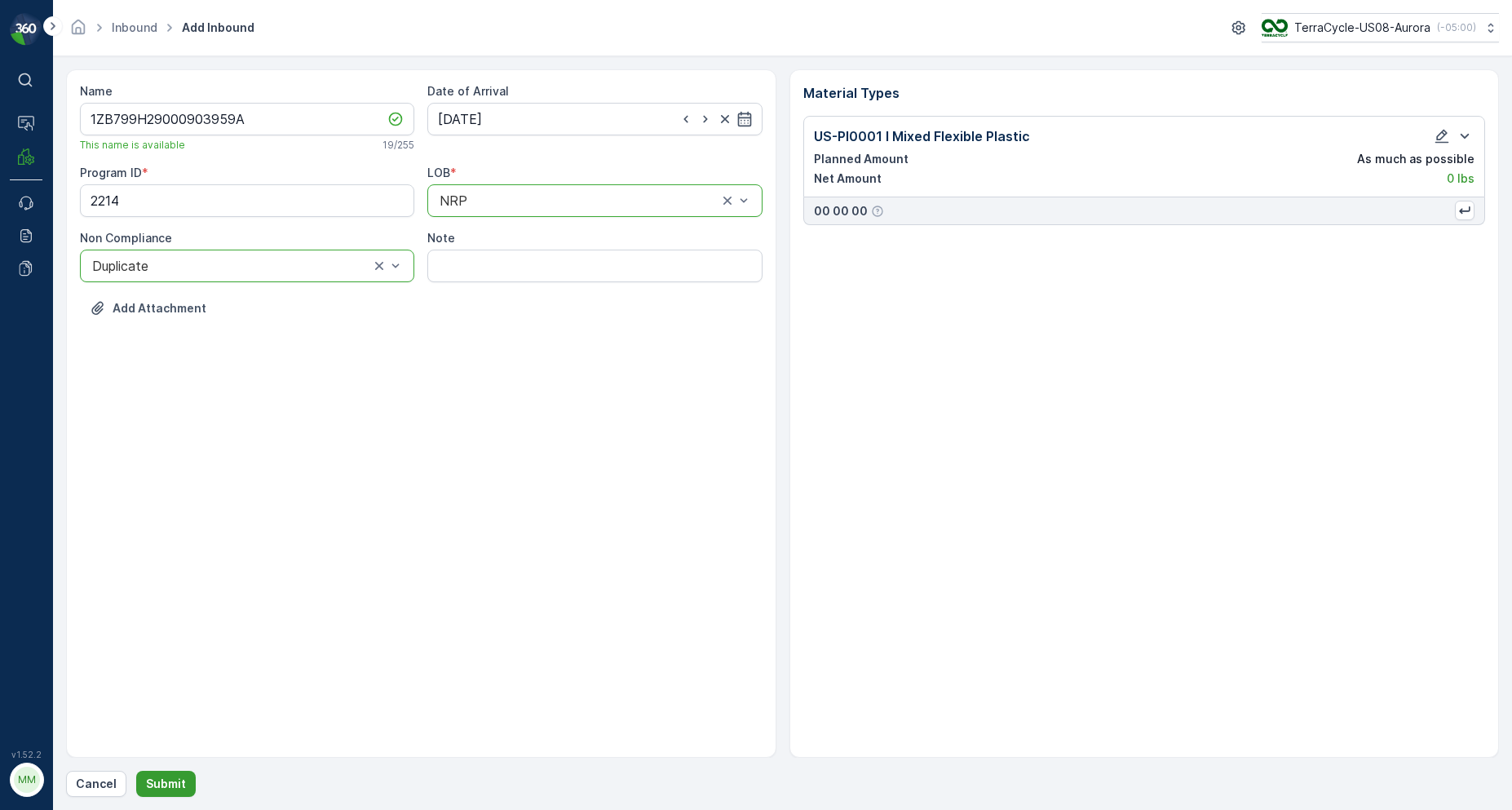
click at [168, 773] on button "Submit" at bounding box center [166, 783] width 59 height 26
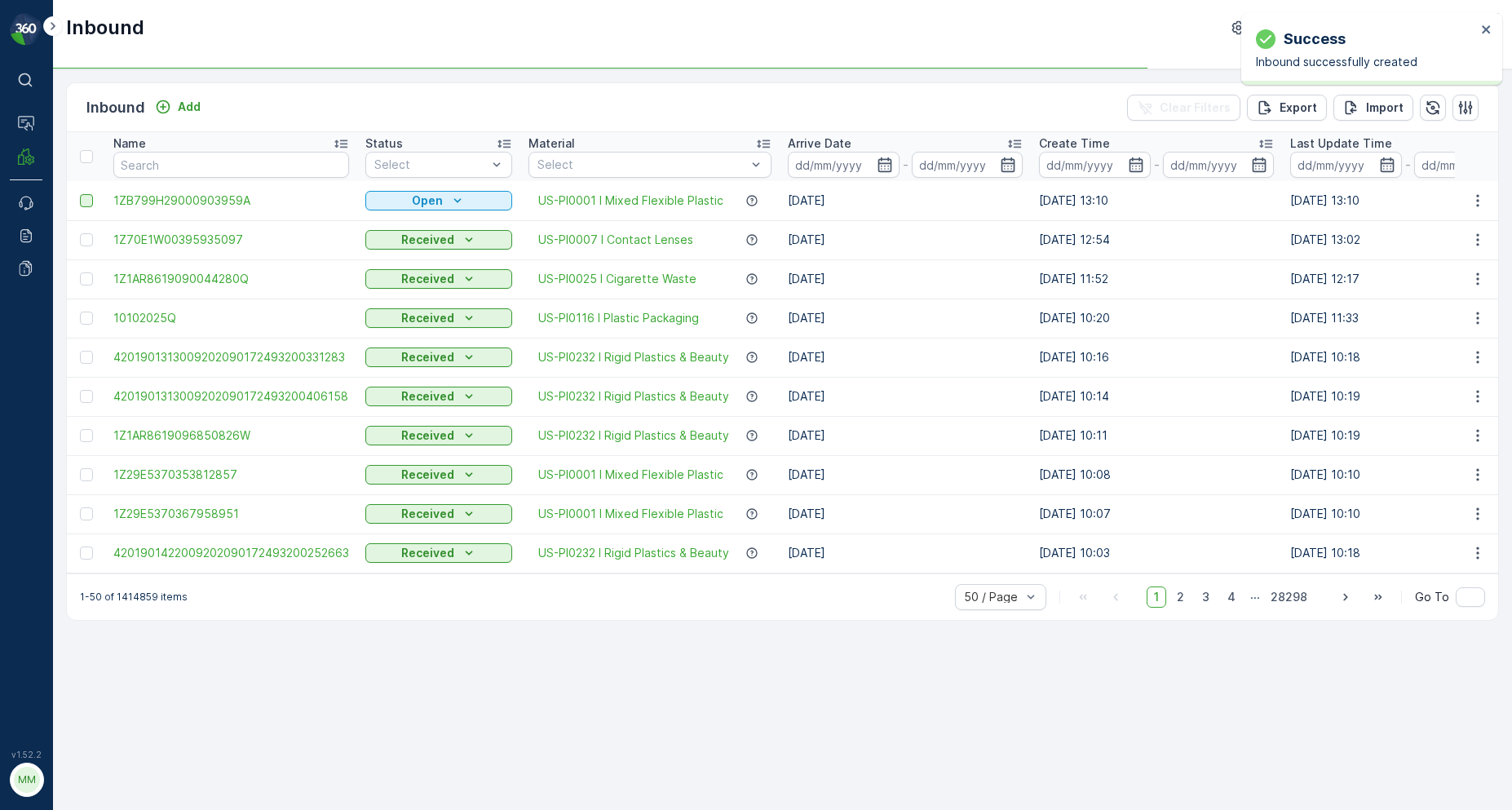
click at [92, 199] on div at bounding box center [86, 200] width 13 height 13
click at [80, 194] on input "checkbox" at bounding box center [80, 194] width 0 height 0
click at [1298, 107] on div "Print QR" at bounding box center [1324, 107] width 89 height 48
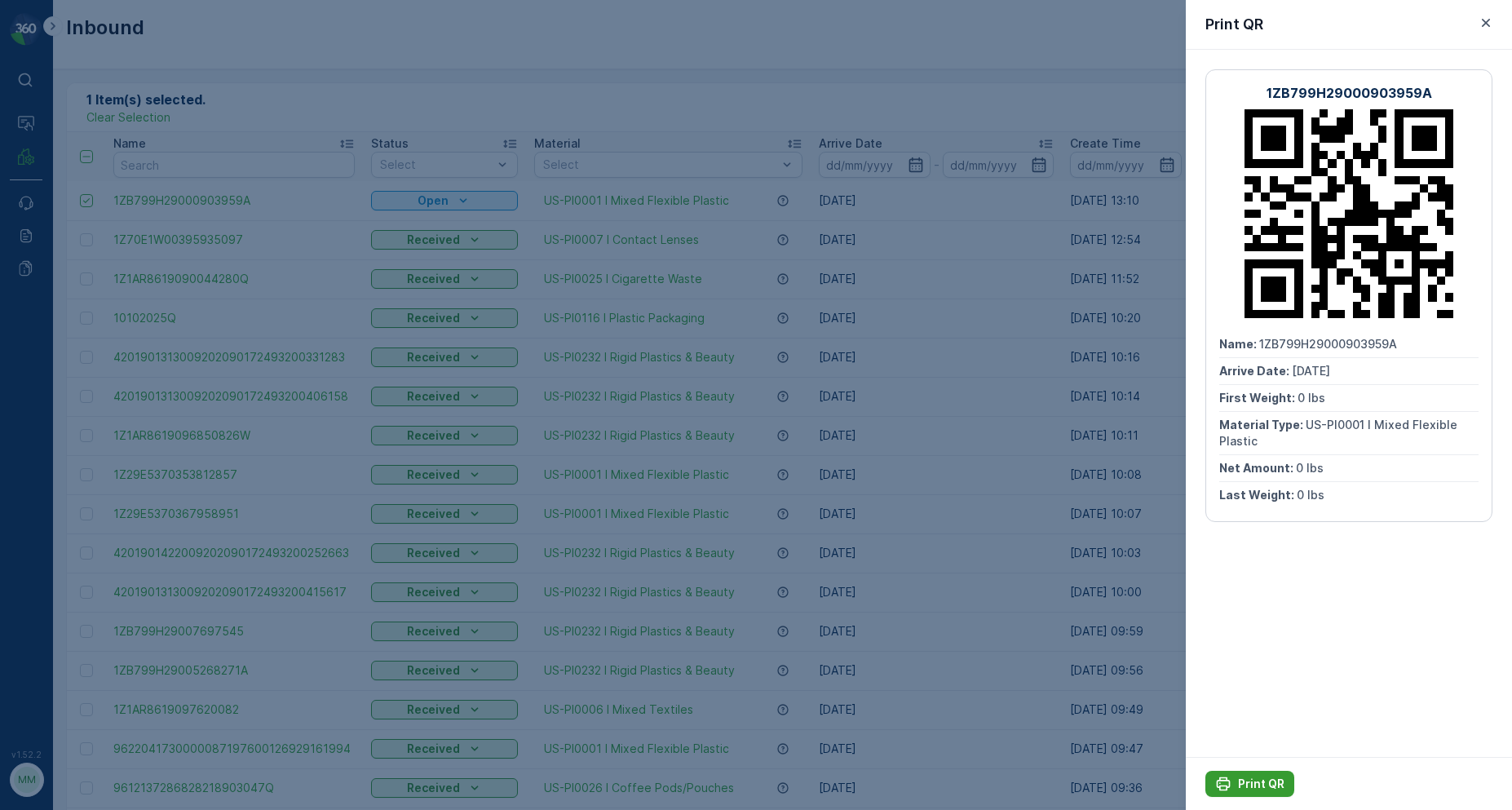
click at [1221, 785] on icon "Print QR" at bounding box center [1223, 784] width 14 height 14
click at [324, 141] on div at bounding box center [756, 405] width 1512 height 810
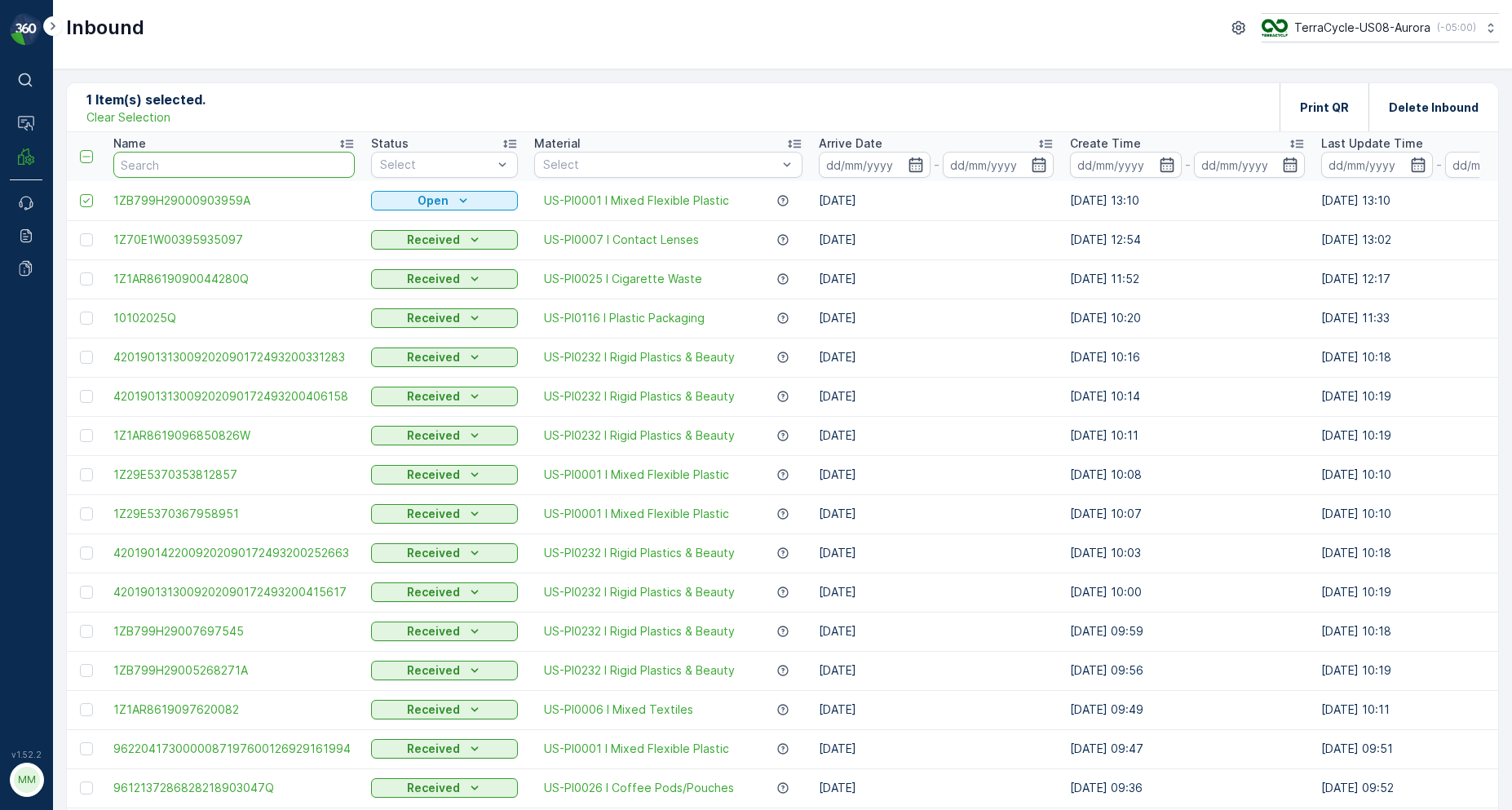
click at [296, 163] on input "text" at bounding box center [234, 165] width 242 height 26
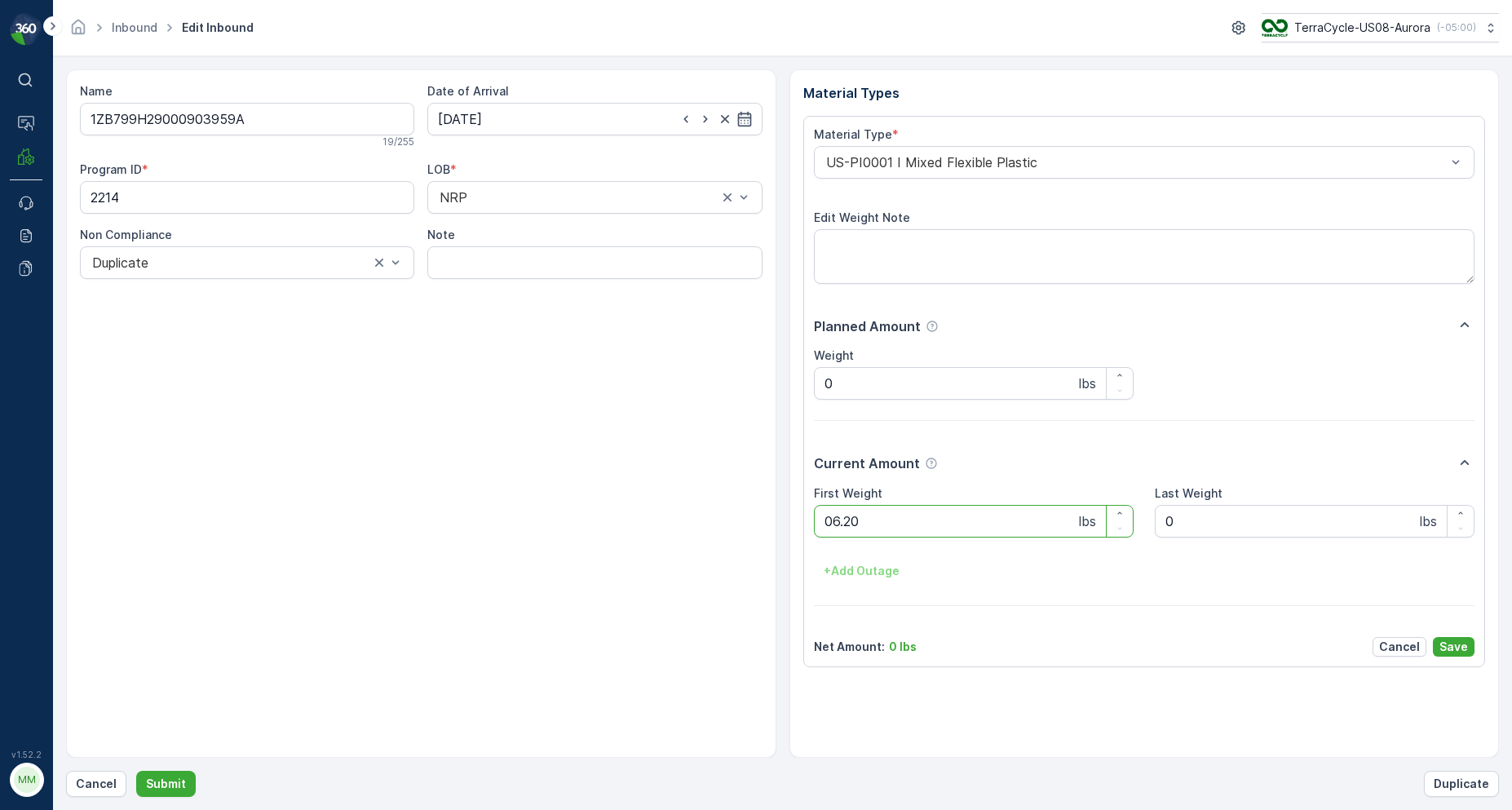
click at [136, 771] on button "Submit" at bounding box center [166, 783] width 59 height 26
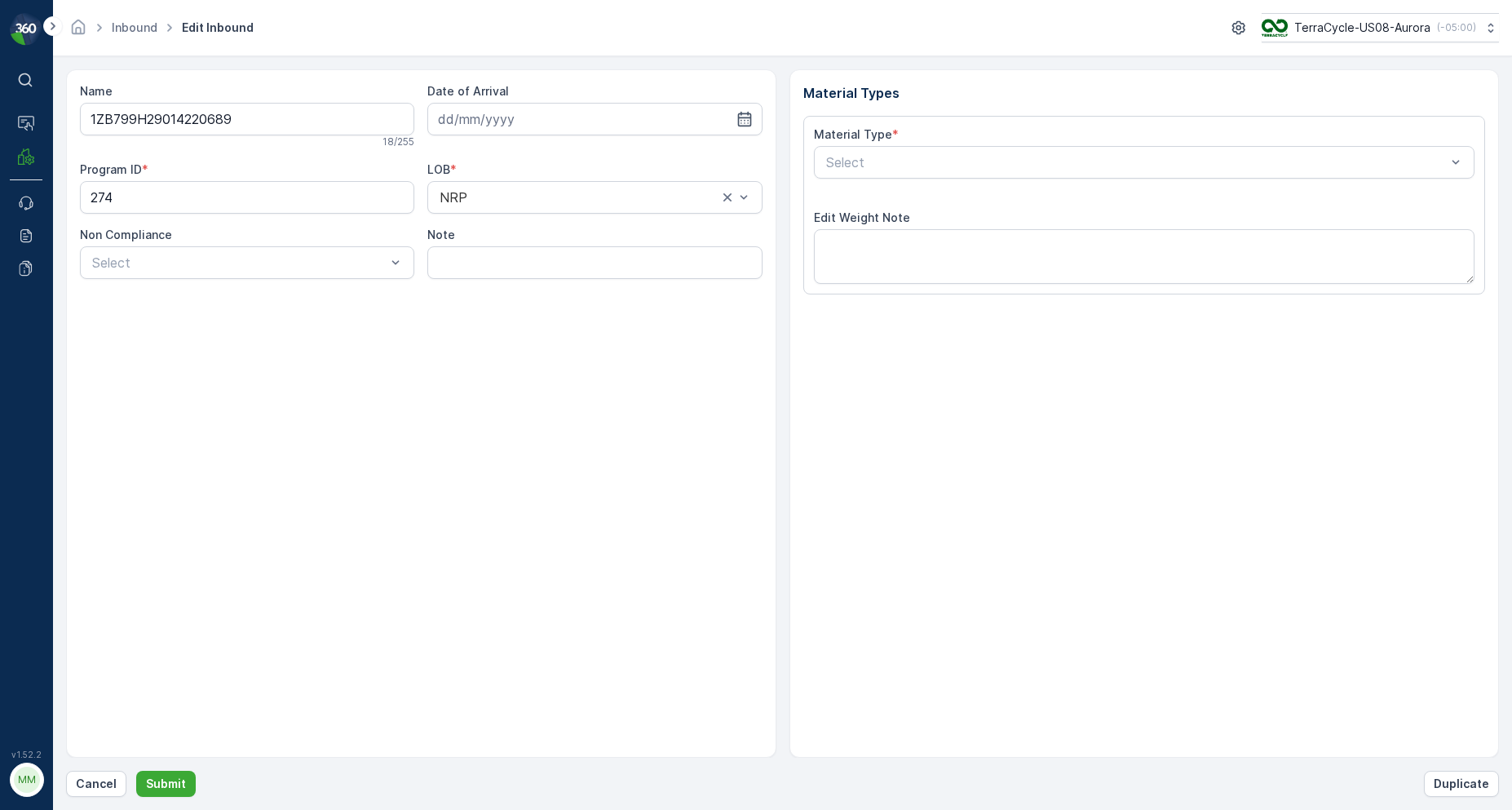
type input "[DATE]"
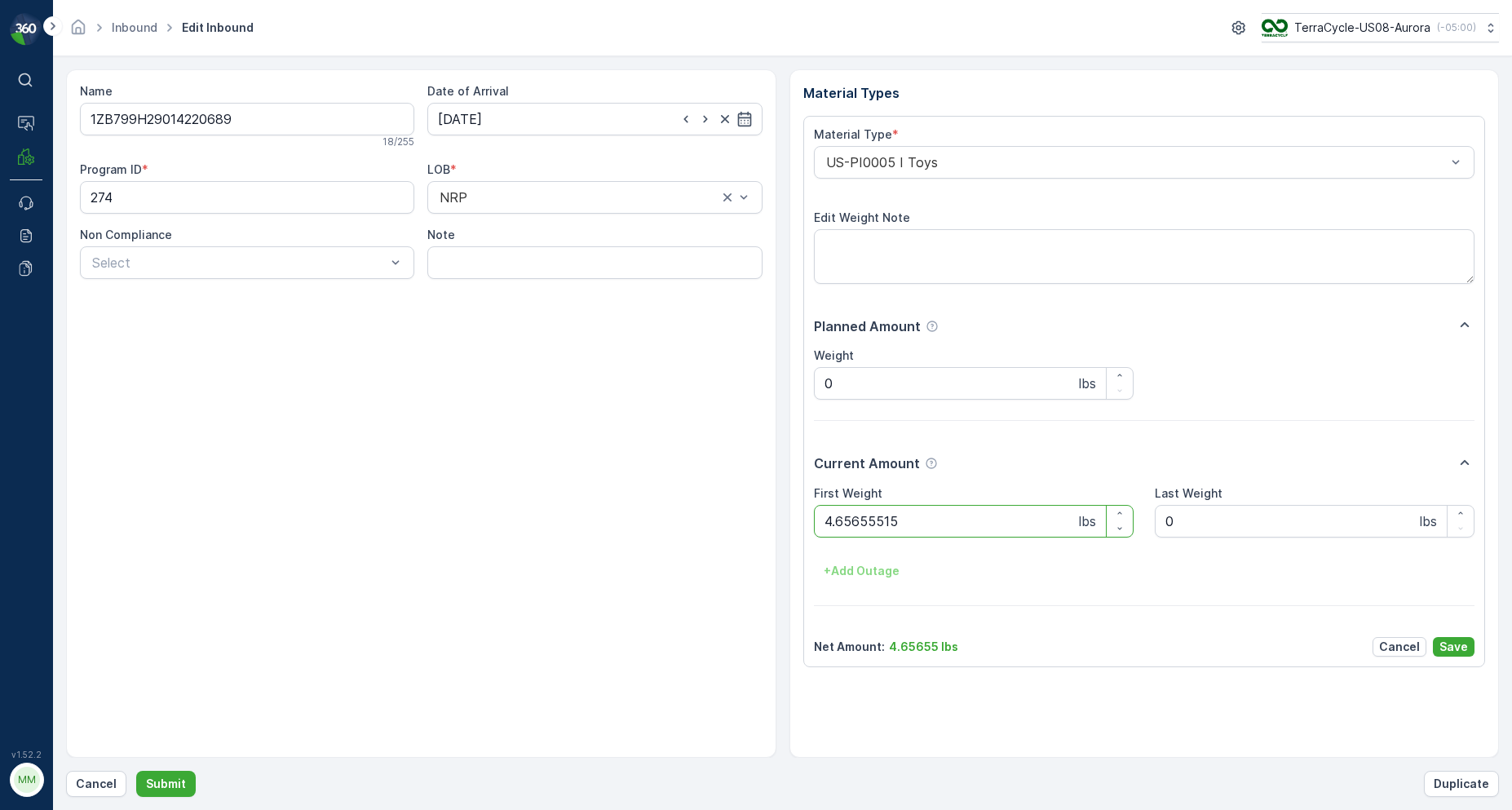
click at [136, 771] on button "Submit" at bounding box center [166, 783] width 59 height 26
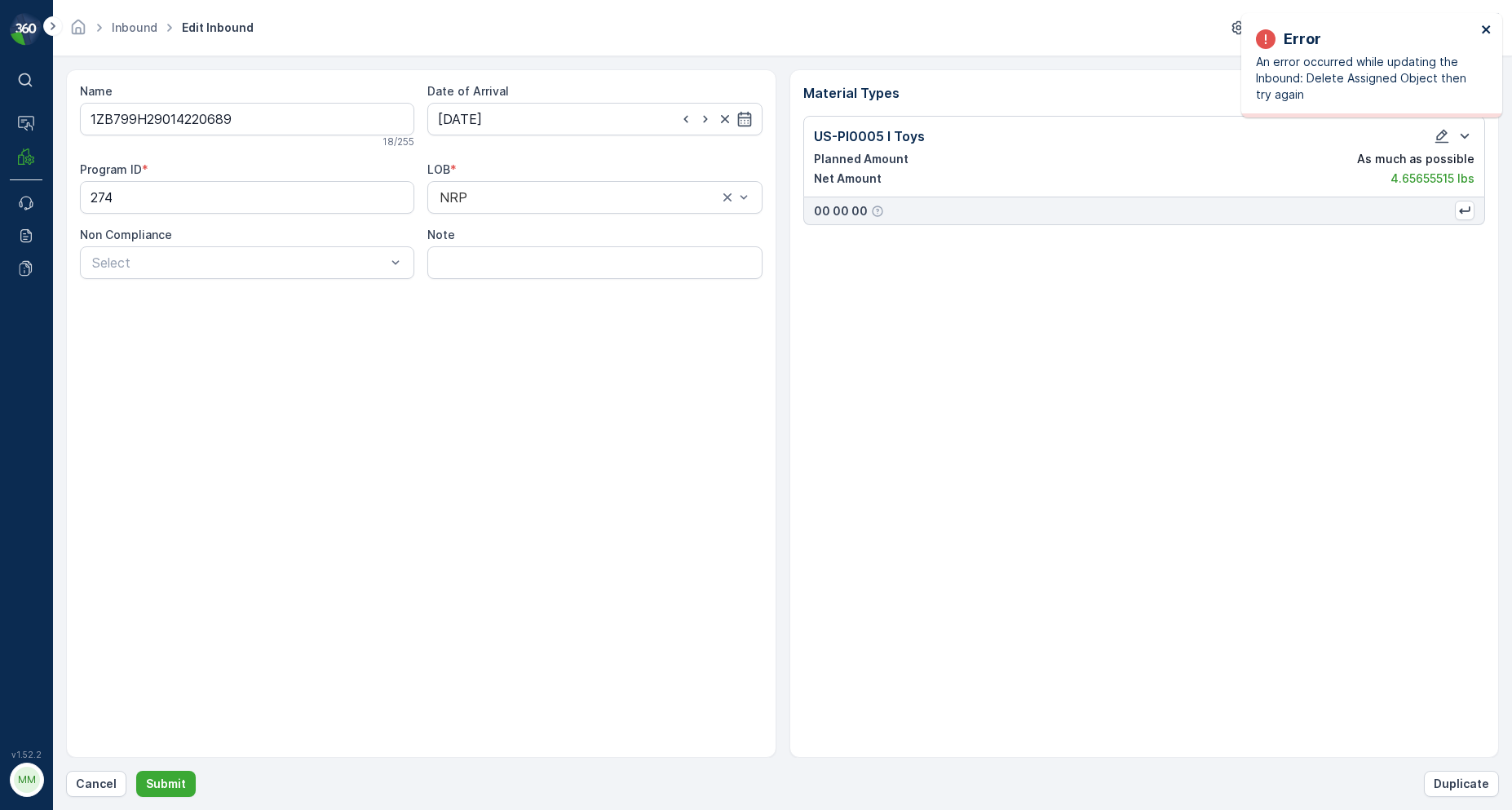
click at [1486, 31] on icon "close" at bounding box center [1486, 29] width 12 height 13
click at [101, 786] on p "Cancel" at bounding box center [96, 783] width 40 height 17
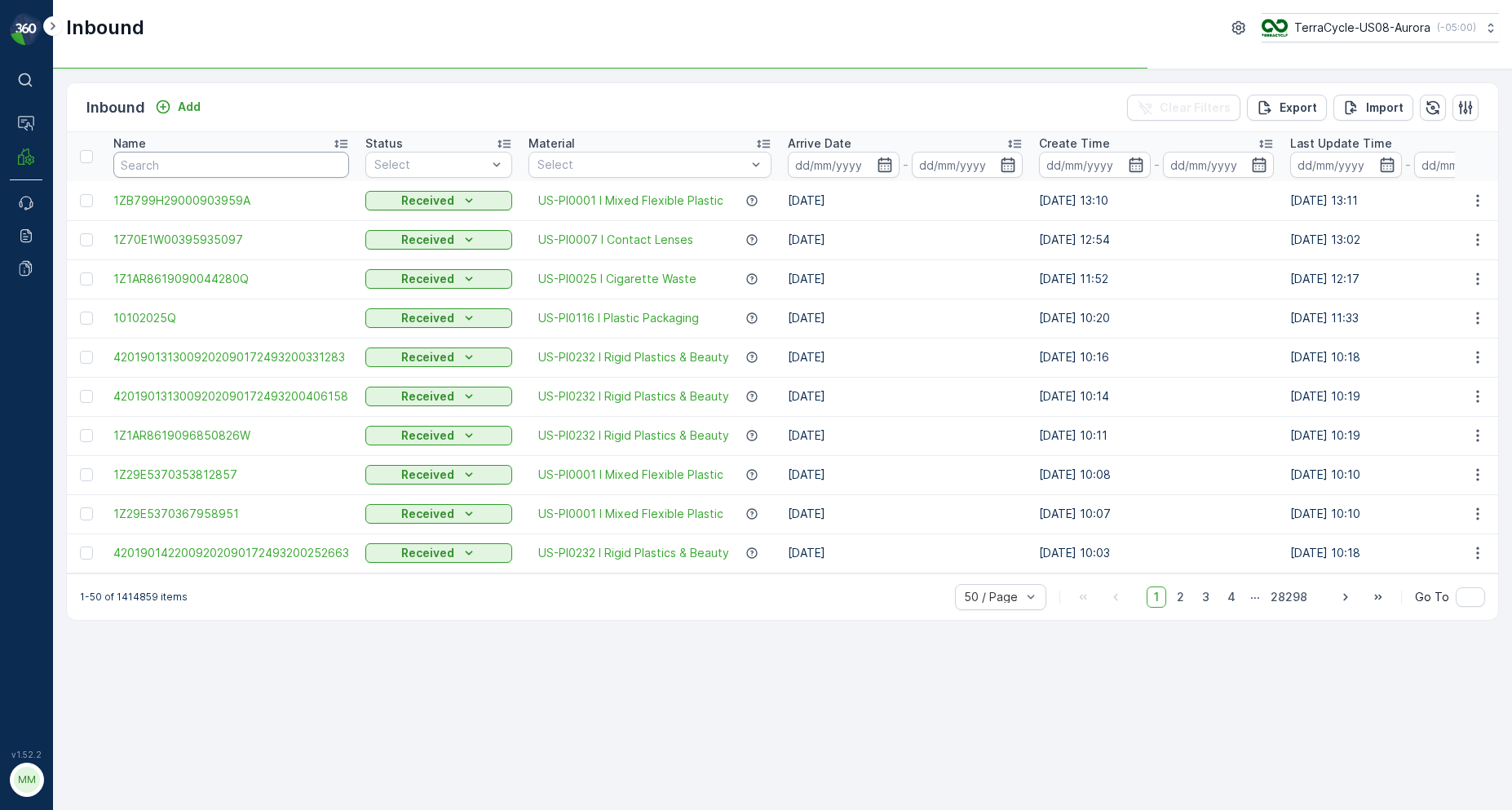
click at [241, 168] on input "text" at bounding box center [231, 165] width 236 height 26
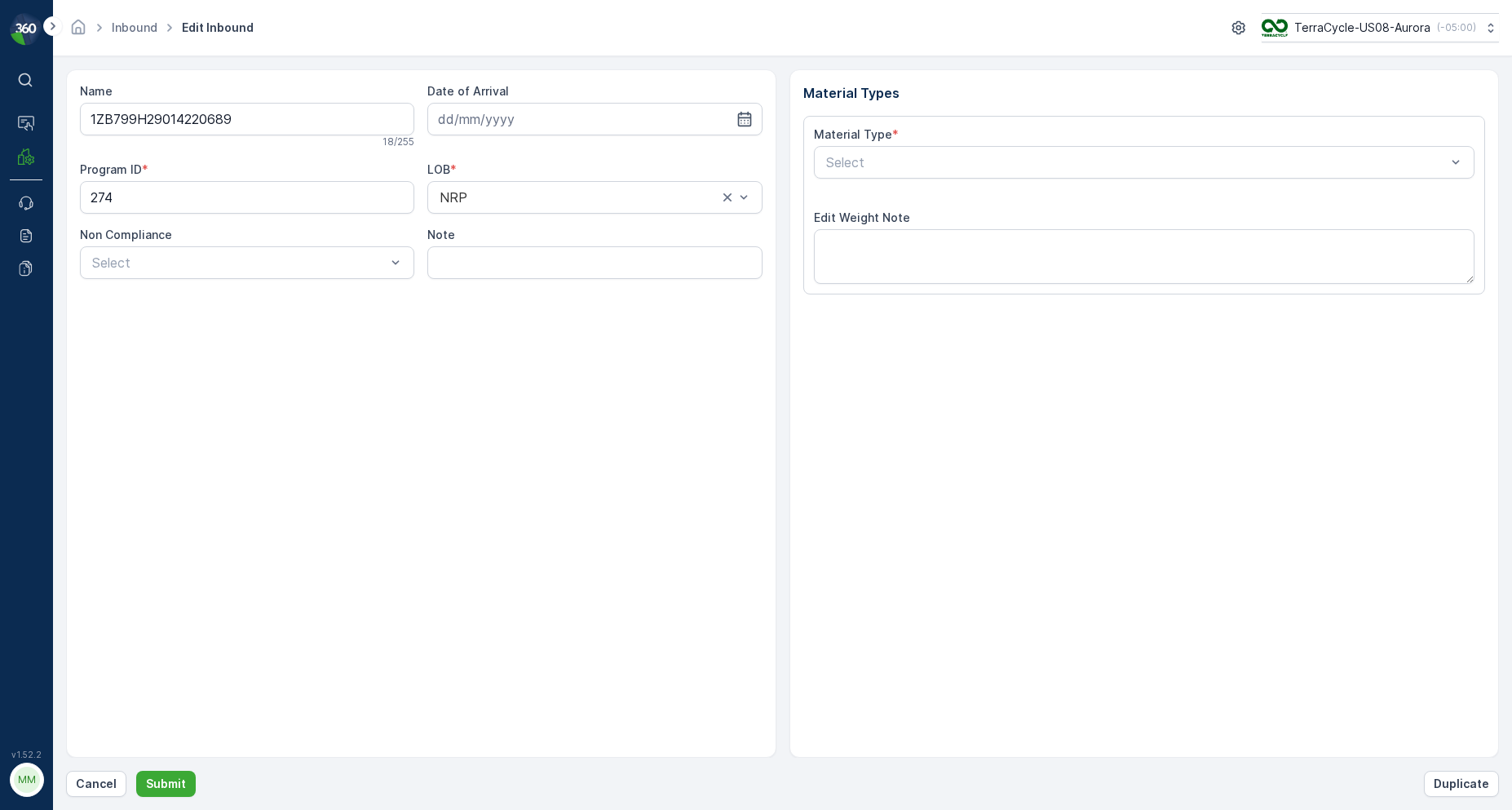
type input "[DATE]"
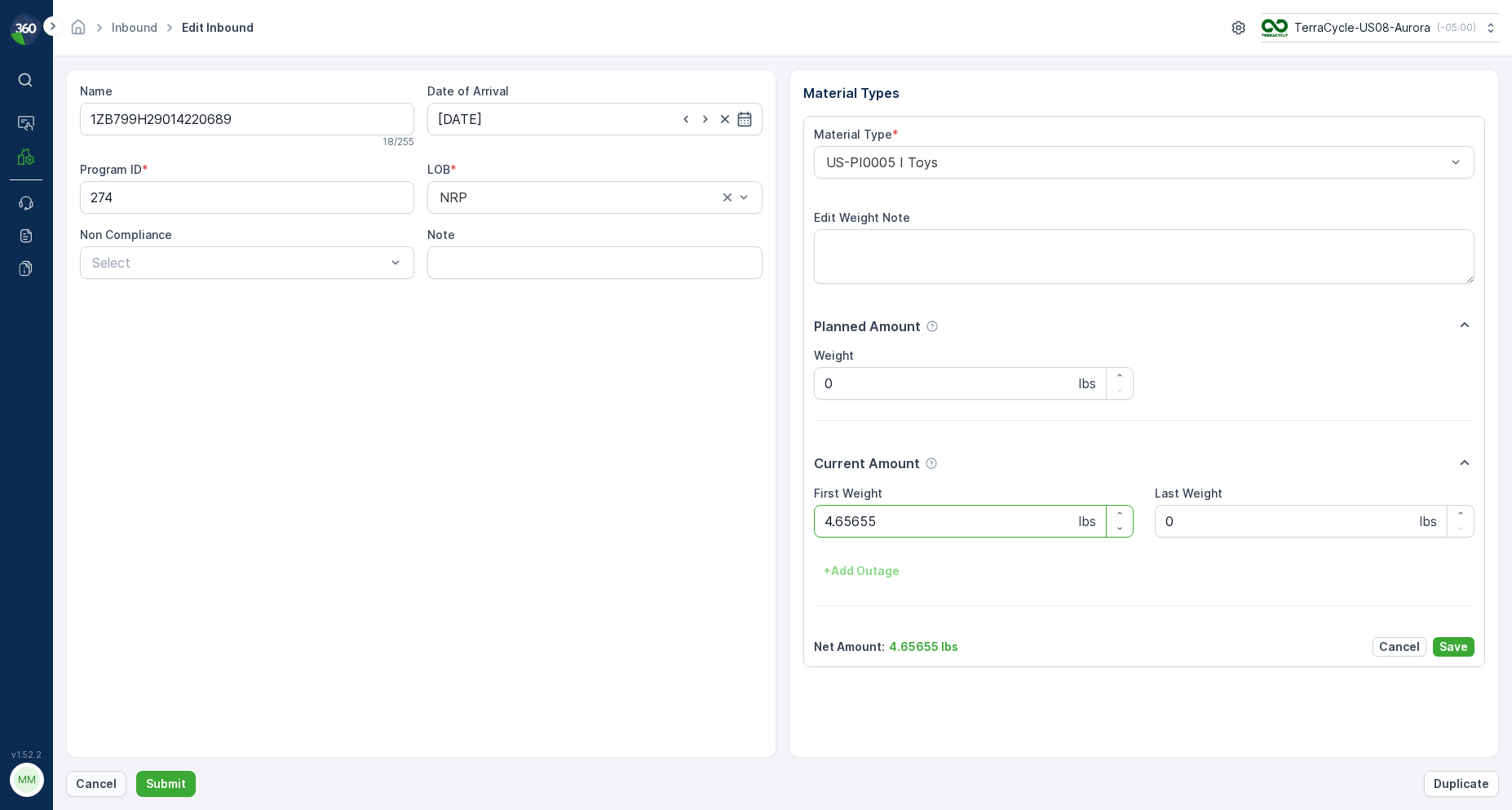
click at [104, 782] on p "Cancel" at bounding box center [96, 783] width 40 height 17
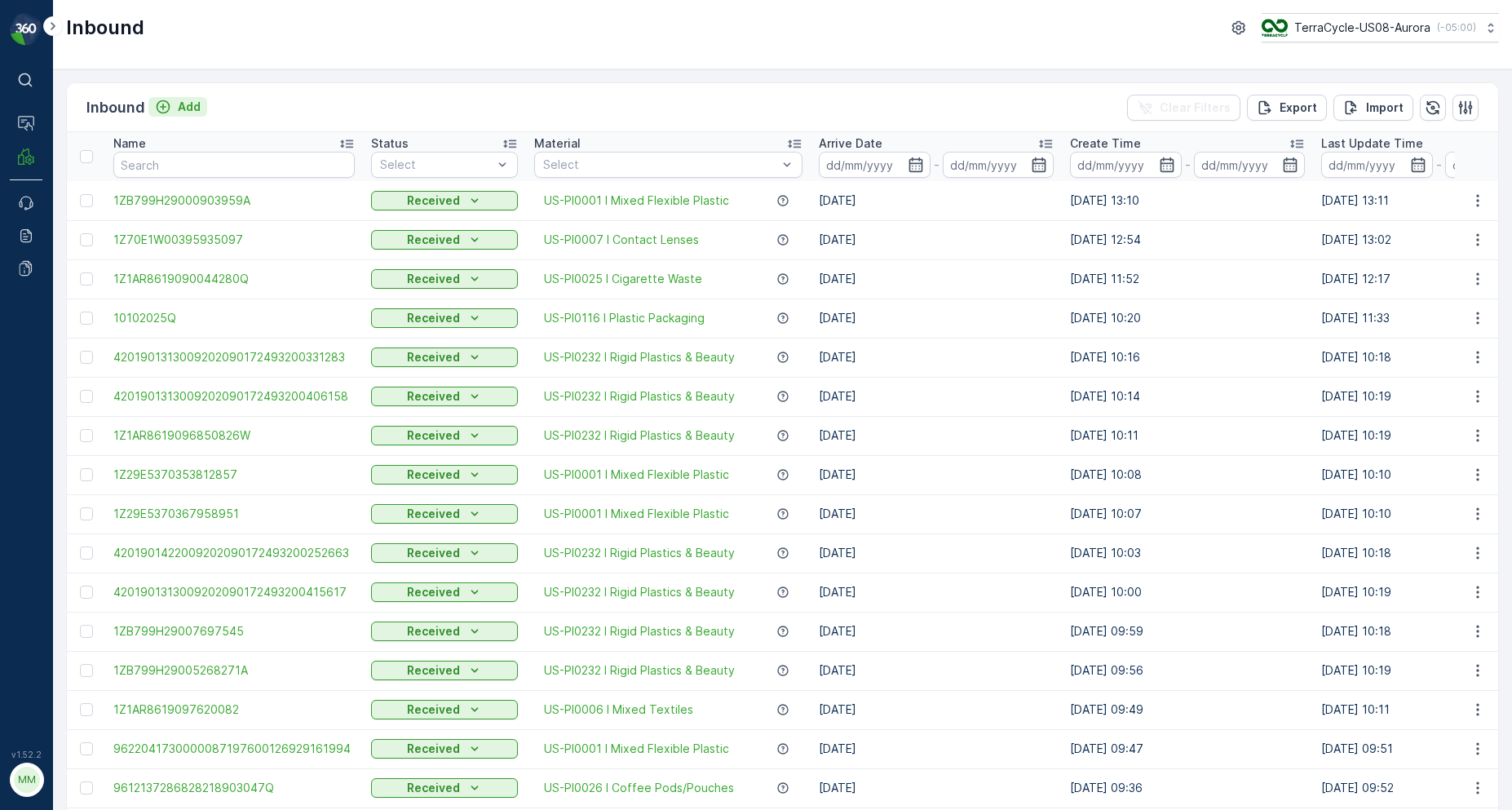
click at [182, 104] on p "Add" at bounding box center [188, 107] width 23 height 17
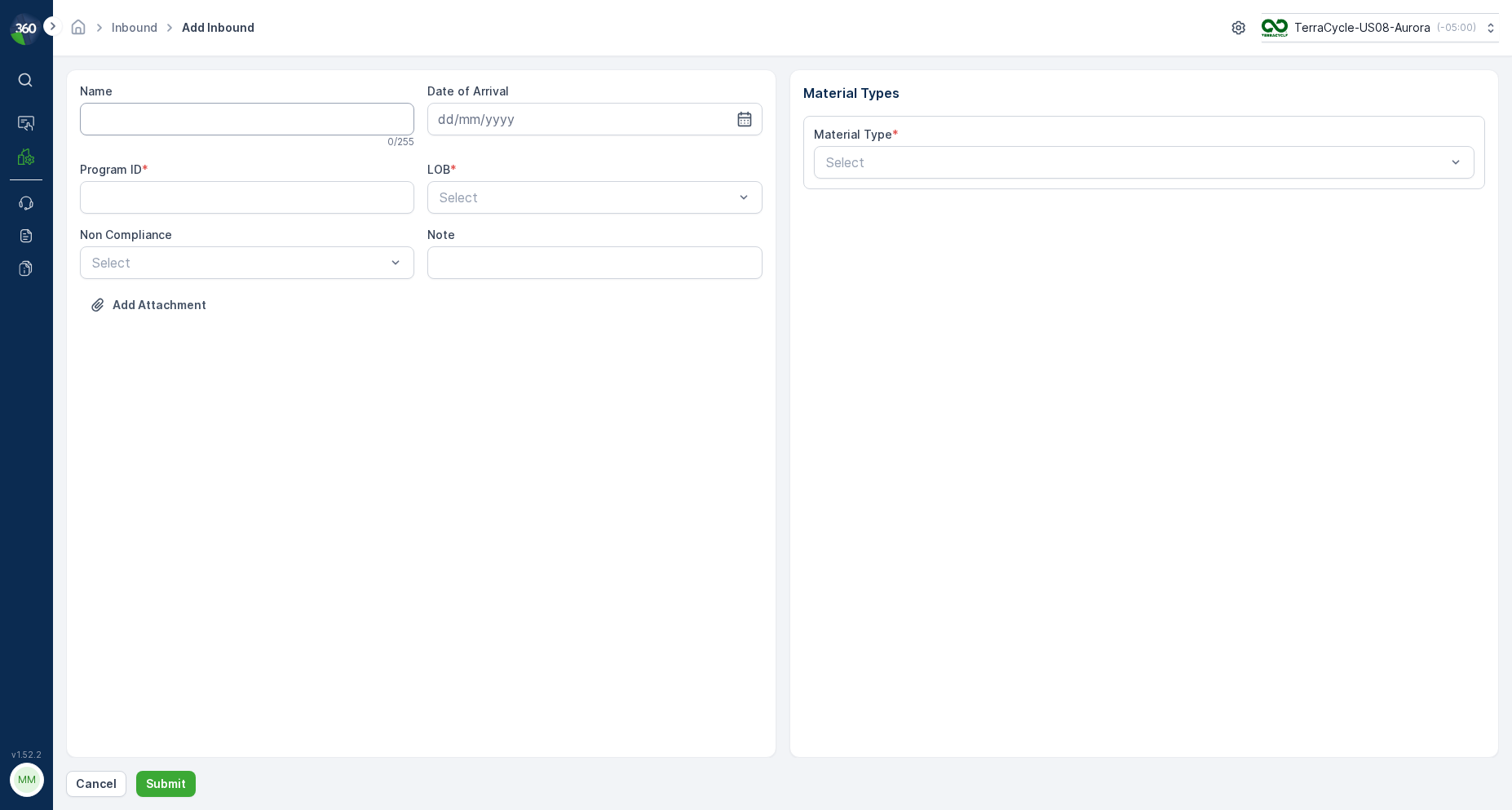
click at [177, 113] on input "Name" at bounding box center [247, 118] width 334 height 33
click at [136, 771] on button "Submit" at bounding box center [166, 783] width 59 height 26
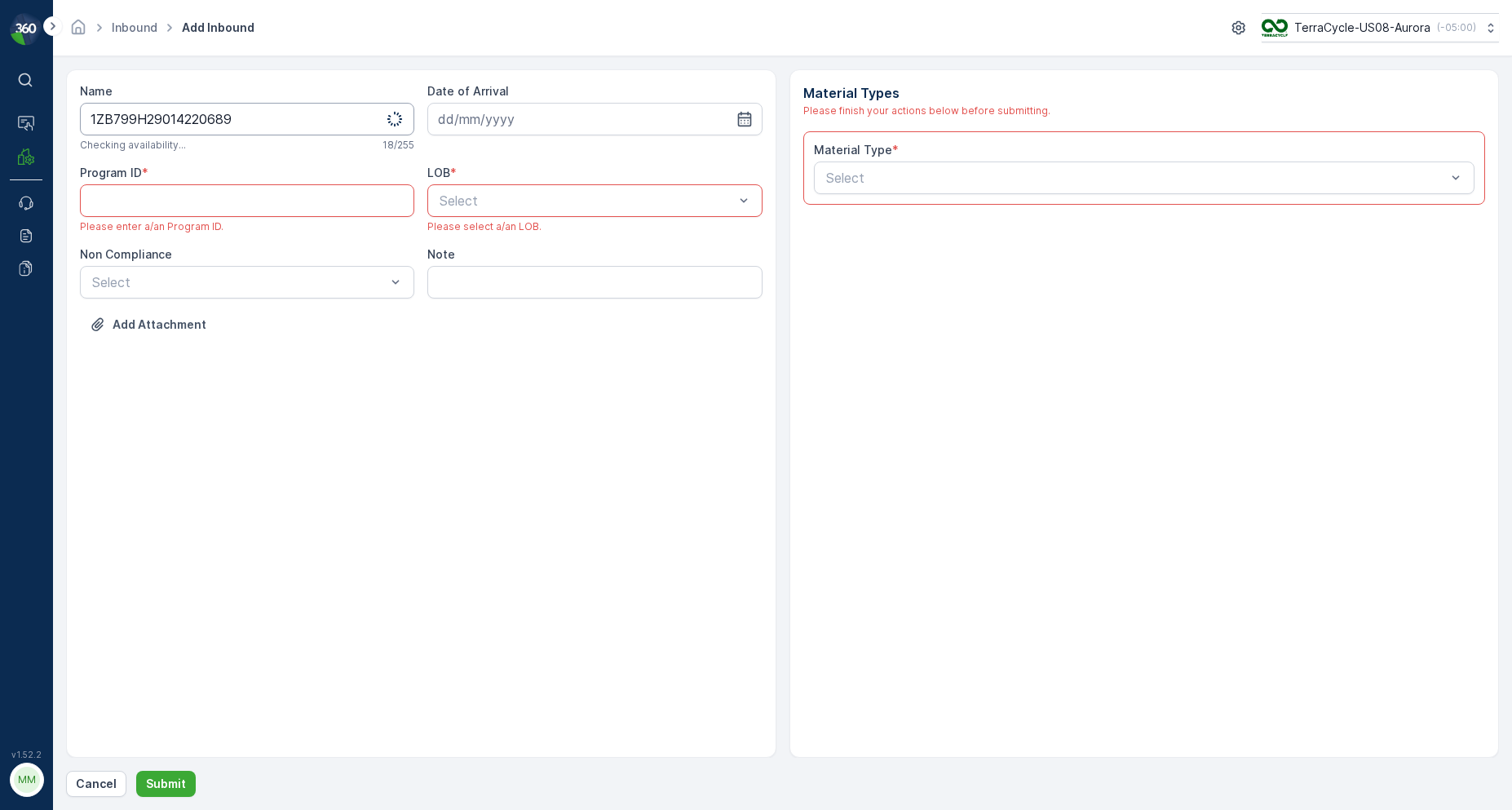
click at [256, 126] on input "1ZB799H29014220689" at bounding box center [247, 118] width 334 height 33
type input "1ZB799H29014220689T"
click at [216, 200] on ID "Program ID" at bounding box center [247, 200] width 334 height 33
click at [520, 134] on input at bounding box center [594, 118] width 334 height 33
click at [598, 250] on div "10" at bounding box center [602, 256] width 26 height 26
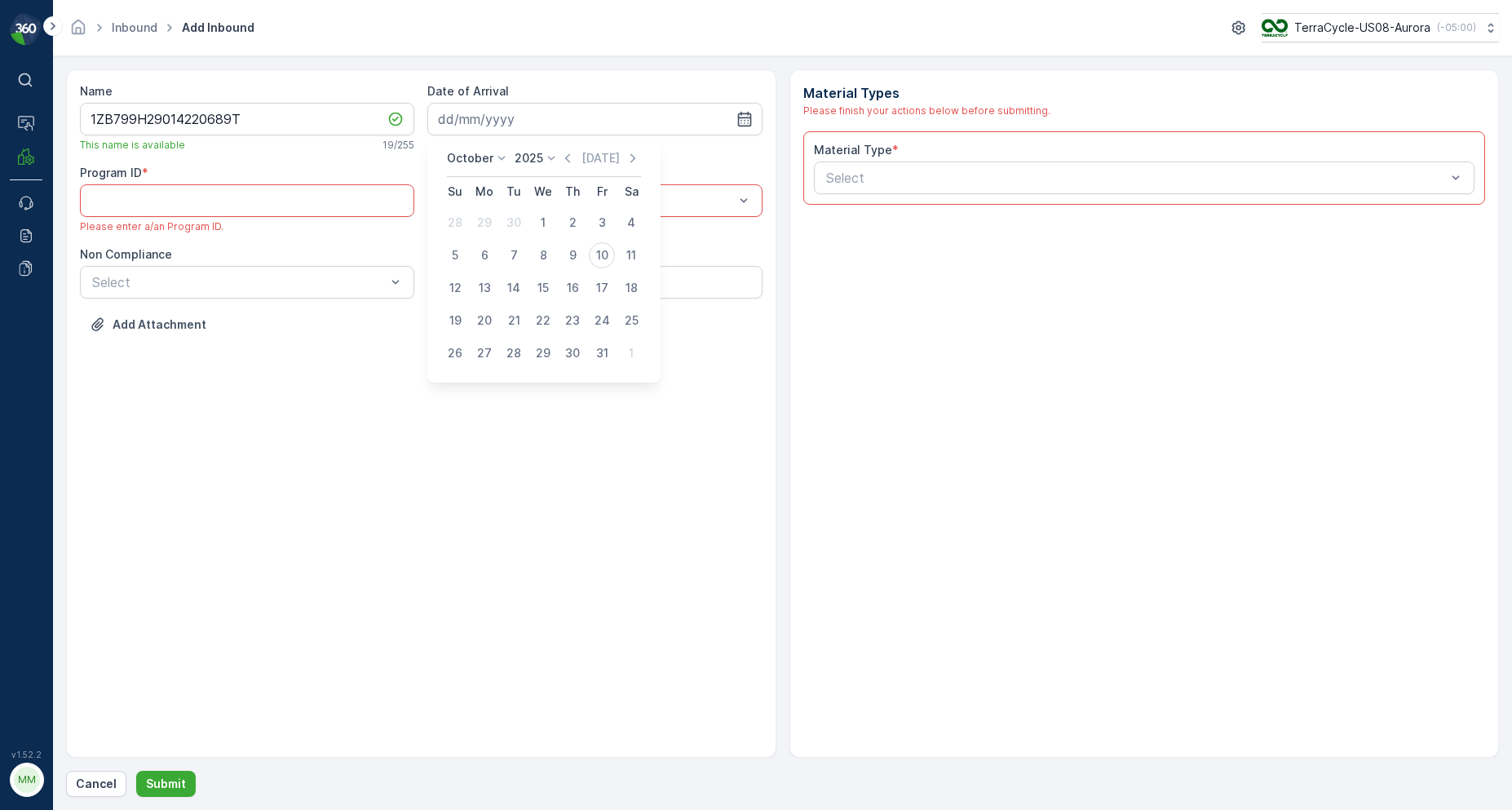
type input "[DATE]"
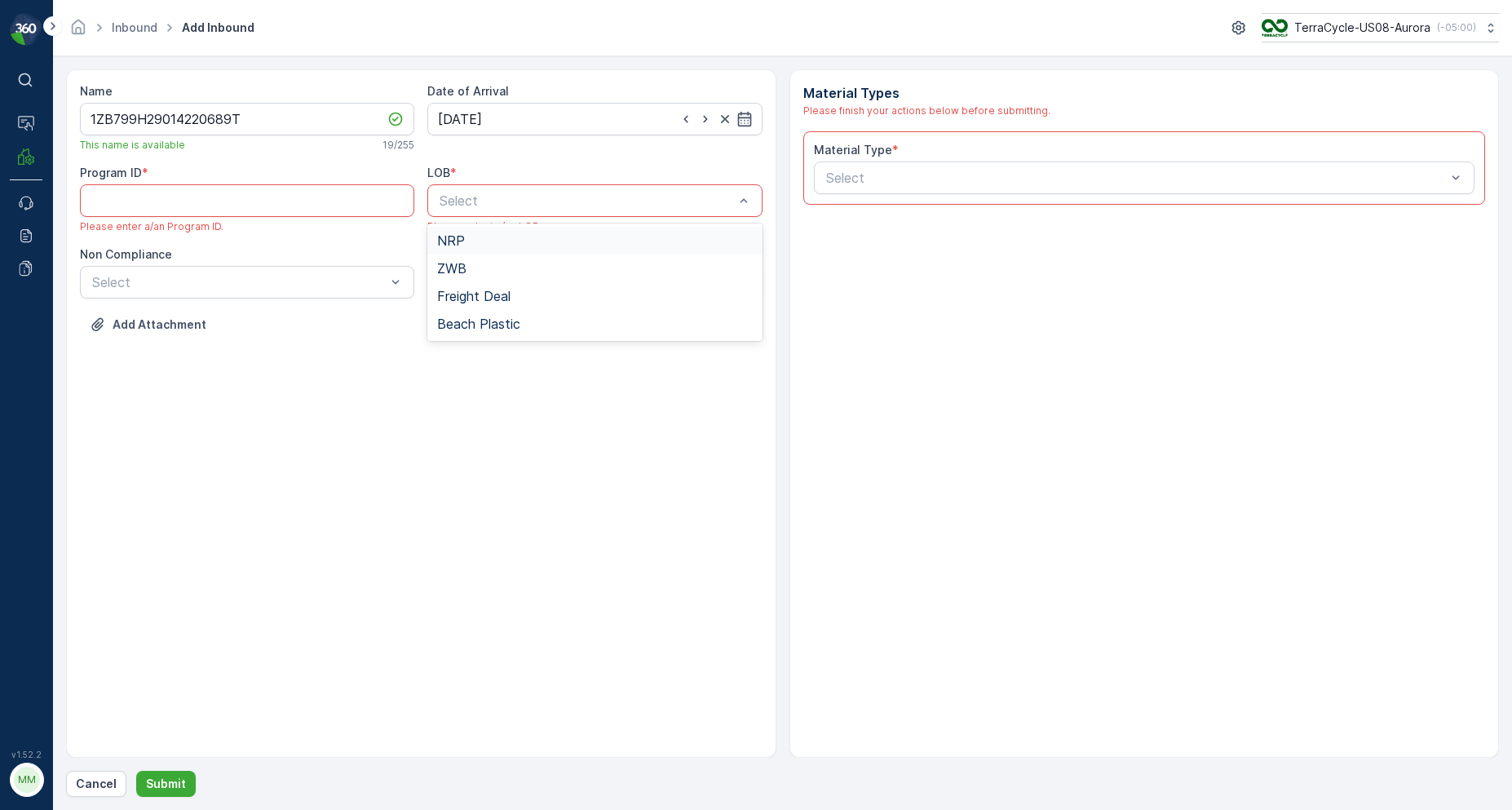
click at [479, 246] on div "NRP" at bounding box center [594, 240] width 315 height 15
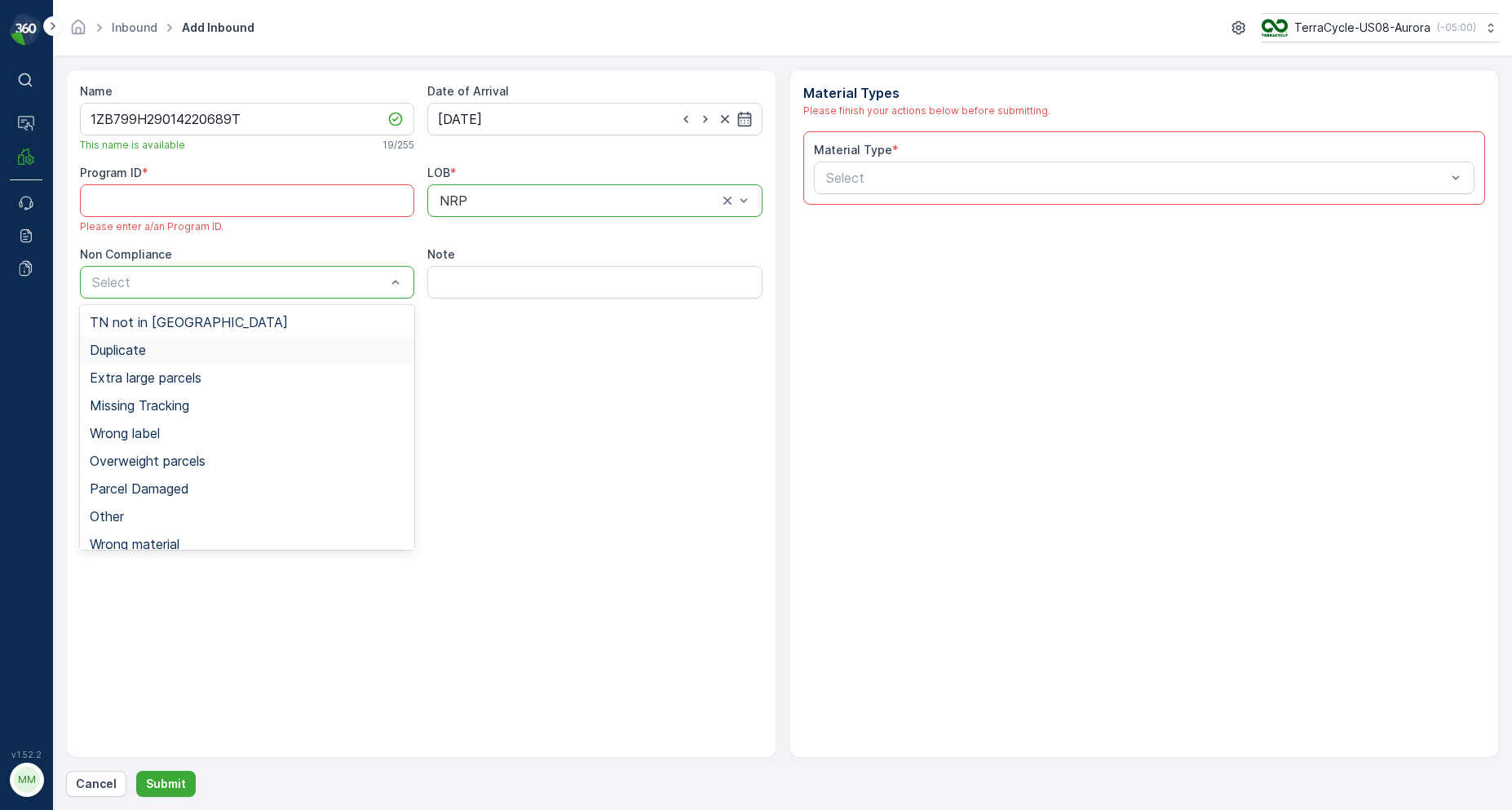
click at [136, 350] on span "Duplicate" at bounding box center [117, 349] width 56 height 15
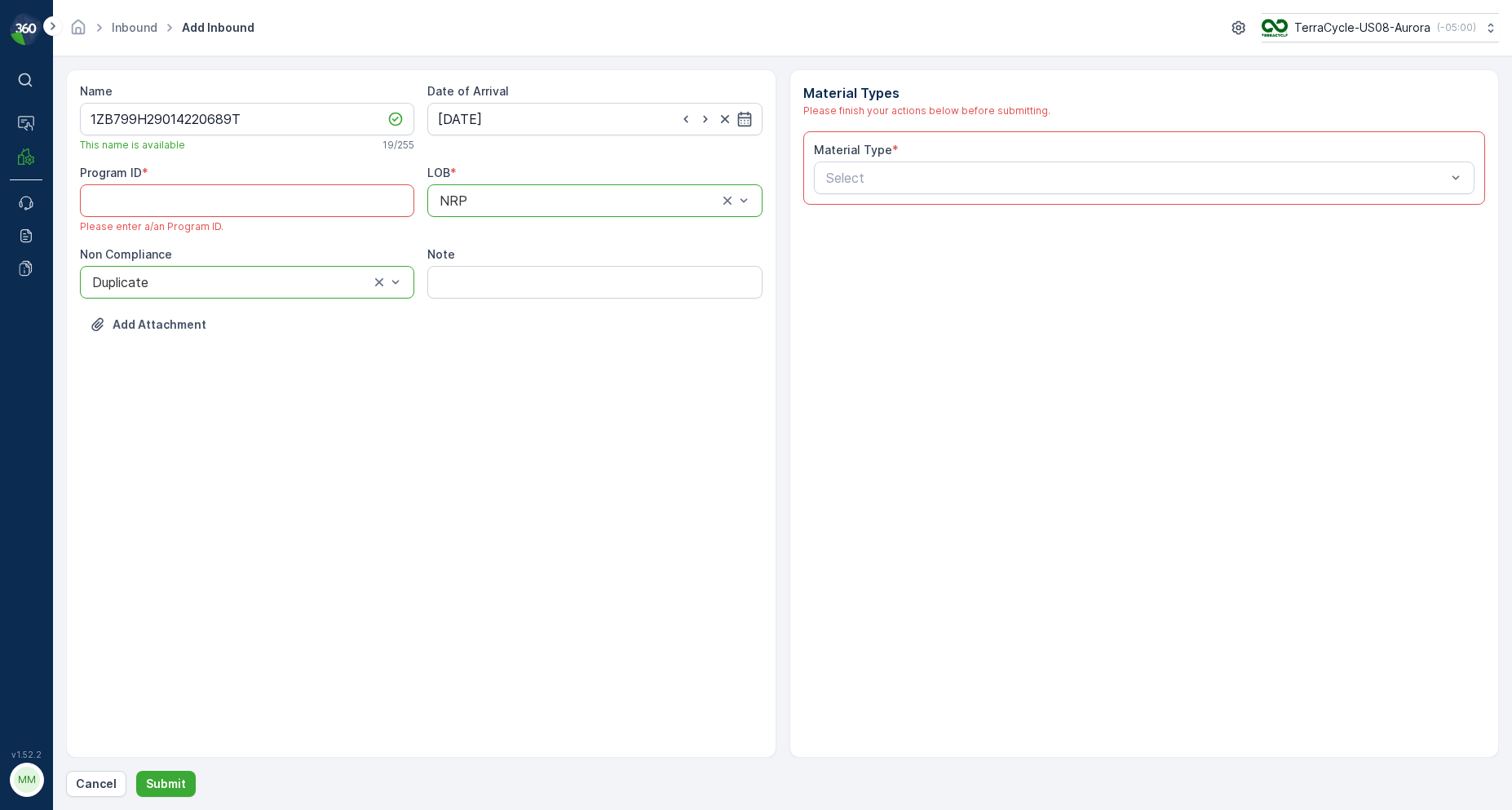
click at [206, 224] on span "Please enter a/an Program ID." at bounding box center [151, 226] width 143 height 13
click at [210, 200] on ID "Program ID" at bounding box center [247, 200] width 334 height 33
click at [946, 194] on div "Material Type * Select" at bounding box center [1144, 168] width 683 height 73
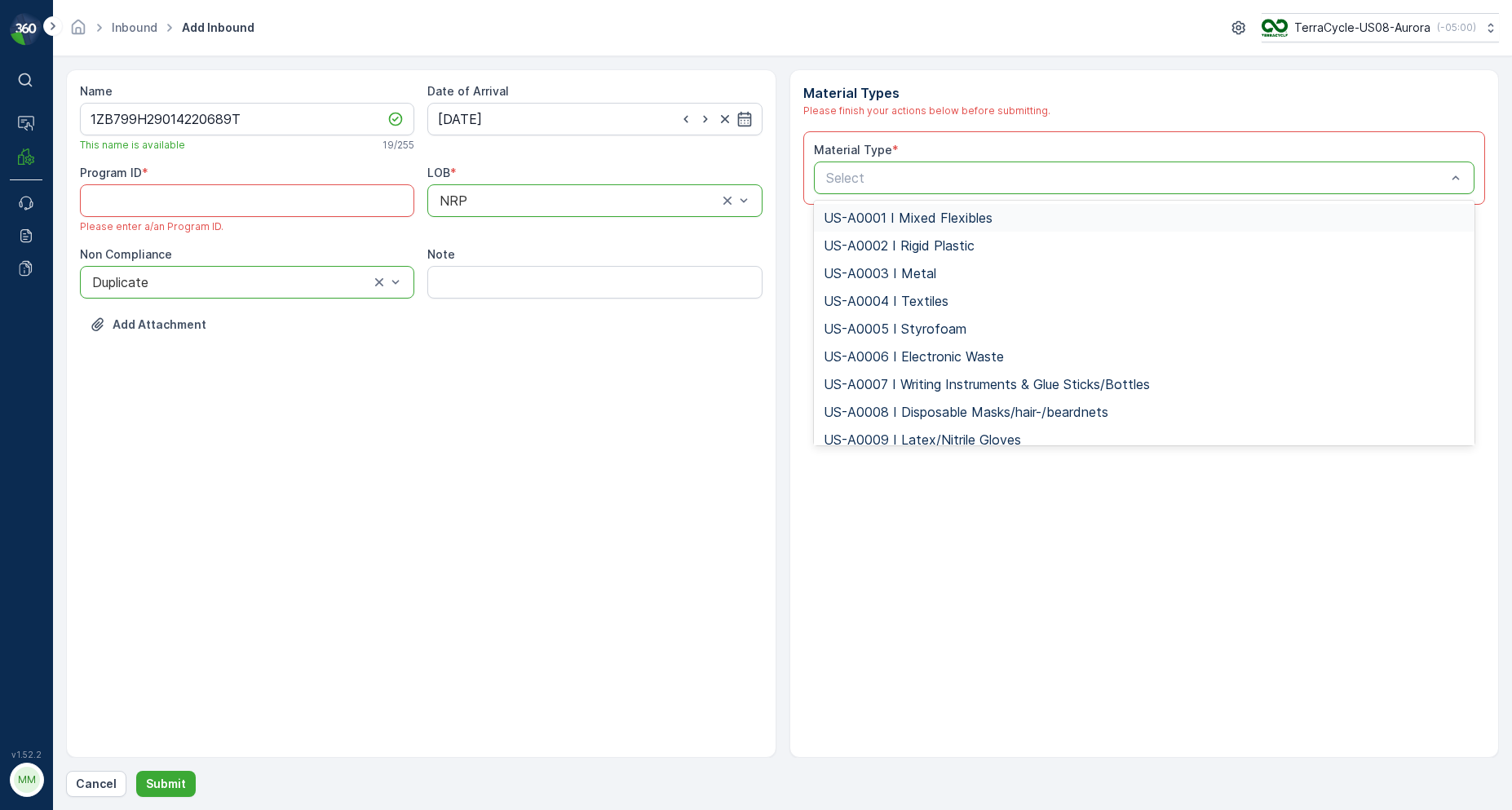
type input "US-PI0005 I Toys"
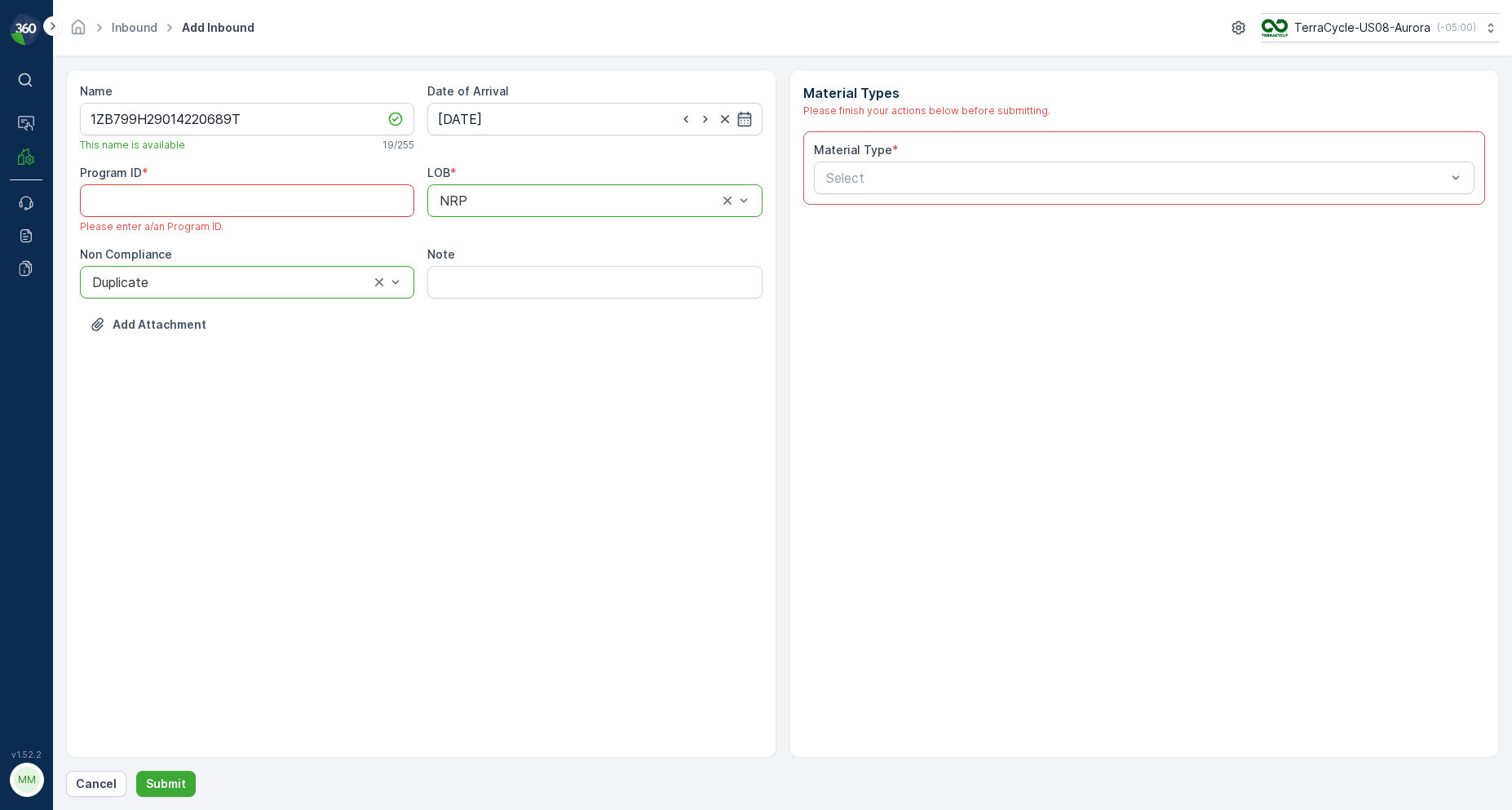
click at [400, 206] on ID "Program ID" at bounding box center [247, 200] width 334 height 33
type ID "274"
click at [674, 309] on div "Add Attachment" at bounding box center [421, 318] width 683 height 45
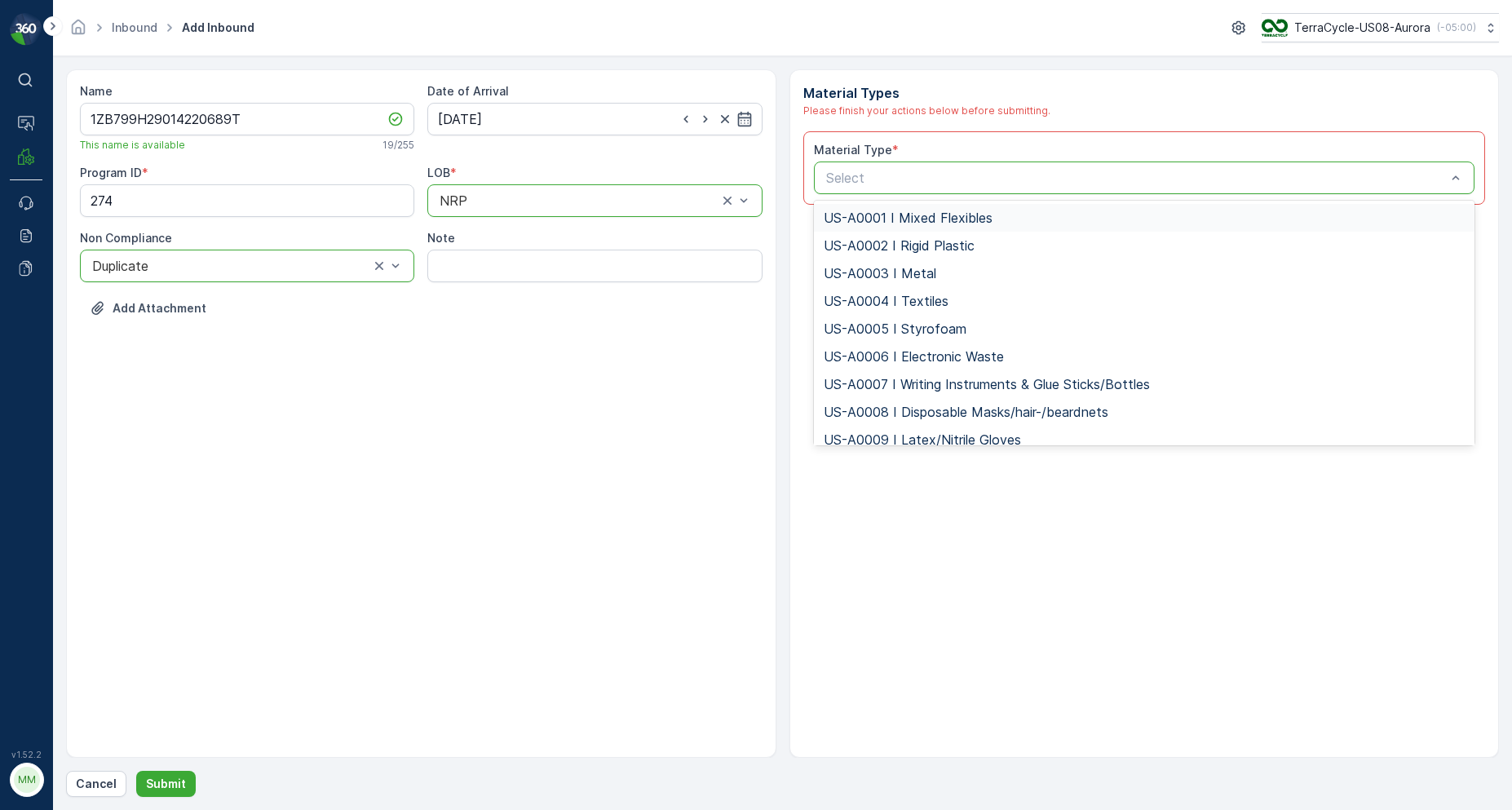
type input "US-PI0005 I Toys"
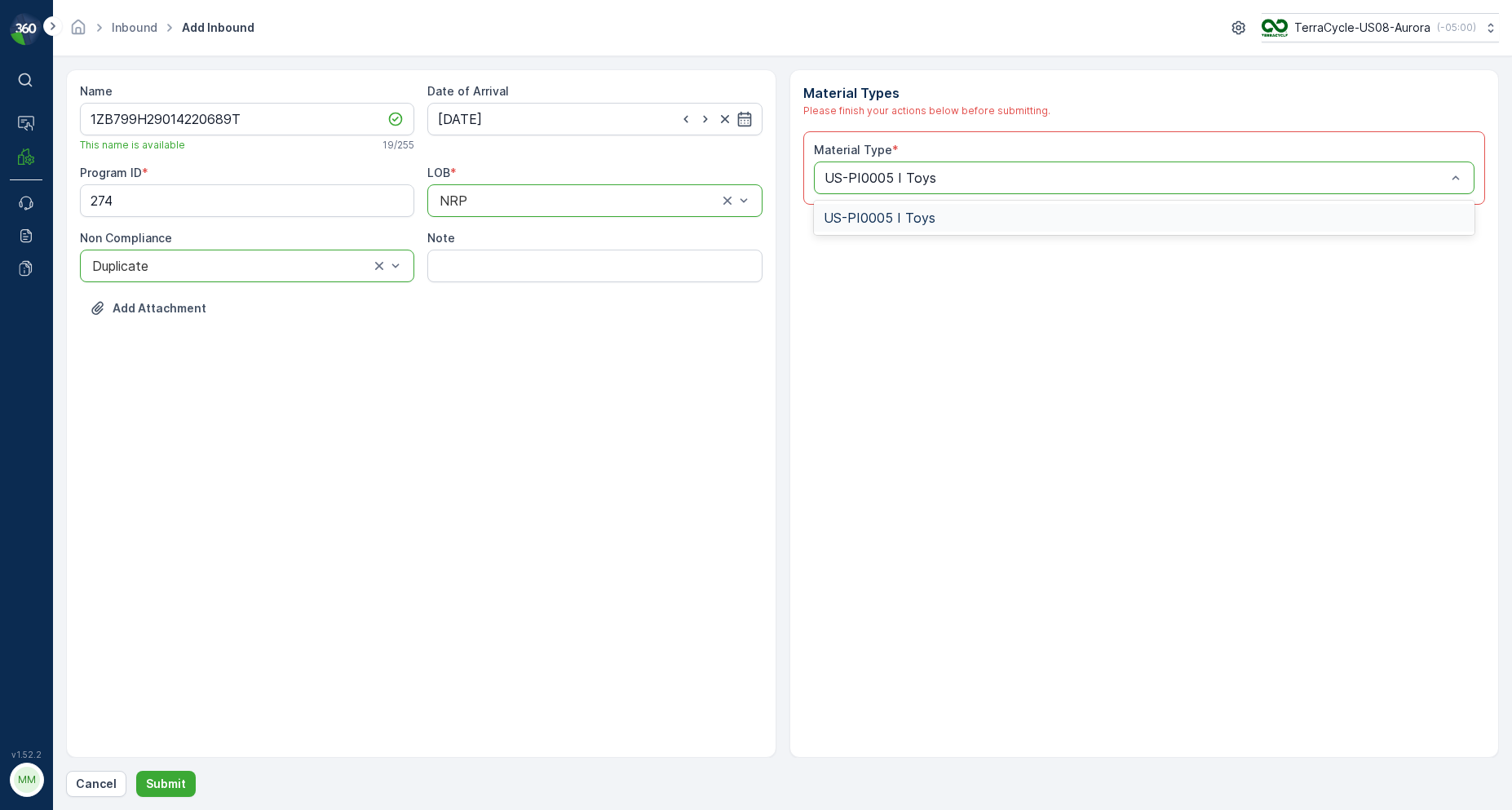
click at [982, 213] on div "US-PI0005 I Toys" at bounding box center [1144, 217] width 642 height 15
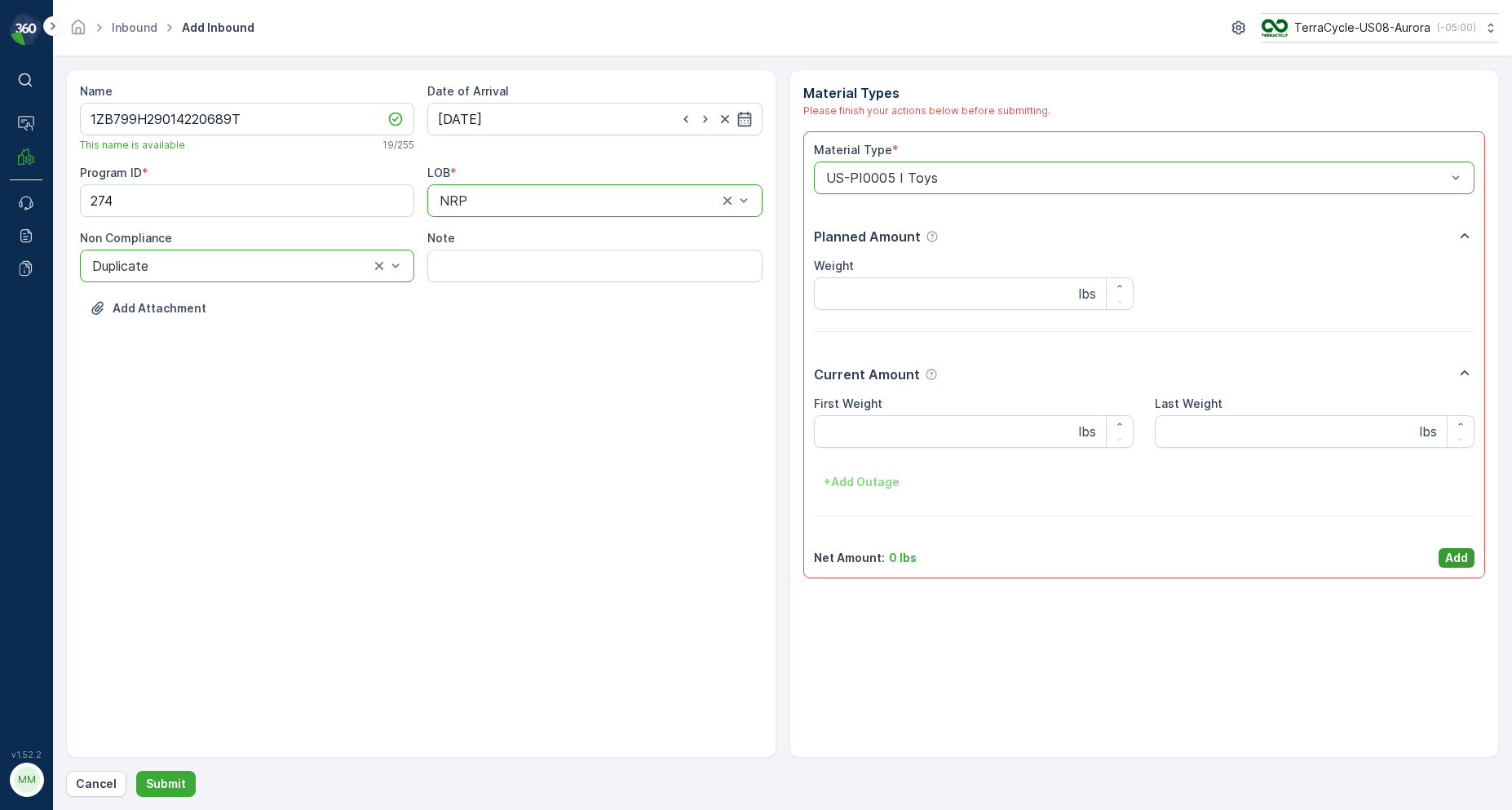
click at [1462, 562] on p "Add" at bounding box center [1456, 557] width 23 height 17
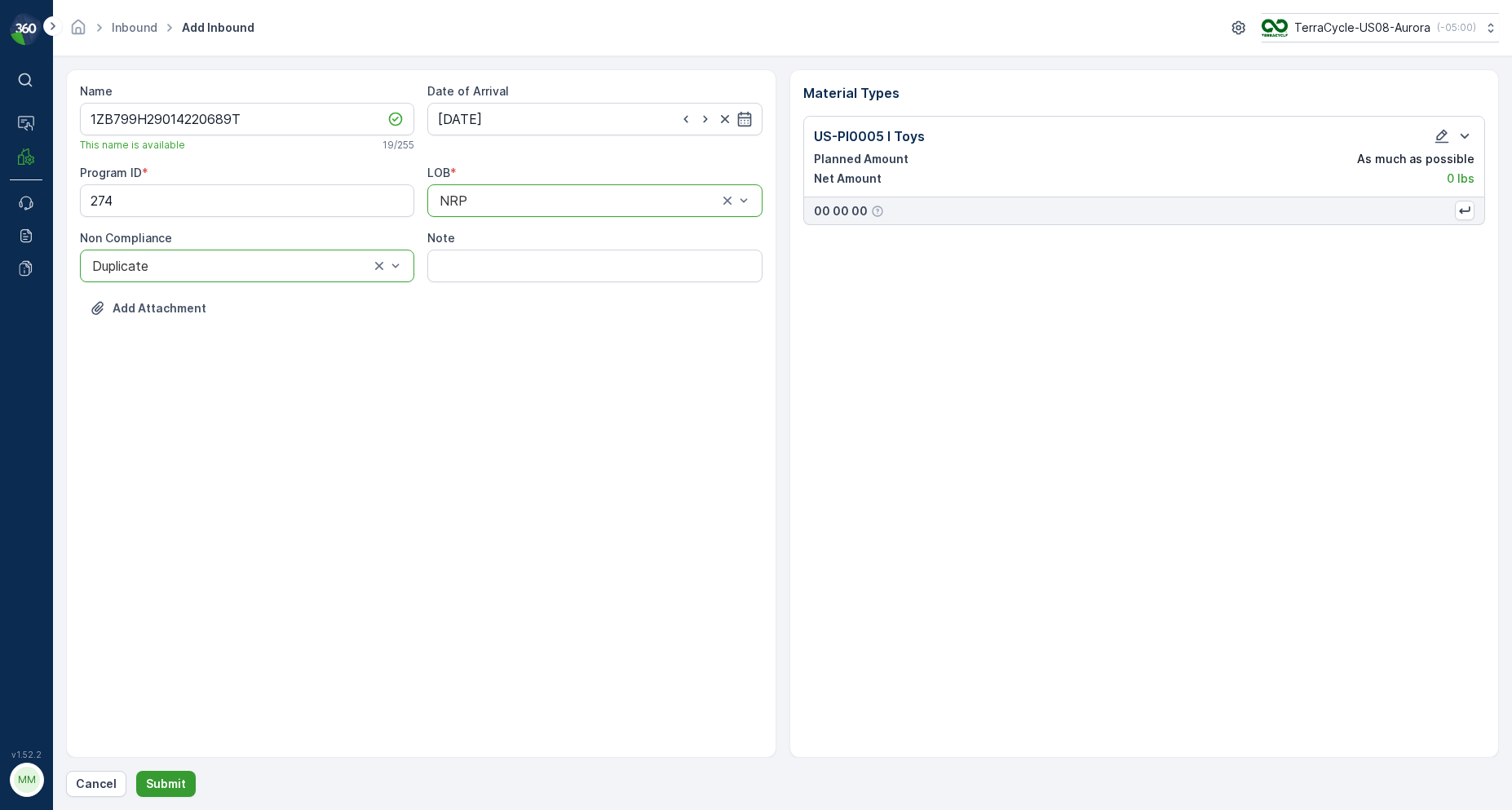
click at [157, 783] on p "Submit" at bounding box center [166, 783] width 40 height 17
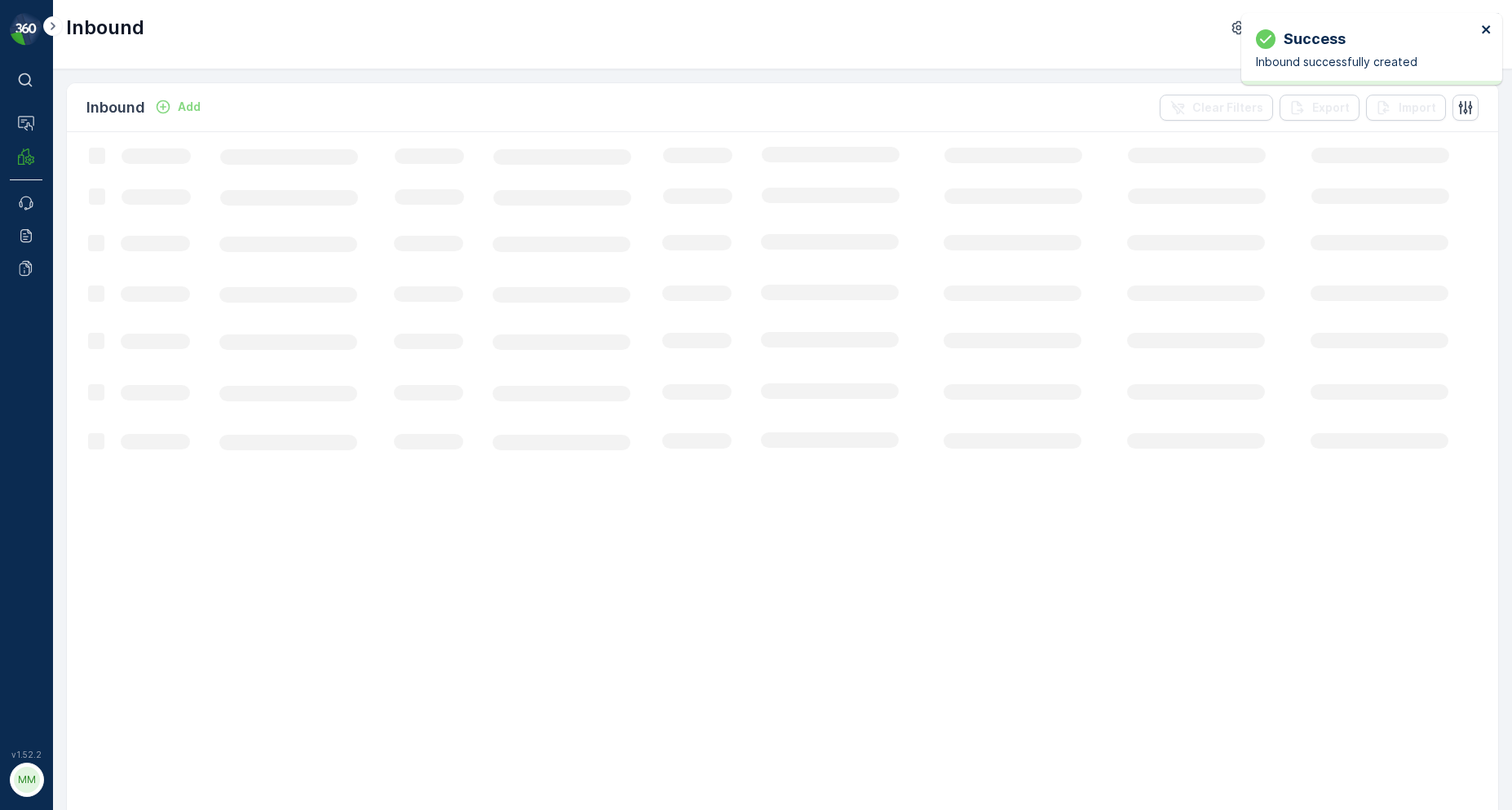
click at [1481, 25] on icon "close" at bounding box center [1486, 29] width 12 height 13
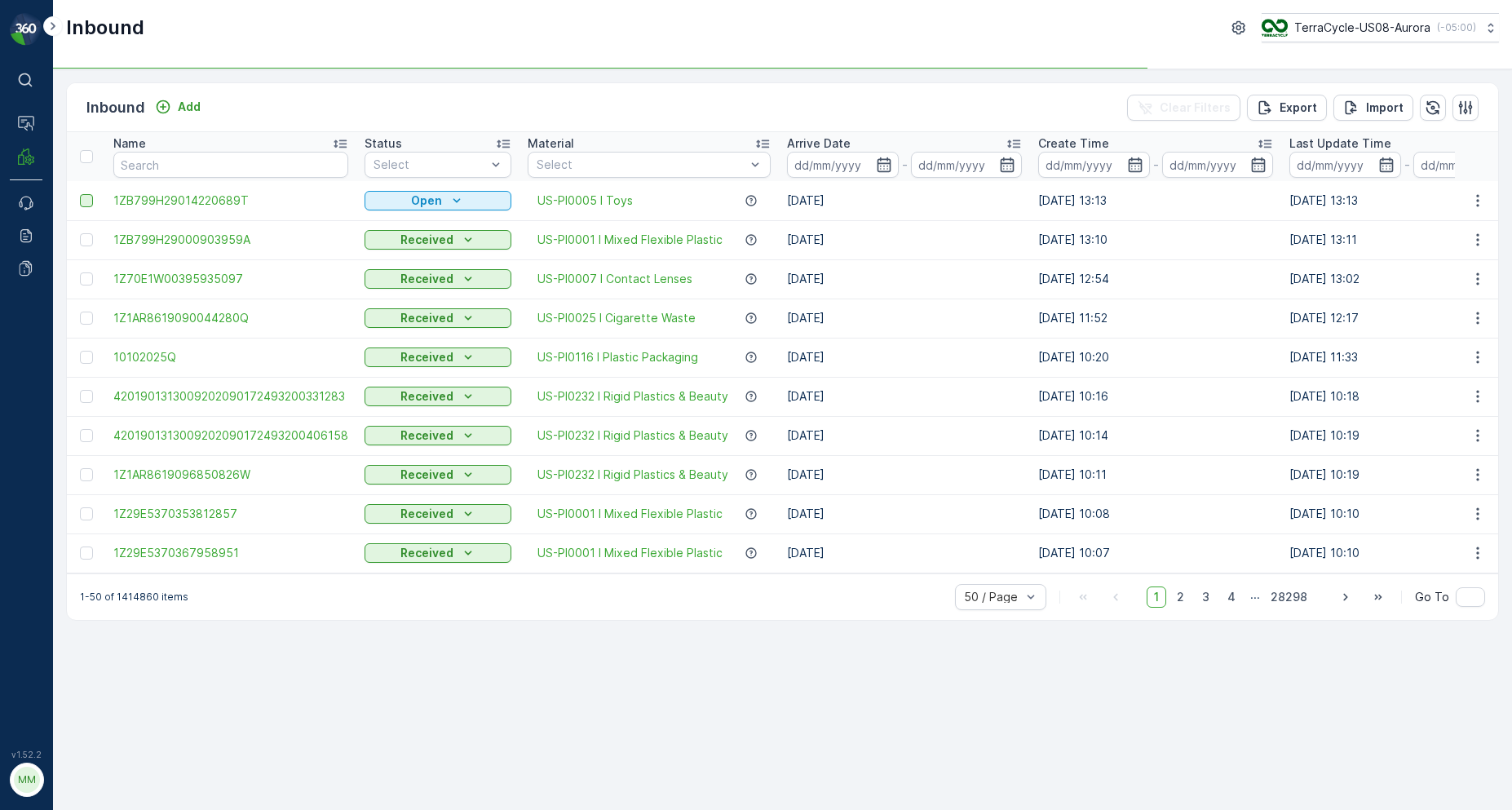
click at [90, 203] on div at bounding box center [86, 200] width 13 height 13
click at [80, 194] on input "checkbox" at bounding box center [80, 194] width 0 height 0
click at [1302, 102] on div "Print QR" at bounding box center [1324, 107] width 89 height 48
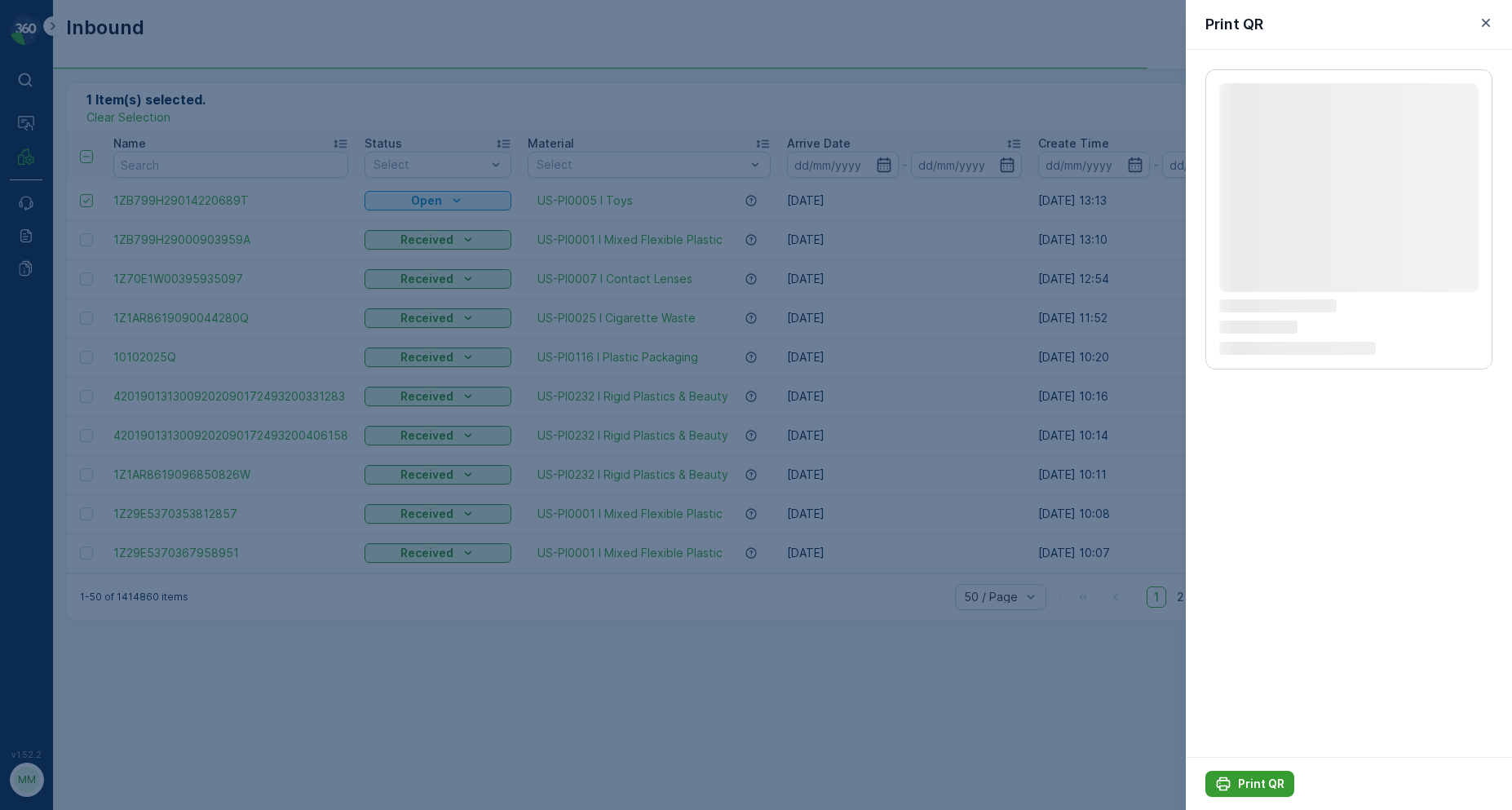
click at [1231, 793] on button "Print QR" at bounding box center [1250, 783] width 89 height 26
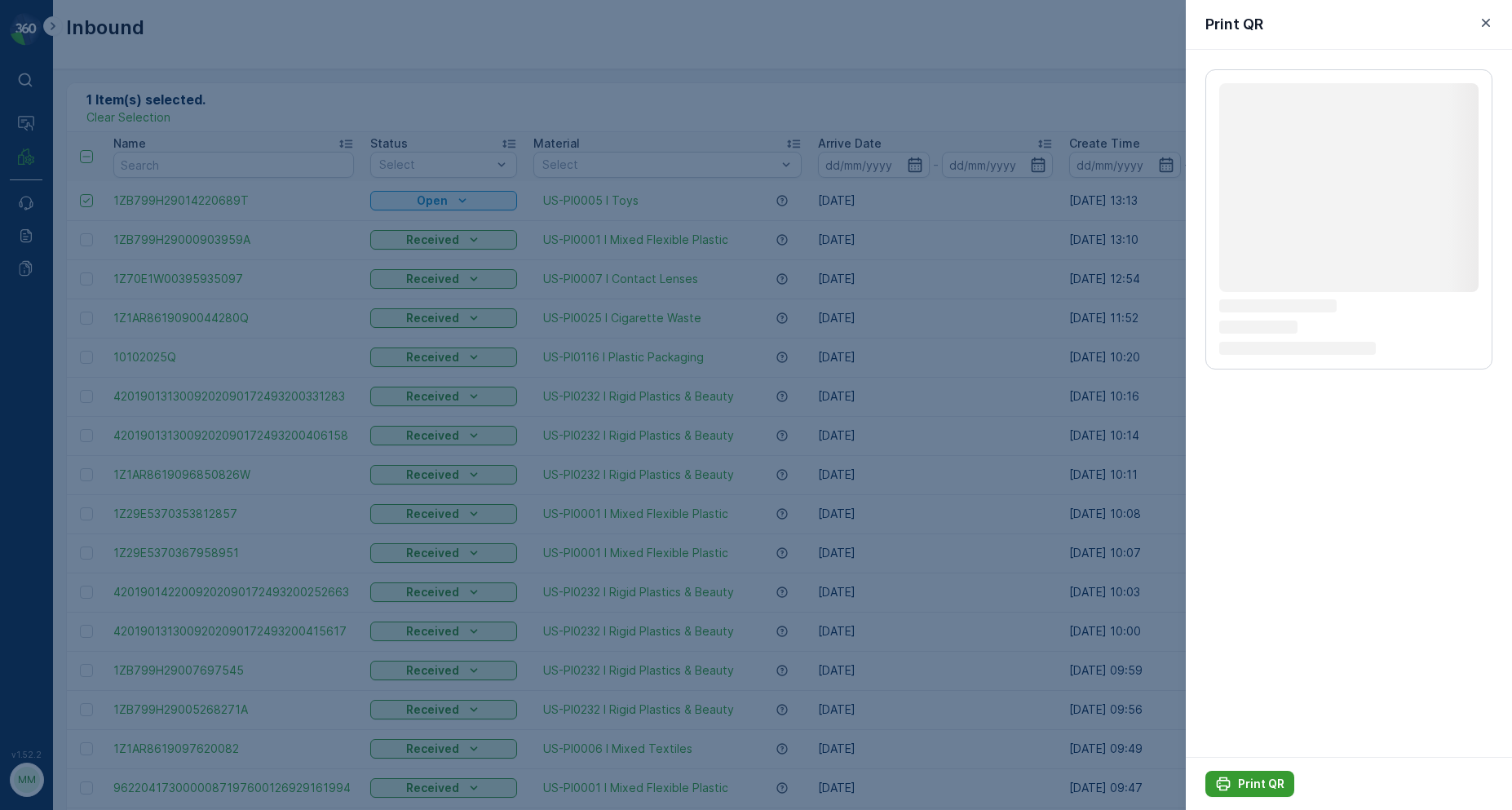
click at [1237, 783] on div "Print QR" at bounding box center [1250, 783] width 69 height 17
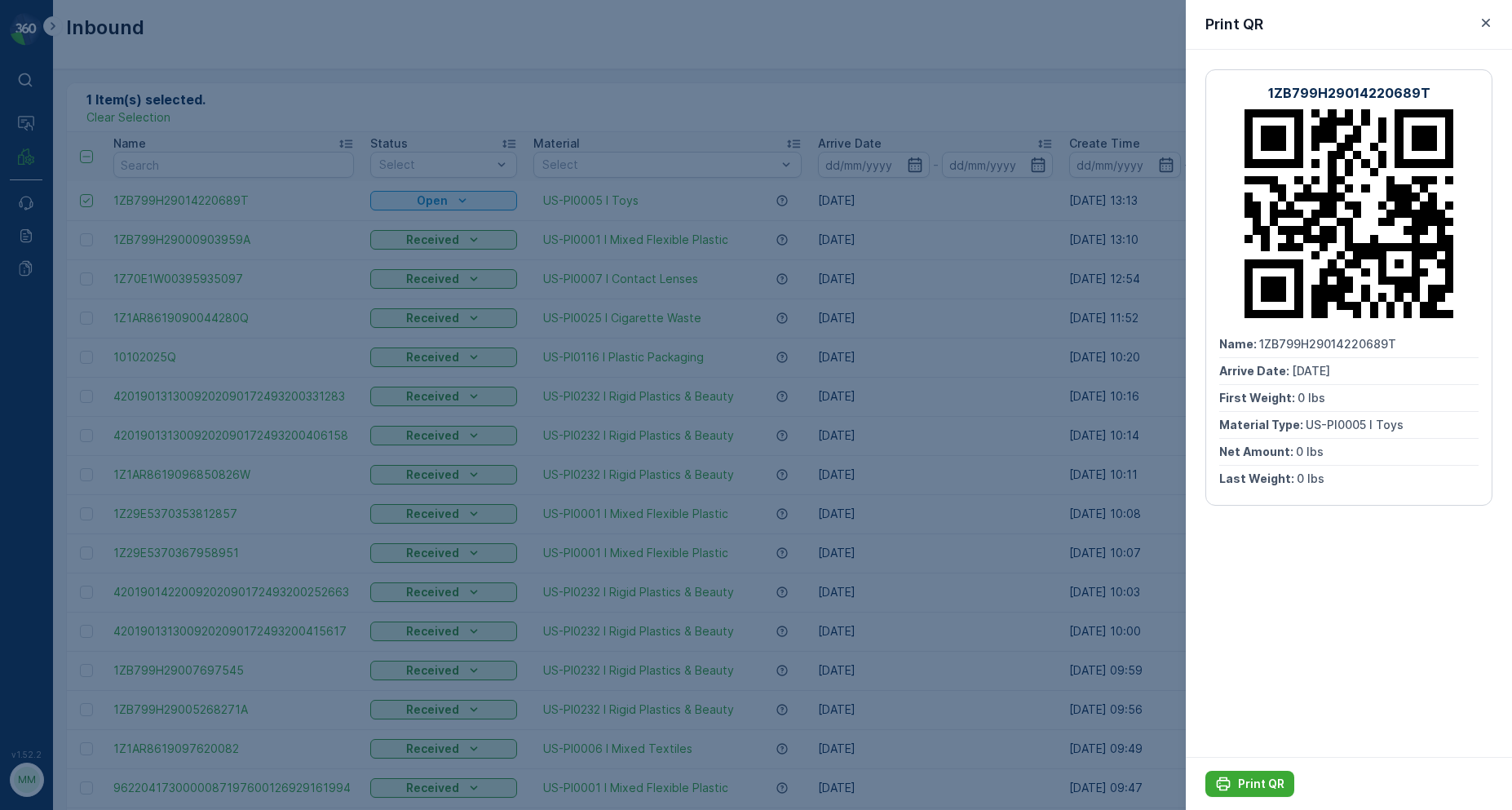
drag, startPoint x: 1237, startPoint y: 783, endPoint x: 1000, endPoint y: 594, distance: 303.1
drag, startPoint x: 1000, startPoint y: 594, endPoint x: 223, endPoint y: 176, distance: 882.3
click at [223, 176] on div at bounding box center [756, 405] width 1512 height 810
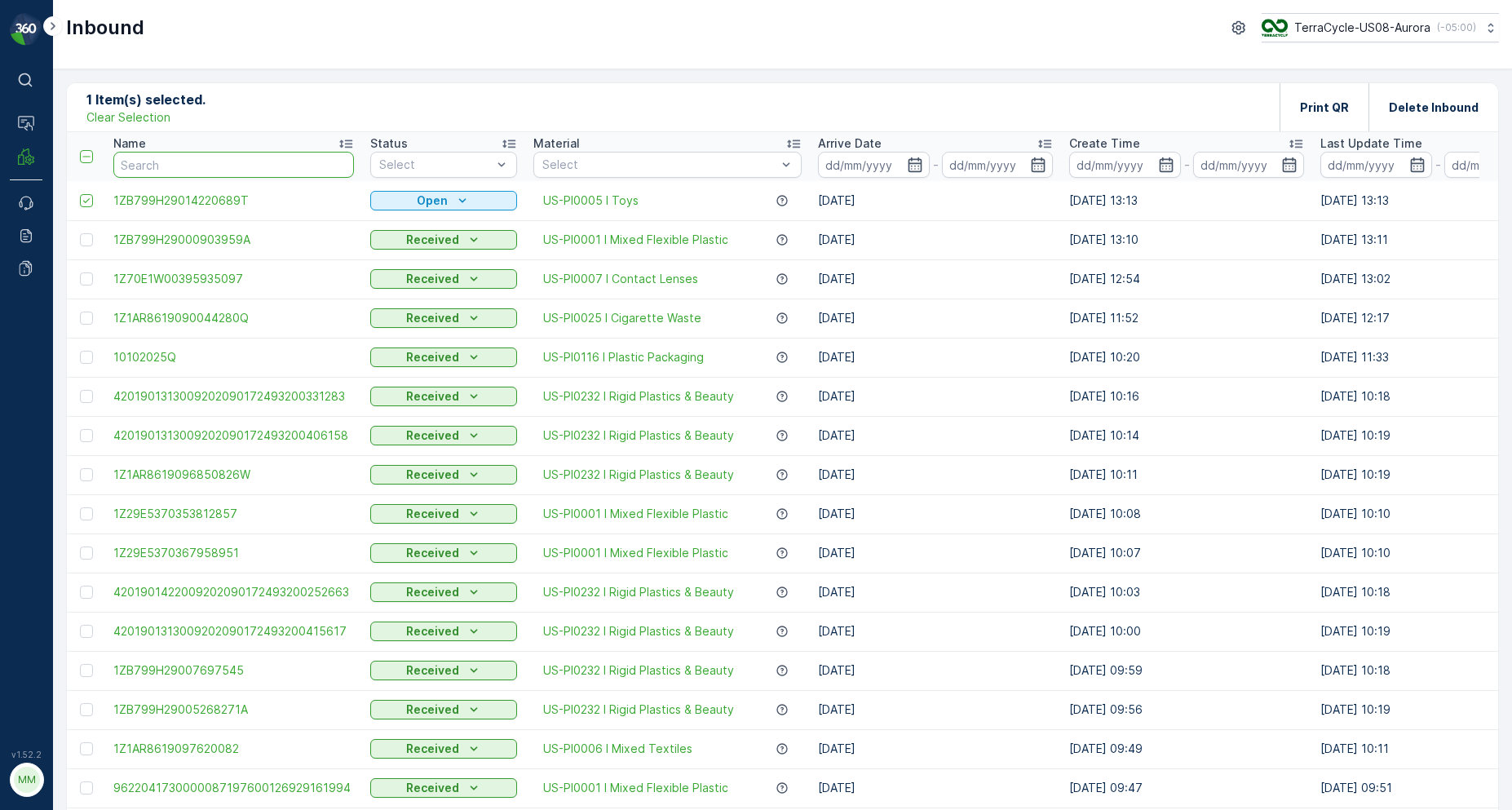
click at [225, 170] on input "text" at bounding box center [234, 165] width 241 height 26
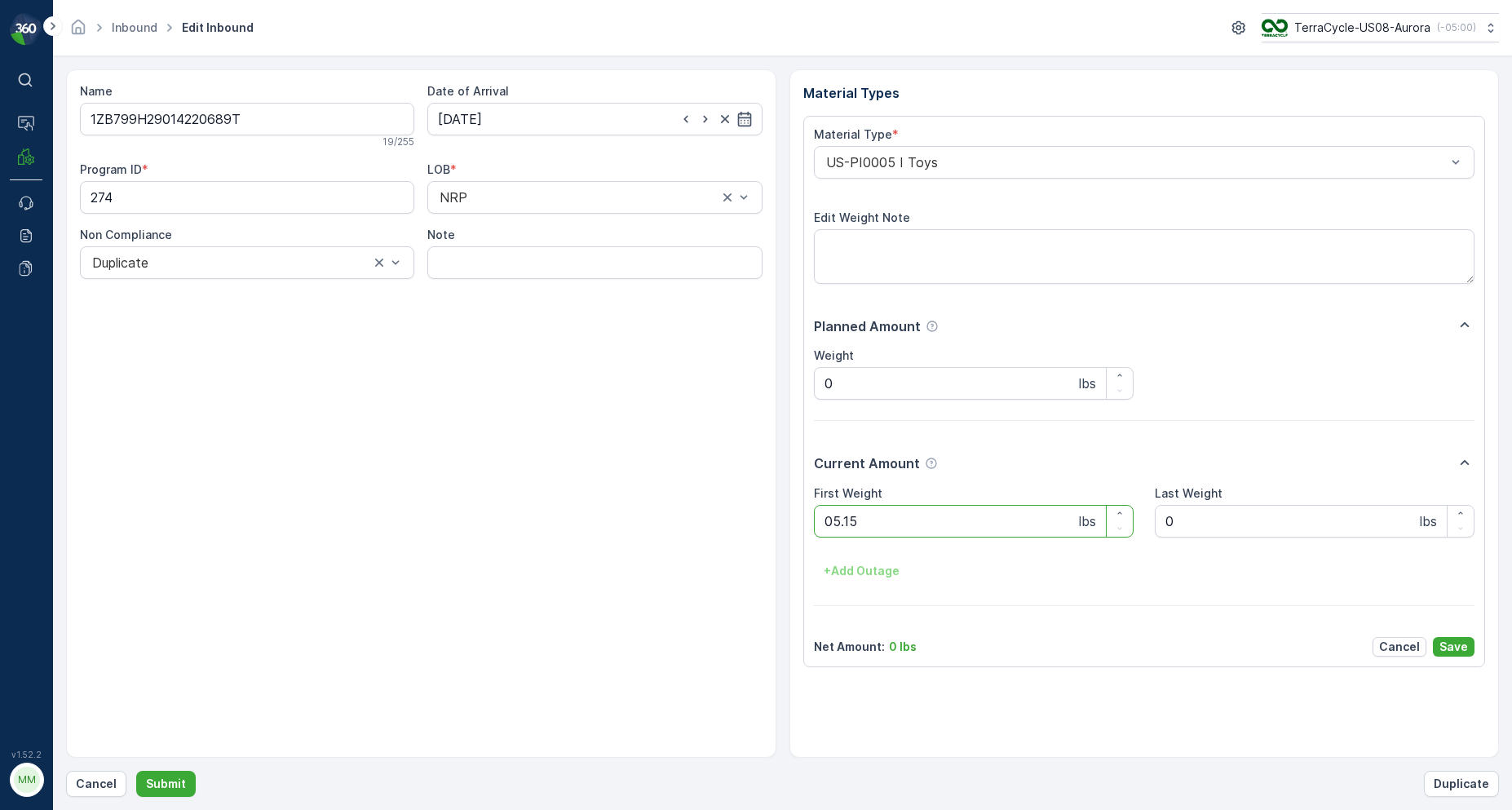
click at [136, 771] on button "Submit" at bounding box center [166, 783] width 59 height 26
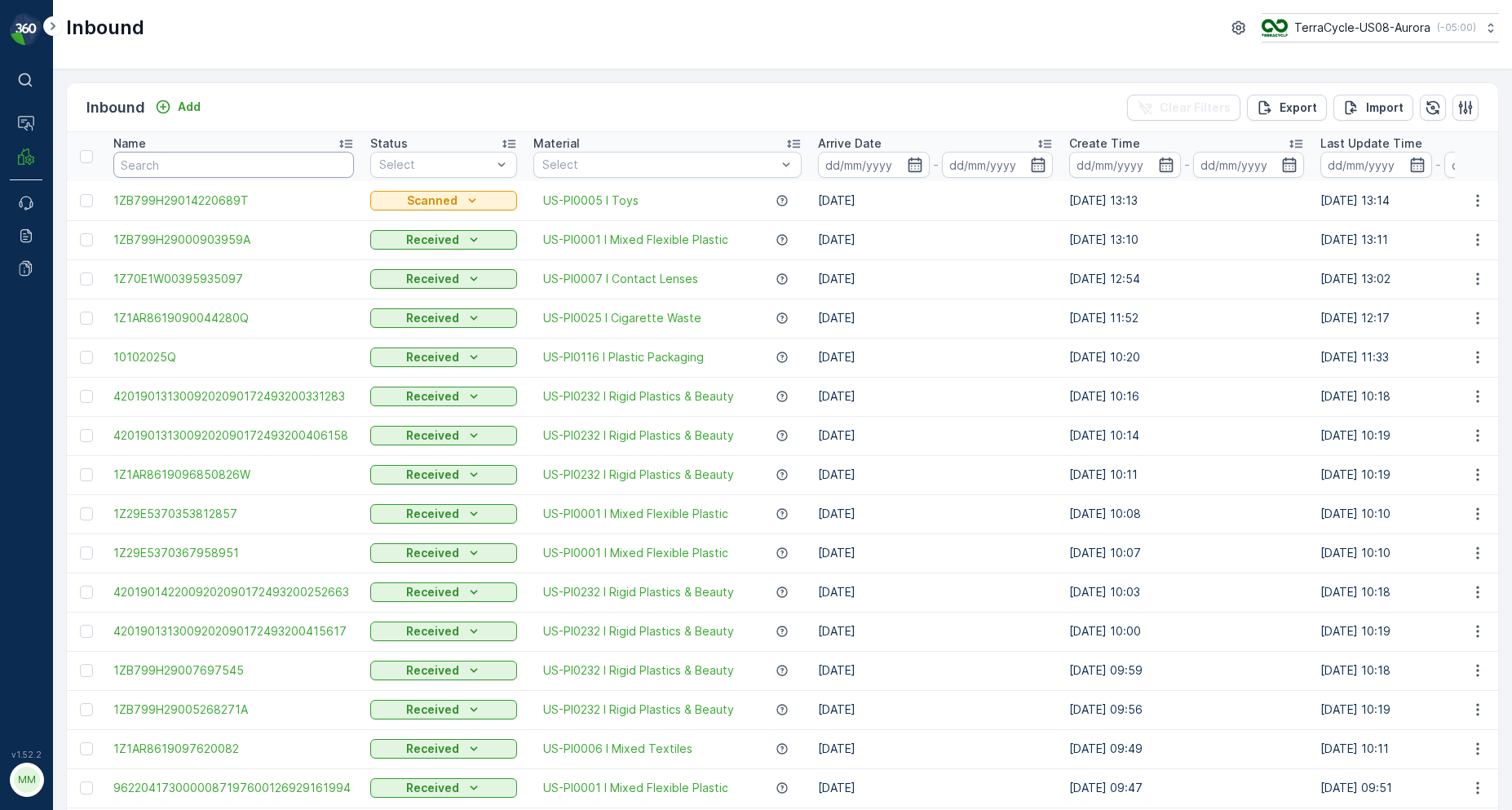
click at [287, 161] on input "text" at bounding box center [234, 165] width 241 height 26
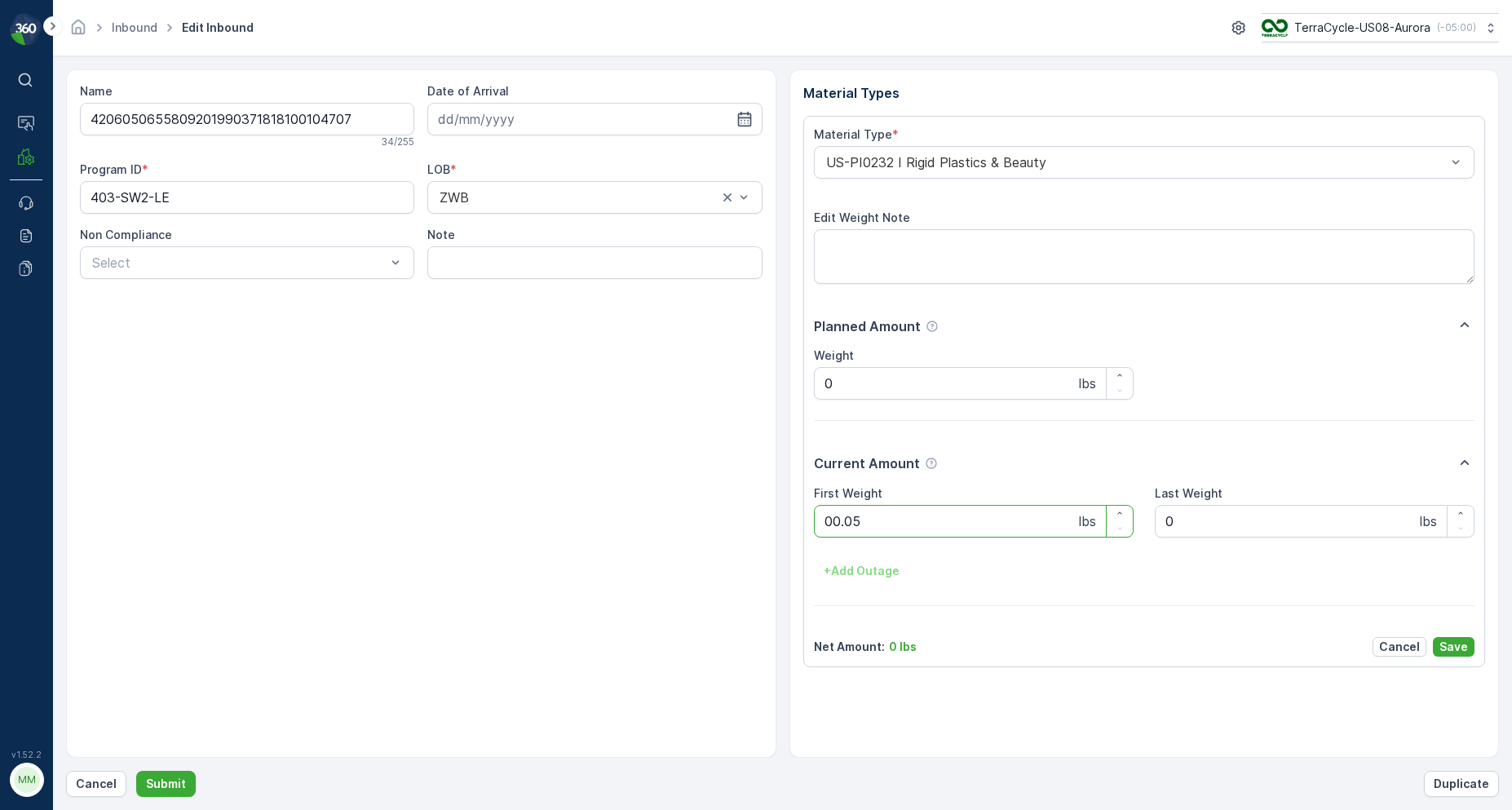
click at [136, 771] on button "Submit" at bounding box center [166, 783] width 59 height 26
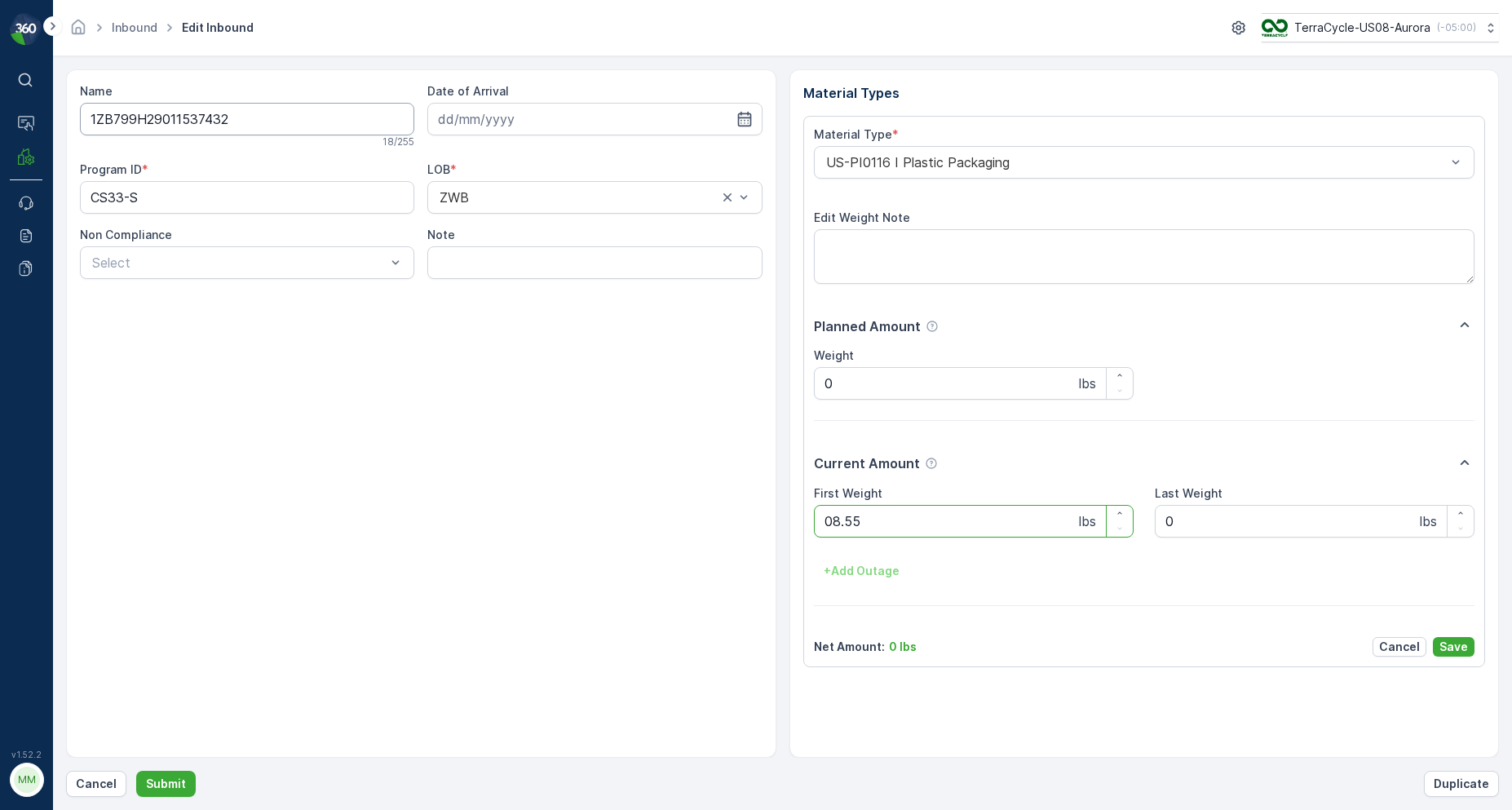
click at [136, 771] on button "Submit" at bounding box center [166, 783] width 59 height 26
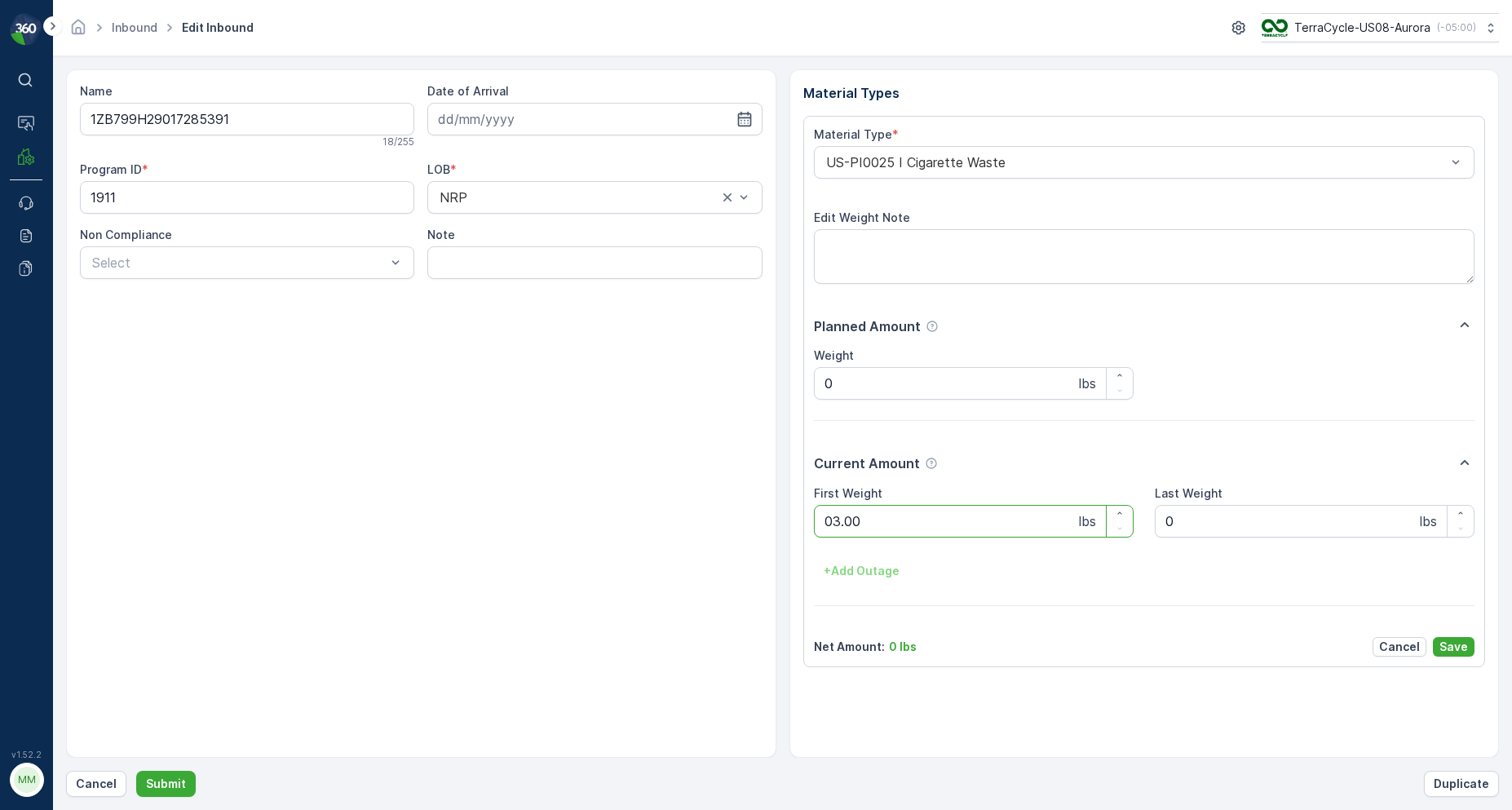
click at [136, 771] on button "Submit" at bounding box center [166, 783] width 59 height 26
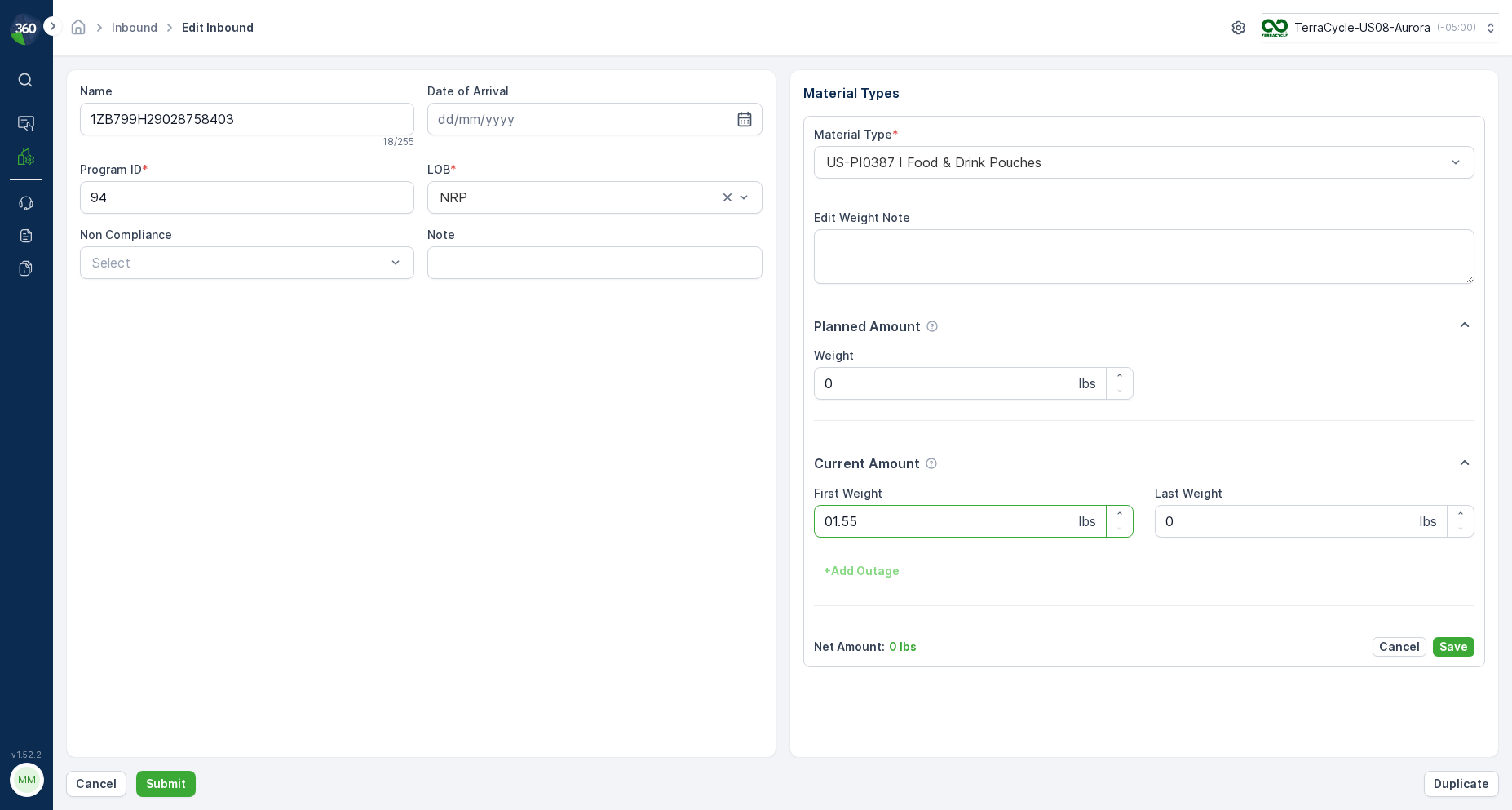
click at [136, 771] on button "Submit" at bounding box center [166, 783] width 59 height 26
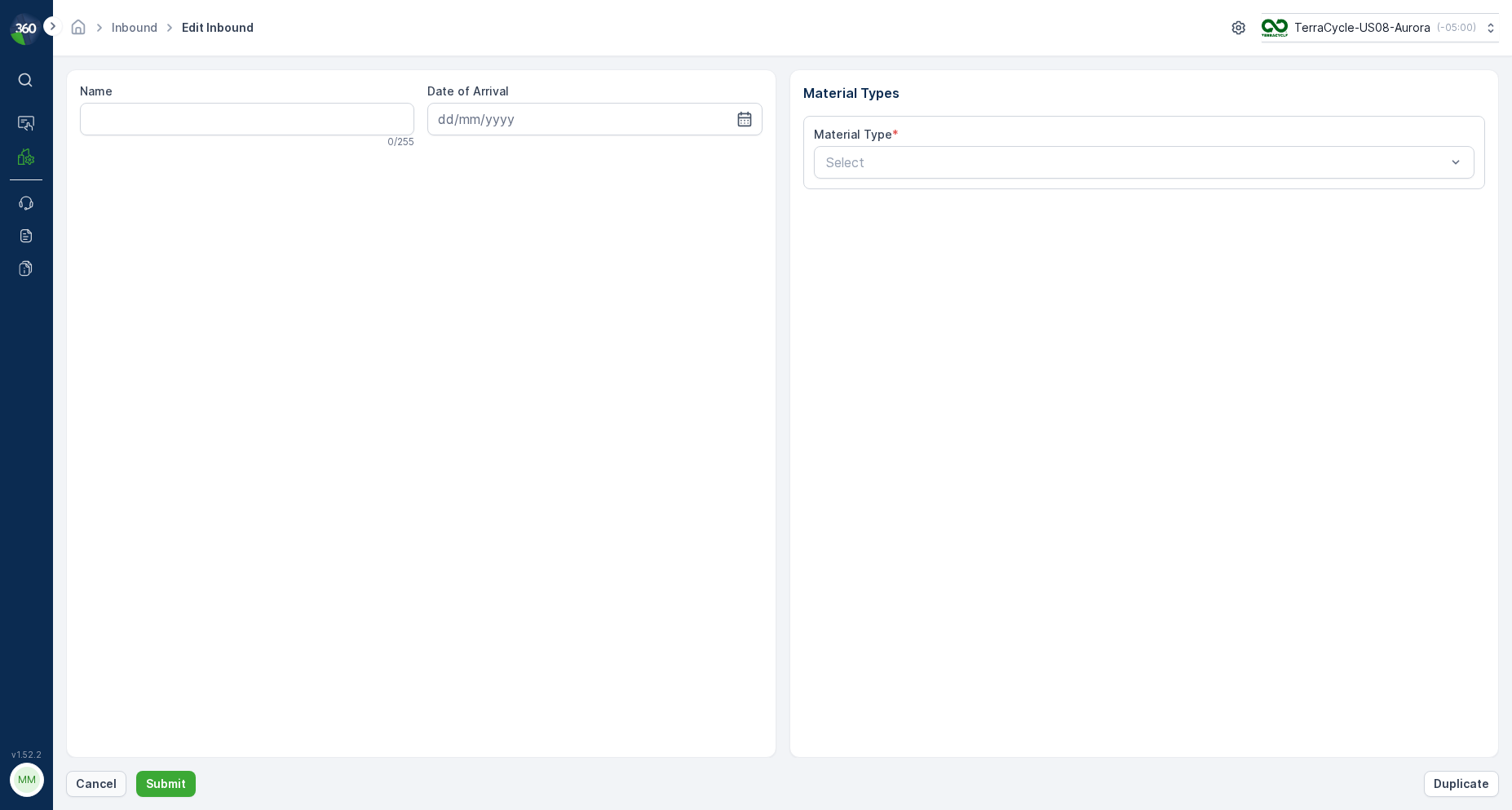
click at [81, 796] on button "Cancel" at bounding box center [96, 783] width 60 height 26
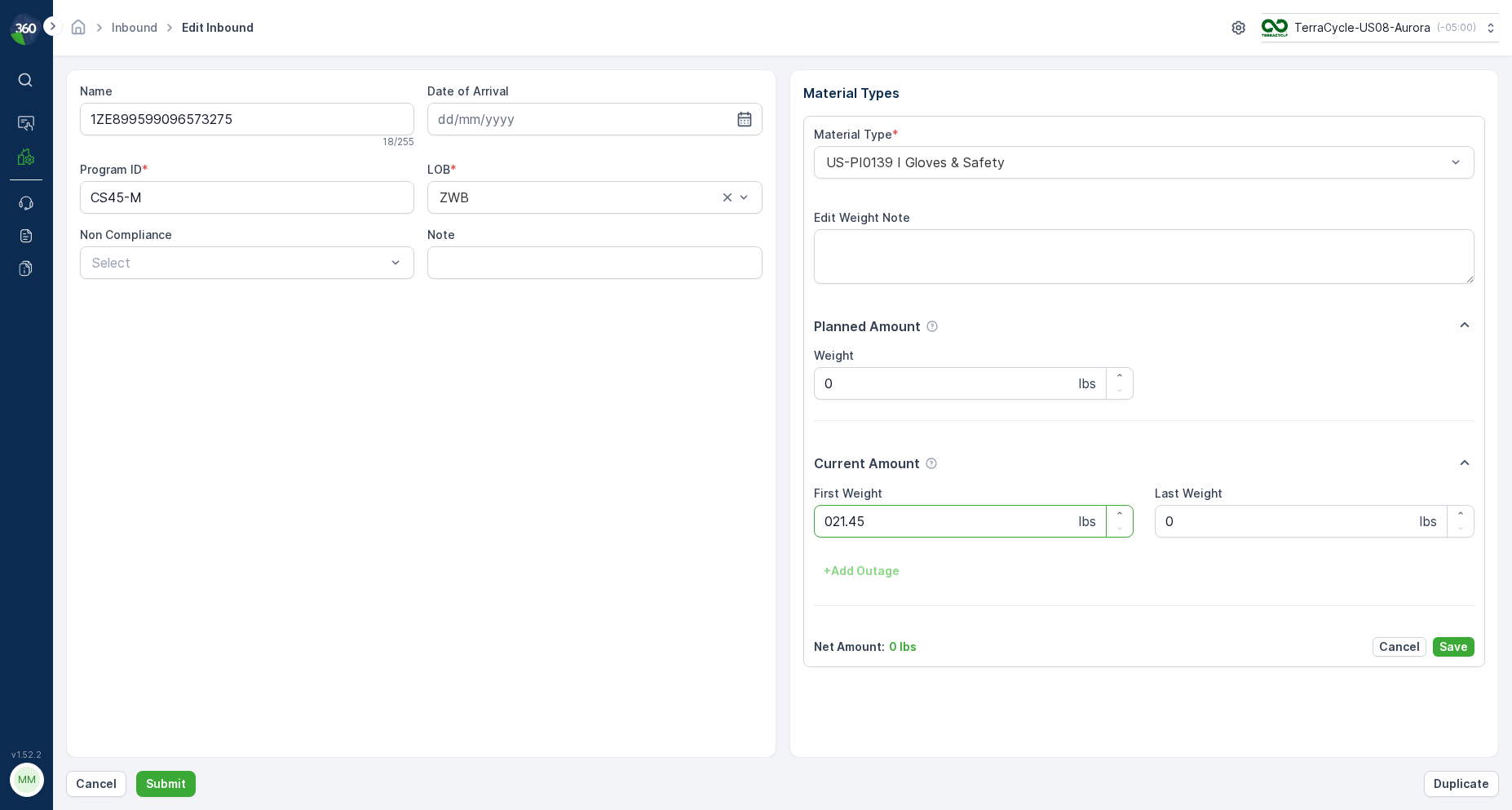
click at [136, 771] on button "Submit" at bounding box center [166, 783] width 59 height 26
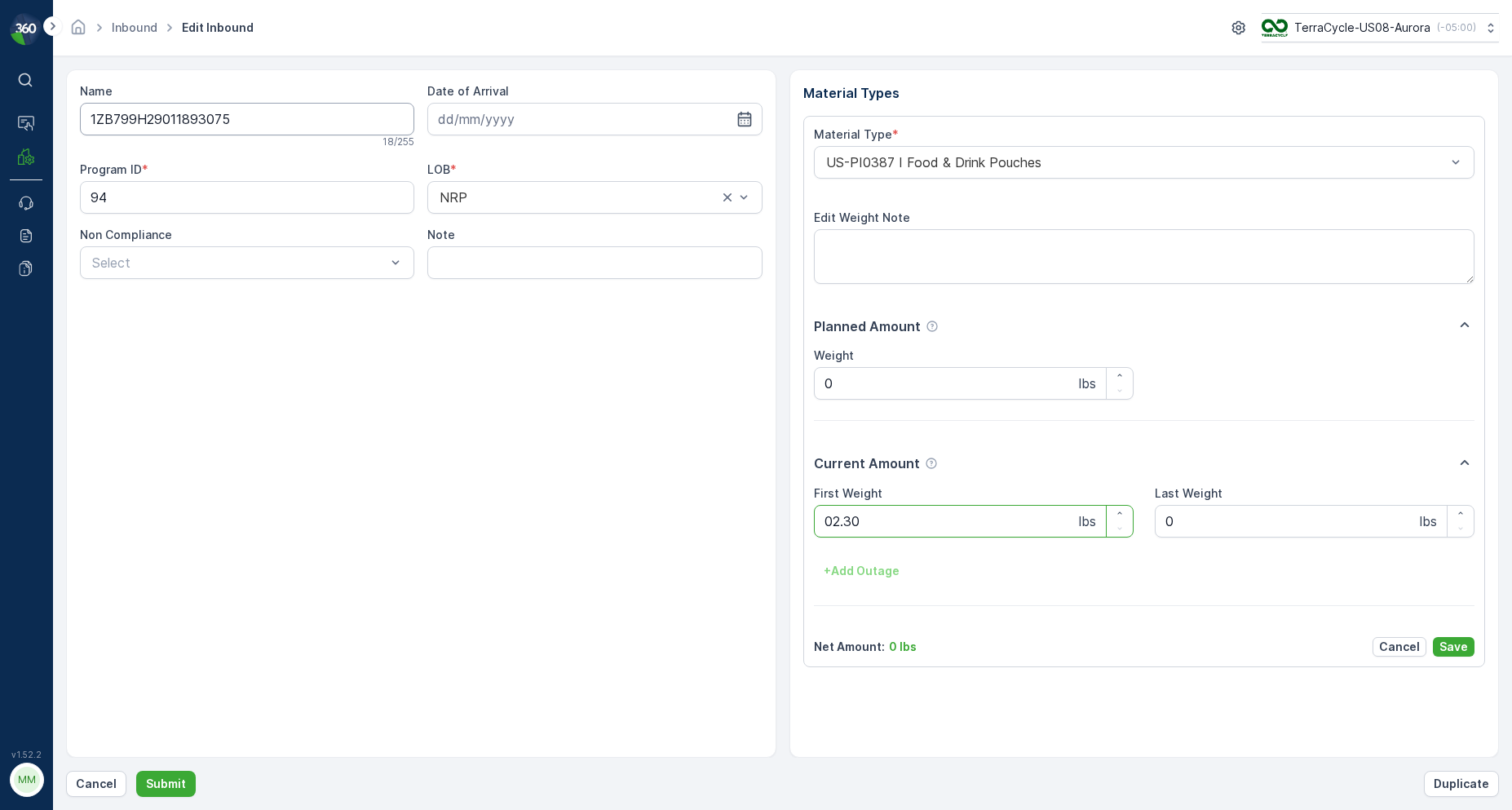
click at [136, 771] on button "Submit" at bounding box center [166, 783] width 59 height 26
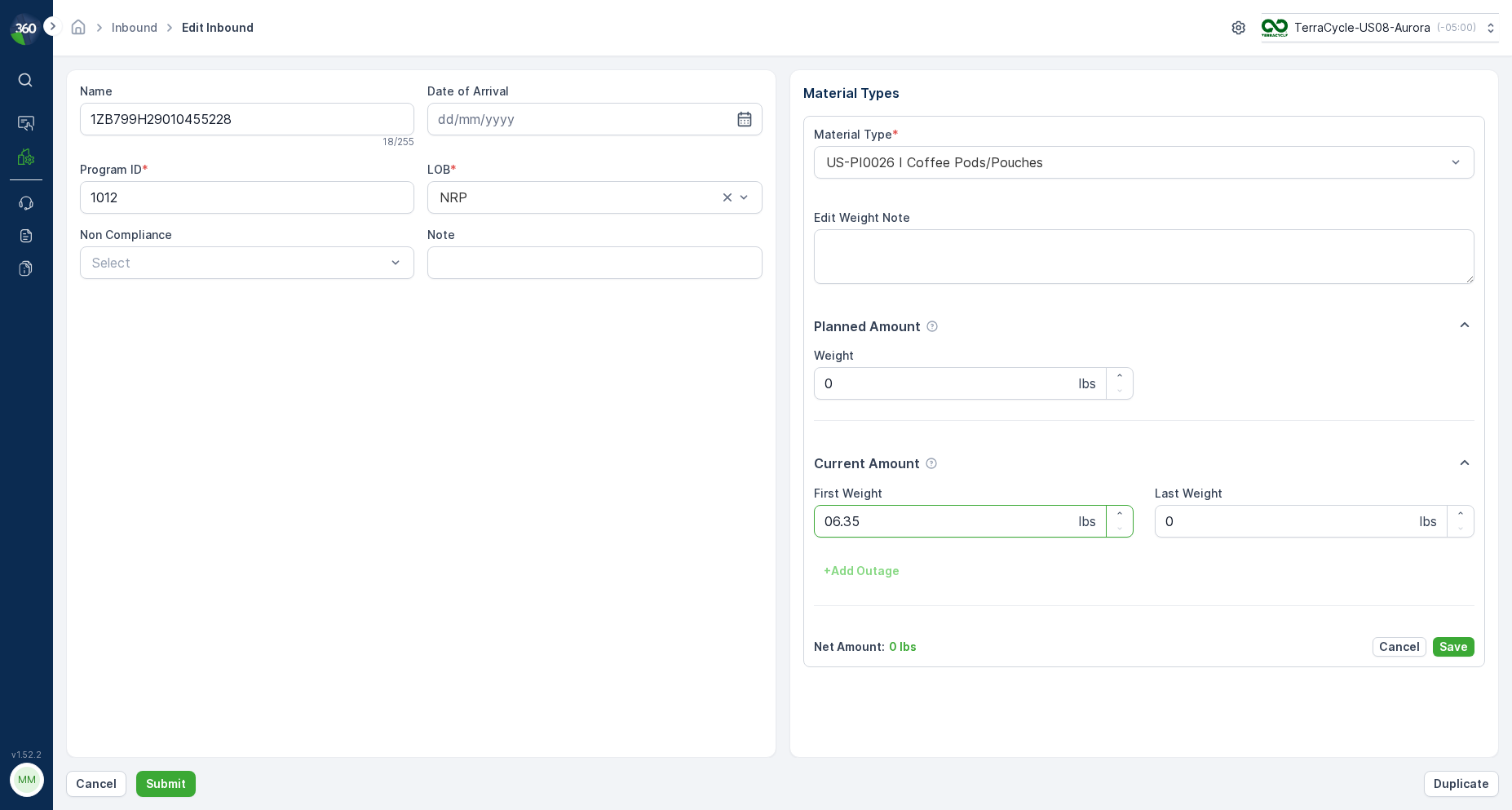
click at [136, 771] on button "Submit" at bounding box center [166, 783] width 59 height 26
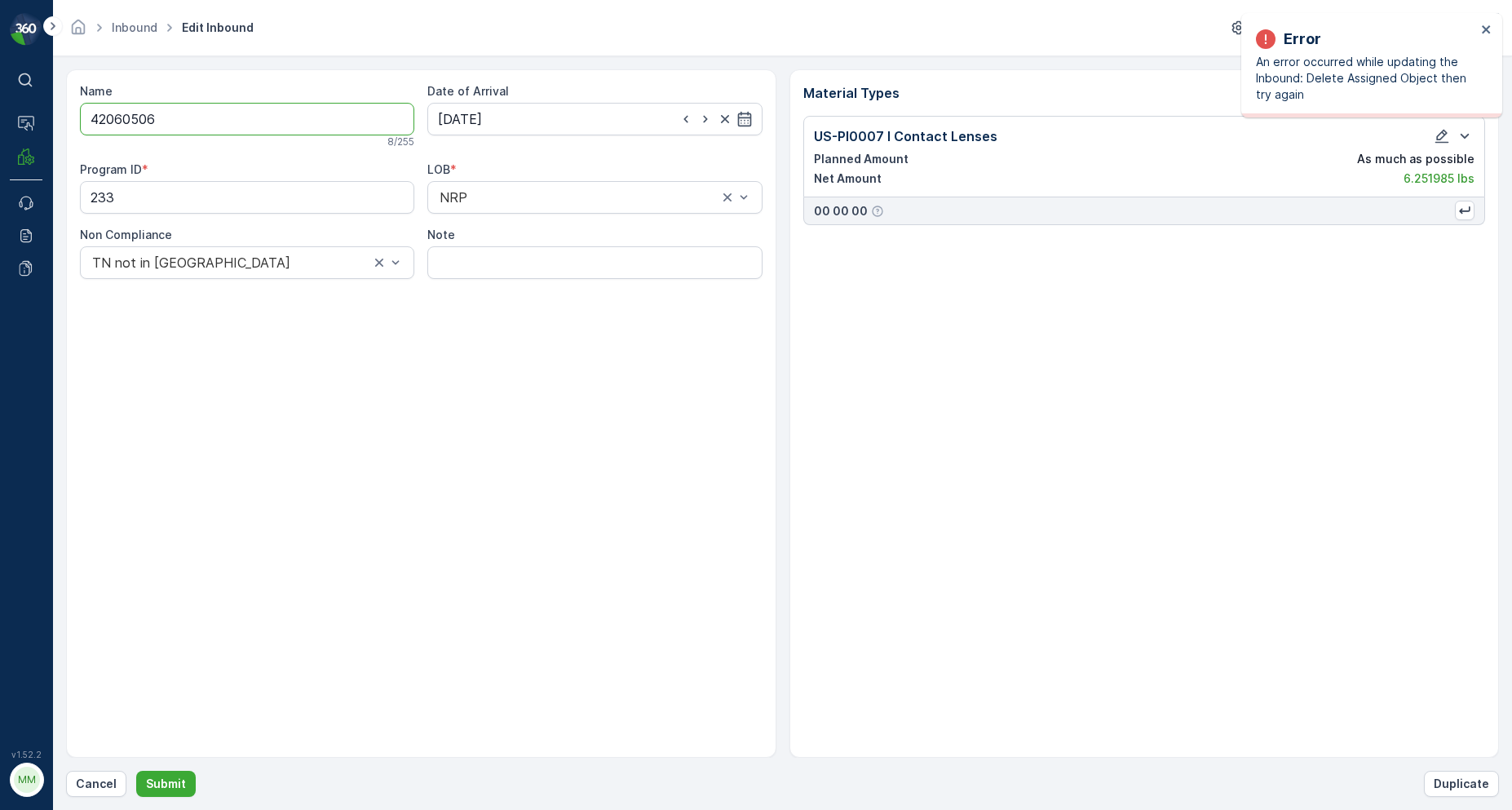
click at [1494, 30] on div "Error An error occurred while updating the Inbound: Delete Assigned Object then…" at bounding box center [1371, 65] width 261 height 105
click at [1492, 31] on div "Error An error occurred while updating the Inbound: Delete Assigned Object then…" at bounding box center [1371, 65] width 261 height 105
click at [1487, 33] on icon "close" at bounding box center [1486, 29] width 12 height 13
click at [92, 785] on p "Cancel" at bounding box center [96, 783] width 40 height 17
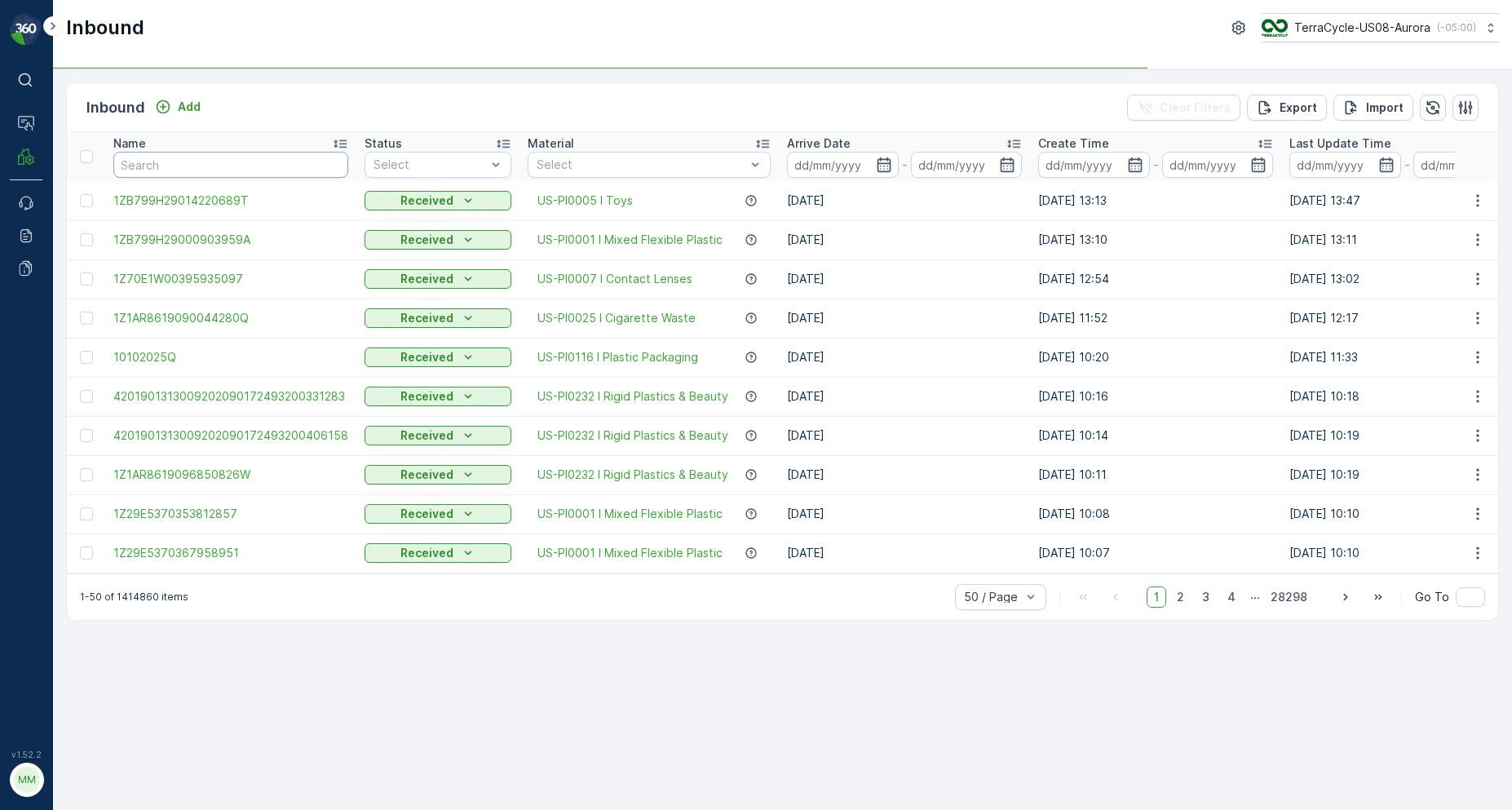
click at [204, 174] on input "text" at bounding box center [231, 165] width 235 height 26
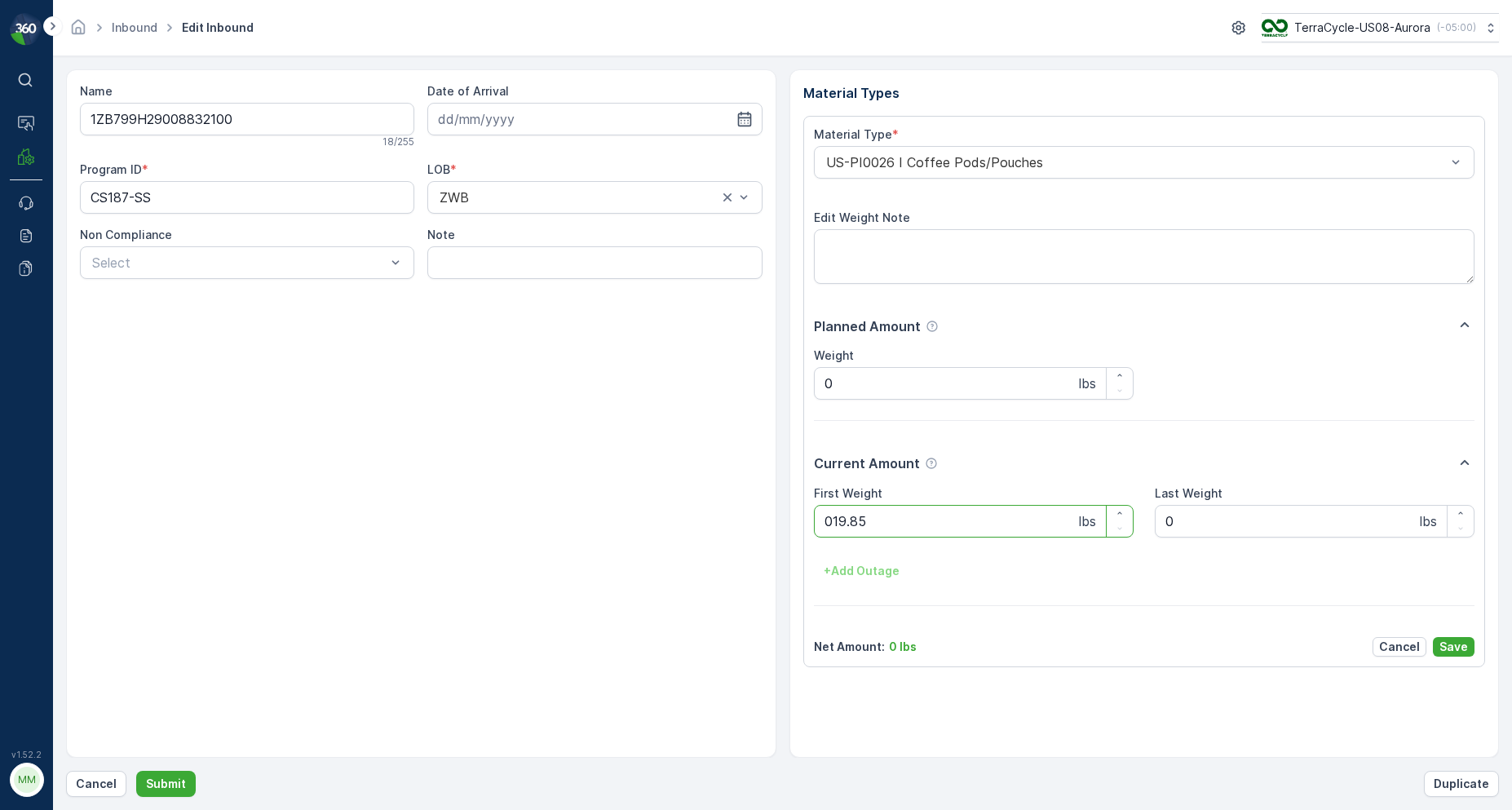
click at [136, 771] on button "Submit" at bounding box center [166, 783] width 59 height 26
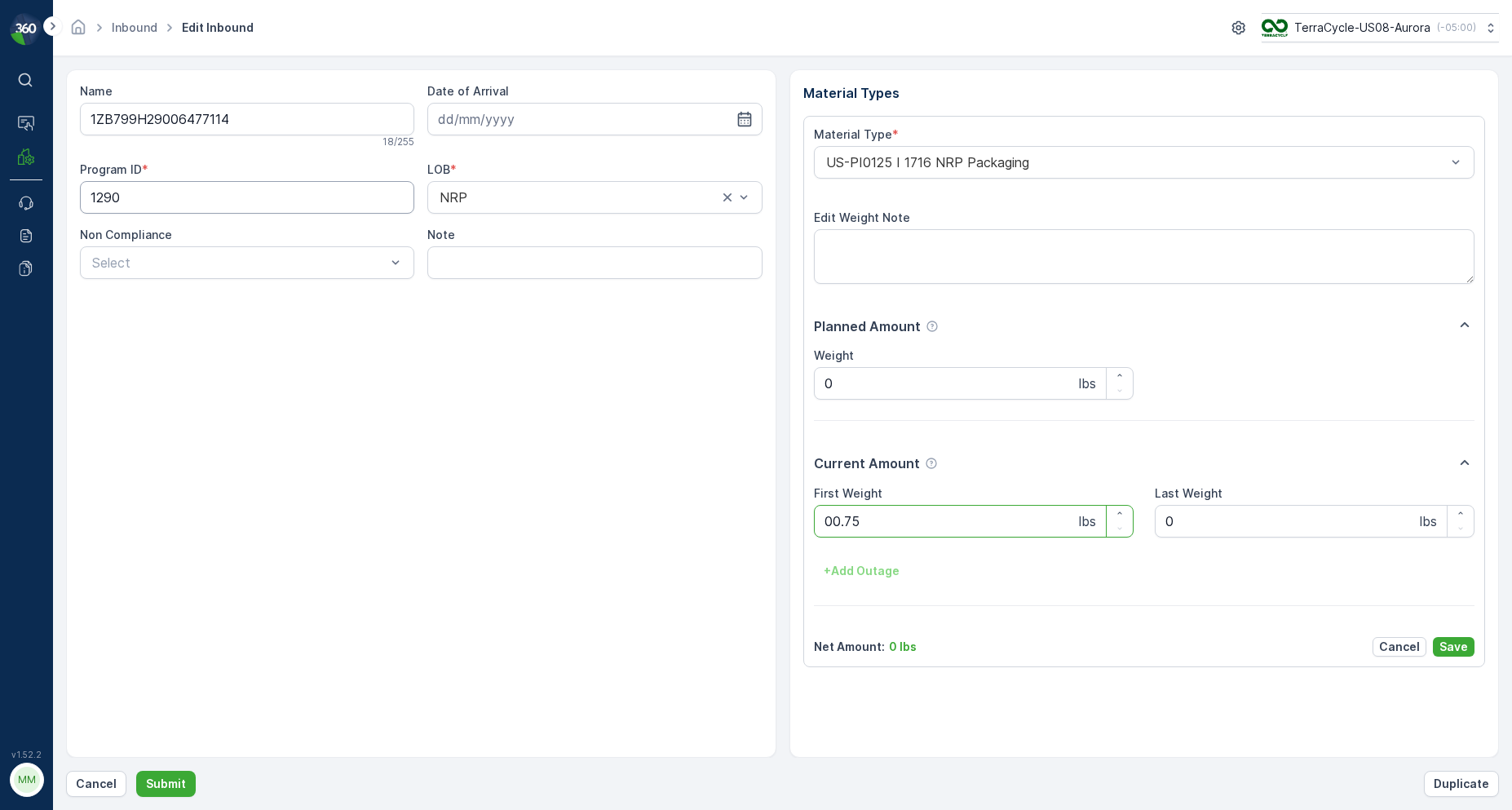
click at [136, 771] on button "Submit" at bounding box center [166, 783] width 59 height 26
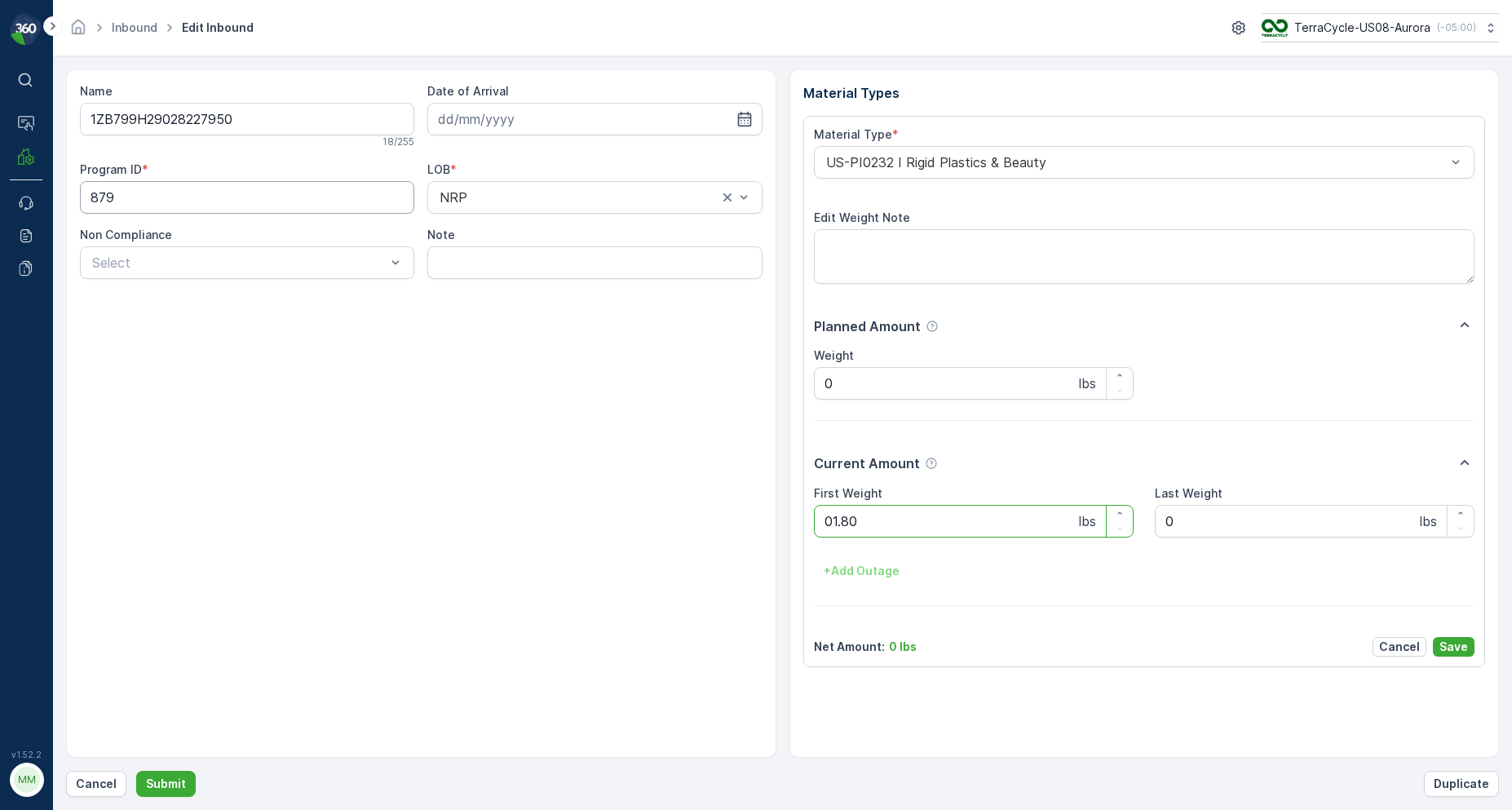
click at [136, 771] on button "Submit" at bounding box center [166, 783] width 59 height 26
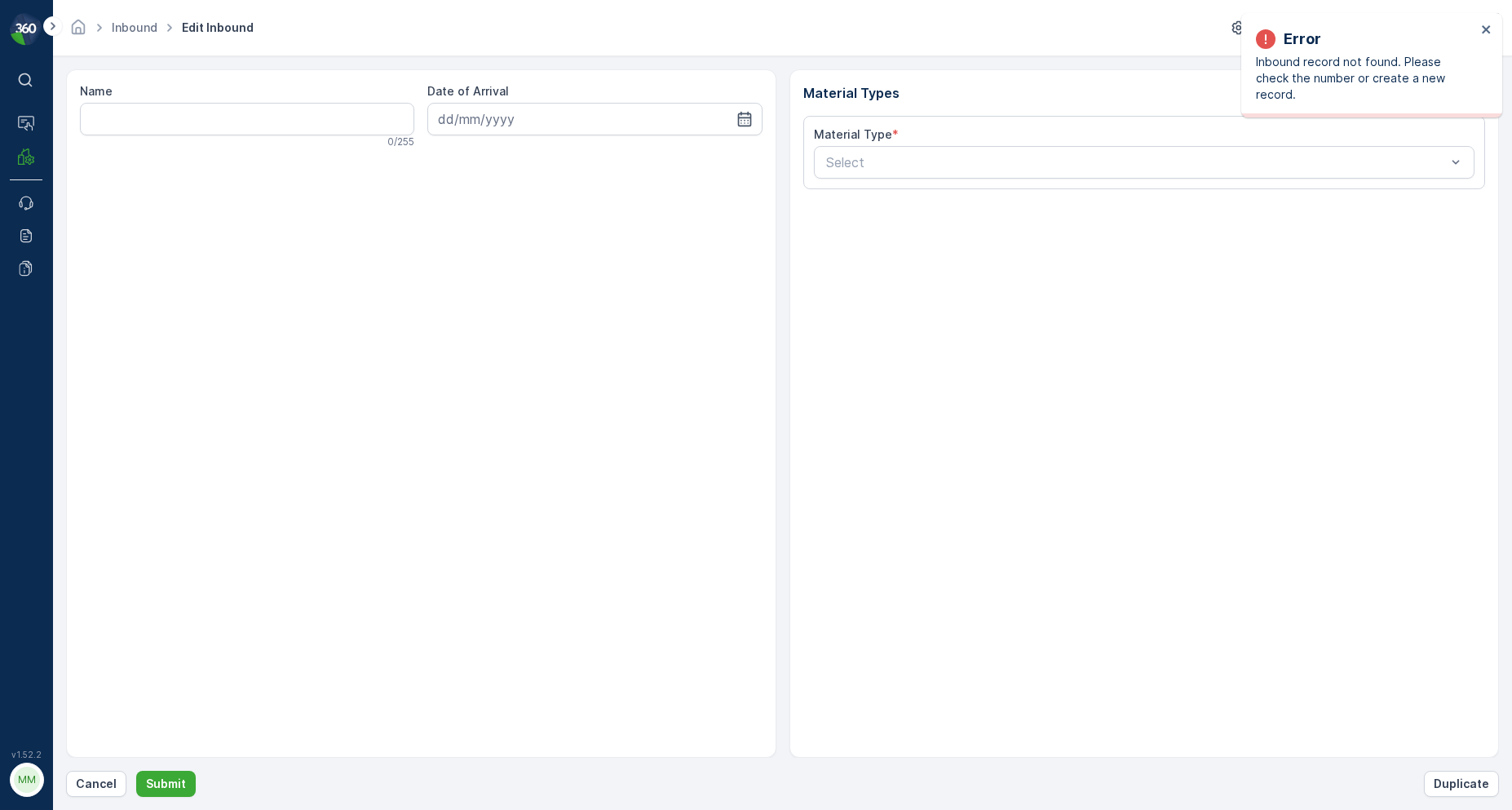
click at [1492, 25] on div "Error Inbound record not found. Please check the number or create a new record." at bounding box center [1371, 65] width 261 height 105
click at [1481, 32] on icon "close" at bounding box center [1486, 29] width 12 height 13
click at [115, 783] on button "Cancel" at bounding box center [96, 783] width 60 height 26
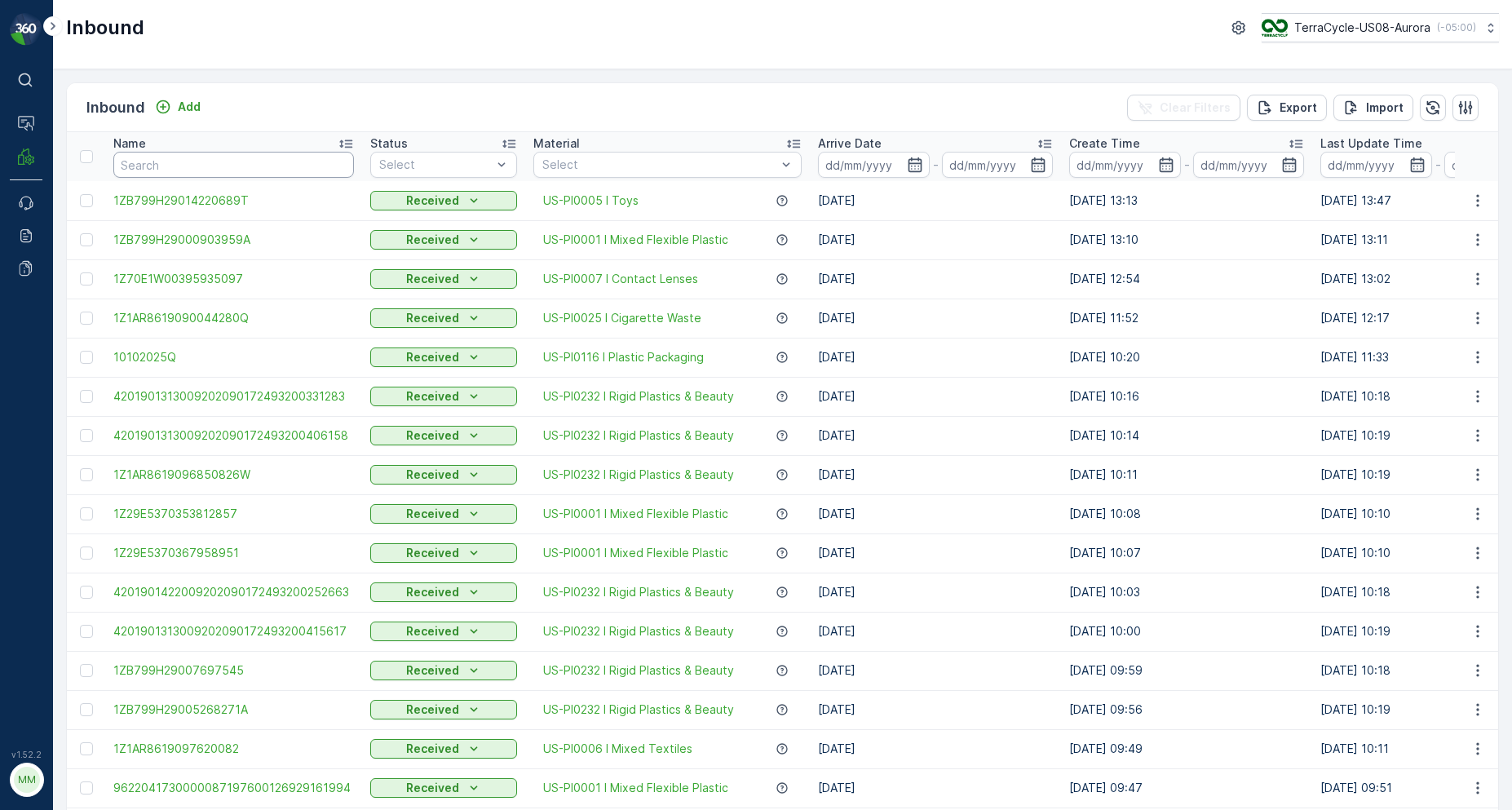
click at [316, 171] on input "text" at bounding box center [234, 165] width 241 height 26
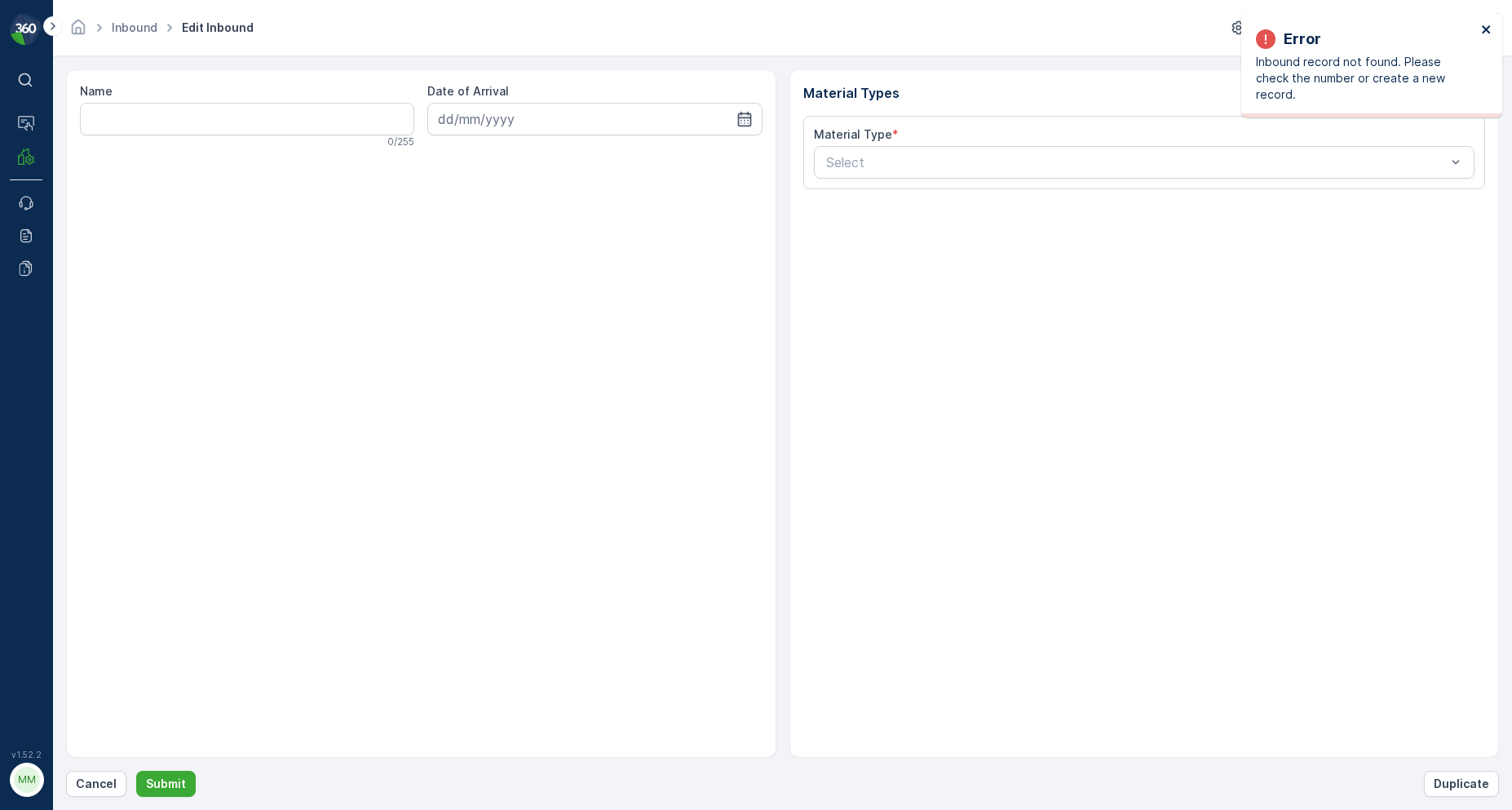
click at [1489, 34] on icon "close" at bounding box center [1486, 29] width 12 height 13
click at [87, 790] on p "Cancel" at bounding box center [96, 783] width 40 height 17
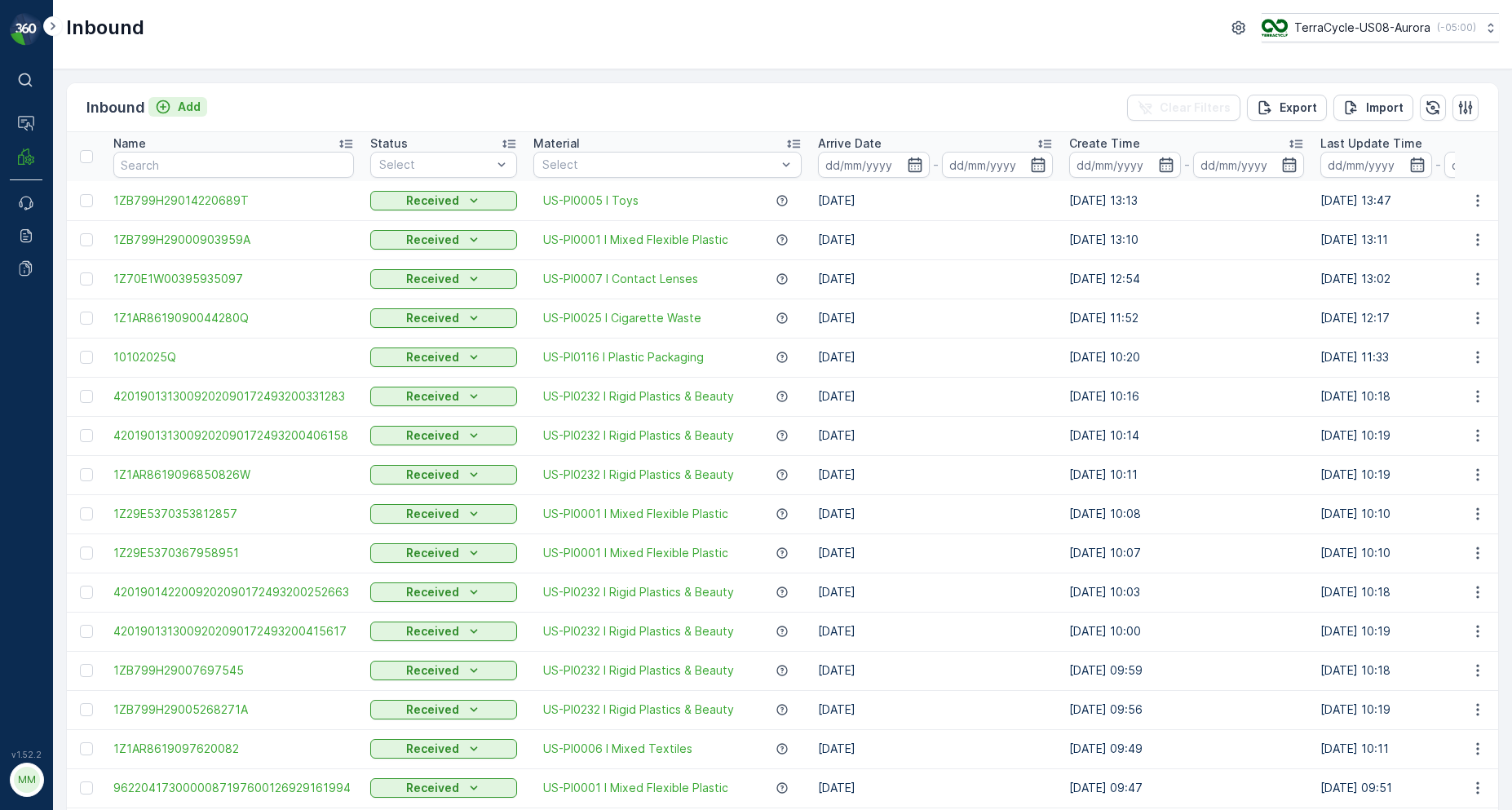
click at [185, 110] on p "Add" at bounding box center [188, 107] width 23 height 17
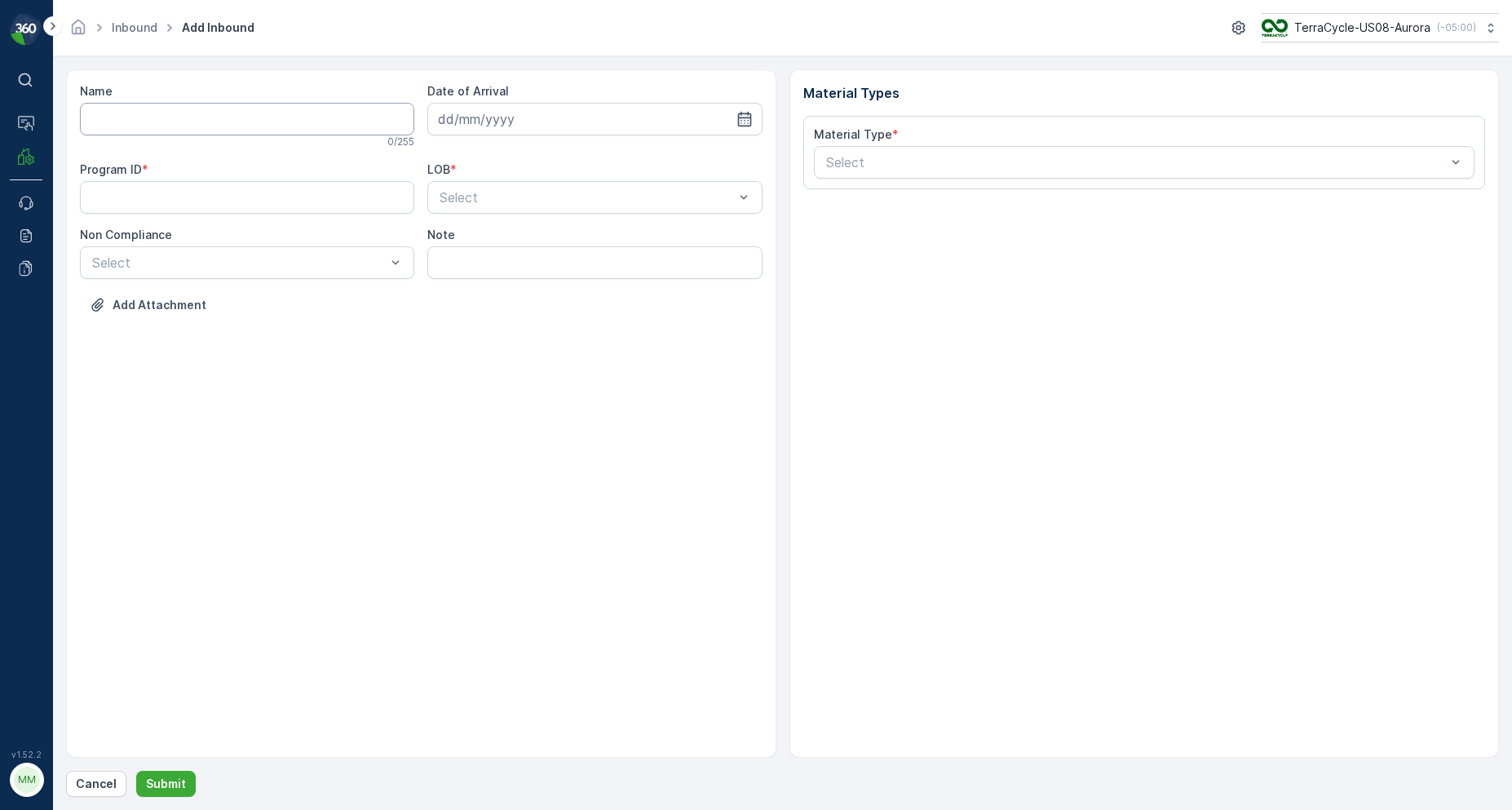
click at [199, 112] on input "Name" at bounding box center [247, 118] width 334 height 33
type input "1ZE899599095778127"
click at [136, 771] on button "Submit" at bounding box center [166, 783] width 59 height 26
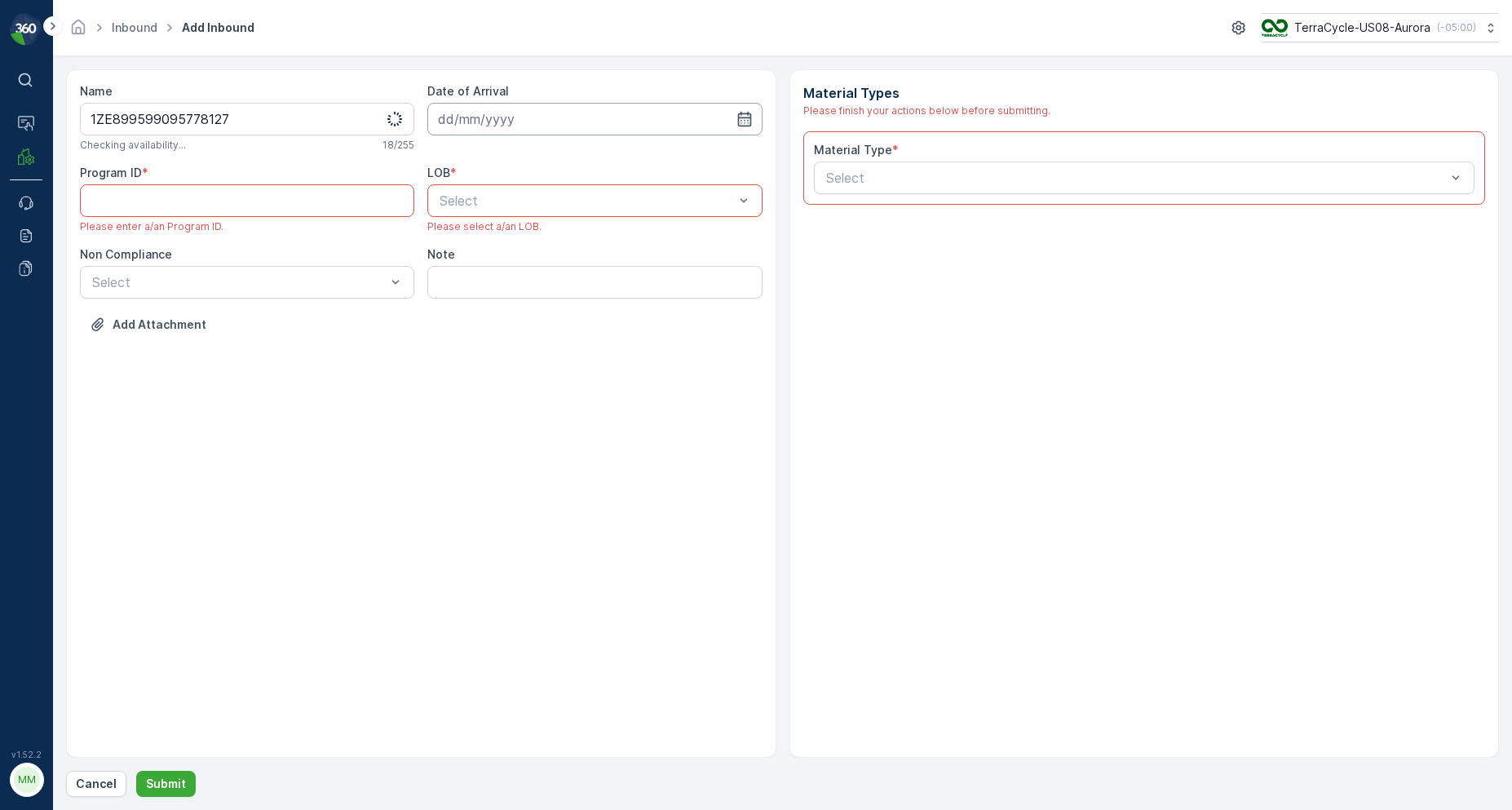
click at [465, 118] on input at bounding box center [594, 118] width 334 height 33
click at [605, 253] on div "10" at bounding box center [602, 256] width 26 height 26
type input "[DATE]"
click at [603, 256] on div "Note" at bounding box center [594, 255] width 334 height 17
click at [491, 261] on div "ZWB" at bounding box center [594, 268] width 315 height 15
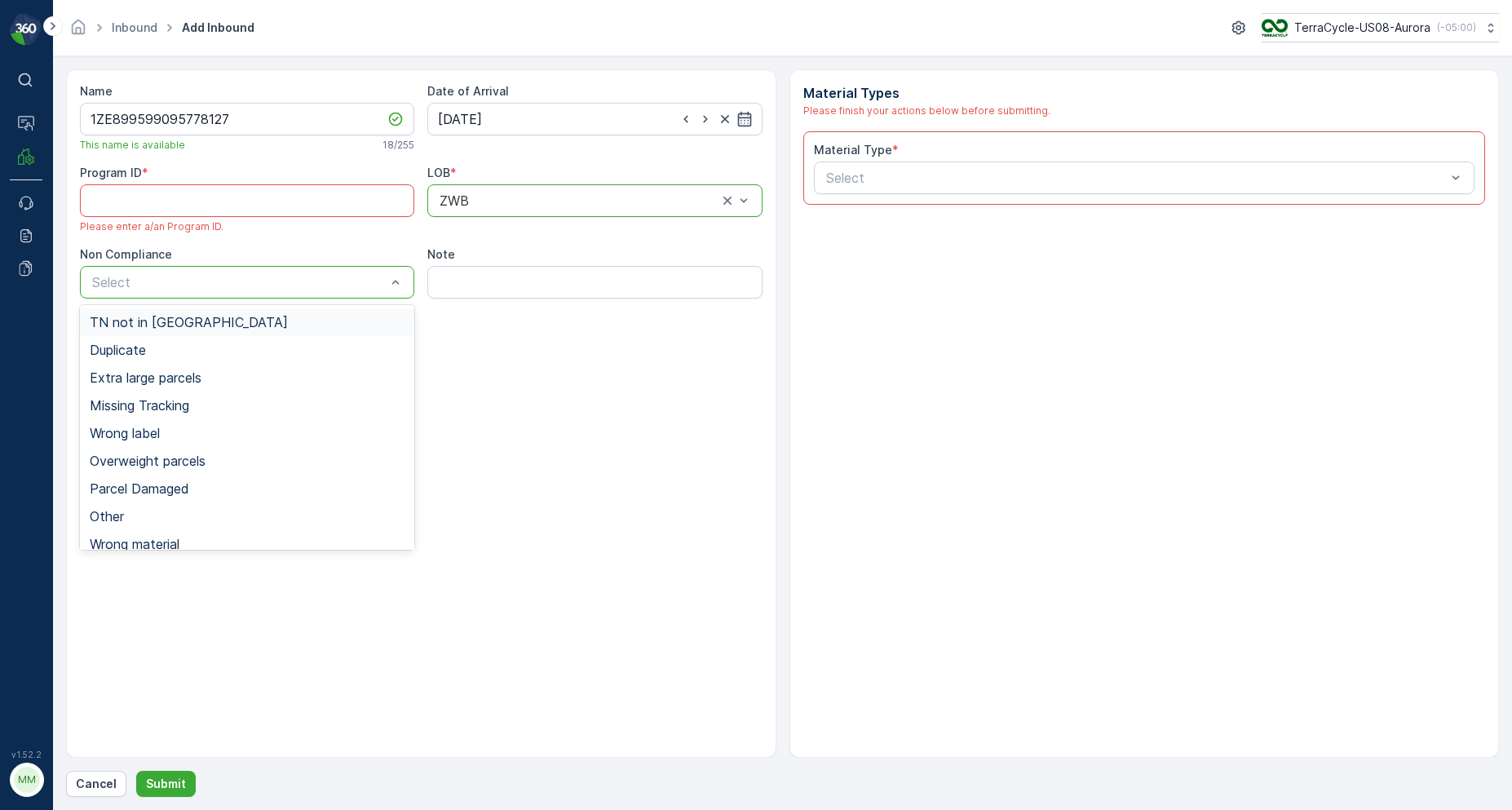
click at [228, 321] on div "TN not in [GEOGRAPHIC_DATA]" at bounding box center [247, 322] width 315 height 15
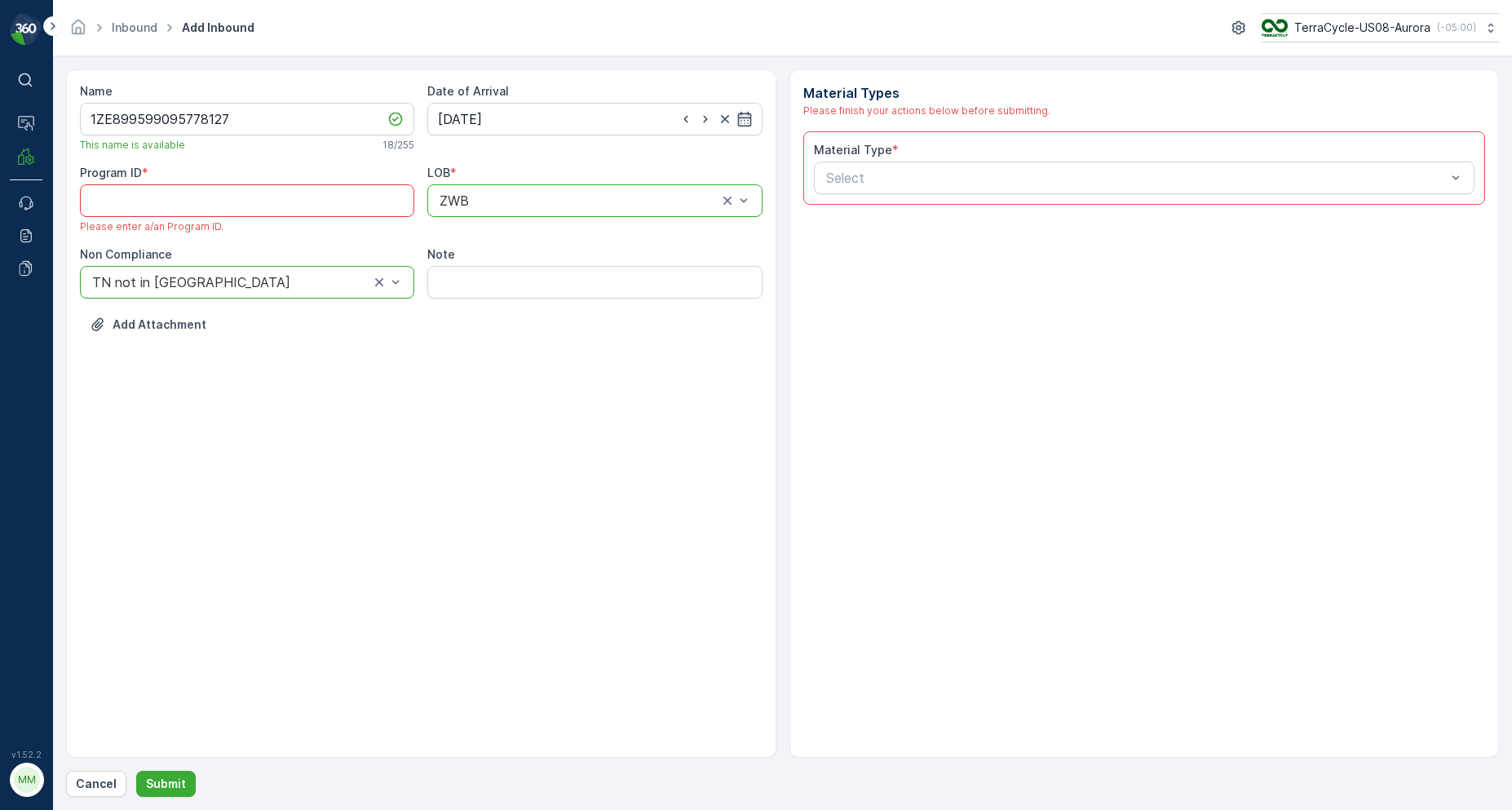
click at [205, 188] on ID "Program ID" at bounding box center [247, 200] width 334 height 33
paste ID "CS45"
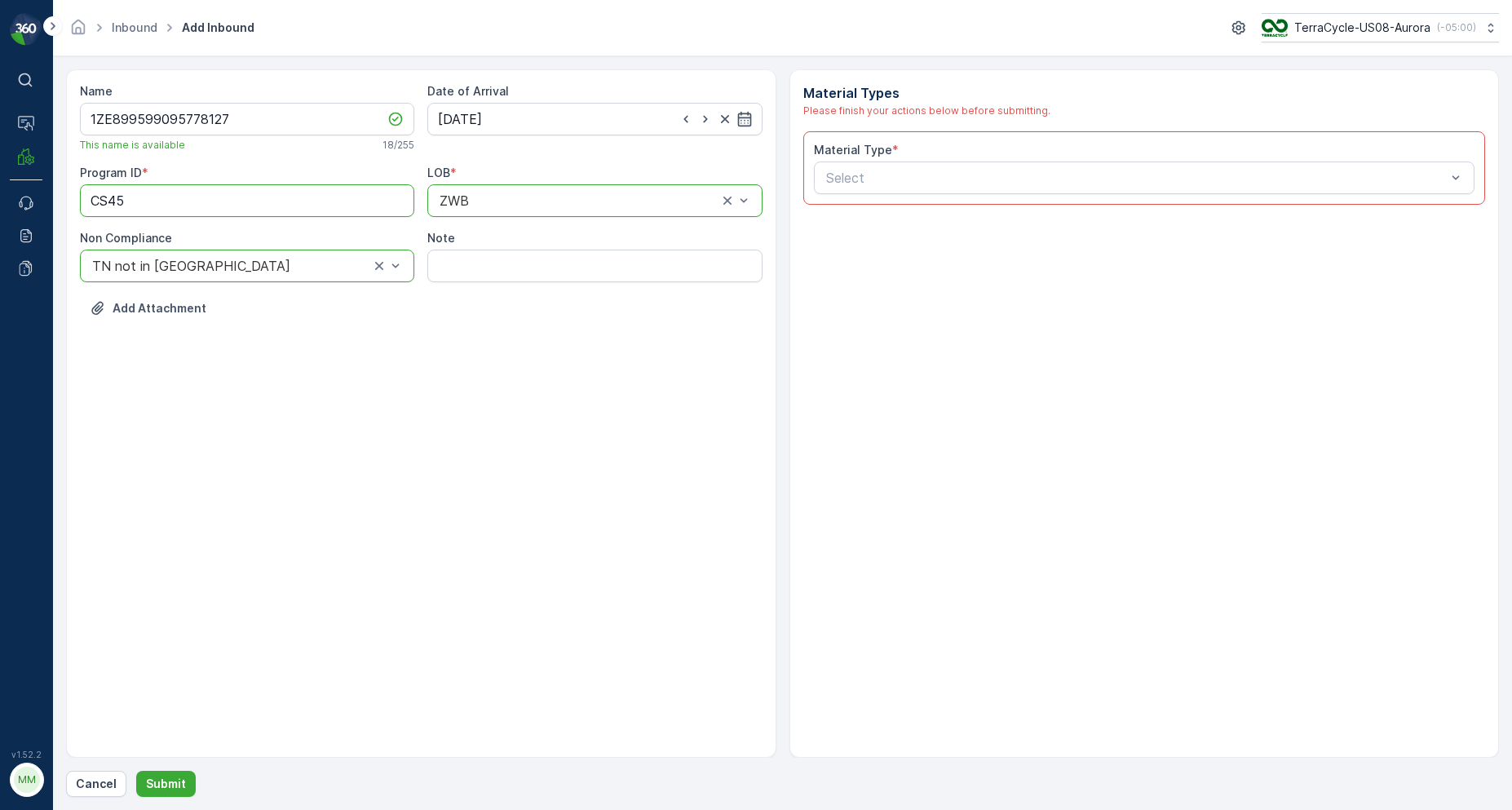
type ID "CS45"
click at [876, 224] on span "US-PI0139 I Gloves & Safety" at bounding box center [912, 217] width 179 height 15
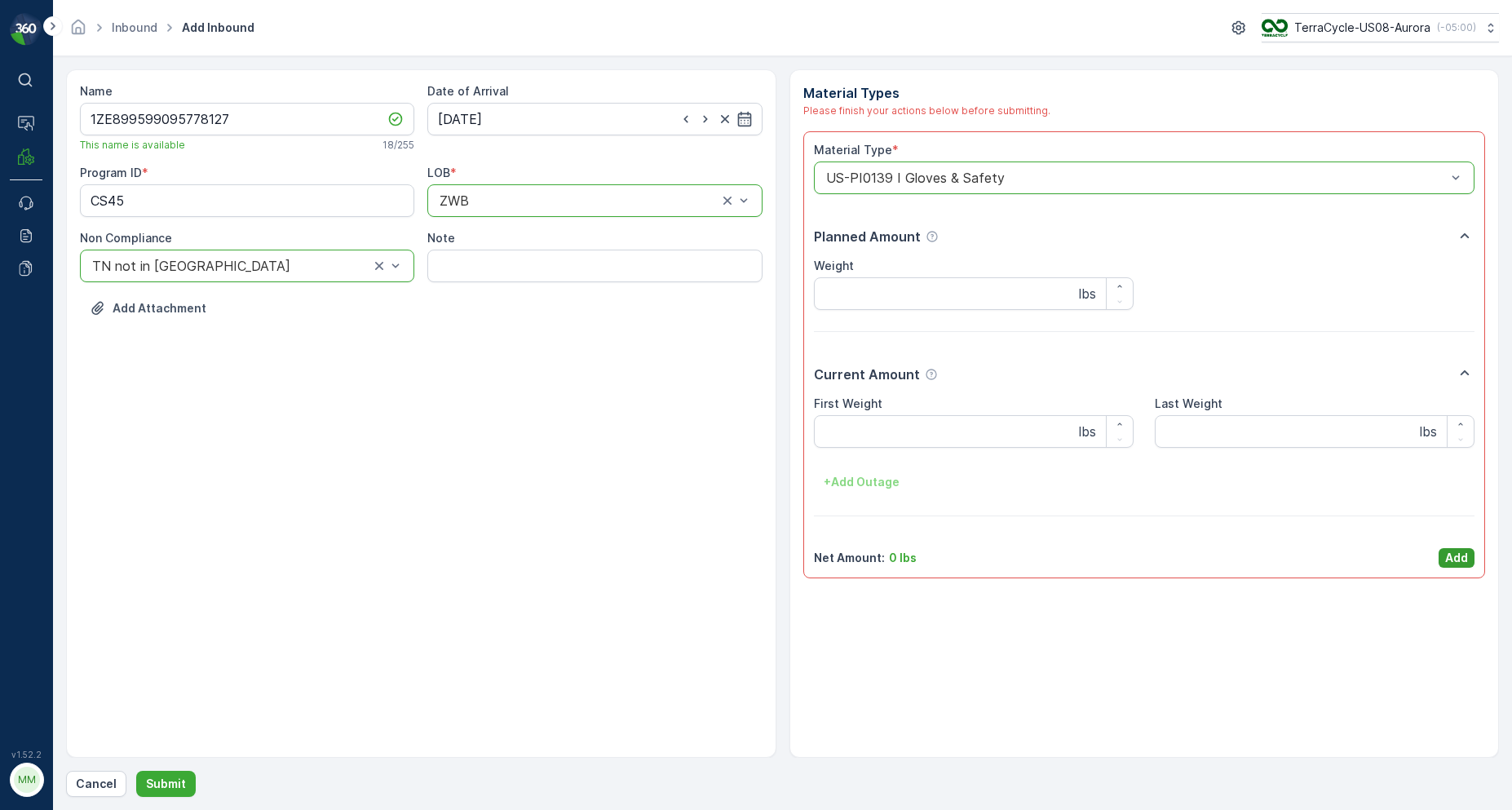
click at [1460, 554] on p "Add" at bounding box center [1456, 557] width 23 height 17
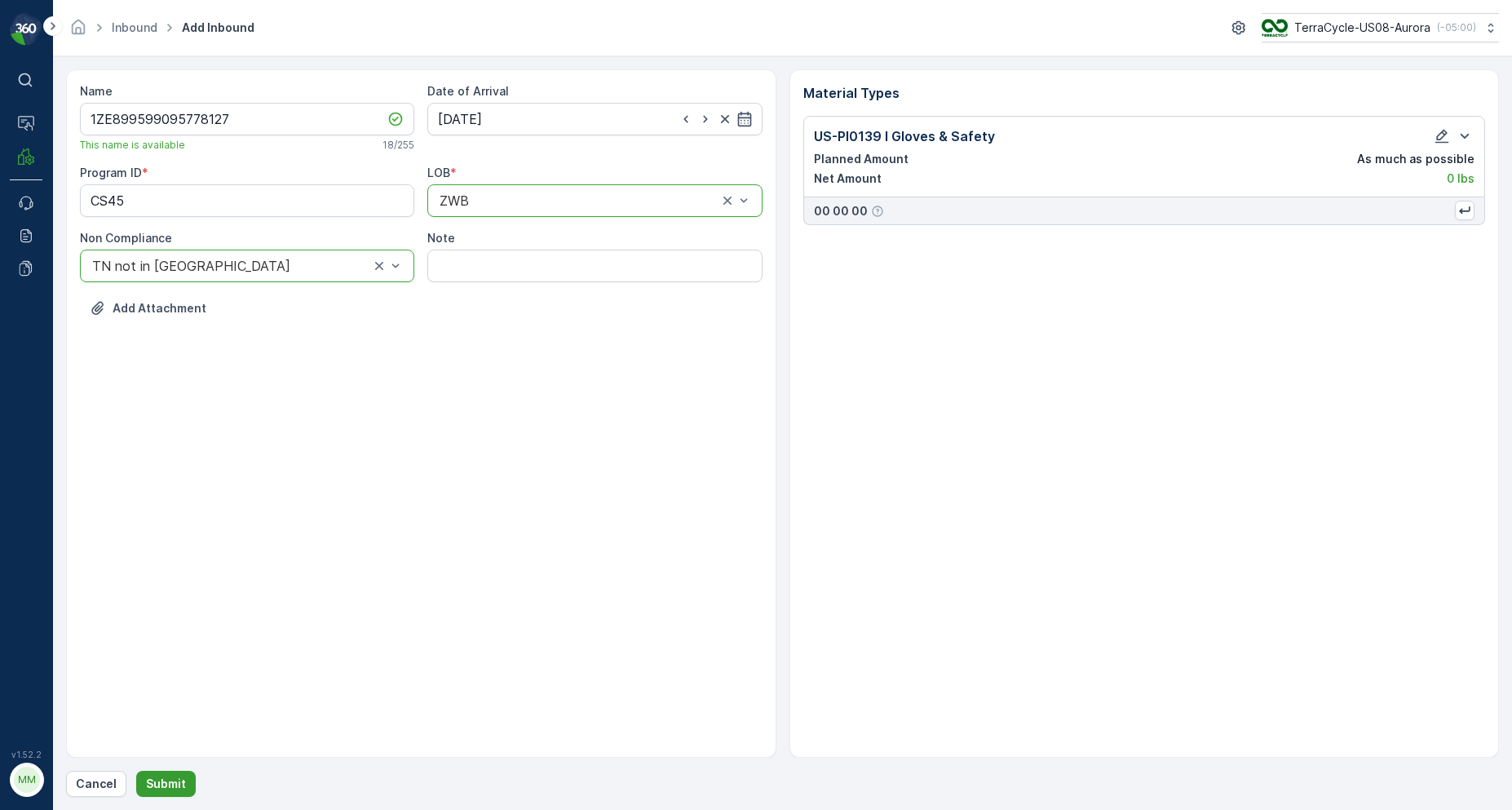
click at [180, 781] on p "Submit" at bounding box center [166, 783] width 40 height 17
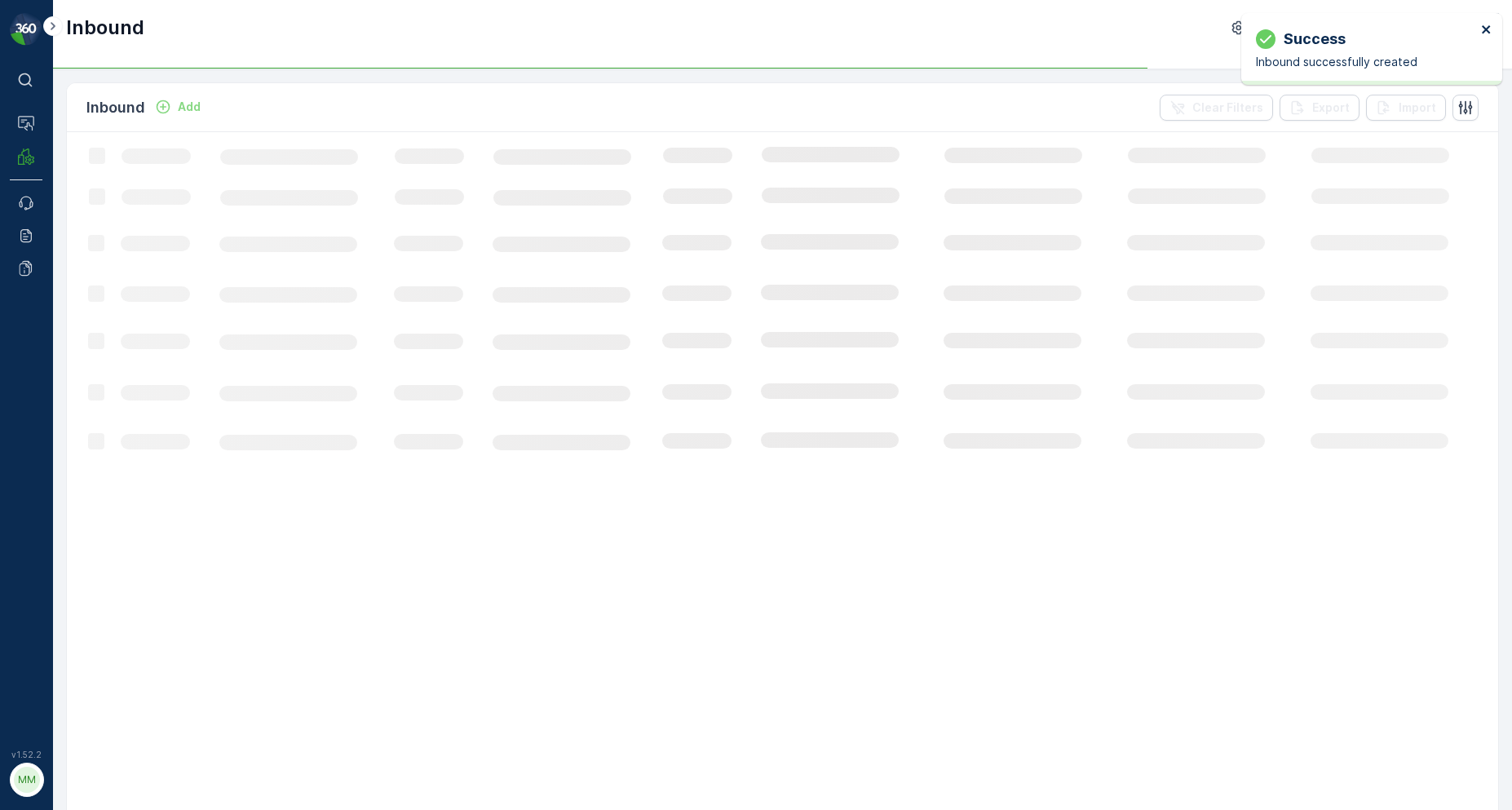
click at [1483, 34] on icon "close" at bounding box center [1486, 29] width 12 height 13
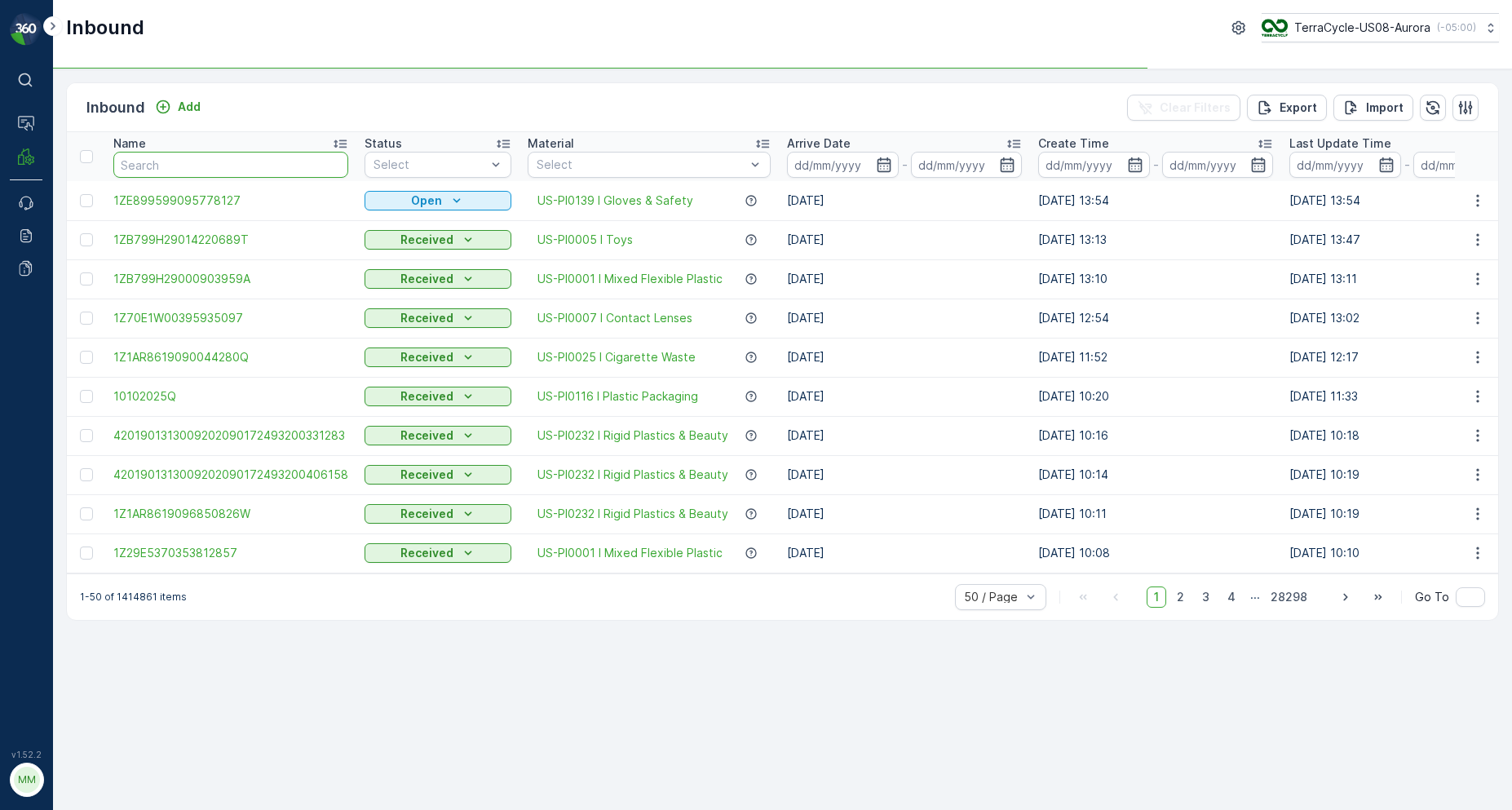
click at [233, 175] on input "text" at bounding box center [231, 165] width 235 height 26
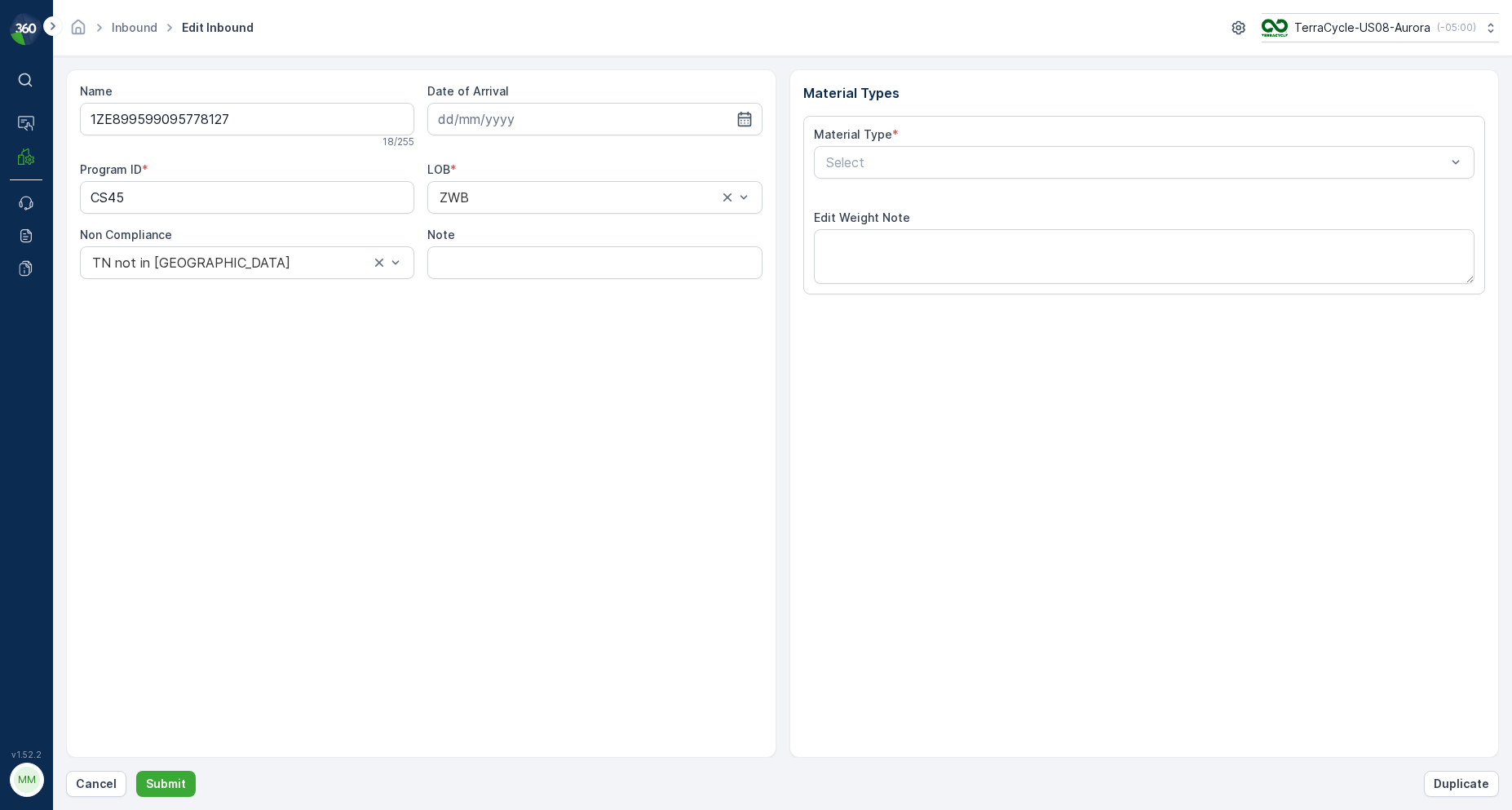
type input "[DATE]"
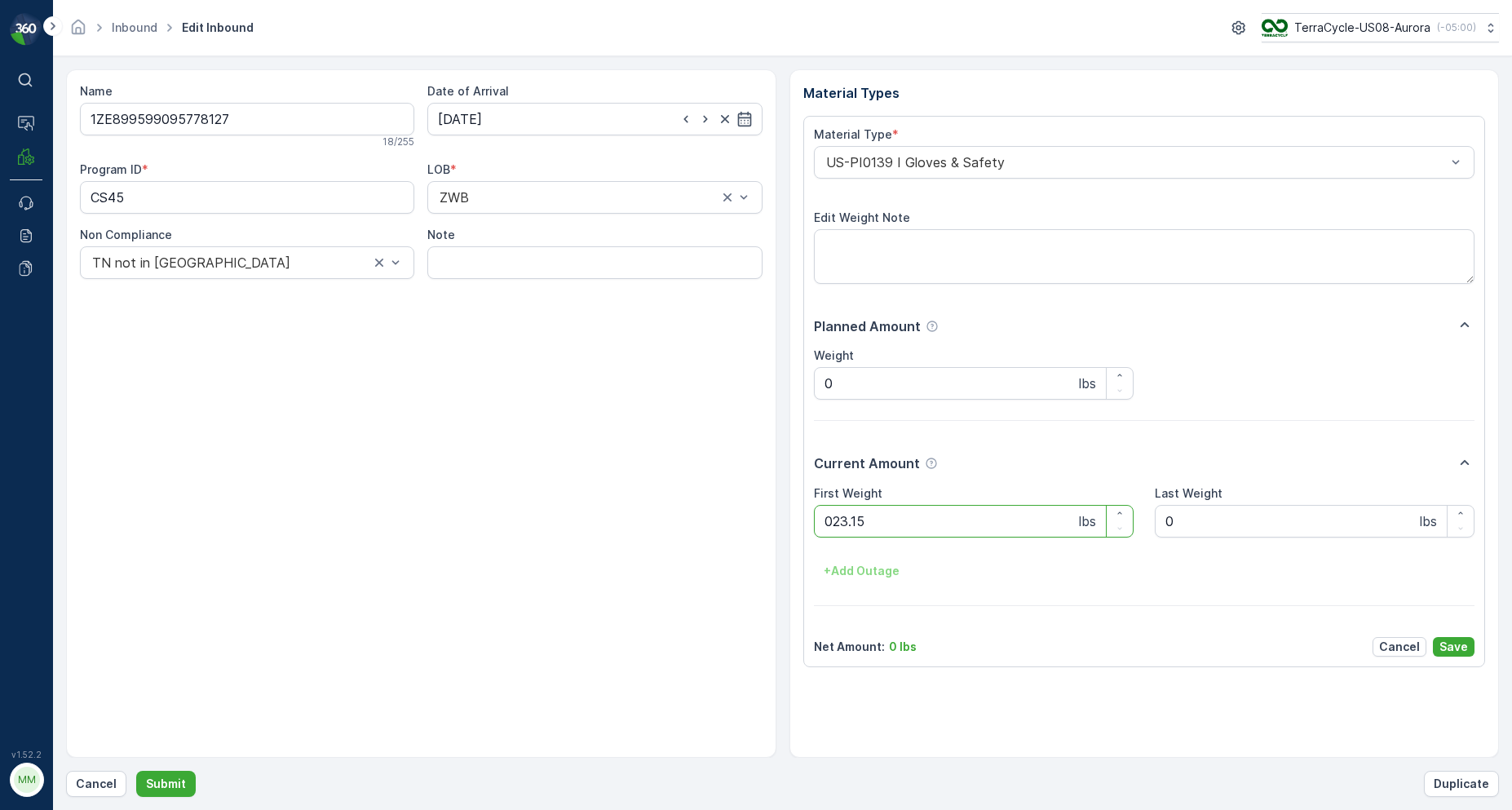
click at [136, 771] on button "Submit" at bounding box center [166, 783] width 59 height 26
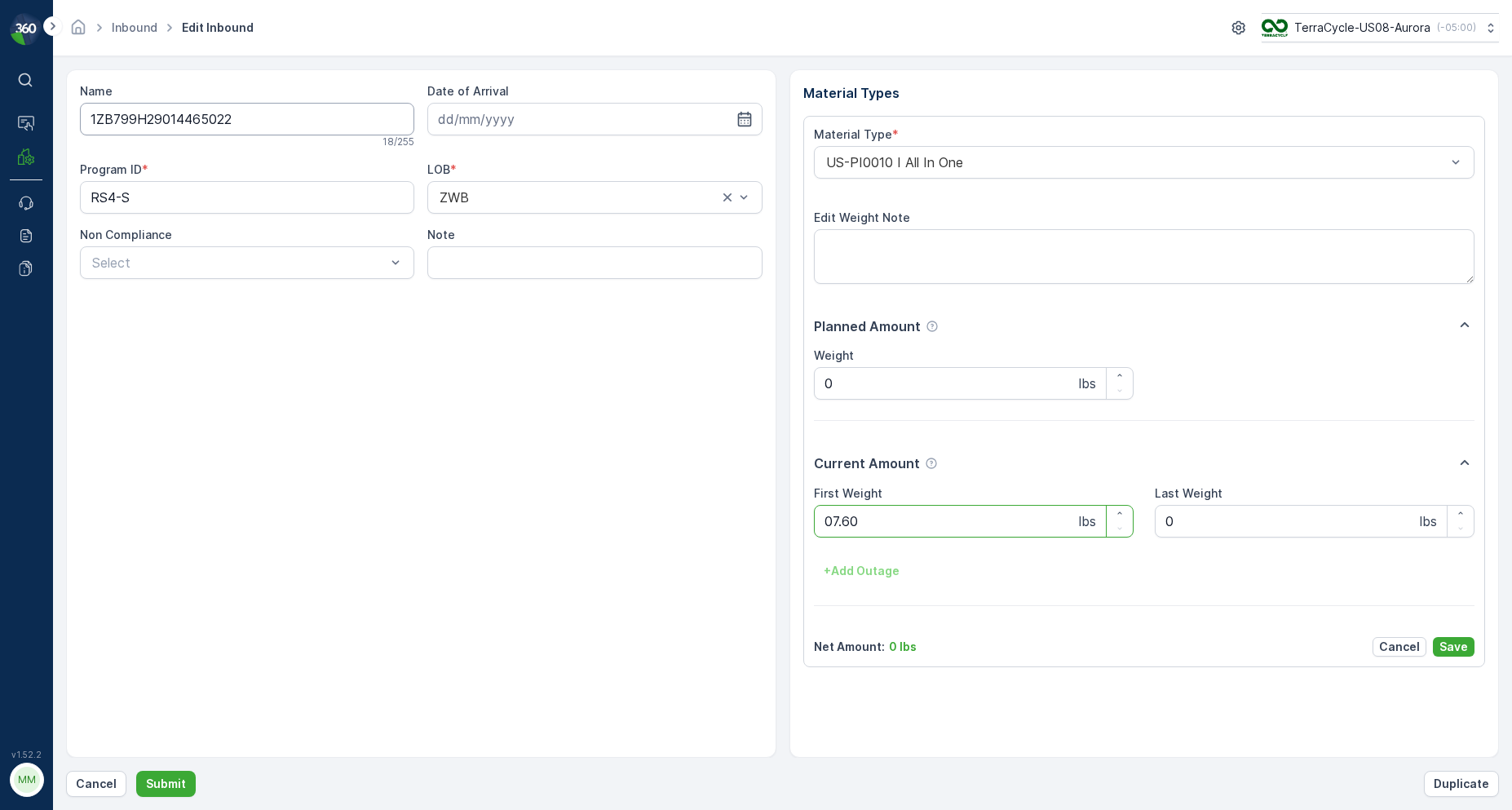
click at [136, 771] on button "Submit" at bounding box center [166, 783] width 59 height 26
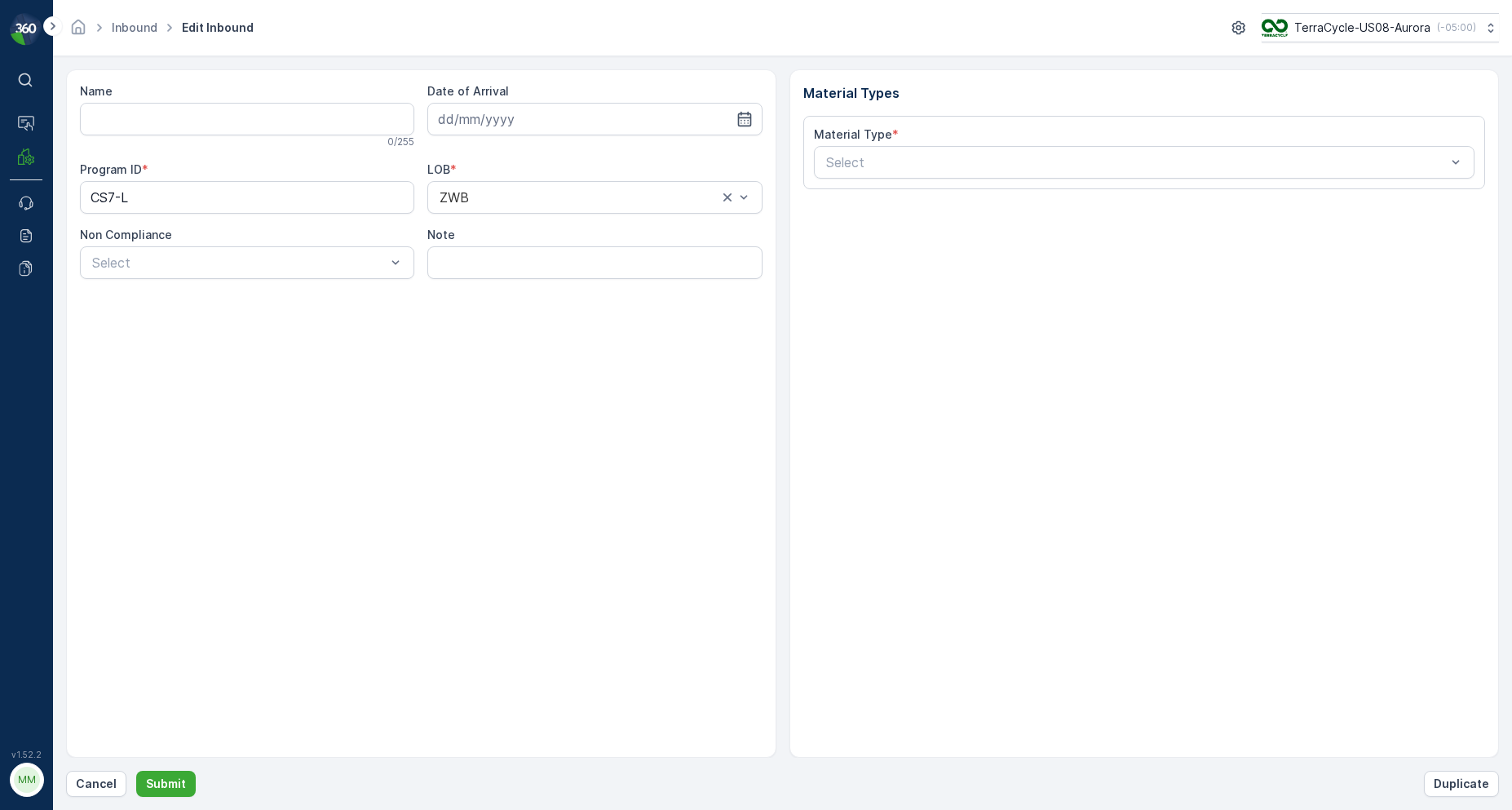
type input "1ZB799H29005636551"
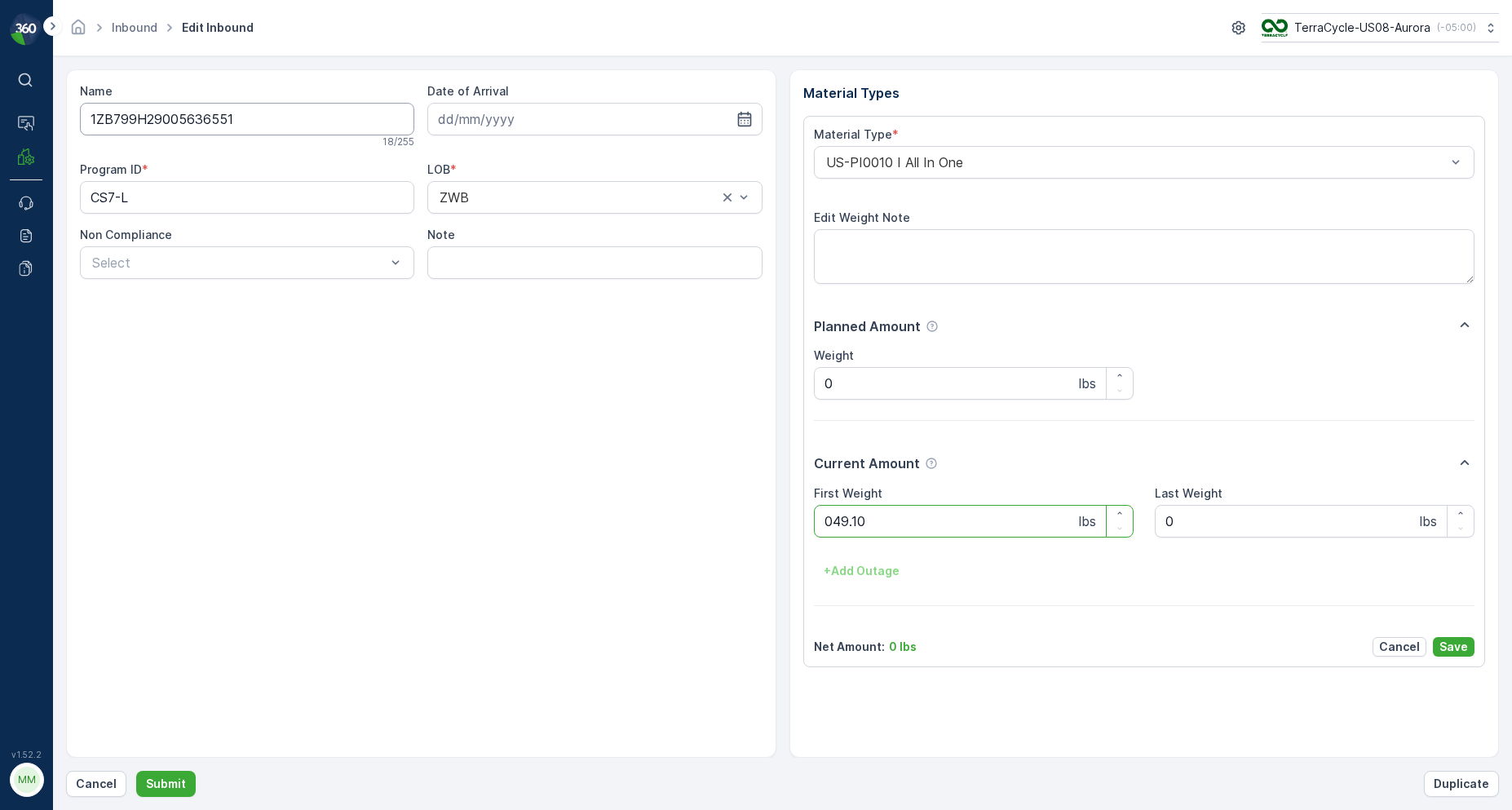
click at [136, 771] on button "Submit" at bounding box center [166, 783] width 59 height 26
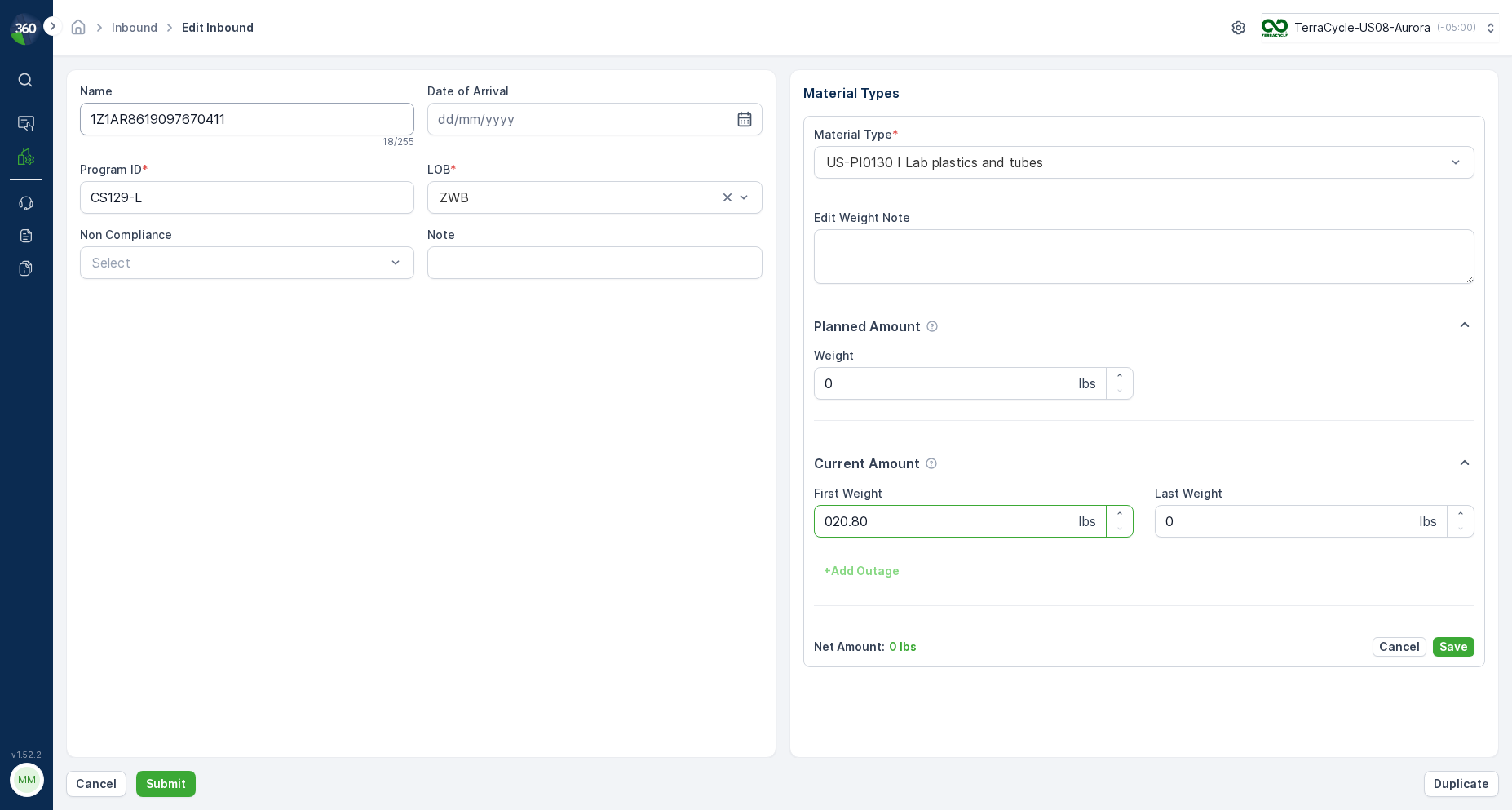
click at [136, 771] on button "Submit" at bounding box center [166, 783] width 59 height 26
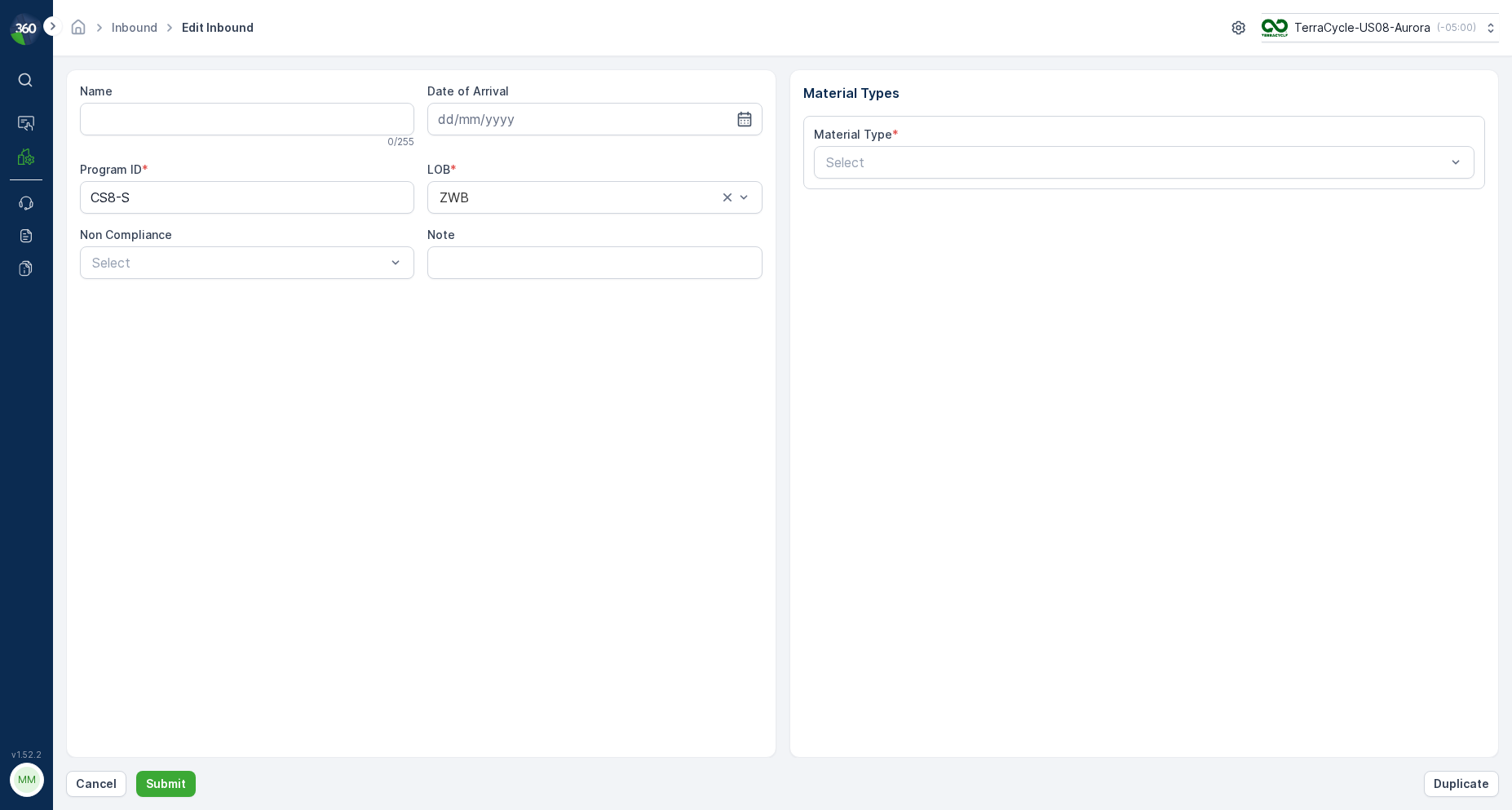
type input "1ZE899599090915488"
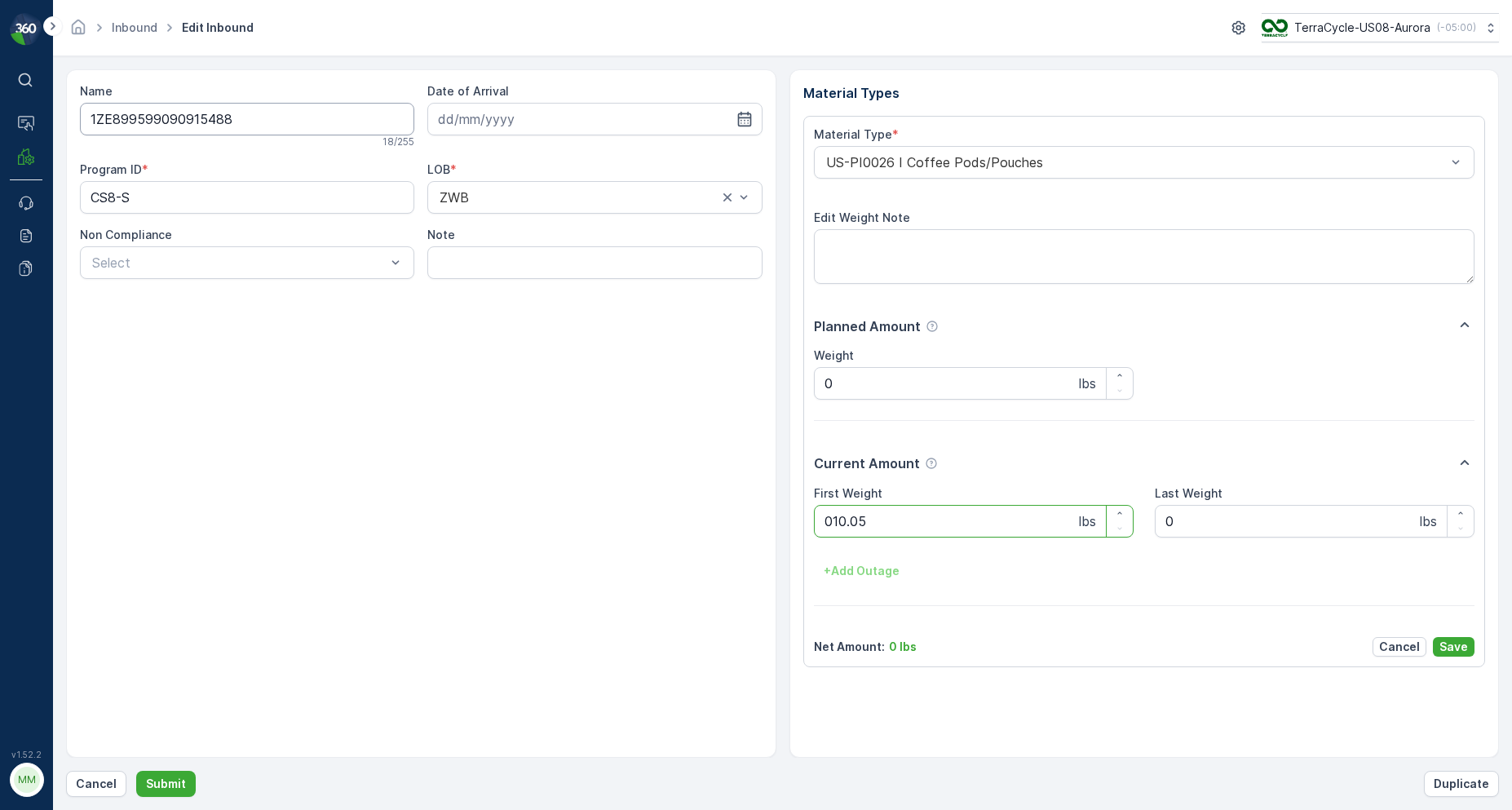
click at [136, 771] on button "Submit" at bounding box center [166, 783] width 59 height 26
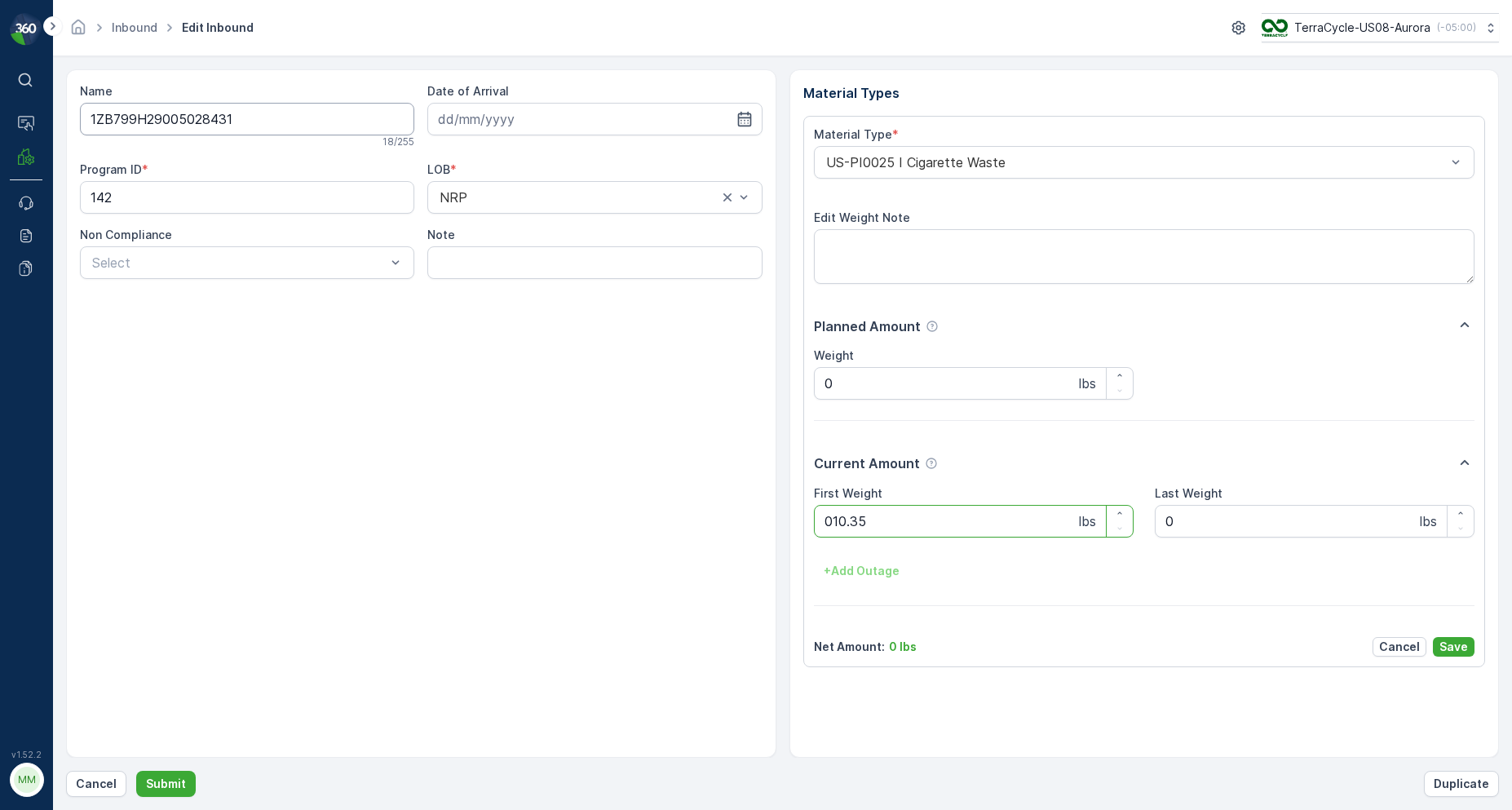
click at [136, 771] on button "Submit" at bounding box center [166, 783] width 59 height 26
